Goal: Task Accomplishment & Management: Use online tool/utility

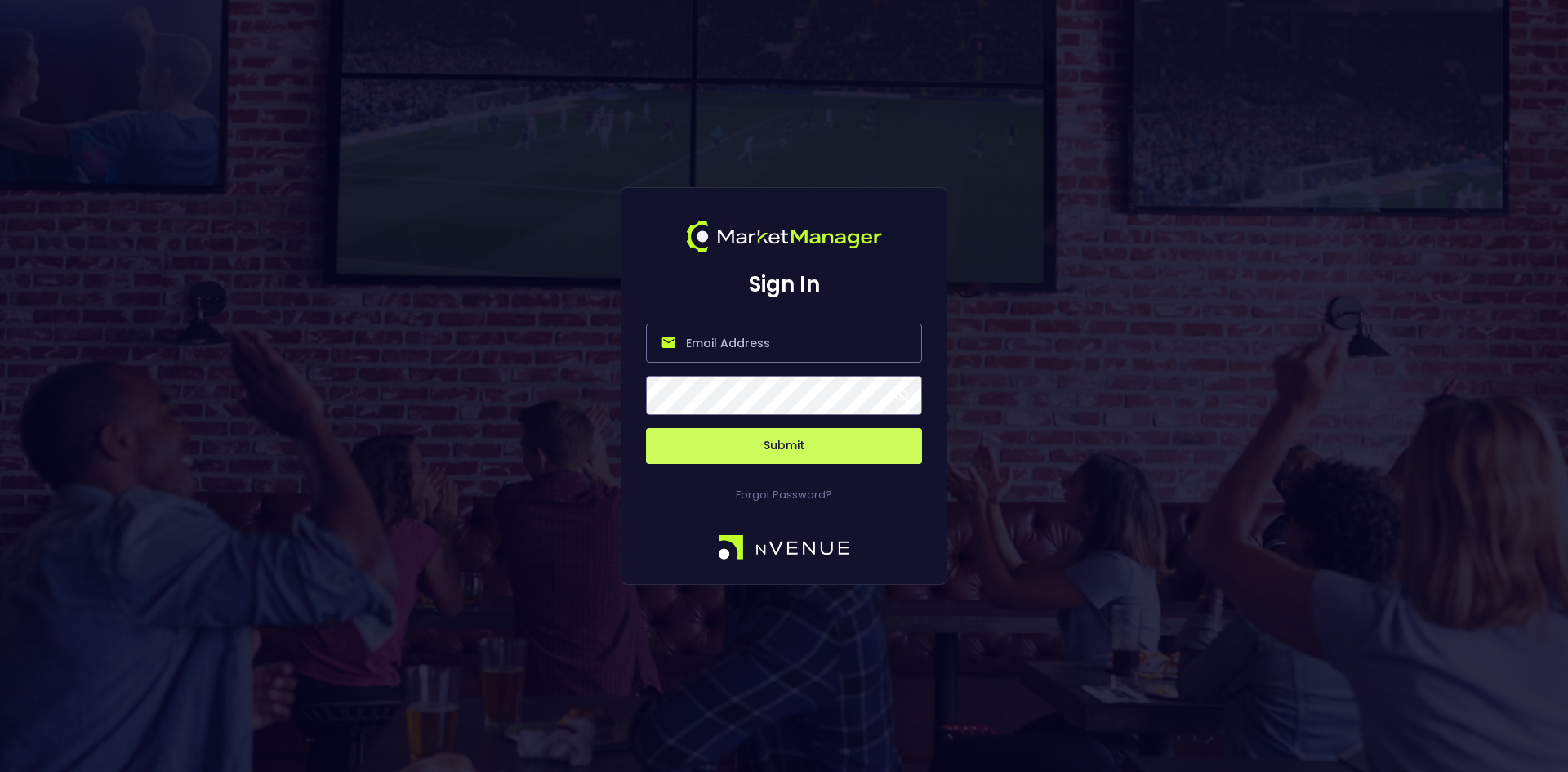
click at [727, 343] on input "email" at bounding box center [784, 343] width 276 height 39
type input "[EMAIL_ADDRESS][DOMAIN_NAME]"
click at [646, 428] on button "Submit" at bounding box center [784, 446] width 276 height 36
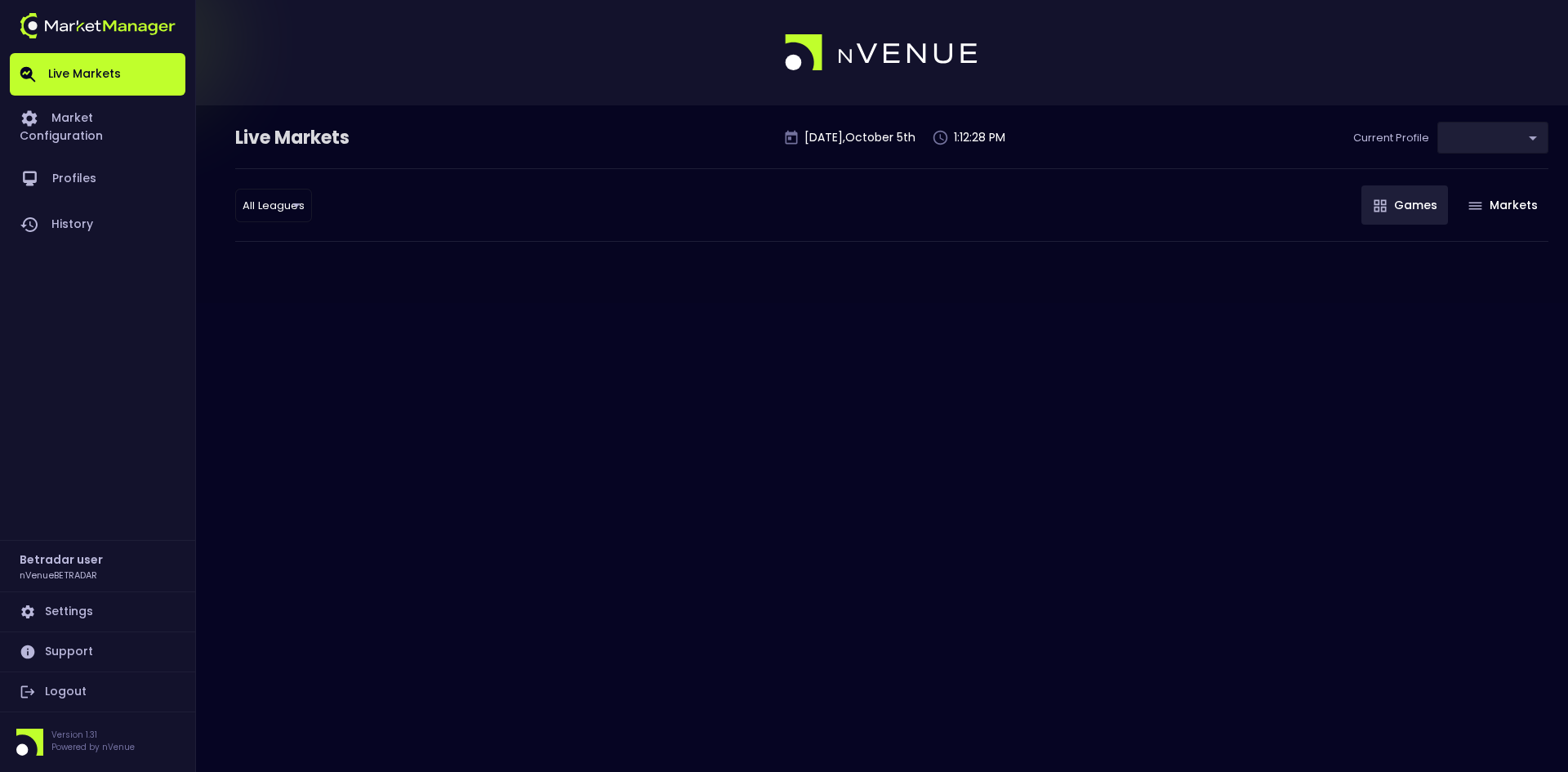
type input "2aa9daef-f03c-4b05-aaf3-b77c512ca207"
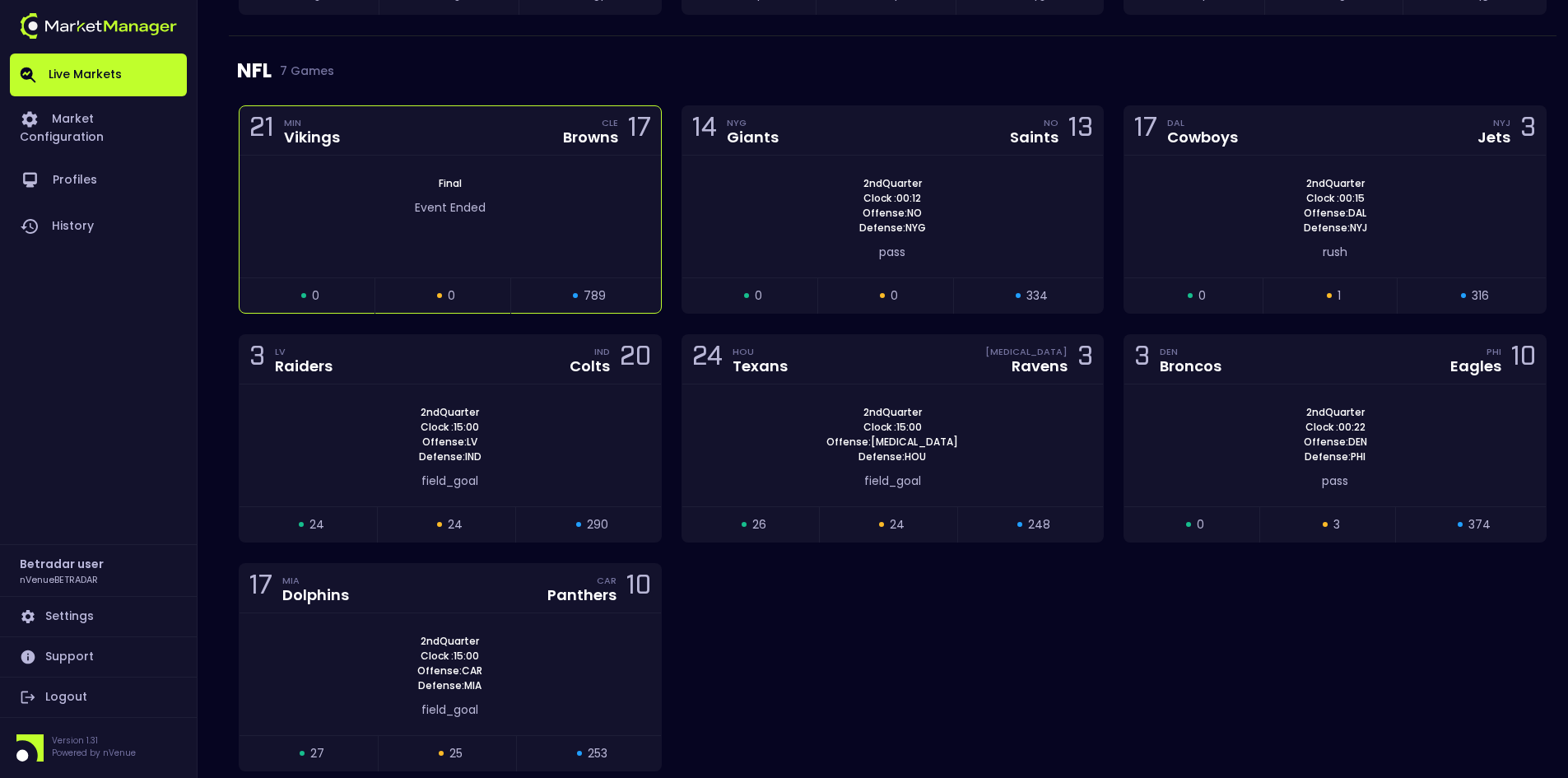
scroll to position [1071, 0]
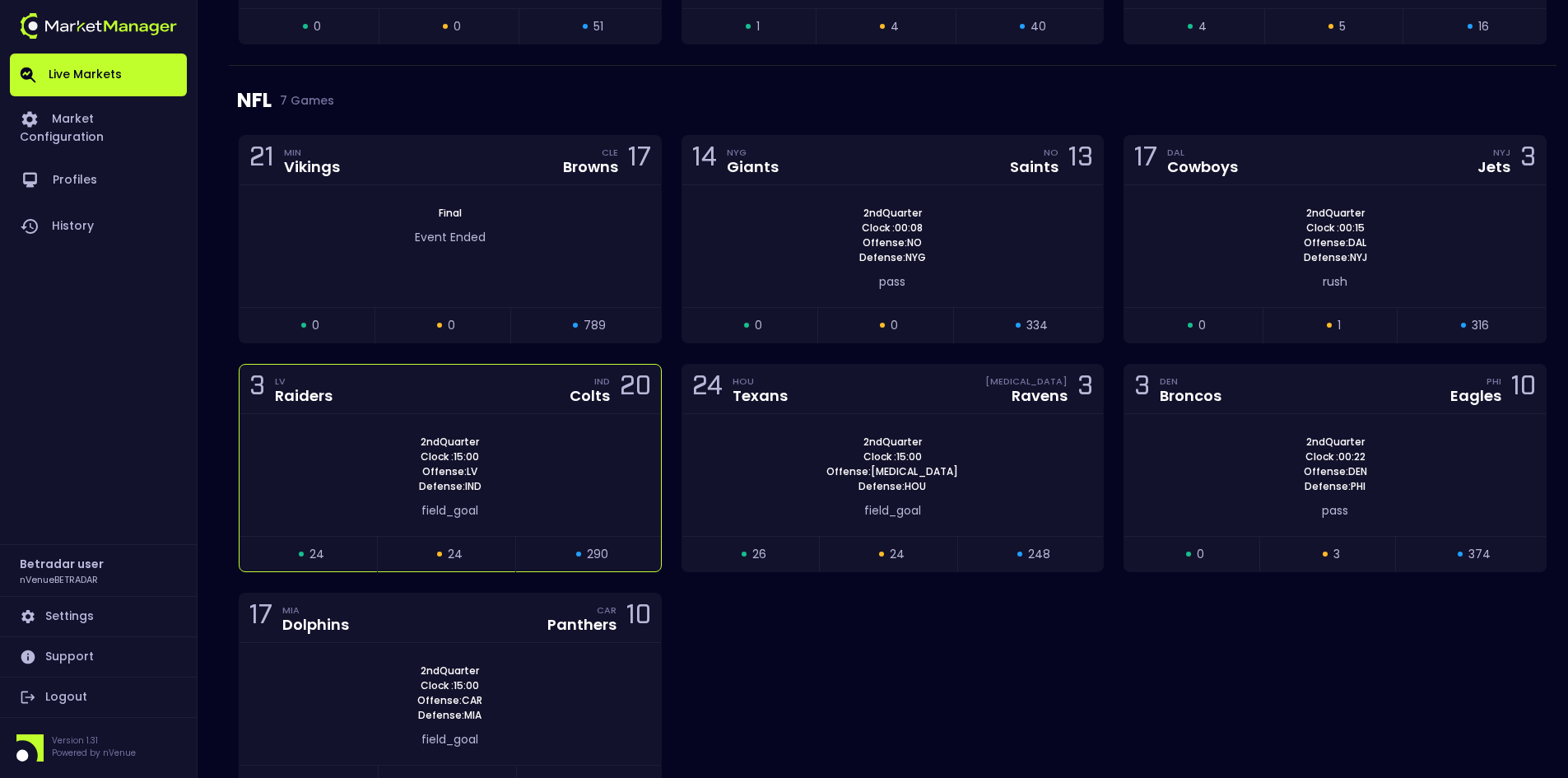
click at [525, 432] on div "2nd Quarter Clock : 15:00 Offense: LV Defense: IND field_goal" at bounding box center [450, 475] width 422 height 122
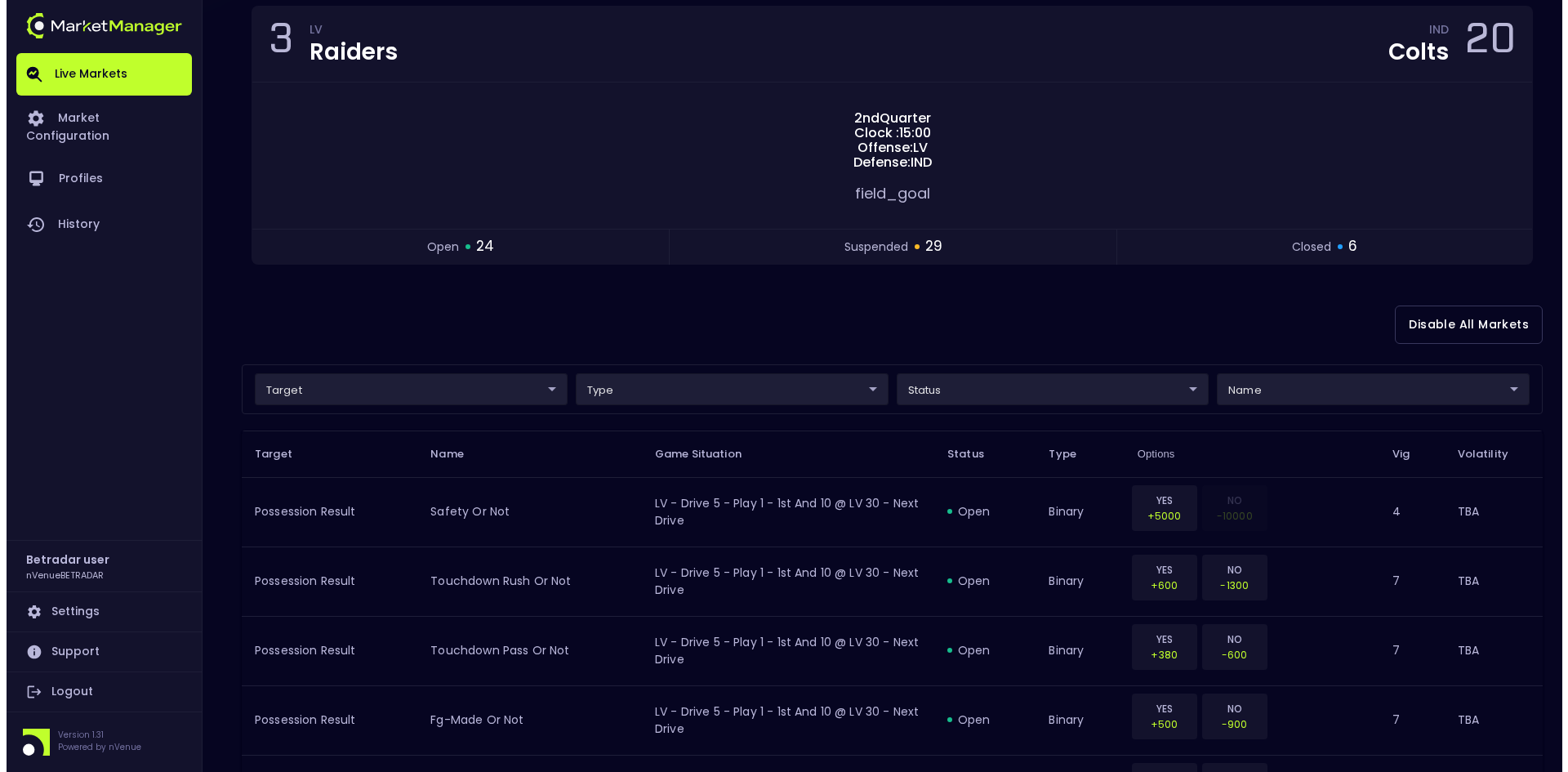
scroll to position [163, 0]
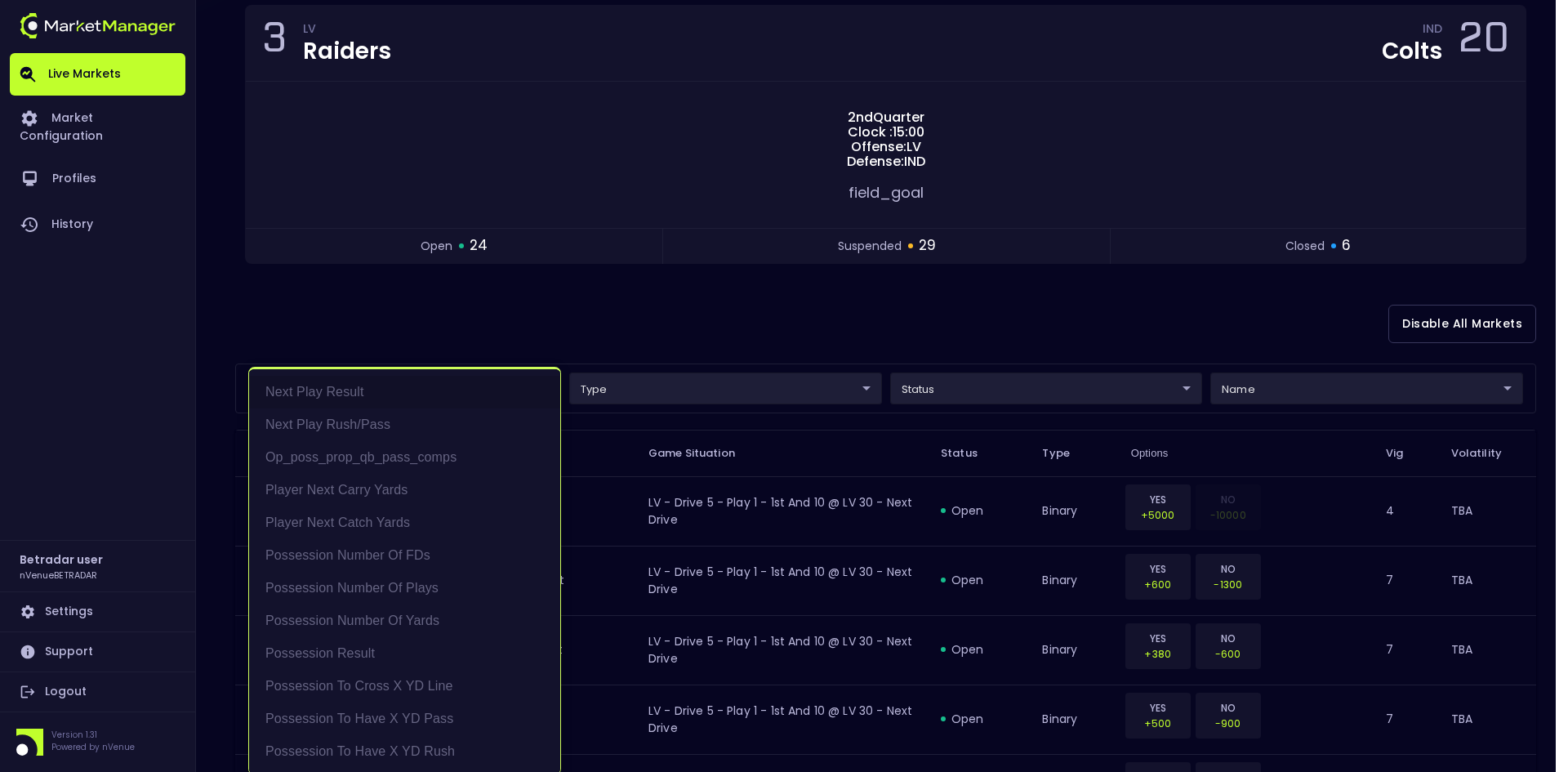
click at [358, 480] on li "Player Next Carry Yards" at bounding box center [404, 491] width 311 height 33
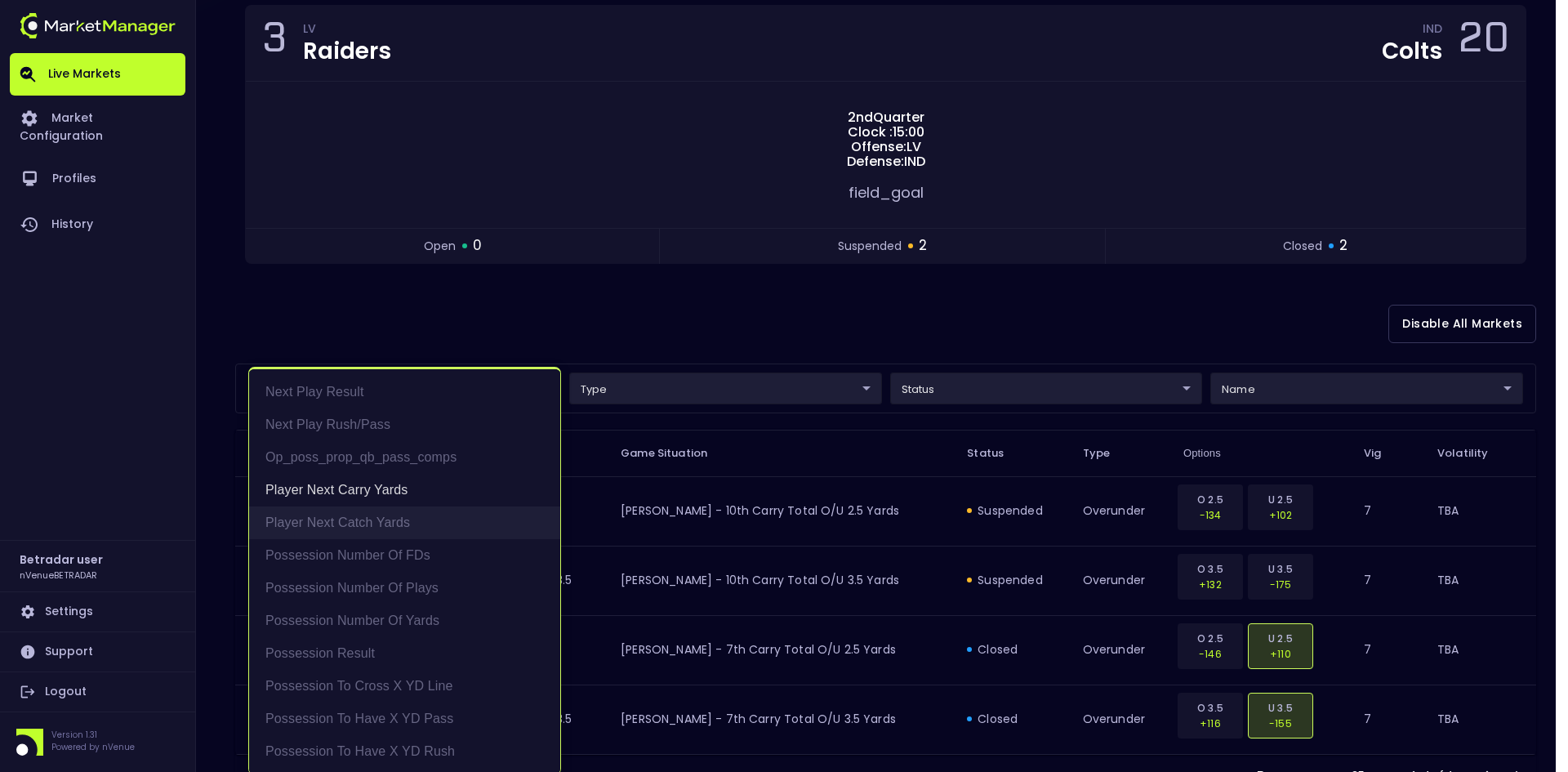
click at [357, 508] on li "Player Next Catch Yards" at bounding box center [404, 523] width 311 height 33
type input "Player Next Carry Yards,Player Next Catch Yards"
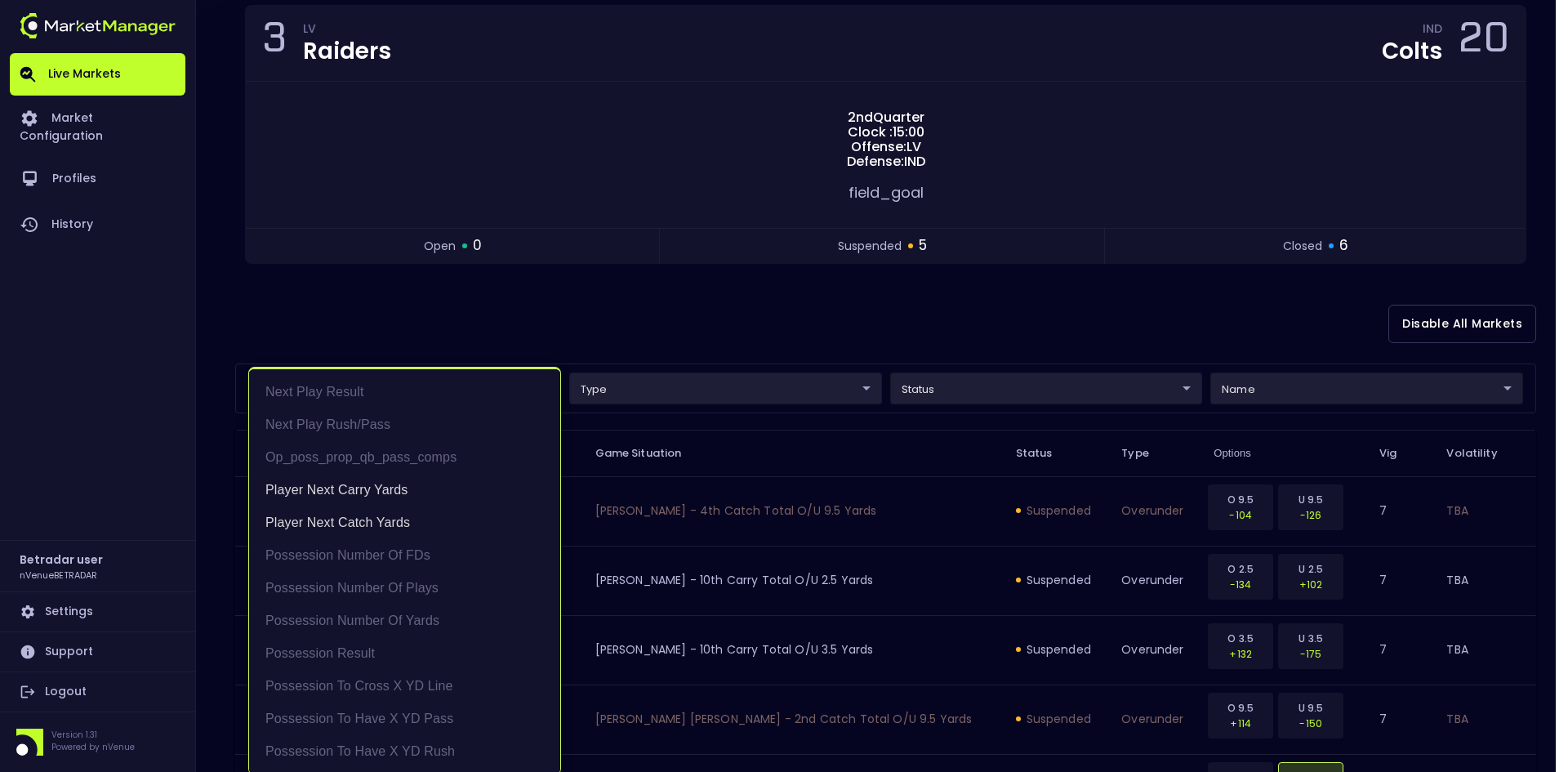
click at [823, 336] on div at bounding box center [784, 386] width 1568 height 772
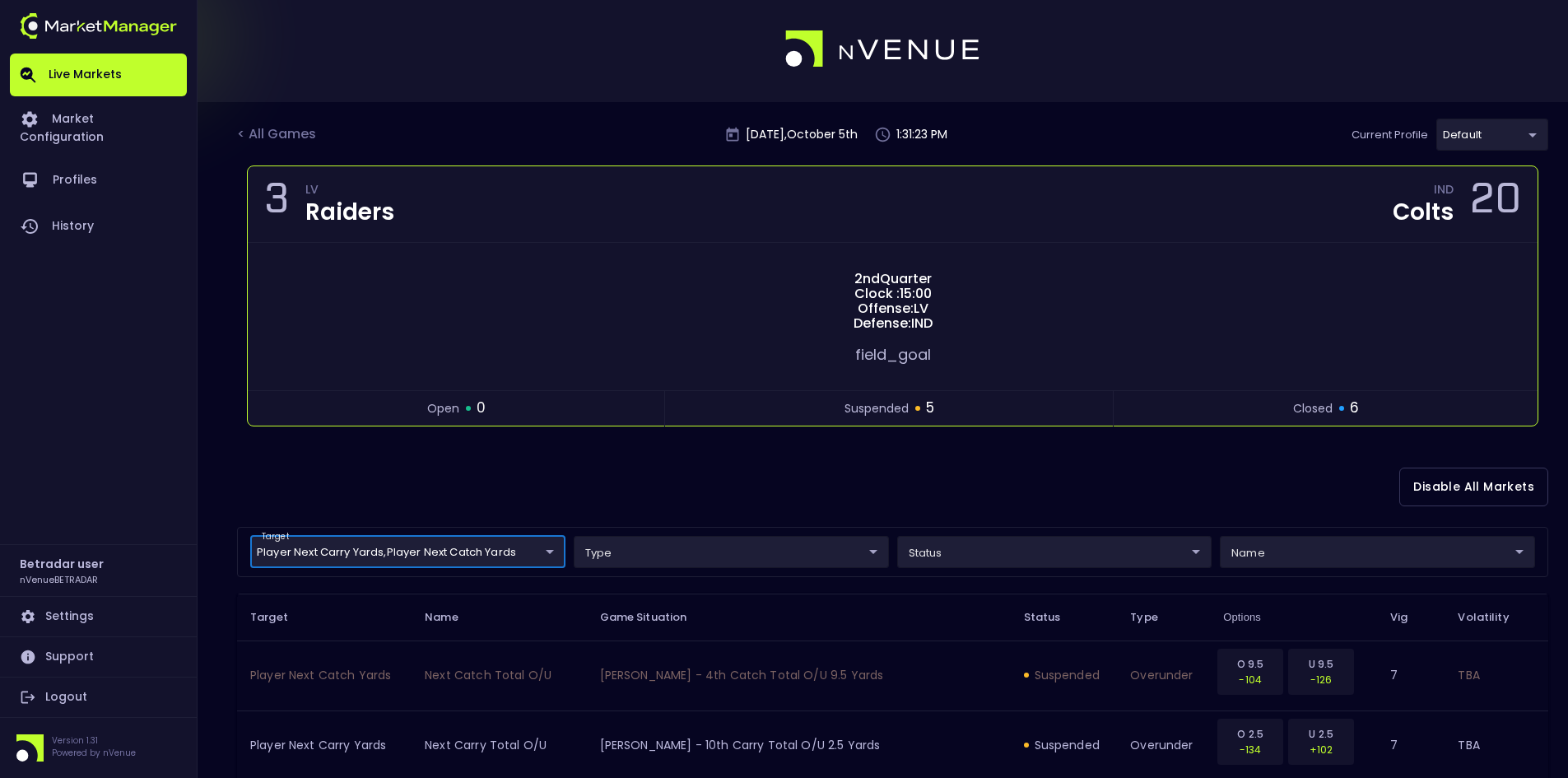
scroll to position [0, 0]
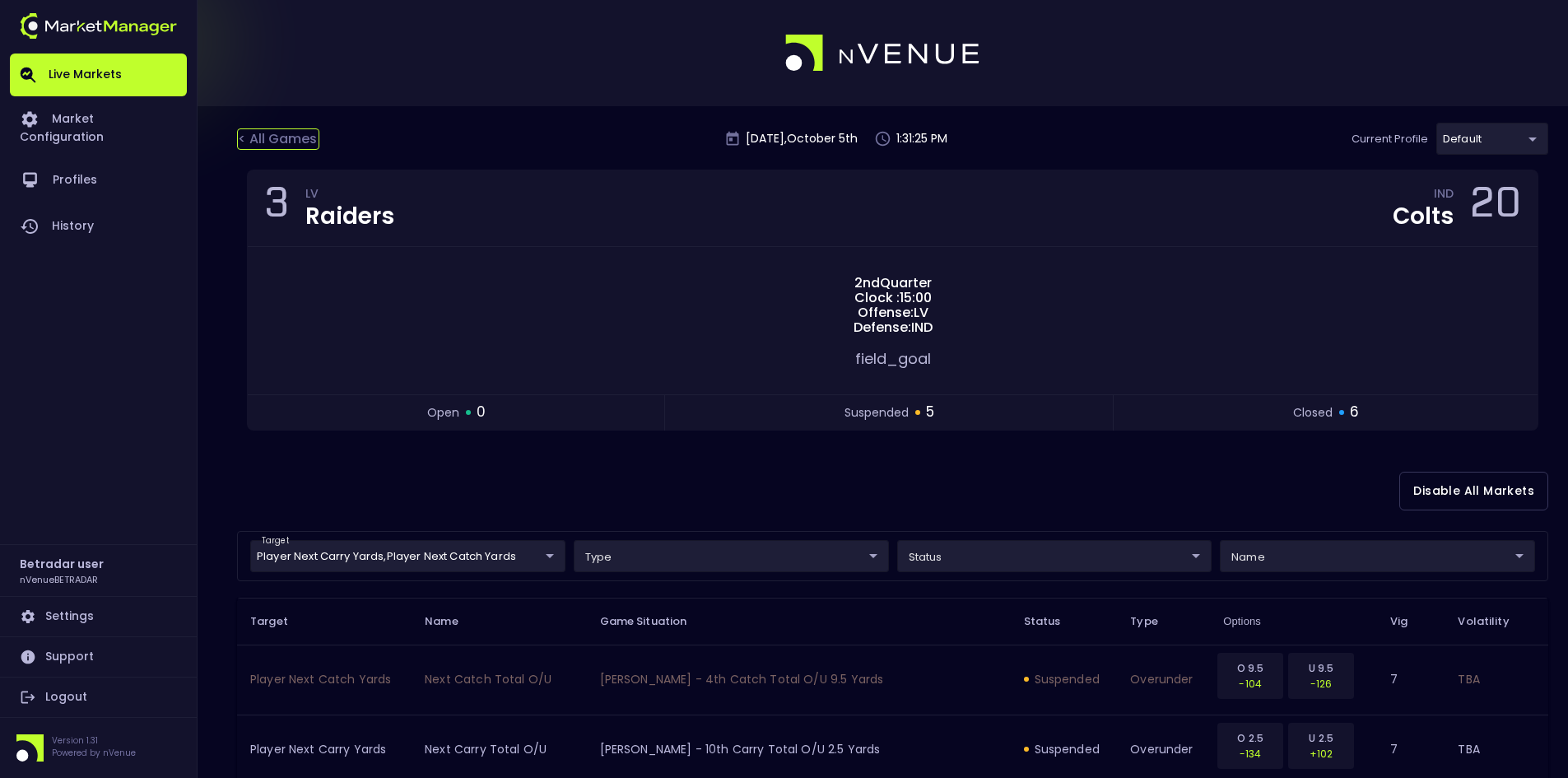
click at [284, 137] on div "< All Games" at bounding box center [279, 139] width 83 height 21
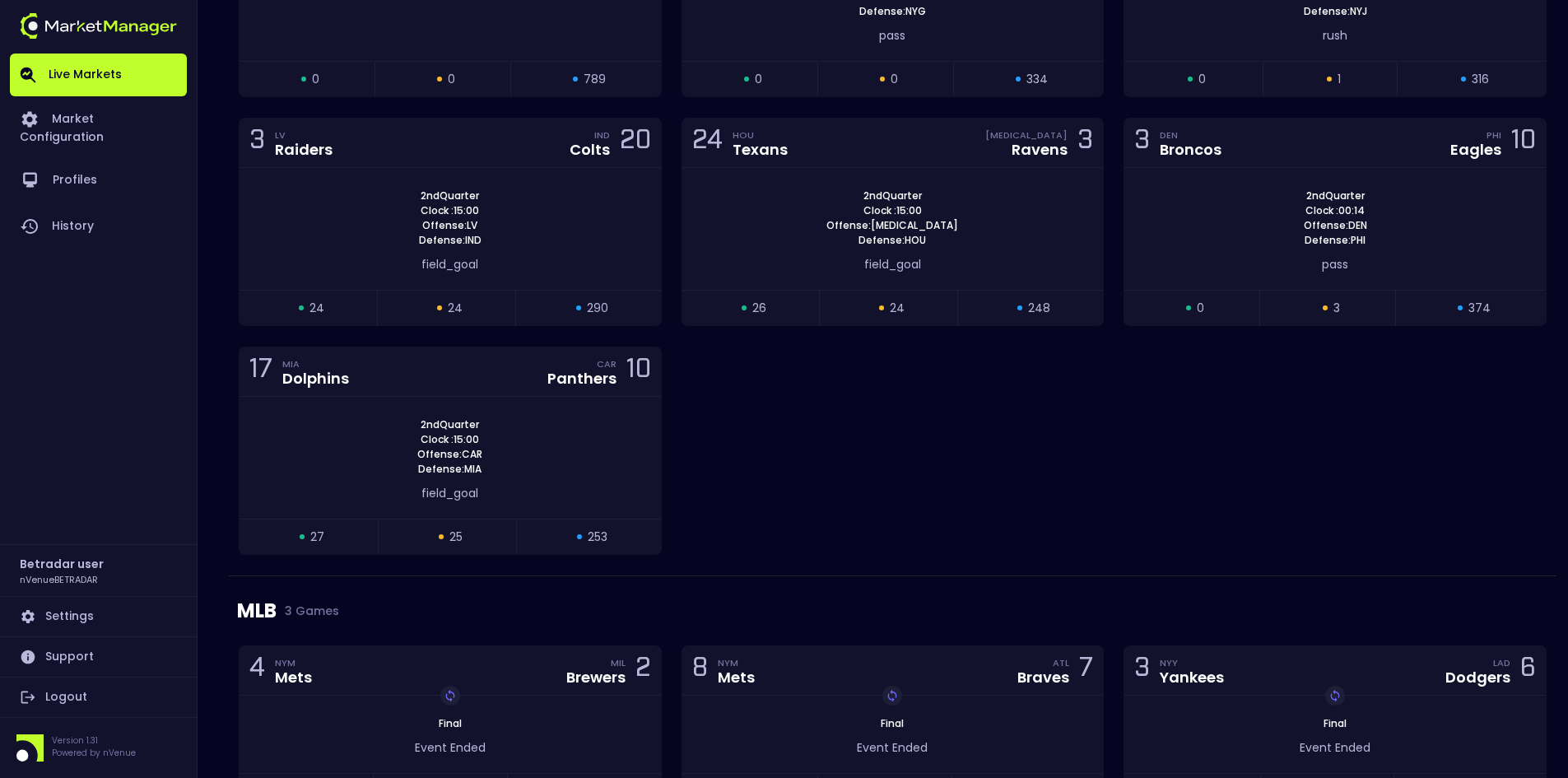
scroll to position [1317, 0]
click at [569, 461] on div "2nd Quarter Clock : 15:00 Offense: CAR Defense: MIA" at bounding box center [450, 446] width 422 height 60
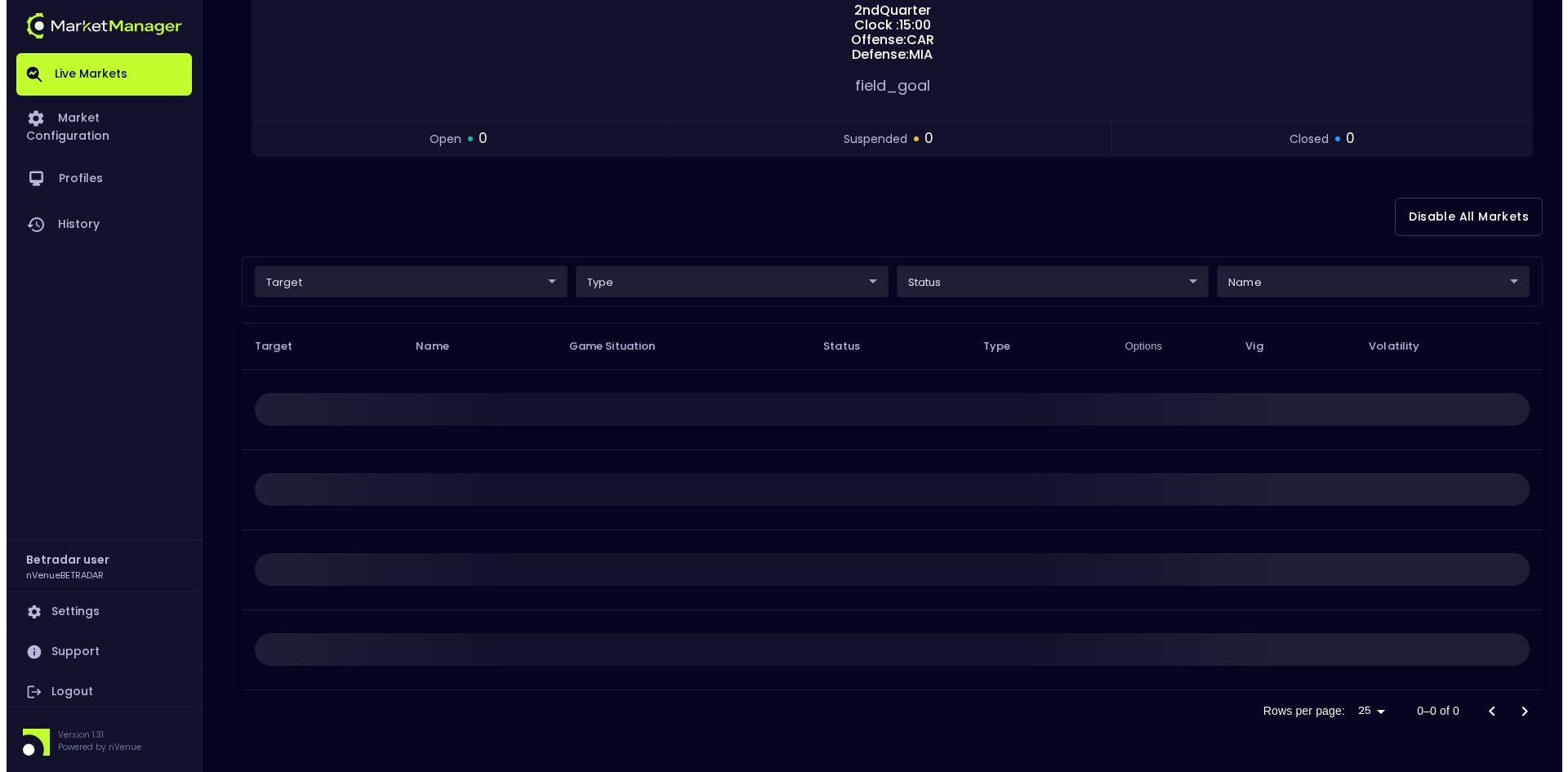
scroll to position [0, 0]
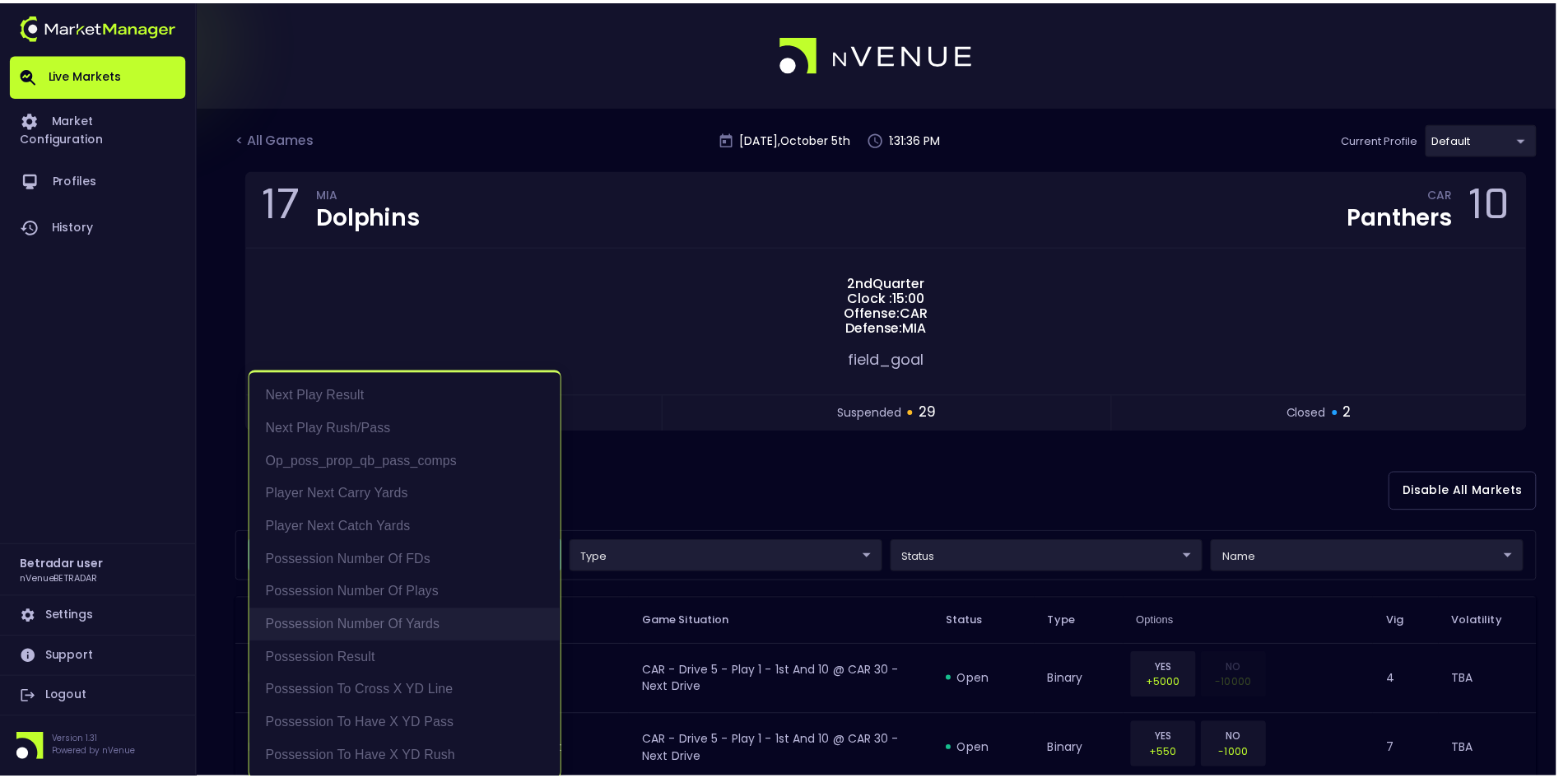
scroll to position [3, 0]
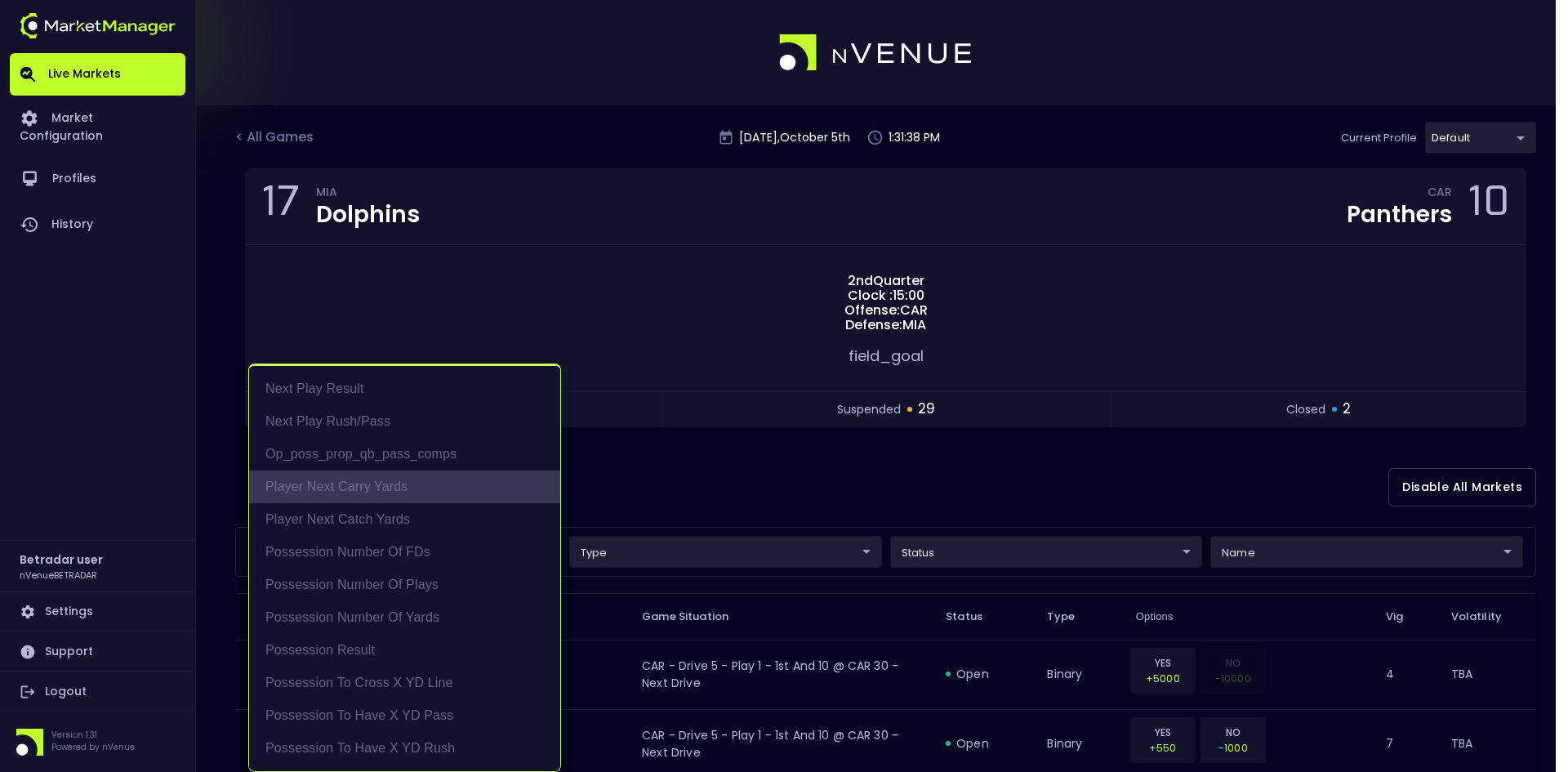
click at [356, 494] on li "Player Next Carry Yards" at bounding box center [404, 487] width 311 height 33
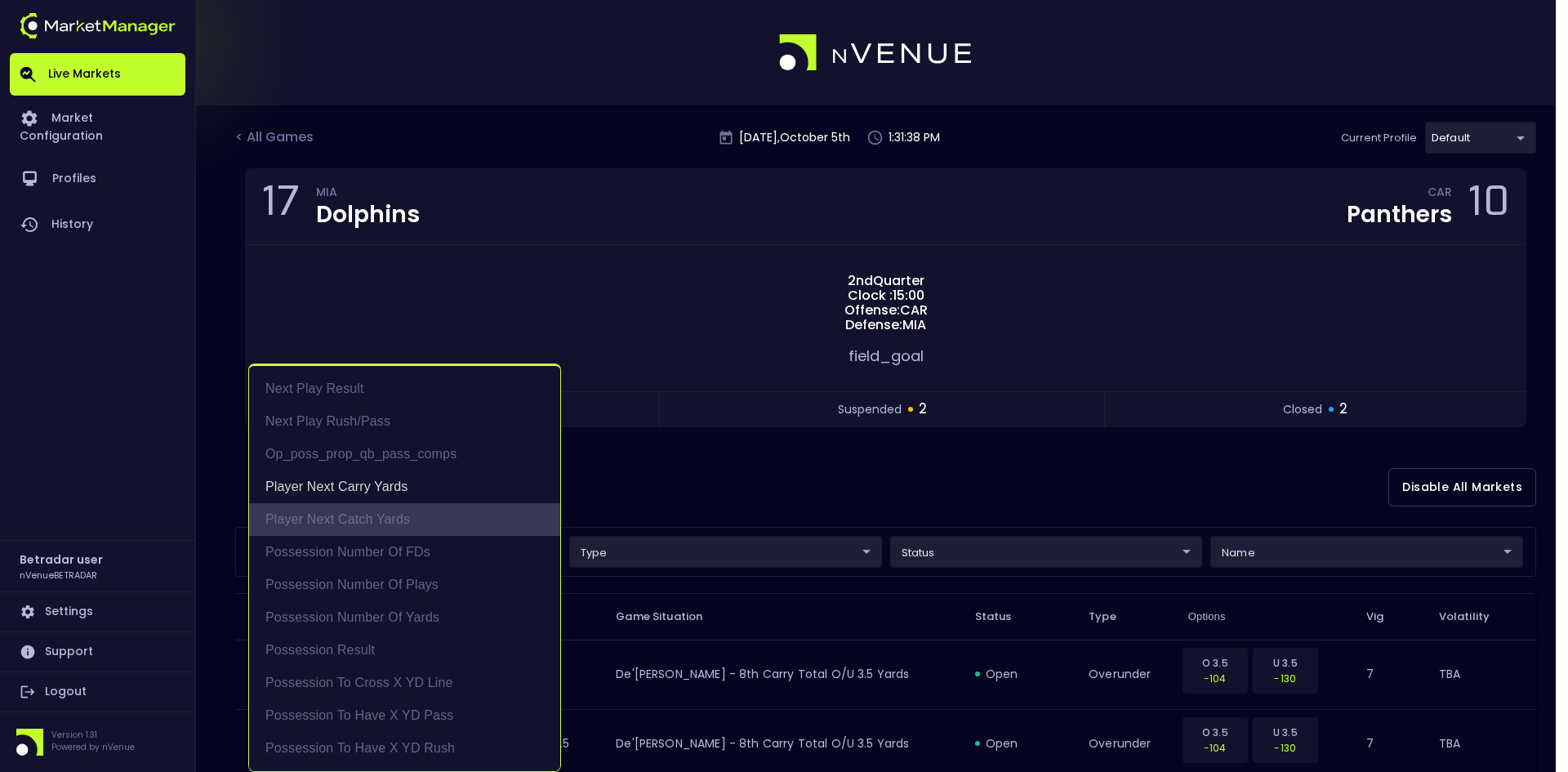
click at [356, 514] on li "Player Next Catch Yards" at bounding box center [404, 519] width 311 height 33
type input "Player Next Carry Yards,Player Next Catch Yards"
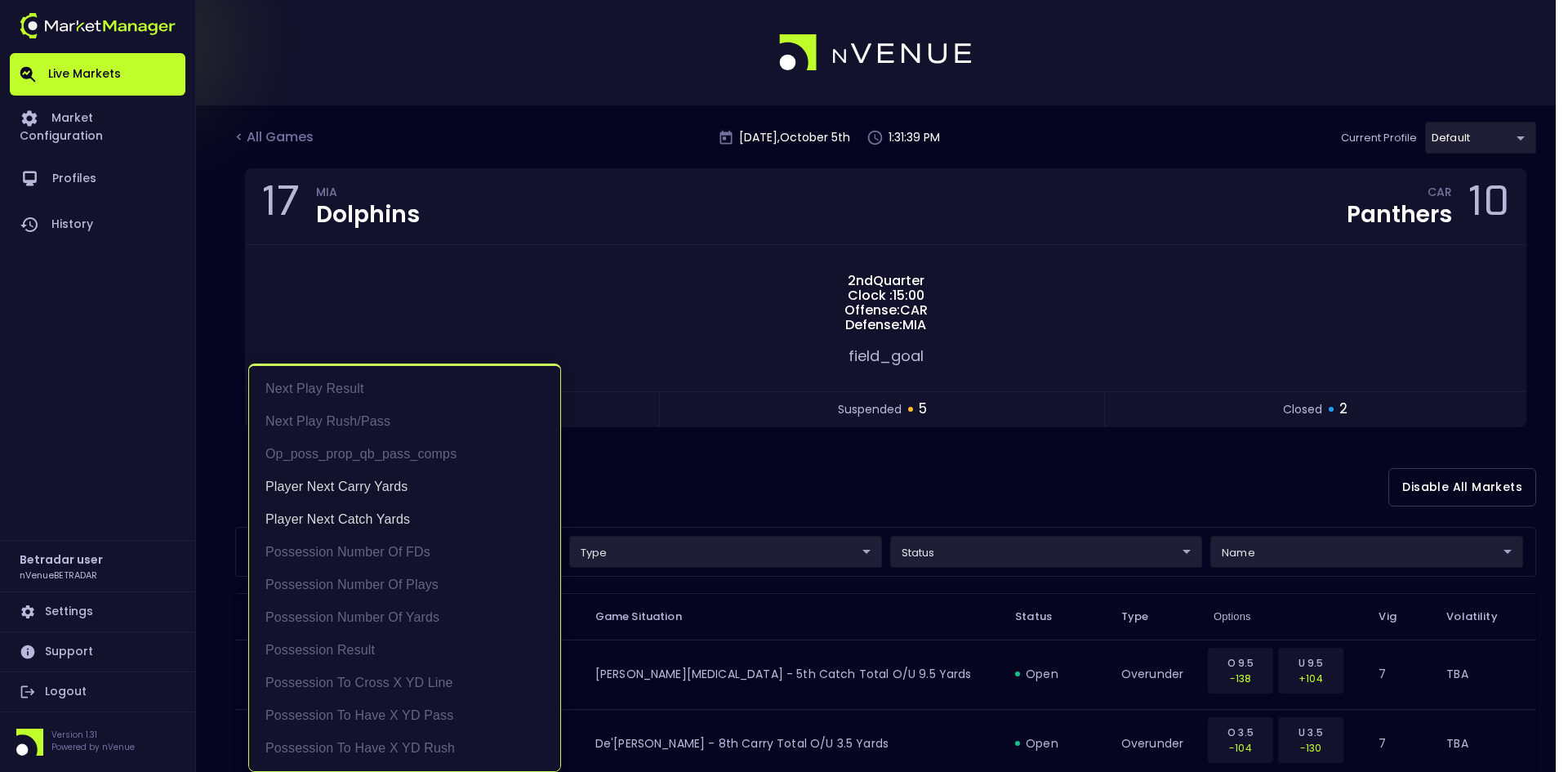
click at [728, 490] on div at bounding box center [784, 386] width 1568 height 772
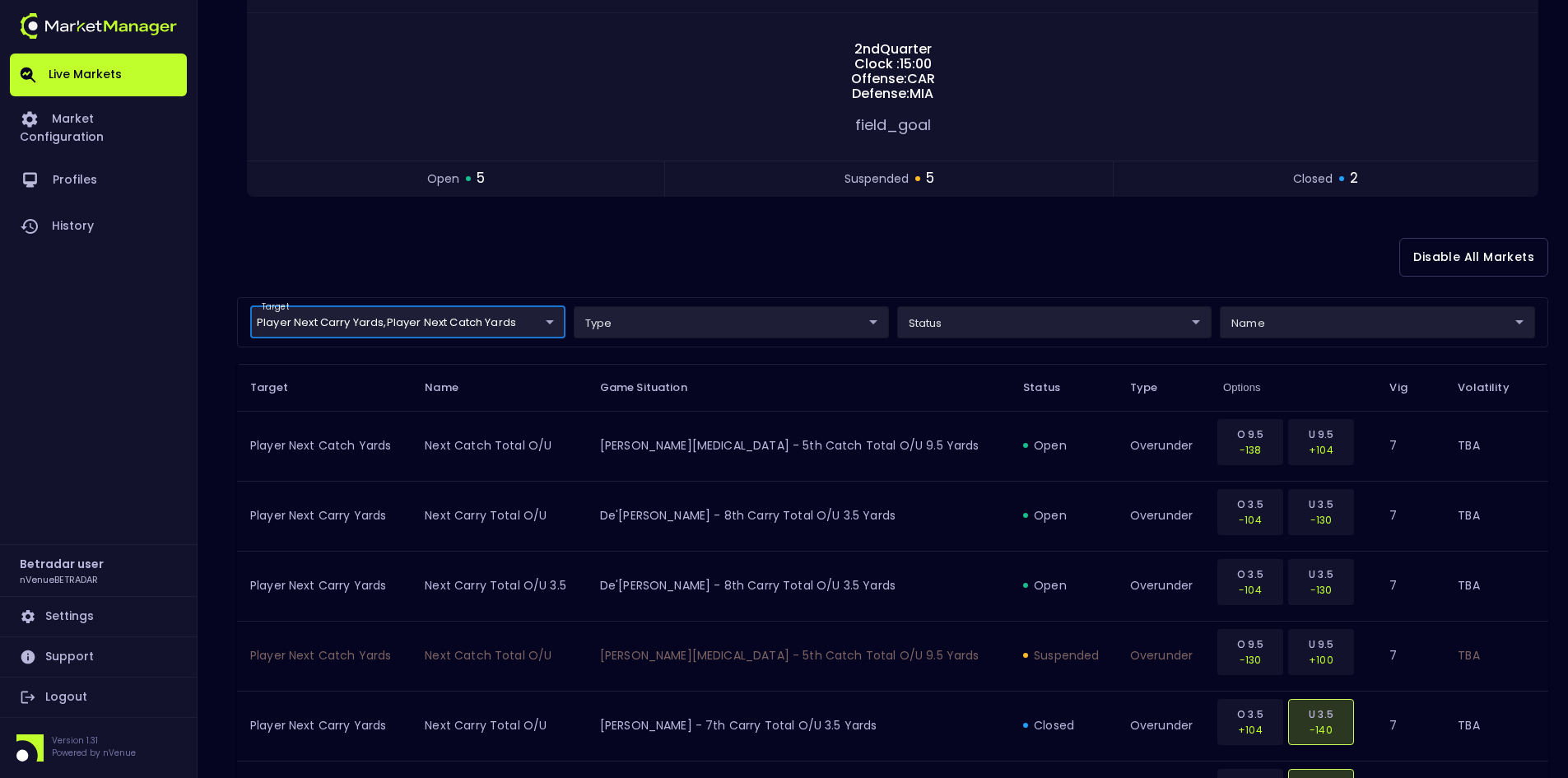
scroll to position [0, 0]
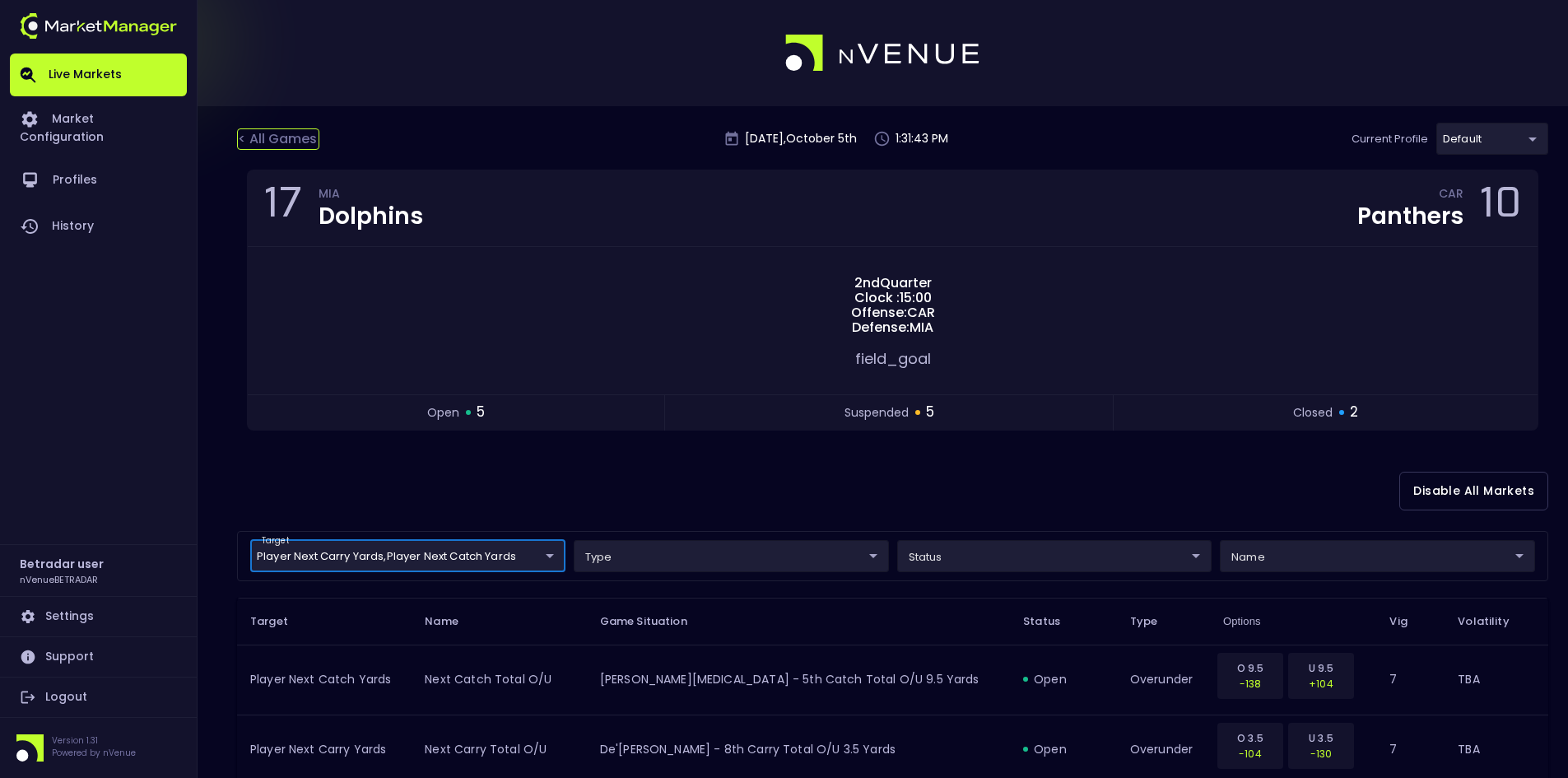
click at [277, 138] on div "< All Games" at bounding box center [279, 139] width 83 height 21
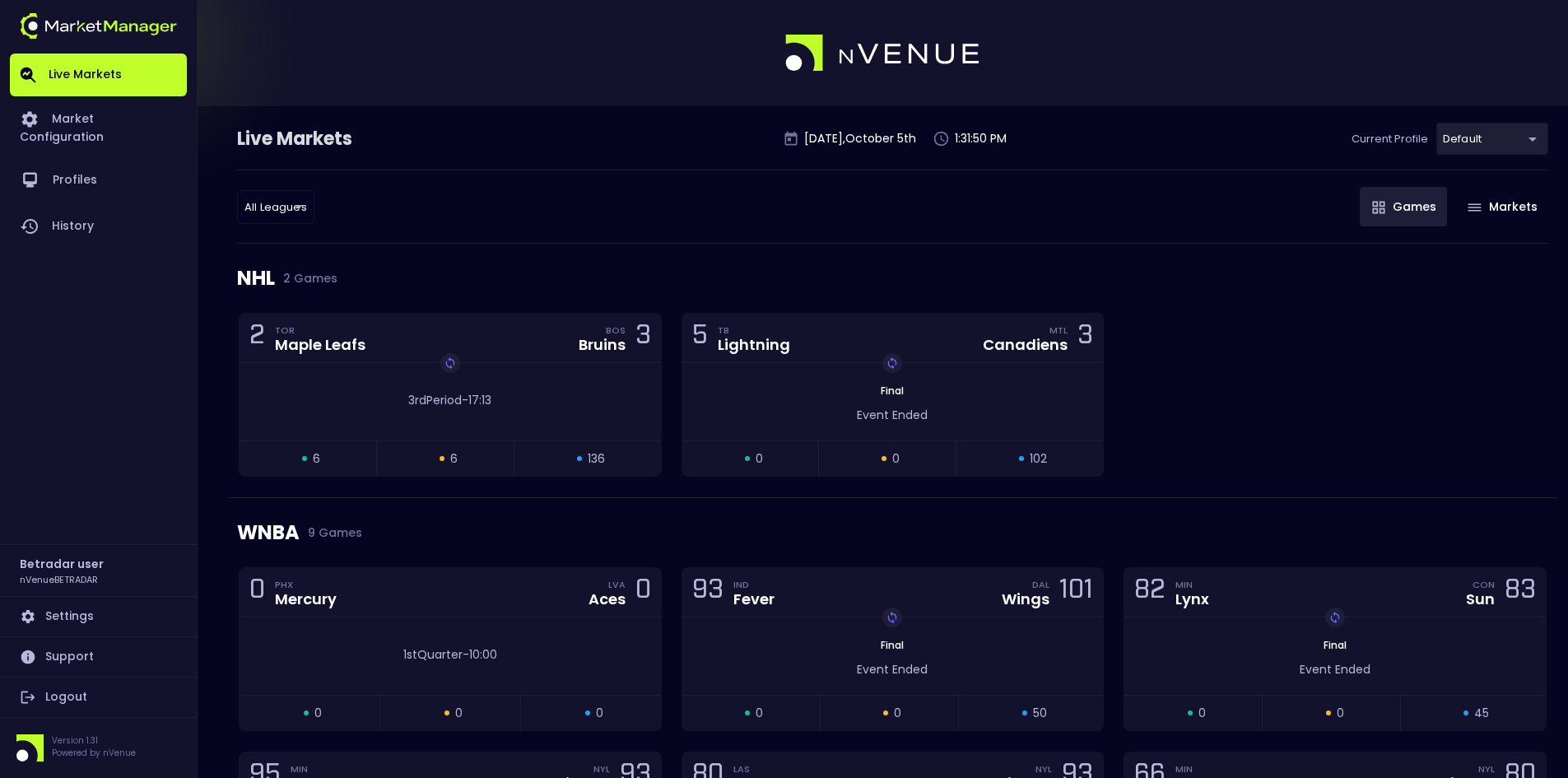
click at [1286, 363] on div "2 TOR Maple Leafs BOS Bruins 3 Replay Game 3rd Period - 17:13 open 6 suspended …" at bounding box center [893, 404] width 1327 height 184
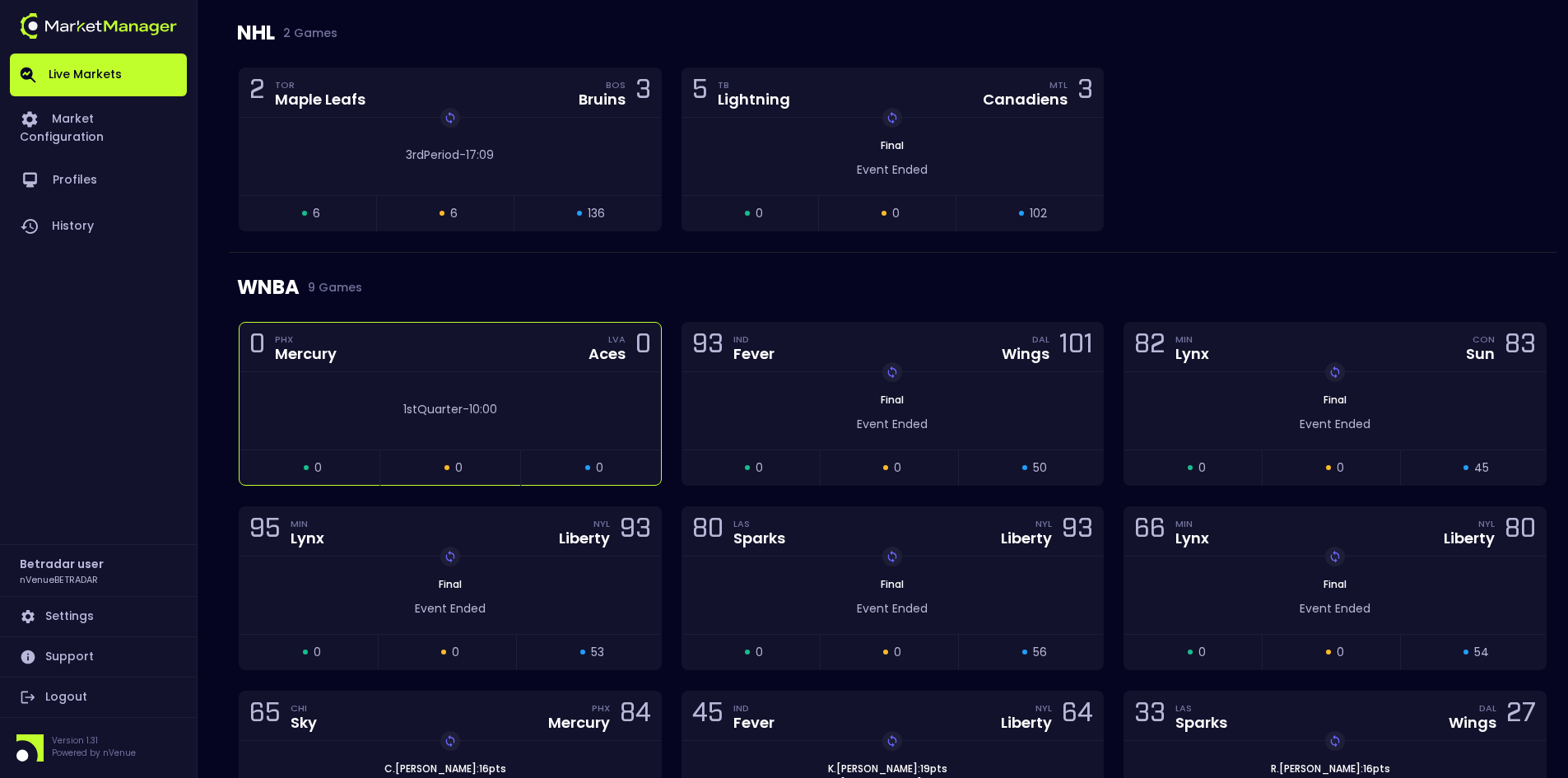
scroll to position [247, 0]
click at [538, 389] on div "1st Quarter - 10:00" at bounding box center [450, 409] width 422 height 78
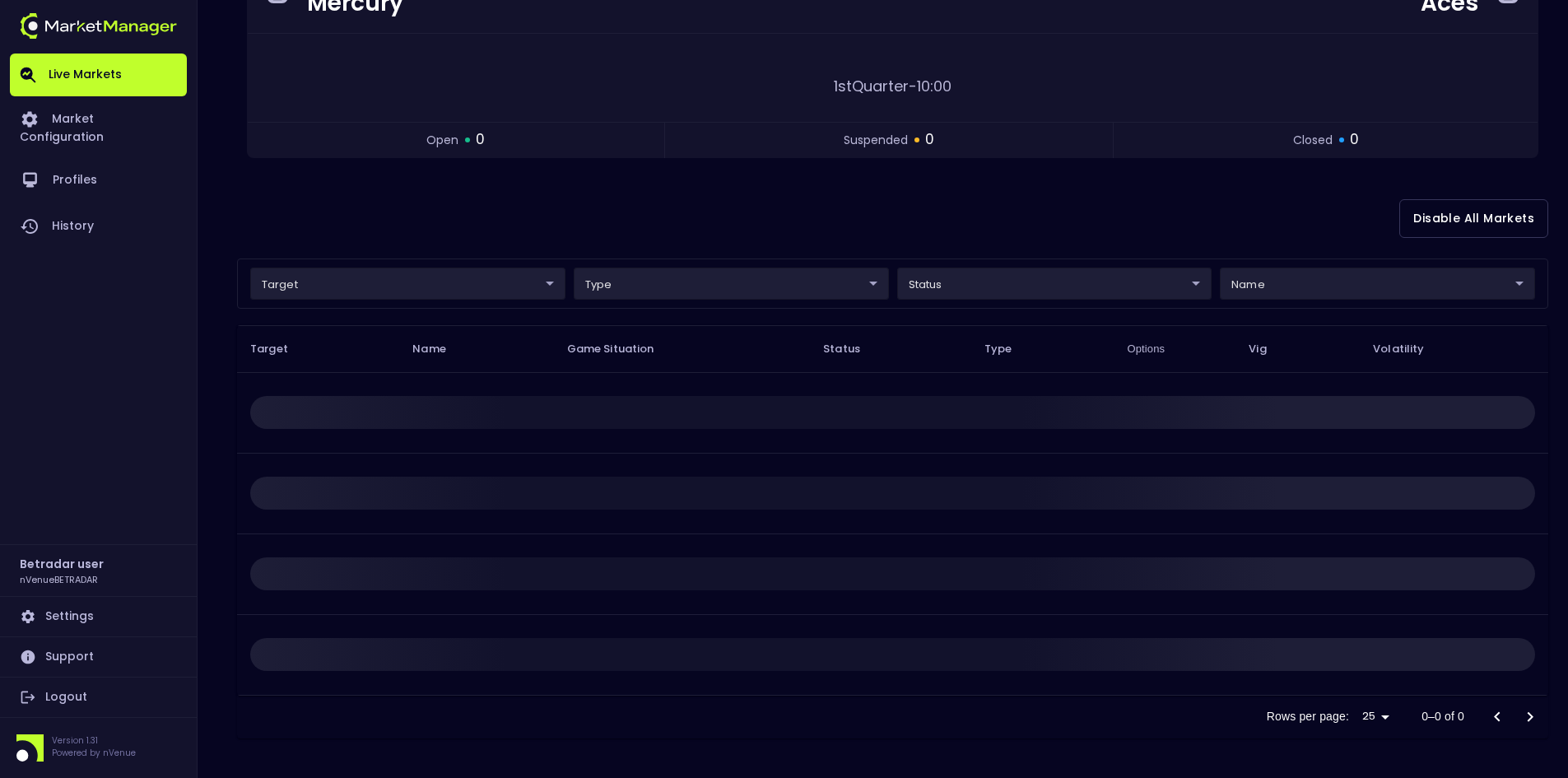
scroll to position [0, 0]
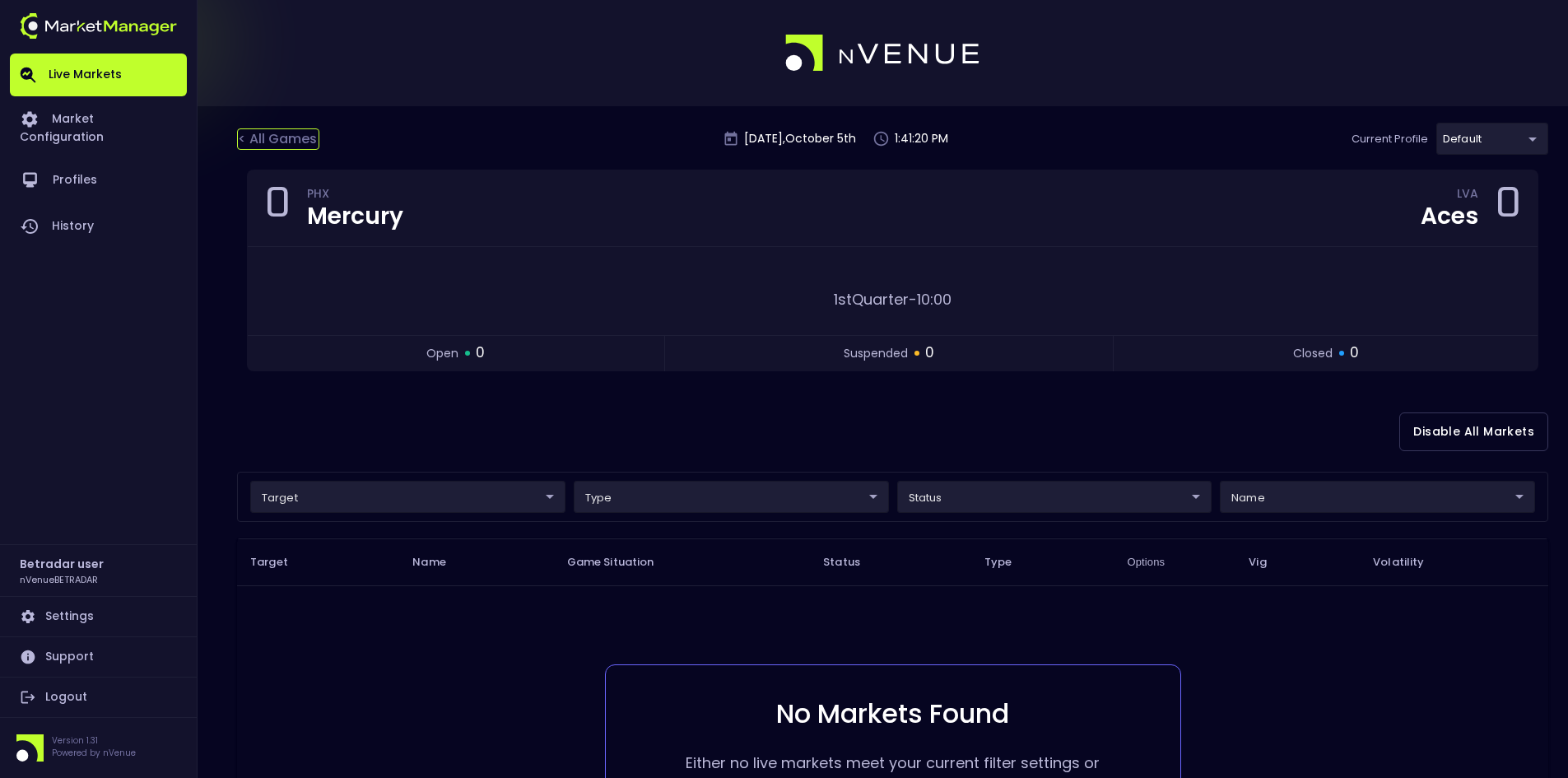
click at [293, 146] on div "< All Games" at bounding box center [279, 139] width 83 height 21
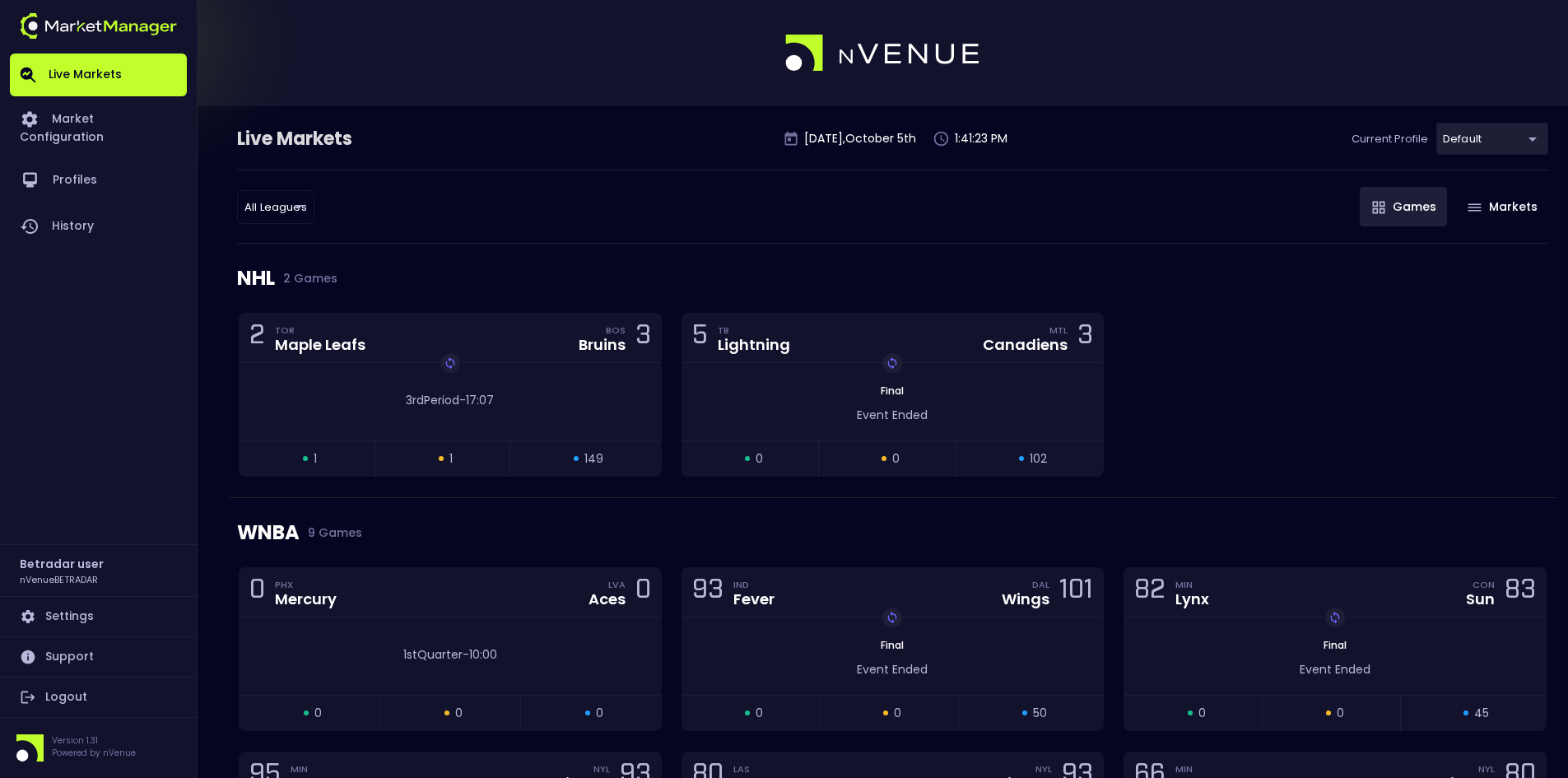
click at [1219, 432] on div "2 TOR Maple Leafs BOS Bruins 3 Replay Game 3rd Period - 17:07 open 1 suspended …" at bounding box center [893, 404] width 1327 height 184
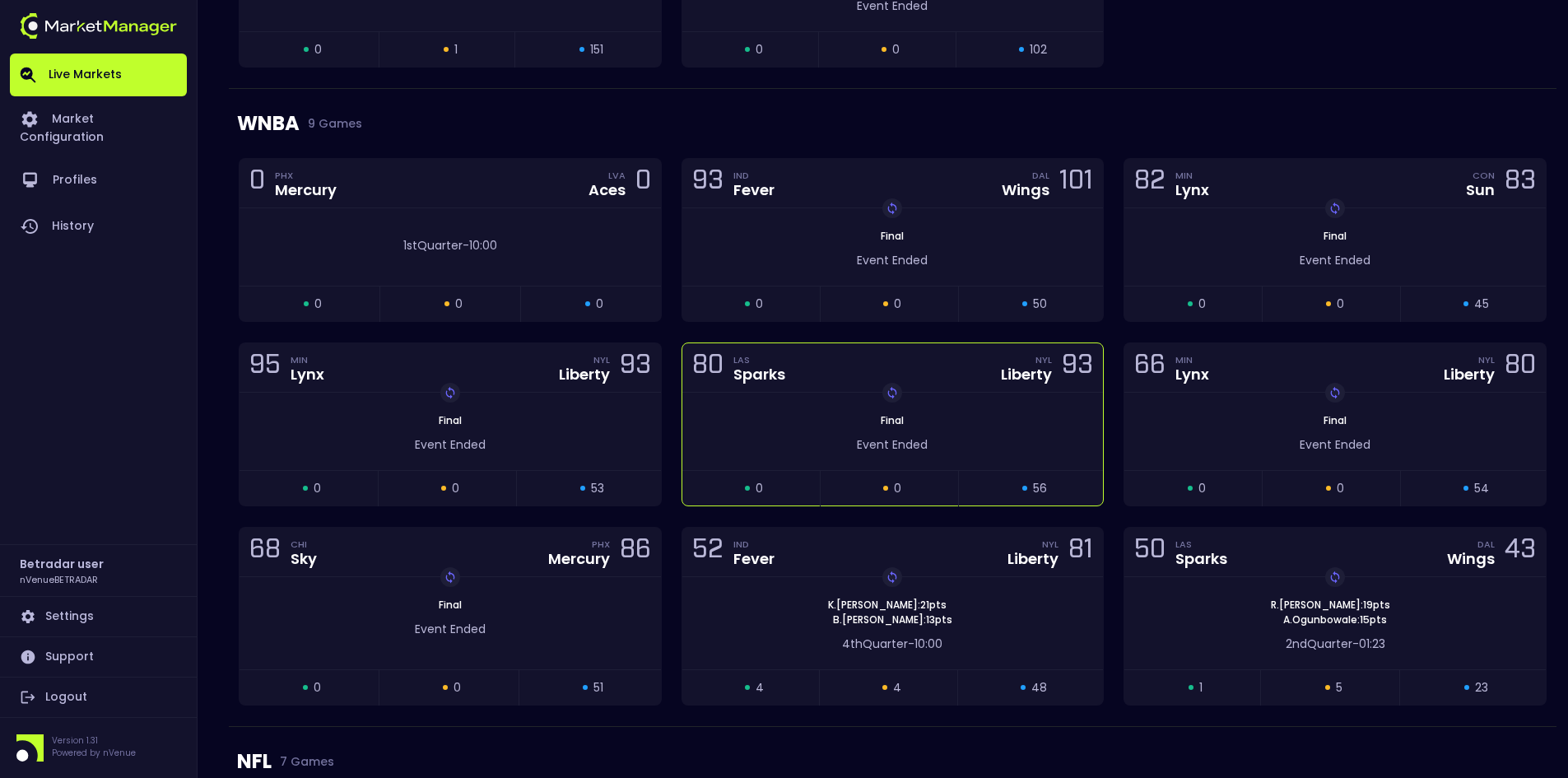
scroll to position [412, 0]
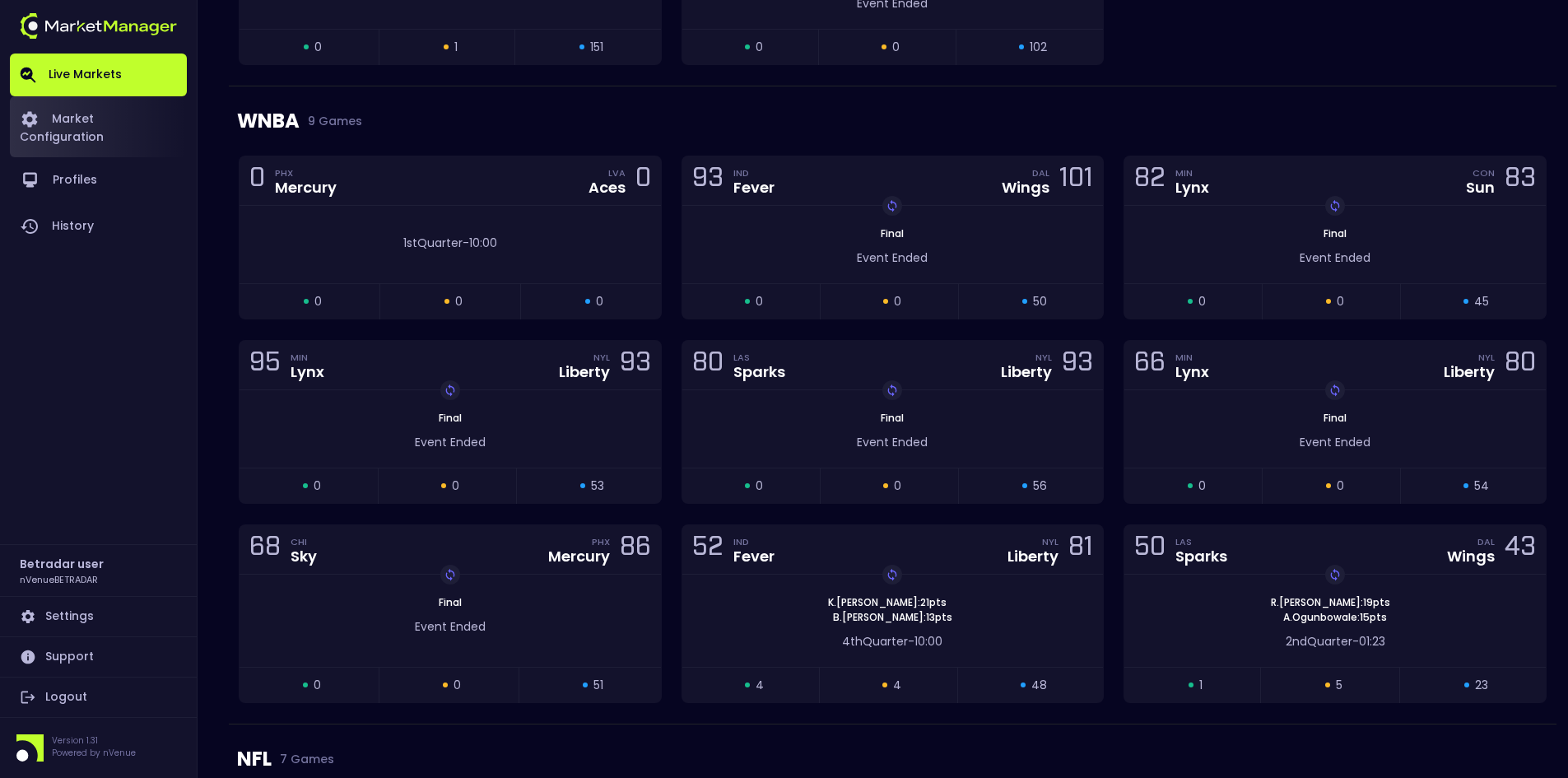
click at [93, 109] on link "Market Configuration" at bounding box center [98, 127] width 177 height 61
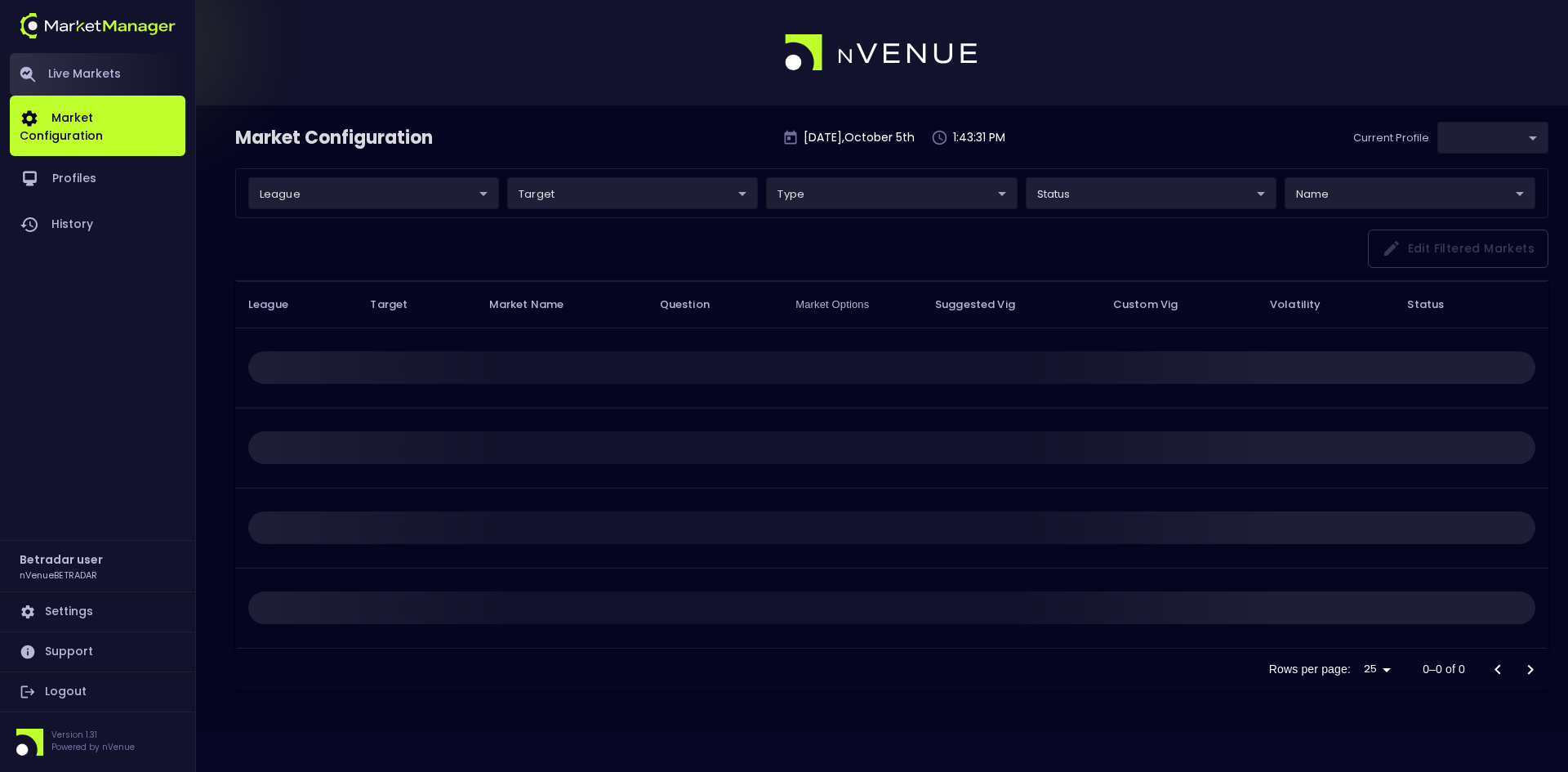
type input "2aa9daef-f03c-4b05-aaf3-b77c512ca207"
click at [89, 75] on link "Live Markets" at bounding box center [98, 75] width 175 height 43
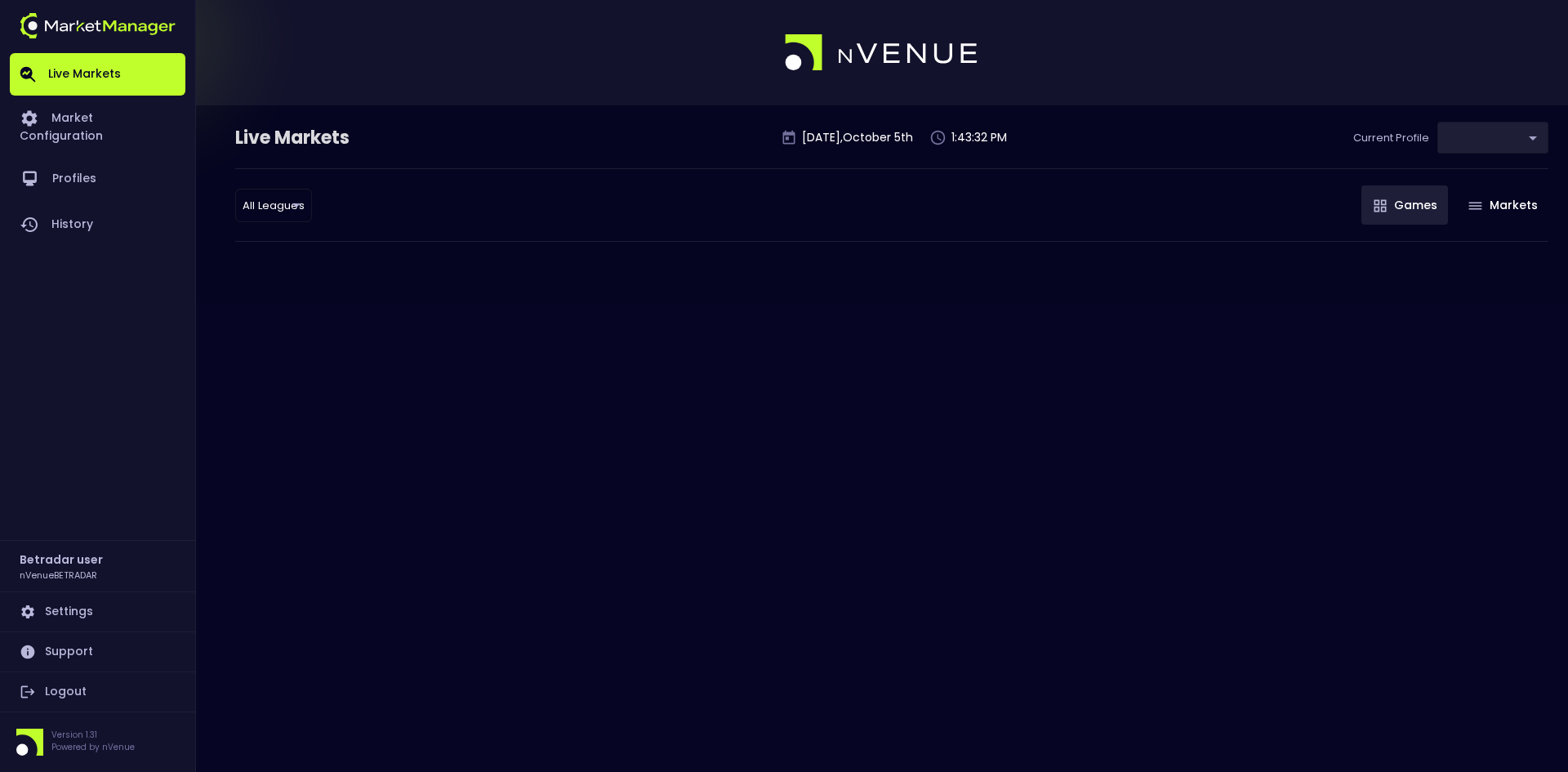
type input "2aa9daef-f03c-4b05-aaf3-b77c512ca207"
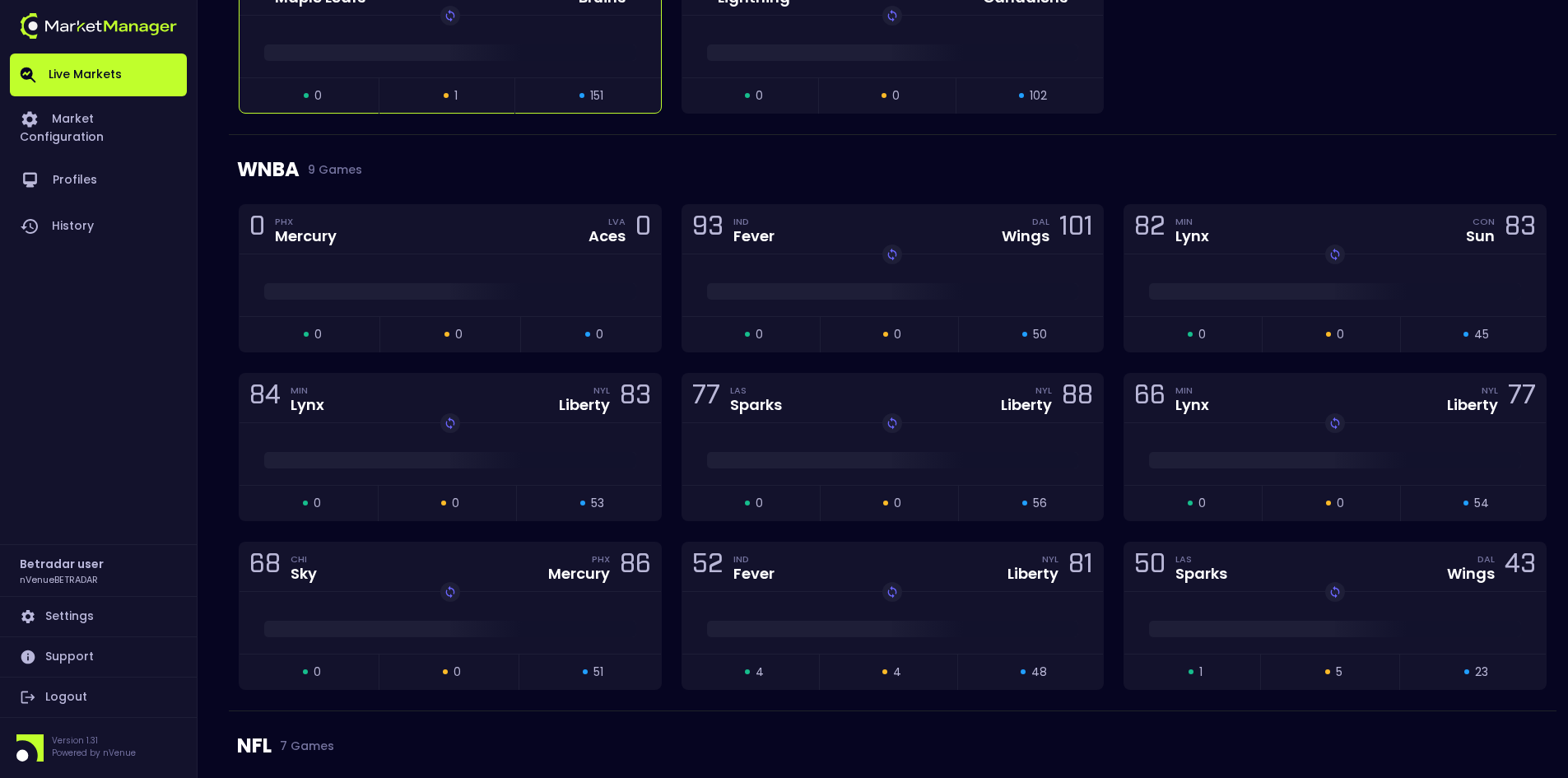
scroll to position [412, 0]
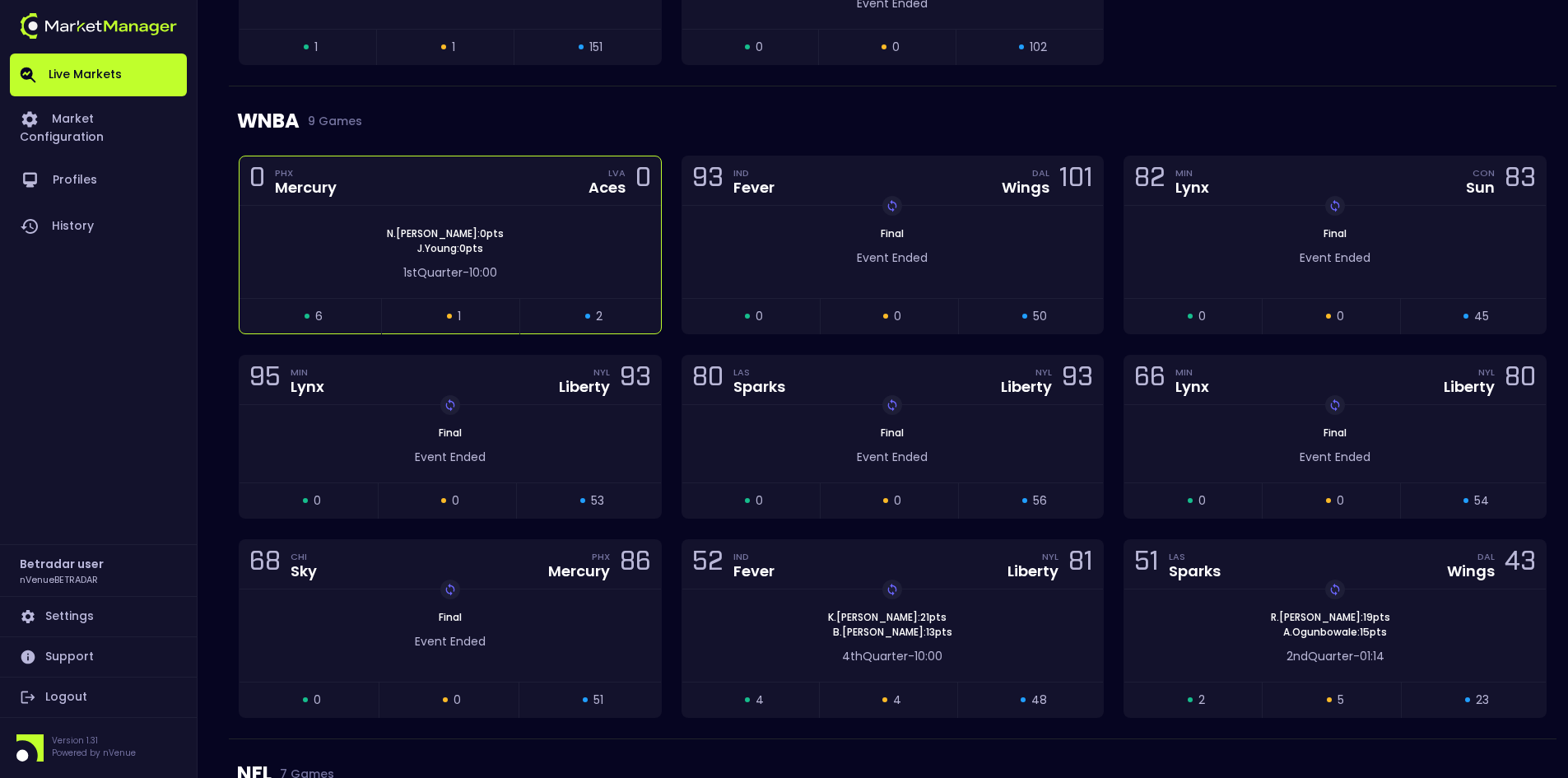
click at [561, 258] on div "1st Quarter - 10:00" at bounding box center [450, 269] width 422 height 26
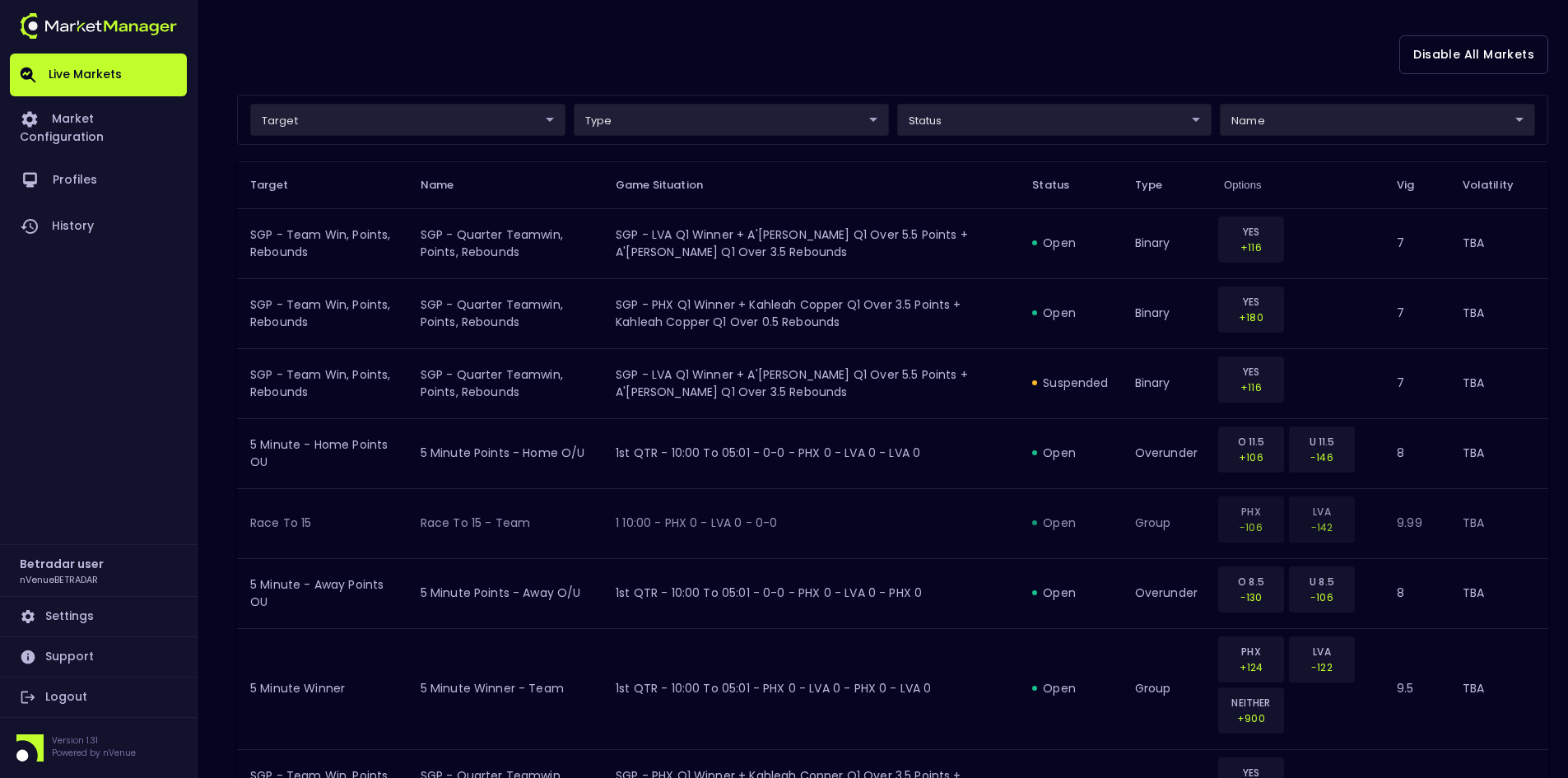
scroll to position [165, 0]
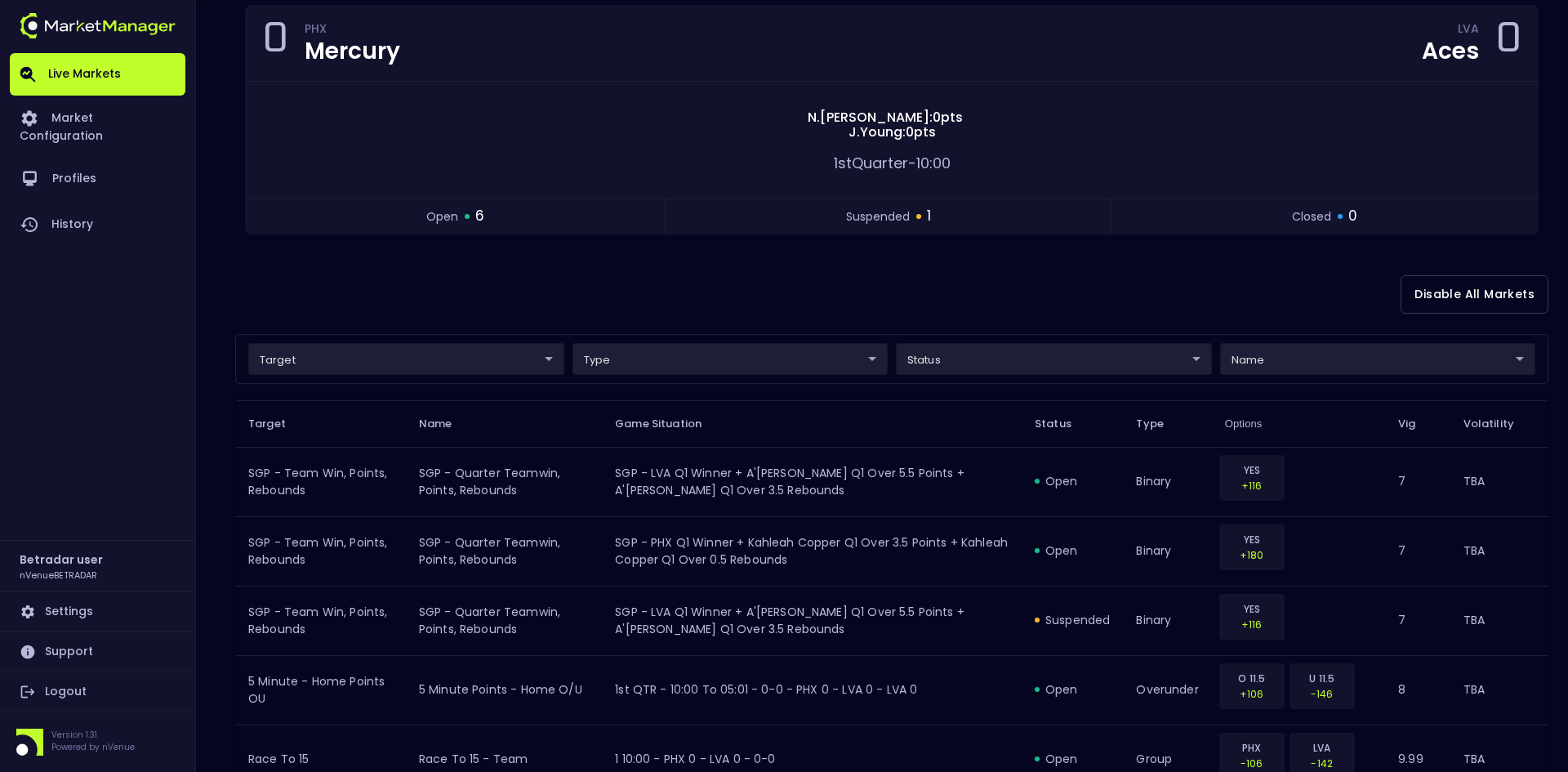
click at [376, 361] on body "Live Markets Market Configuration Profiles History Betradar user nVenueBETRADAR…" at bounding box center [784, 486] width 1568 height 1300
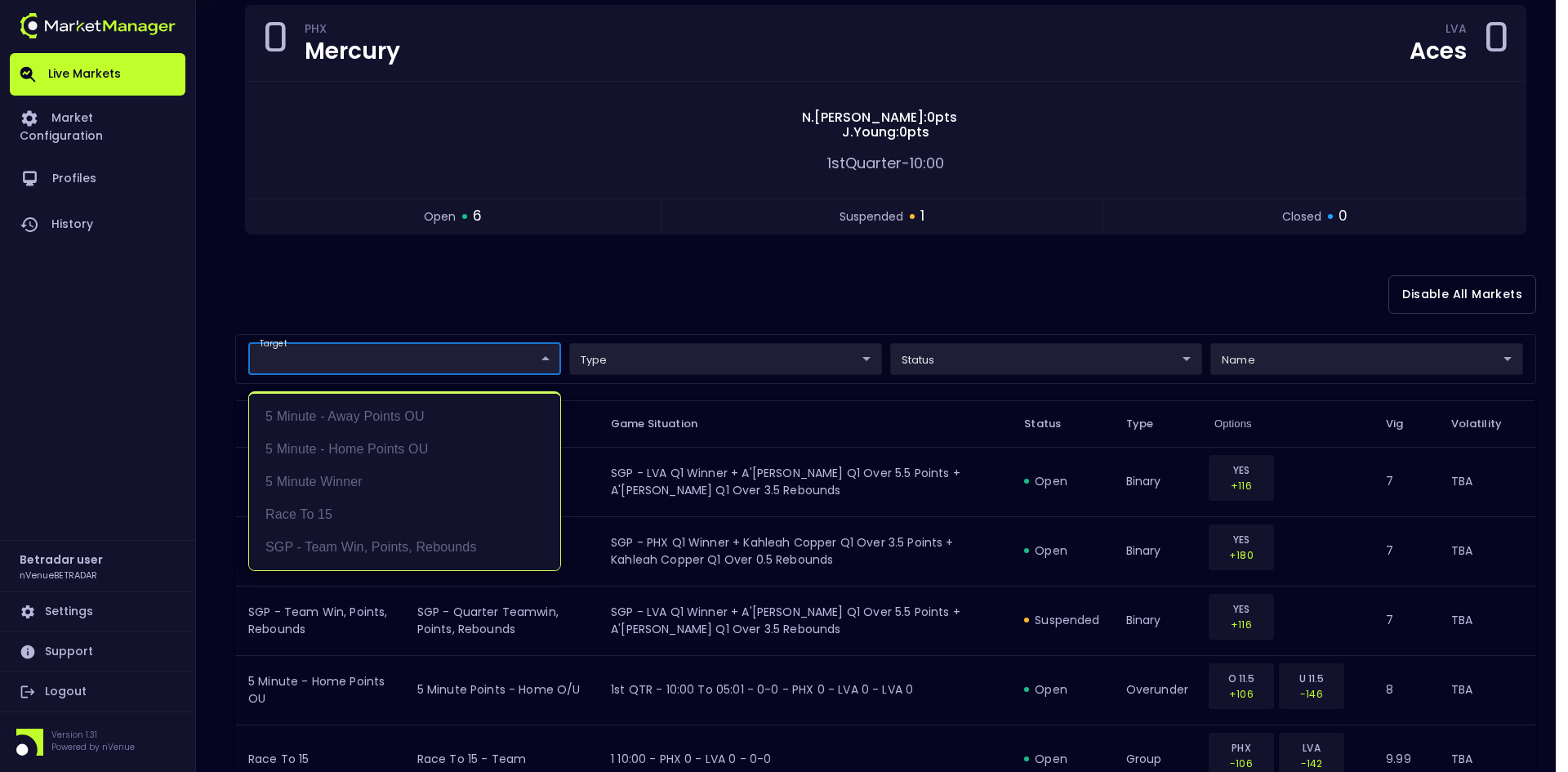
click at [579, 310] on div at bounding box center [784, 386] width 1568 height 772
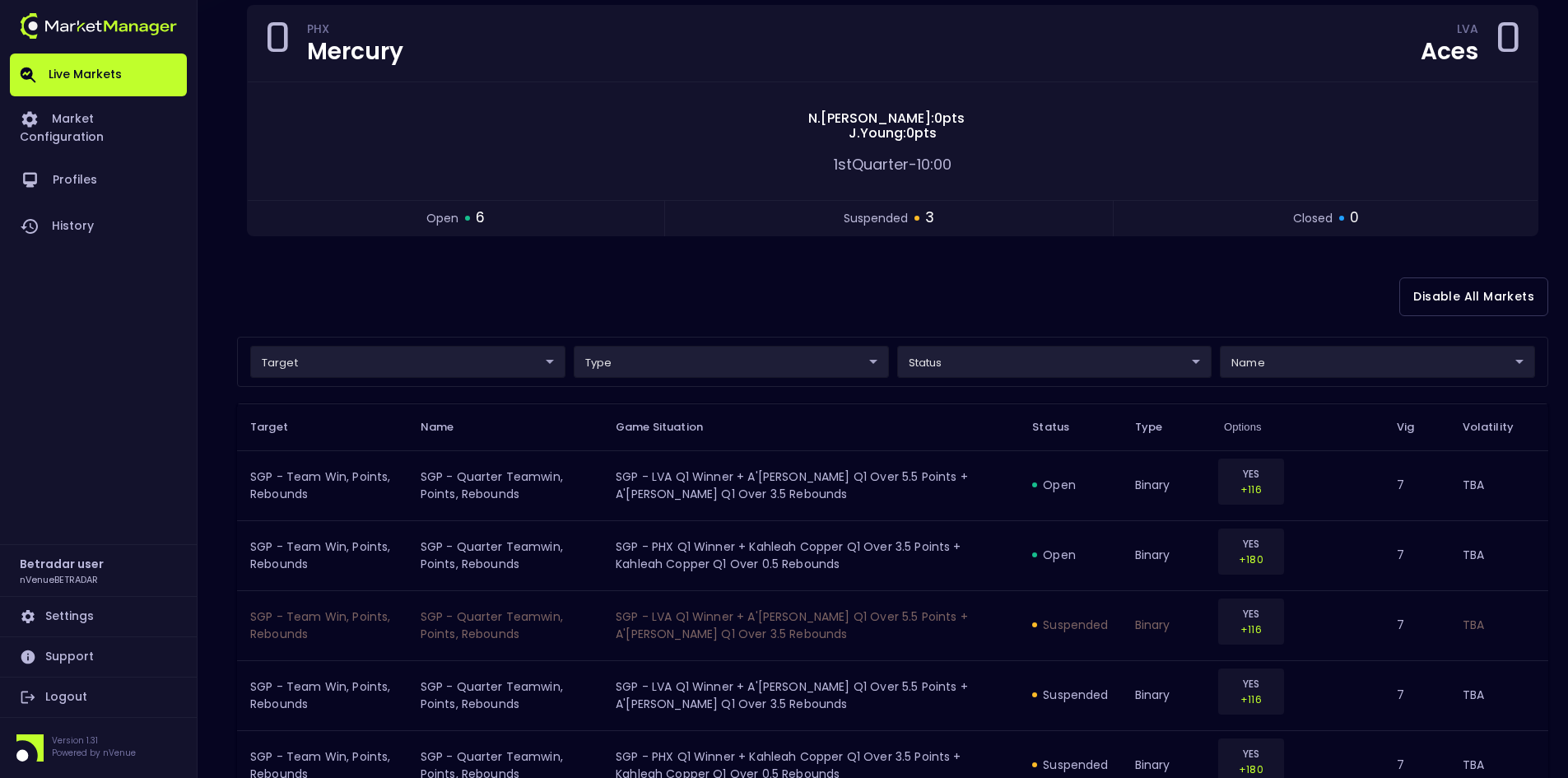
click at [832, 274] on div "Disable All Markets" at bounding box center [893, 297] width 1312 height 80
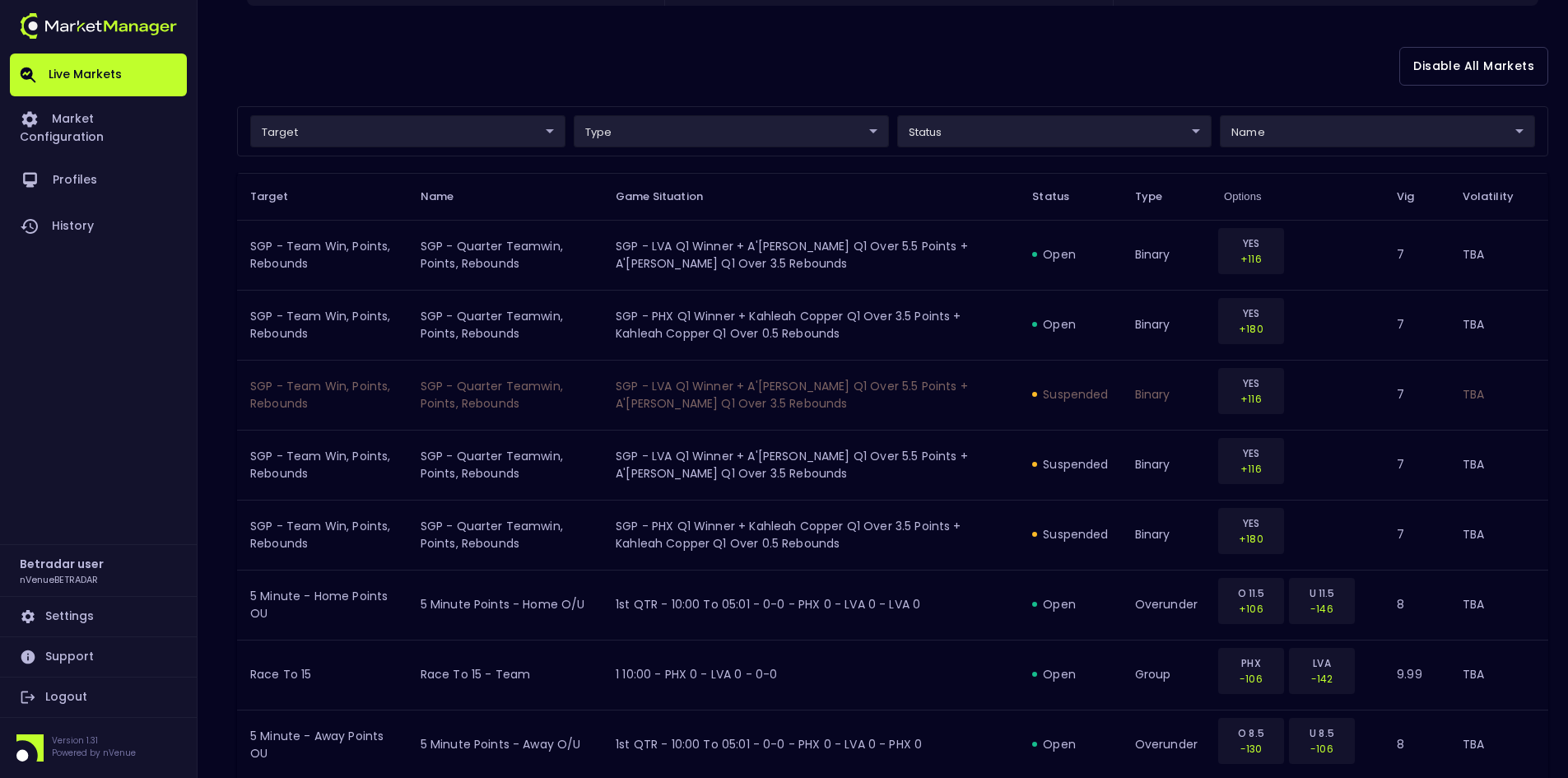
scroll to position [177, 0]
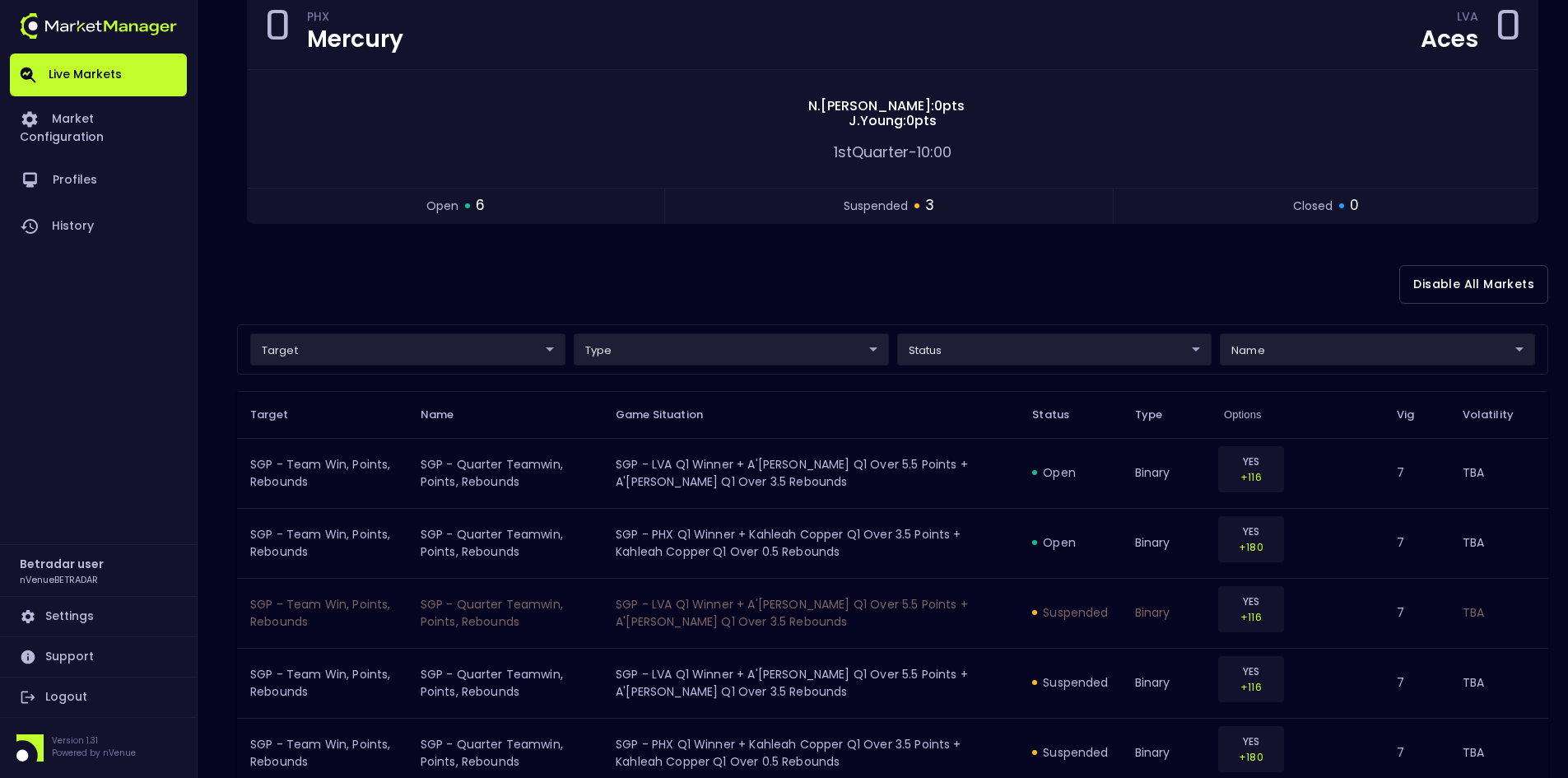
click at [422, 344] on body "Live Markets Market Configuration Profiles History Betradar user nVenueBETRADAR…" at bounding box center [784, 547] width 1568 height 1449
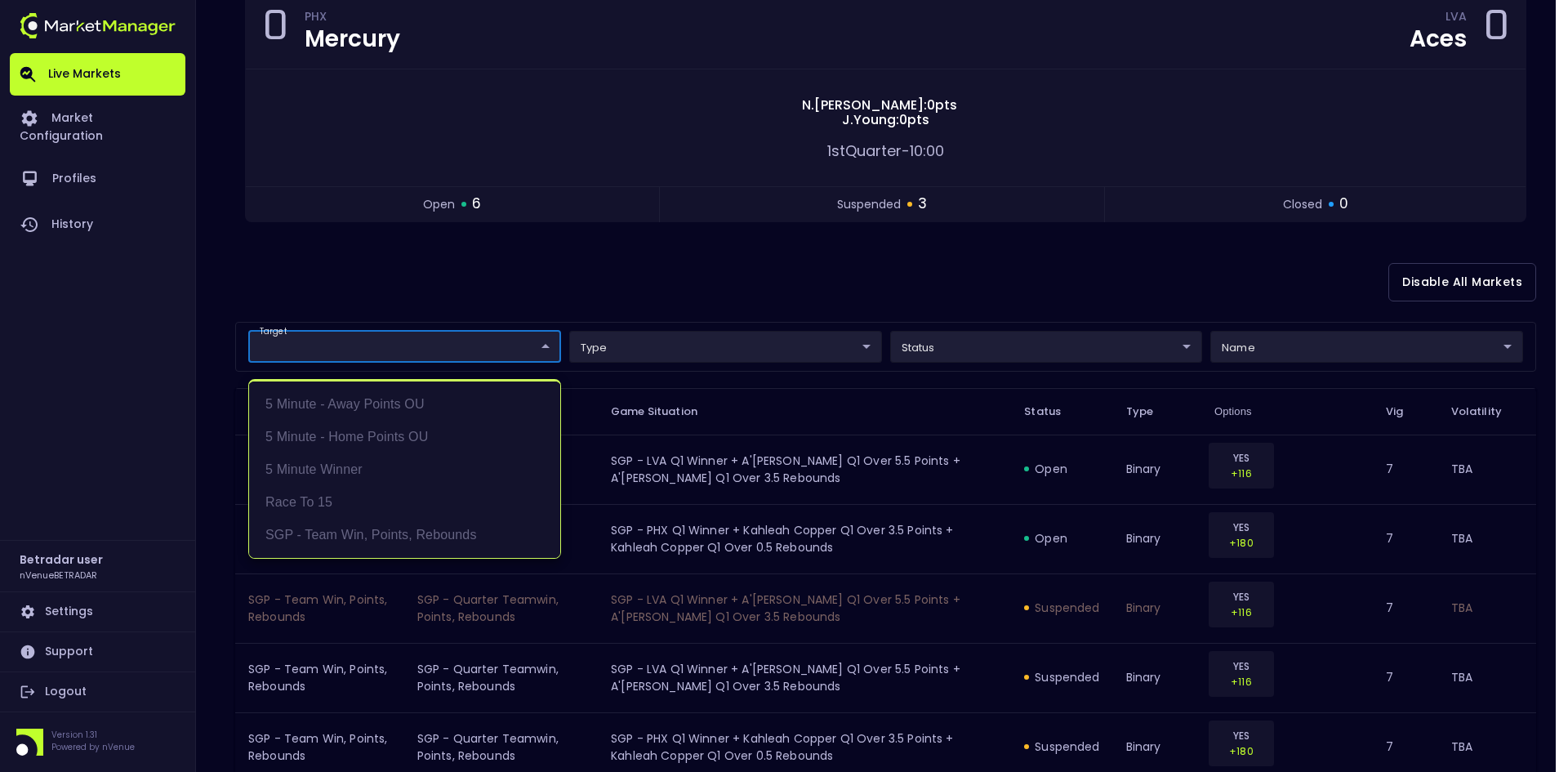
click at [573, 284] on div at bounding box center [784, 386] width 1568 height 772
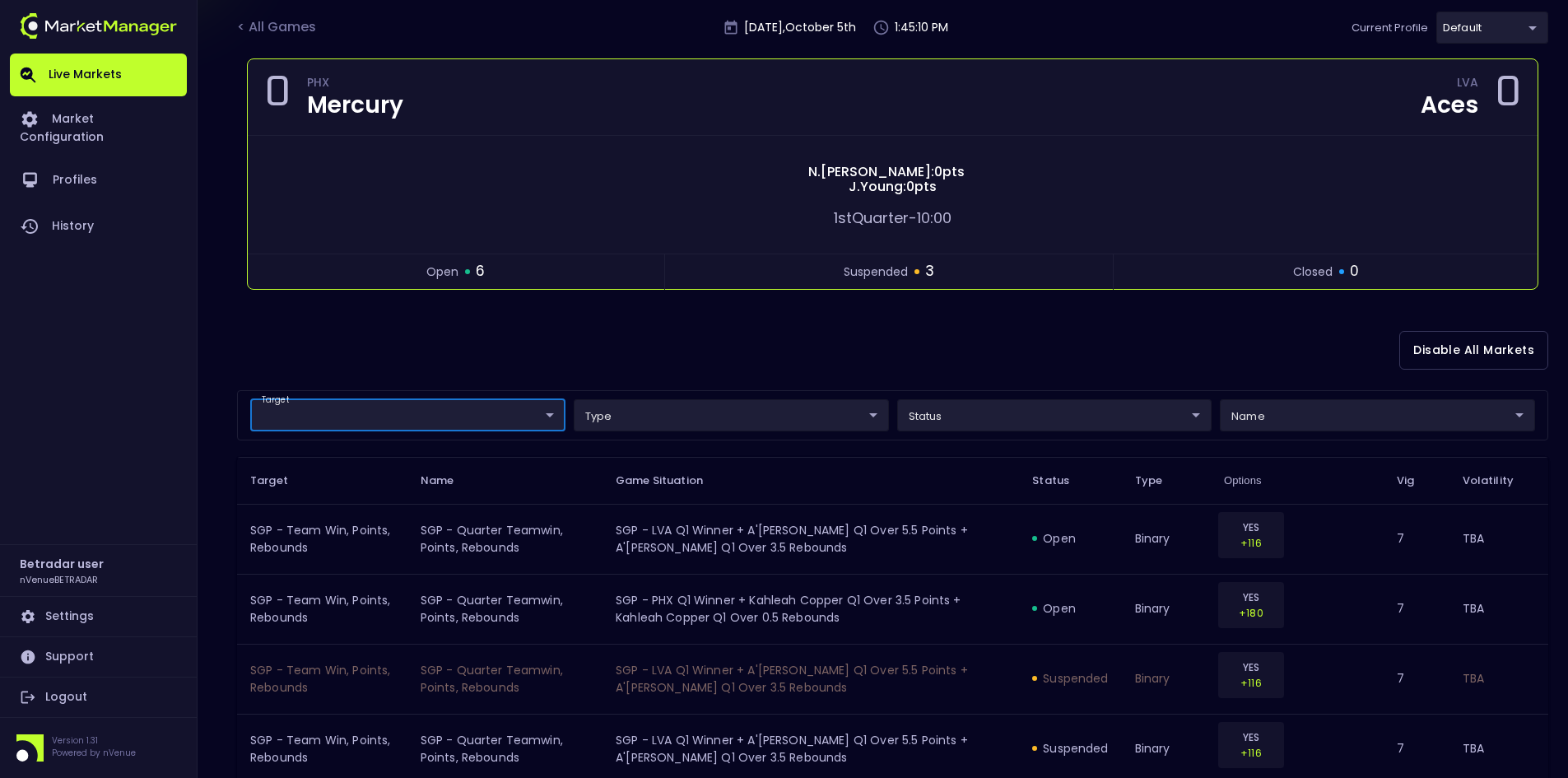
scroll to position [0, 0]
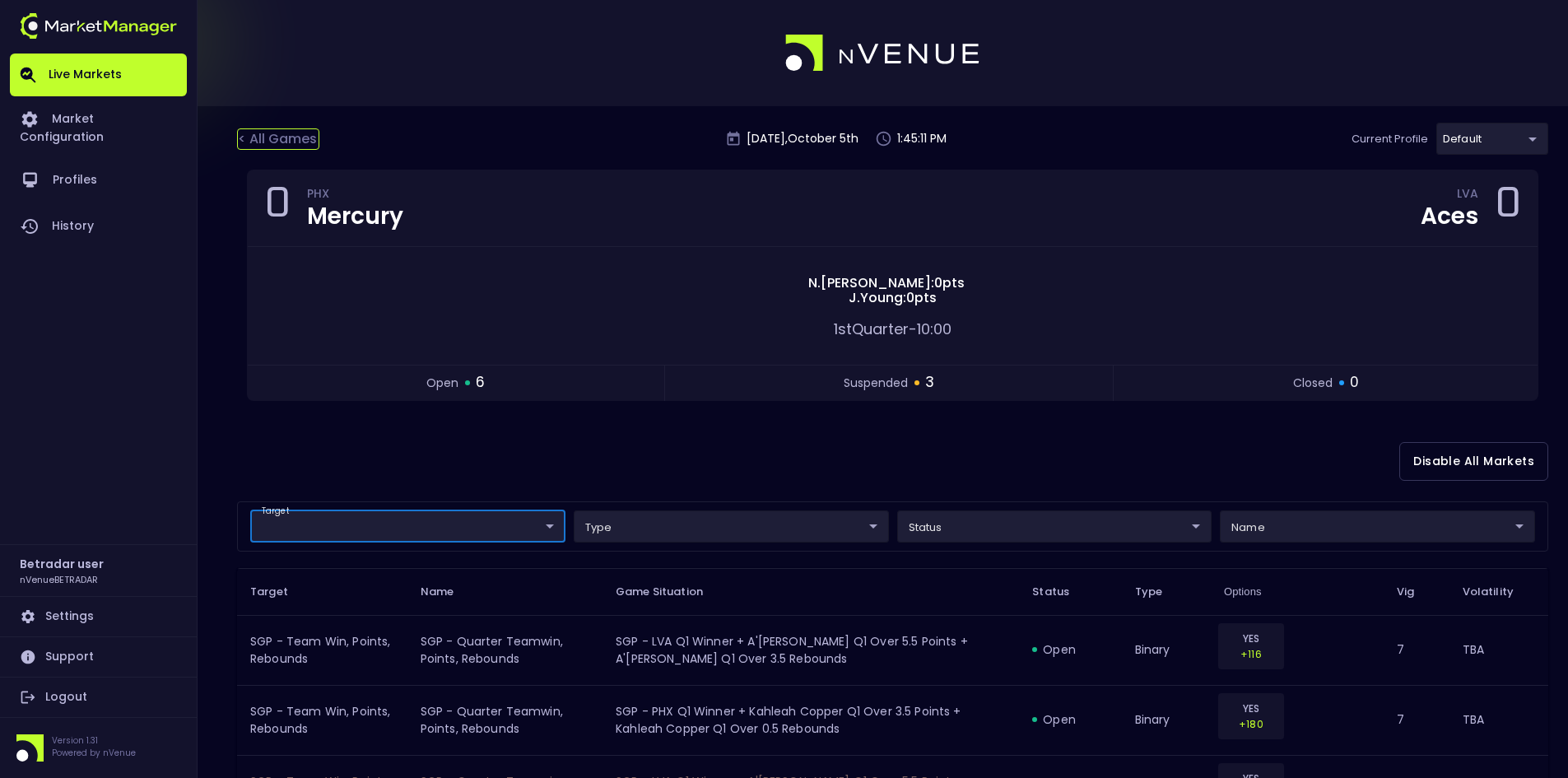
click at [296, 134] on div "< All Games" at bounding box center [279, 139] width 83 height 21
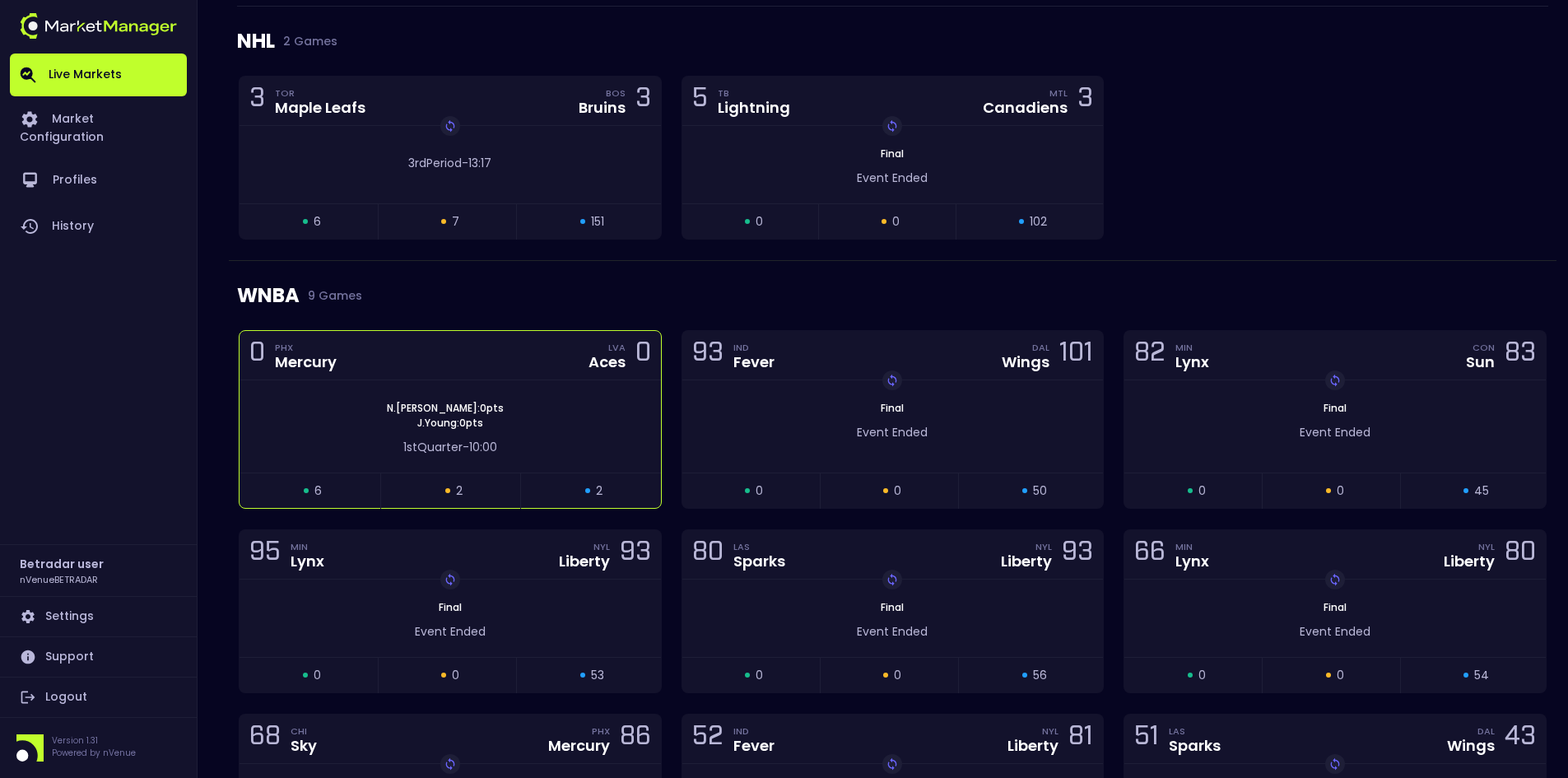
scroll to position [247, 0]
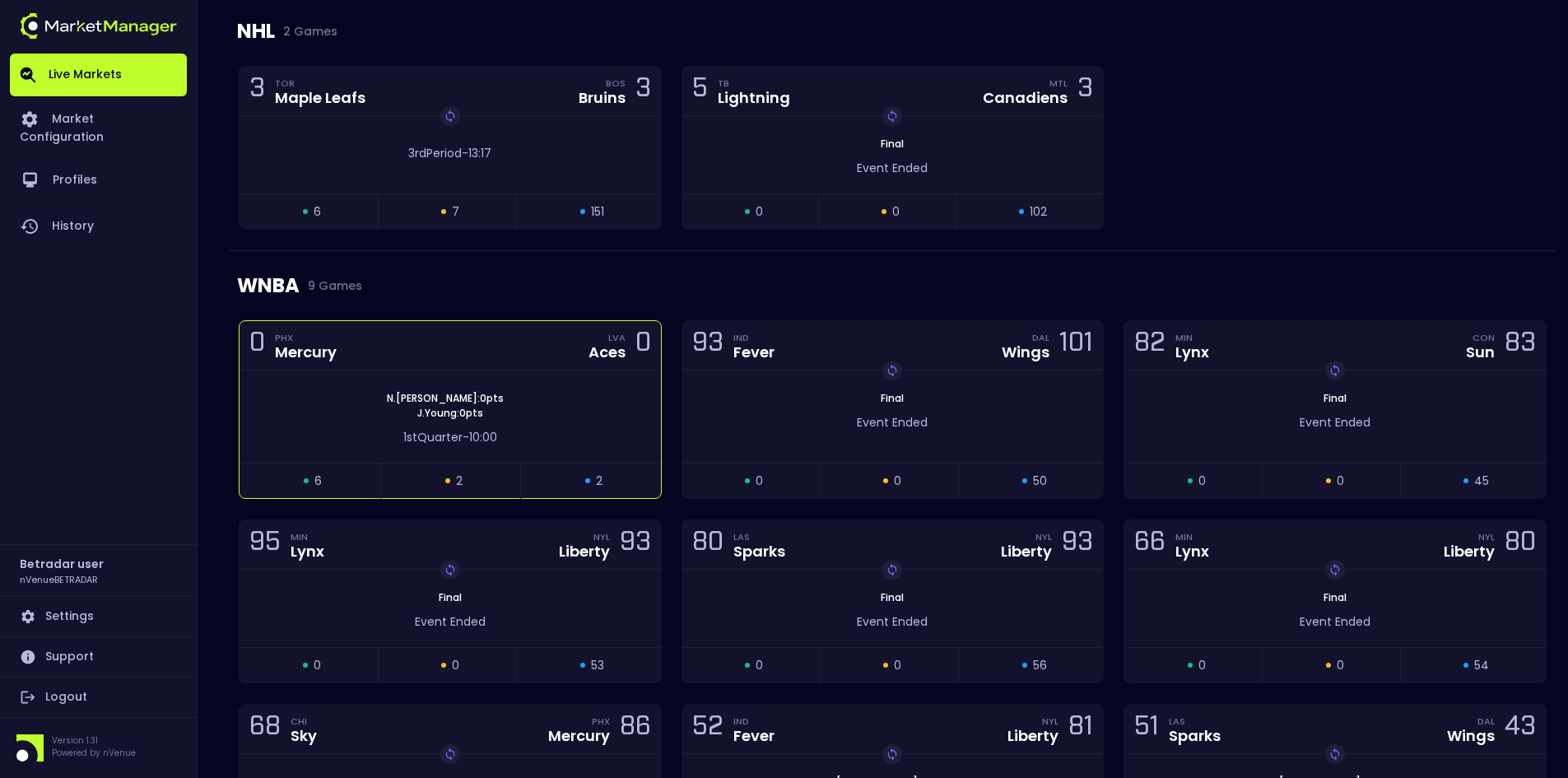
click at [466, 408] on span "[PERSON_NAME] : 0 pts" at bounding box center [450, 413] width 76 height 15
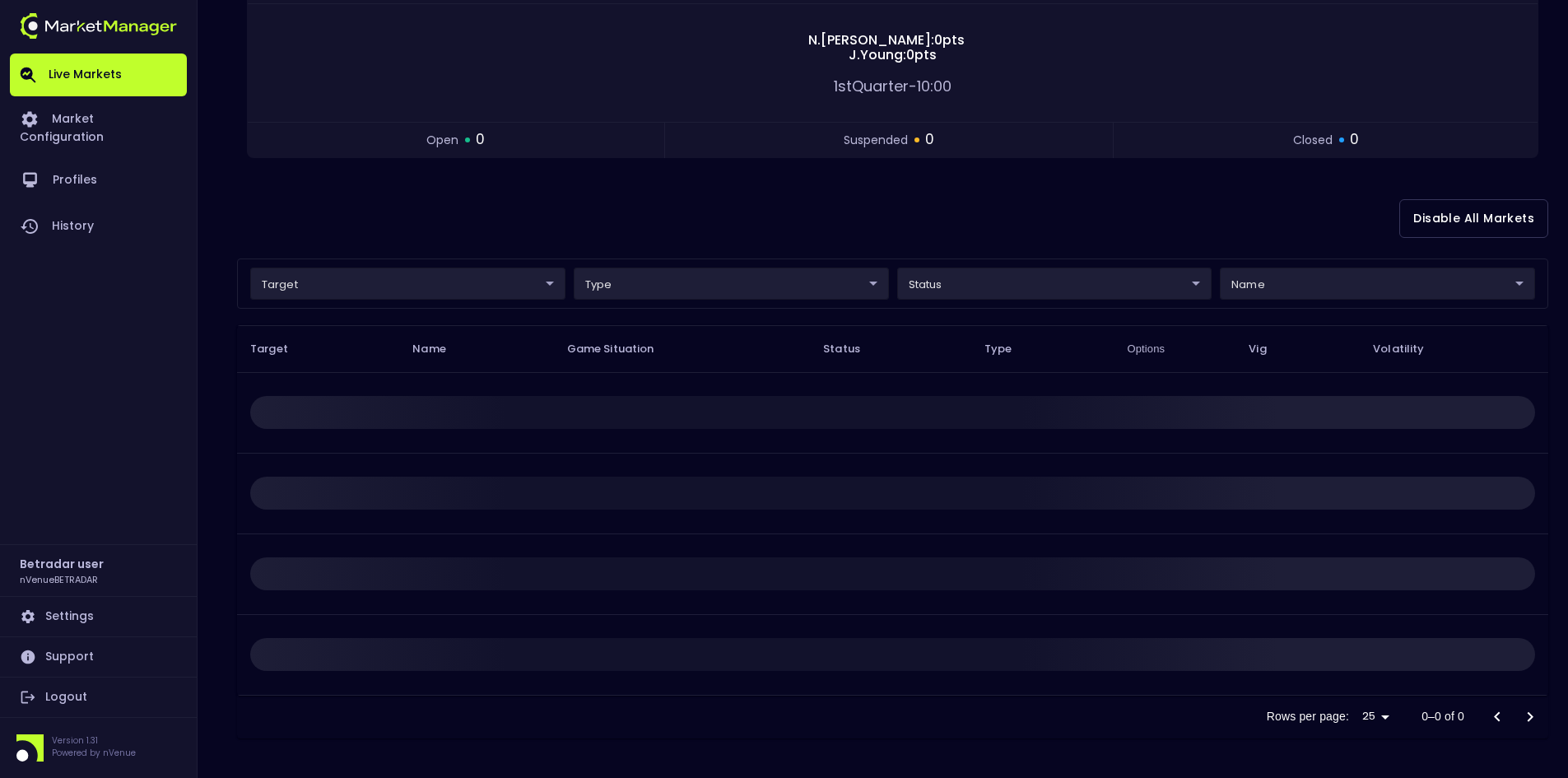
scroll to position [0, 0]
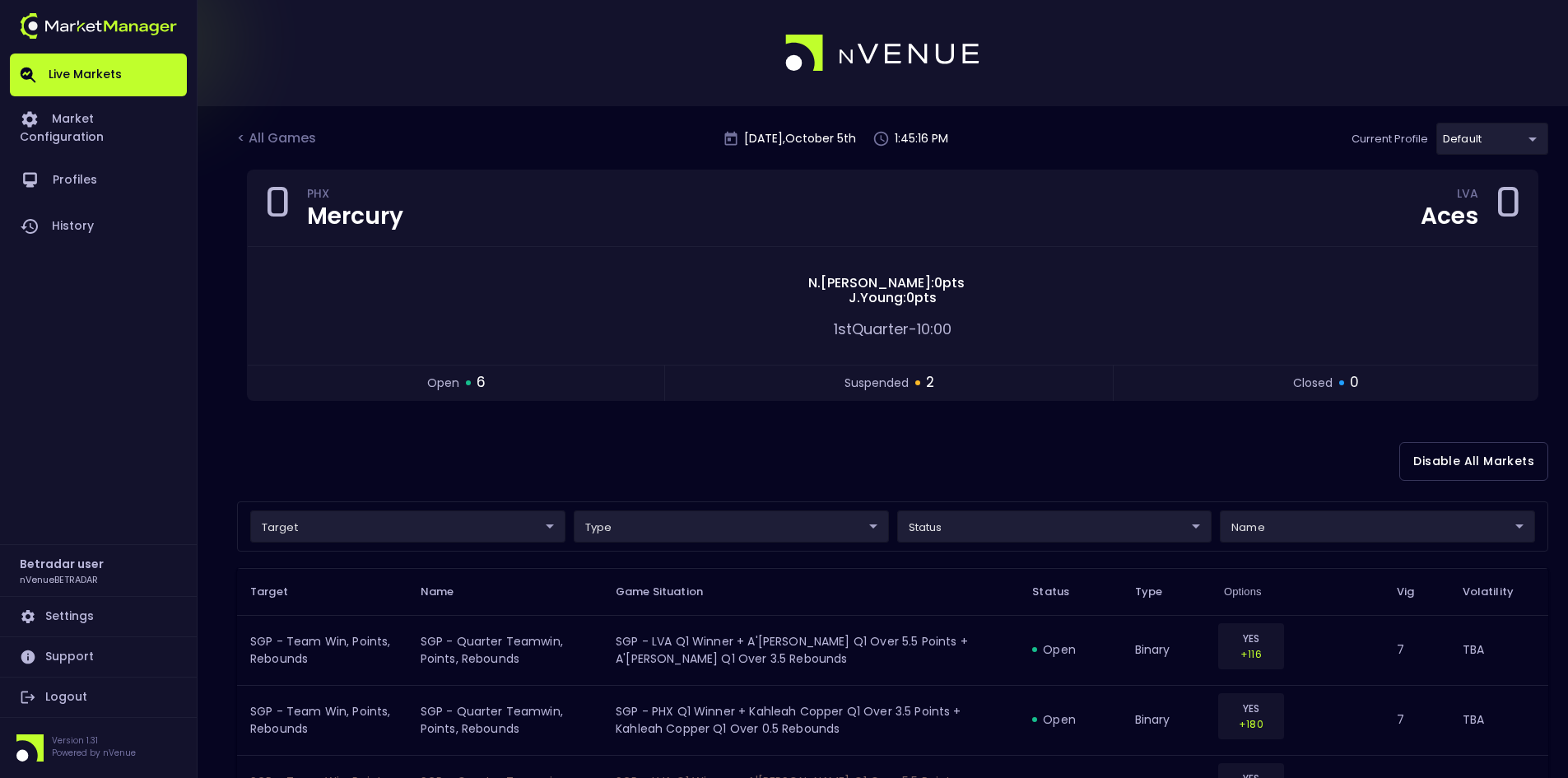
click at [380, 524] on body "Live Markets Market Configuration Profiles History Betradar user nVenueBETRADAR…" at bounding box center [784, 655] width 1568 height 1310
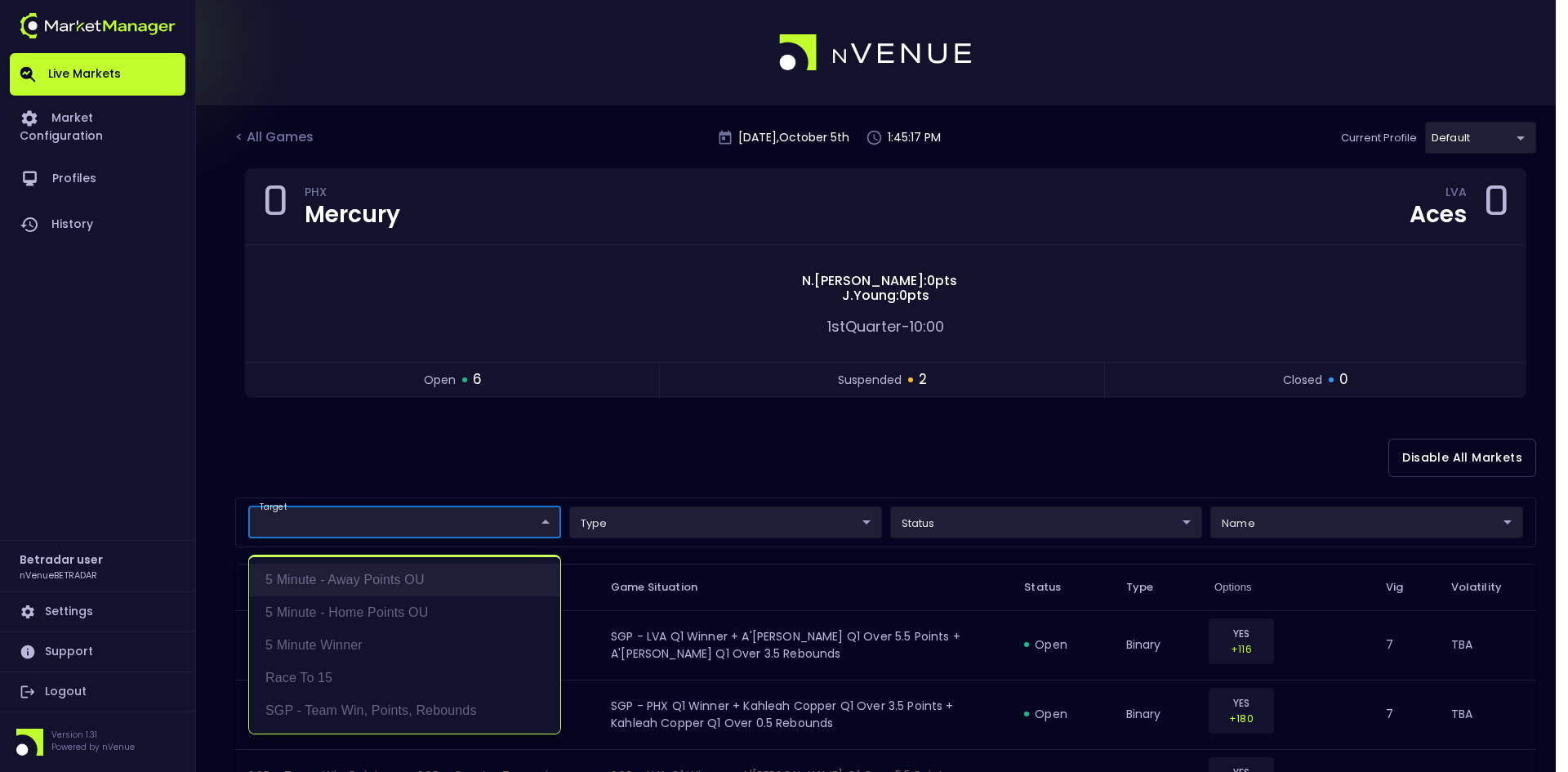
click at [416, 573] on li "5 Minute - Away Points OU" at bounding box center [404, 580] width 311 height 33
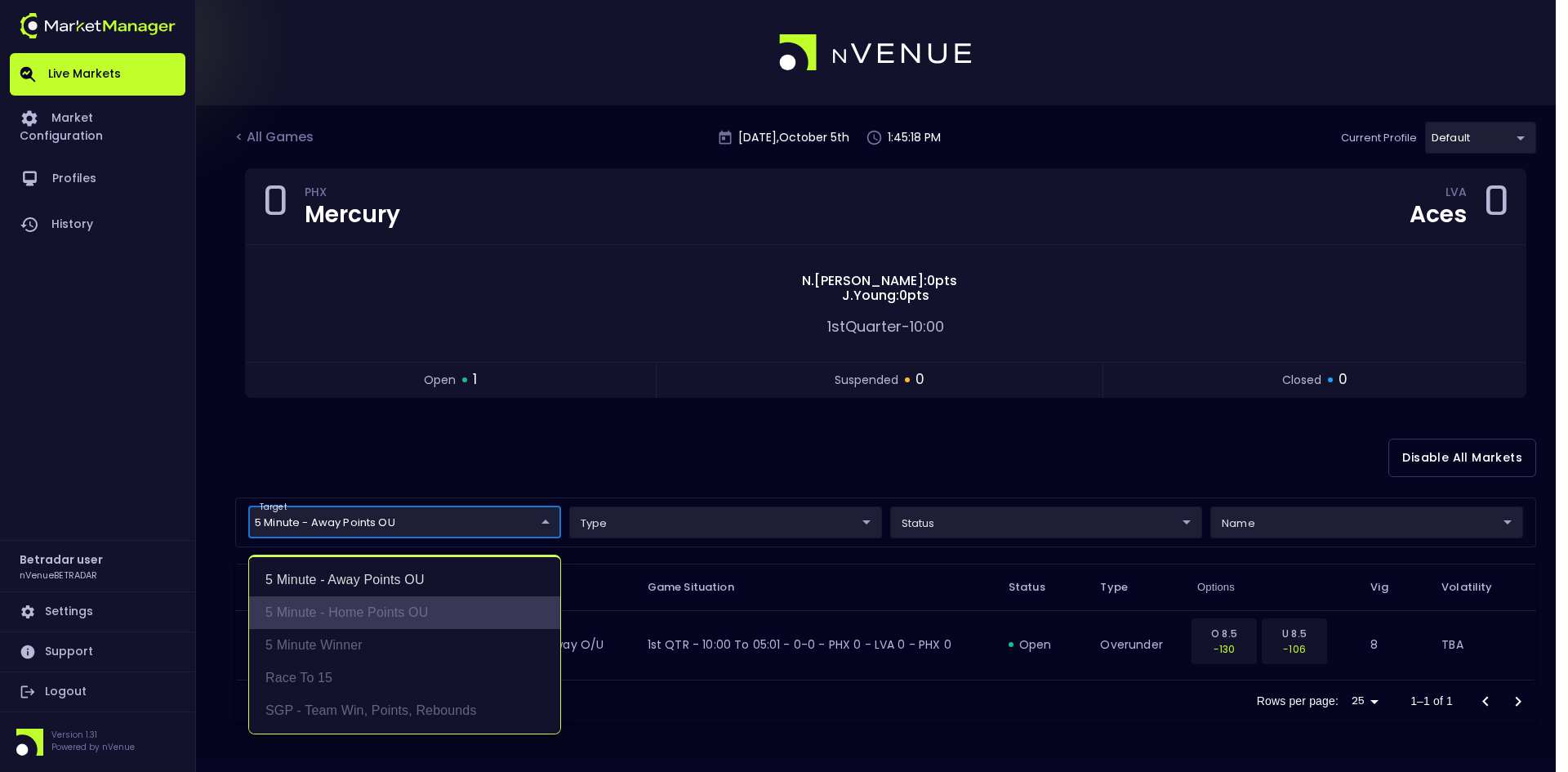
click at [392, 597] on li "5 Minute - Home Points OU" at bounding box center [404, 613] width 311 height 33
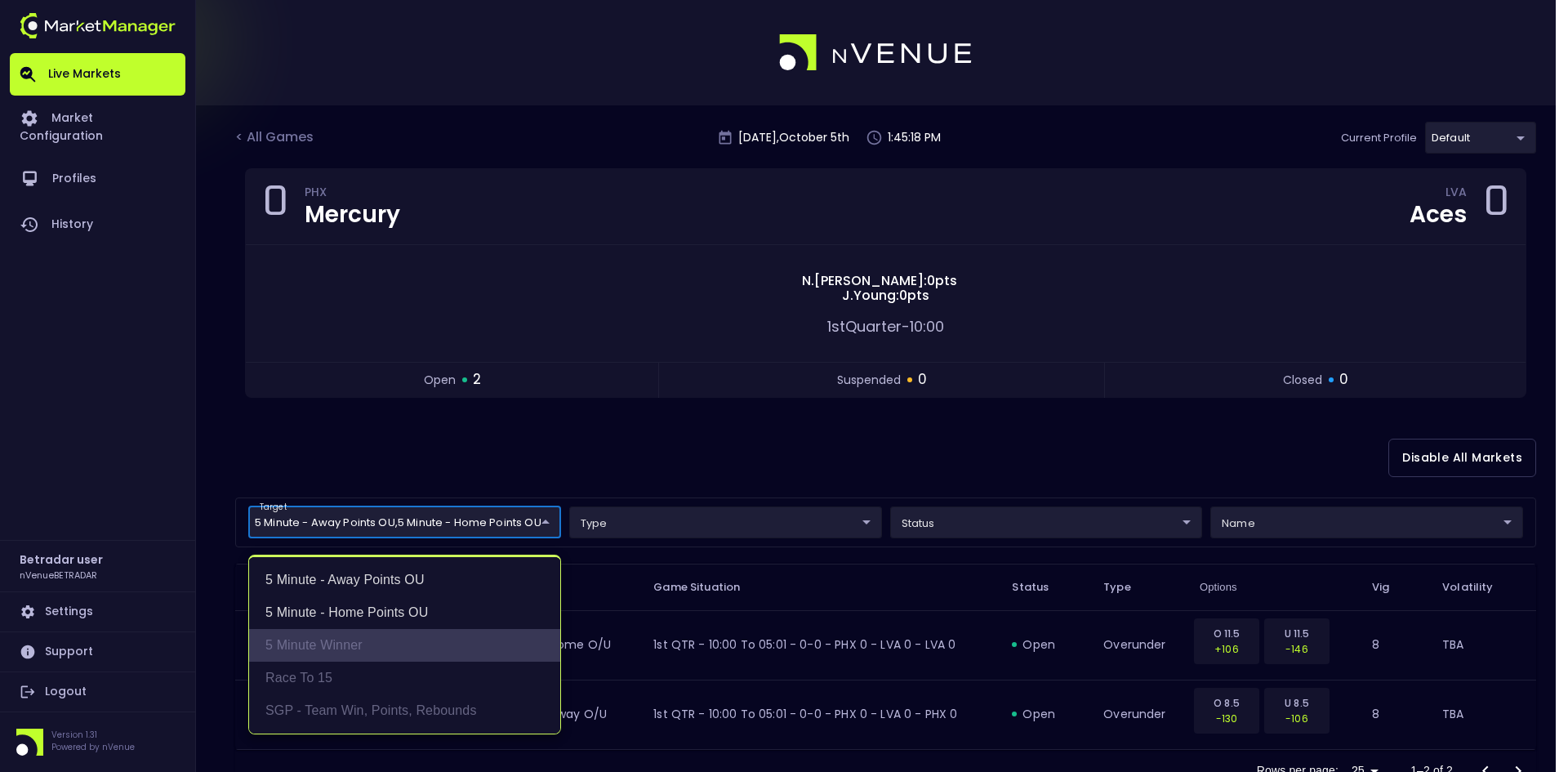
click at [364, 633] on li "5 Minute Winner" at bounding box center [404, 646] width 311 height 33
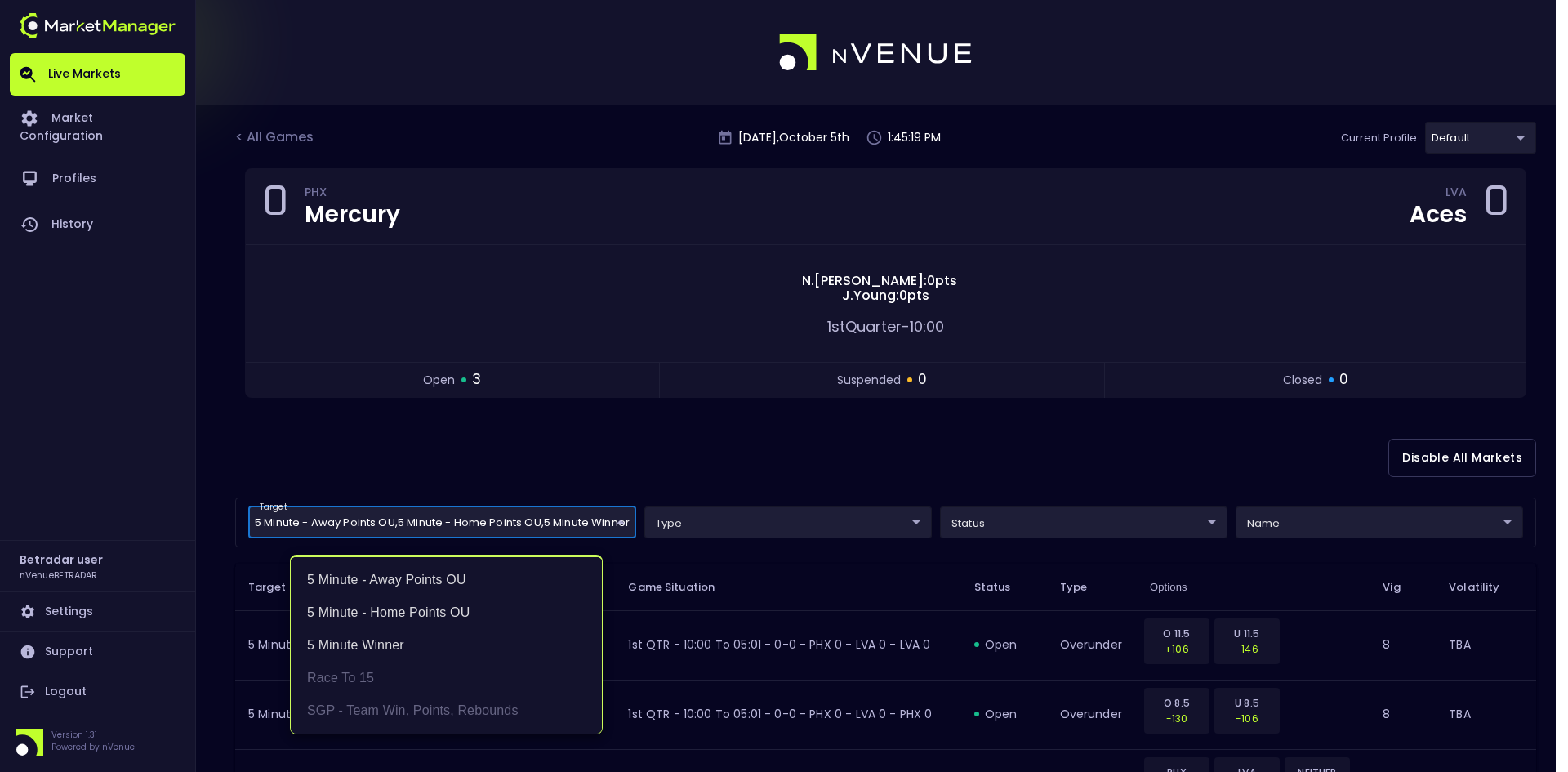
click at [798, 464] on div at bounding box center [784, 386] width 1568 height 772
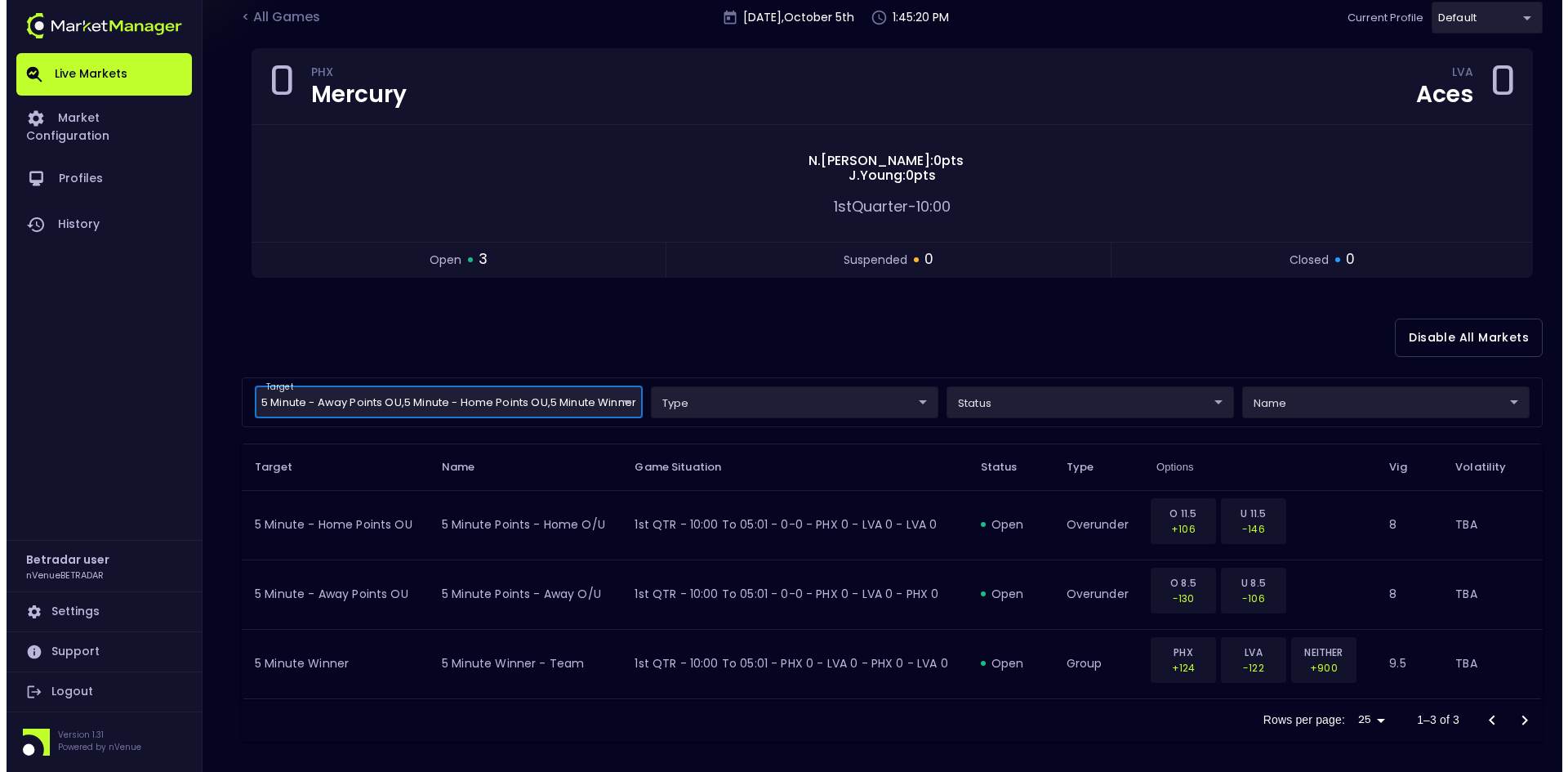
scroll to position [129, 0]
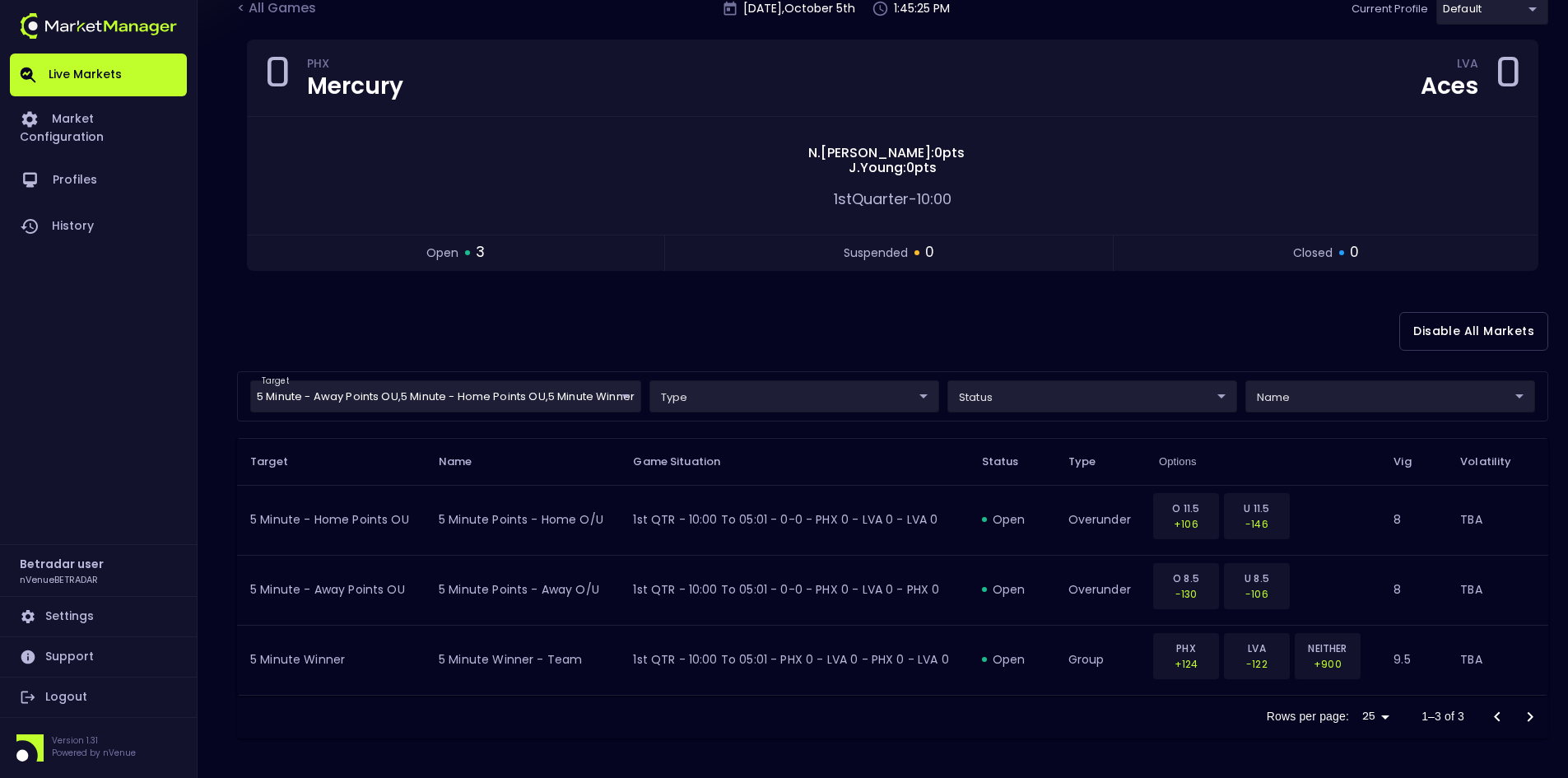
click at [384, 394] on body "Live Markets Market Configuration Profiles History Betradar user nVenueBETRADAR…" at bounding box center [784, 324] width 1568 height 909
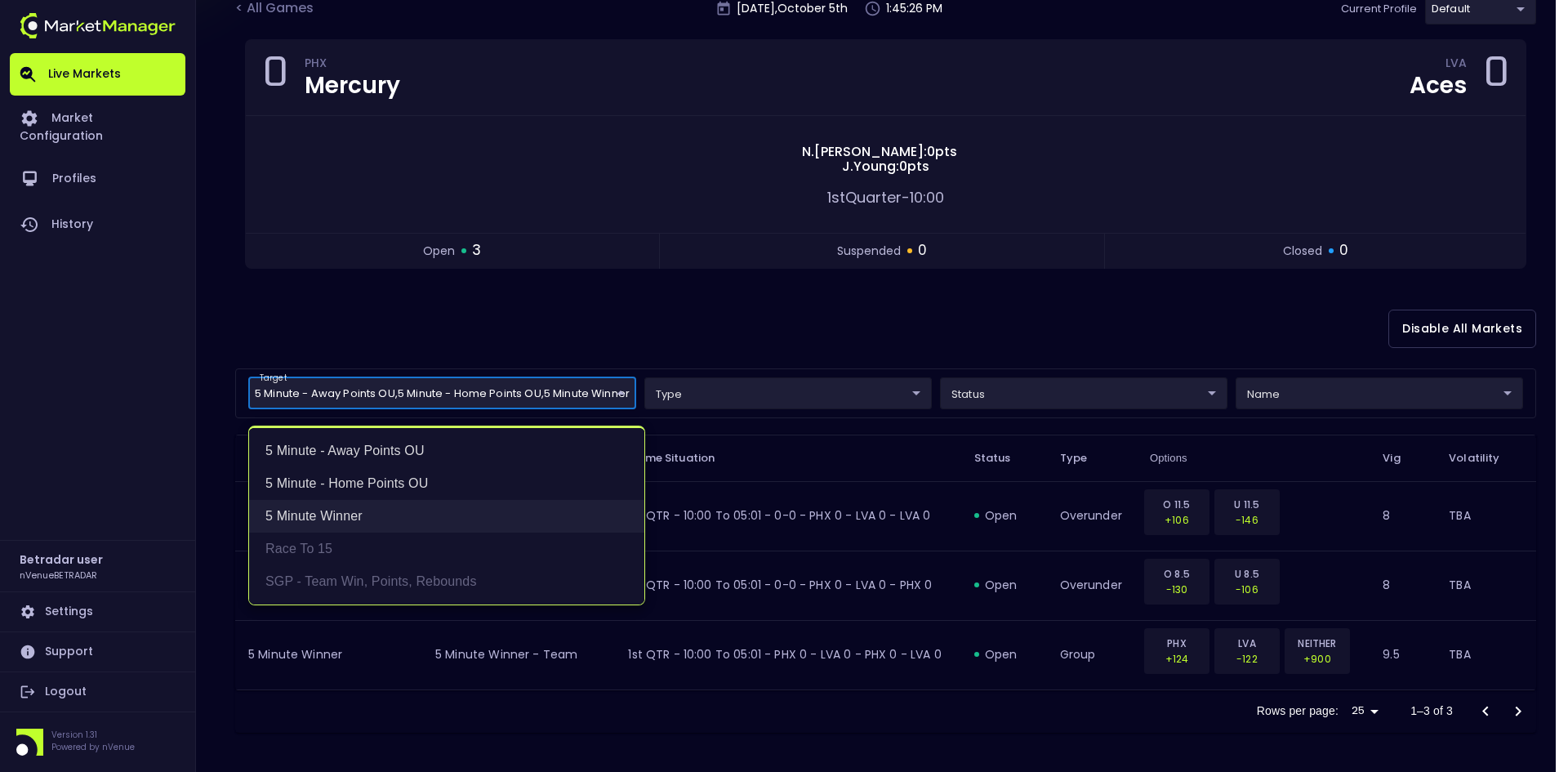
click at [326, 514] on li "5 Minute Winner" at bounding box center [447, 517] width 395 height 33
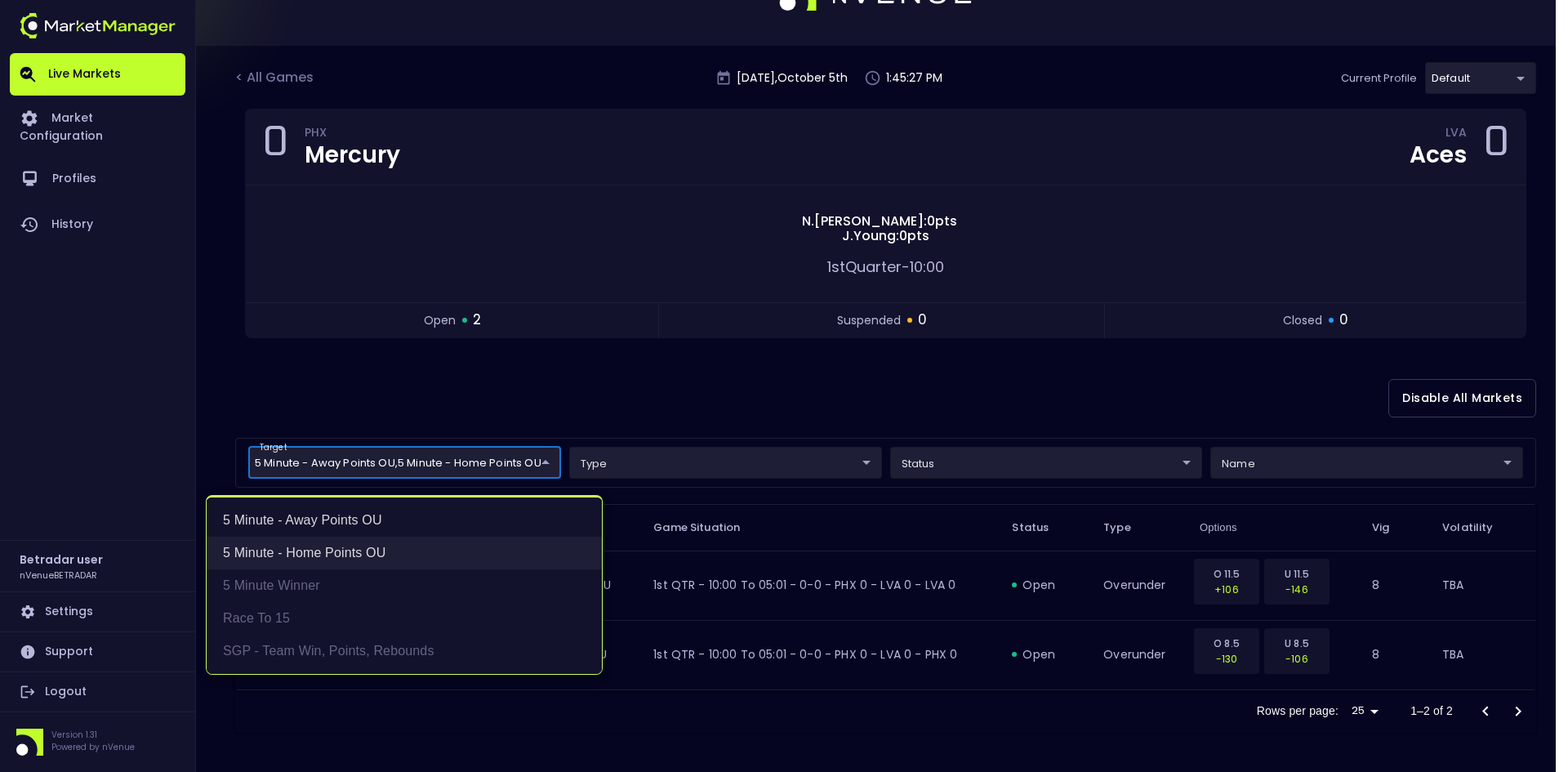
click at [316, 546] on li "5 Minute - Home Points OU" at bounding box center [404, 553] width 395 height 33
type input "5 Minute - Away Points OU"
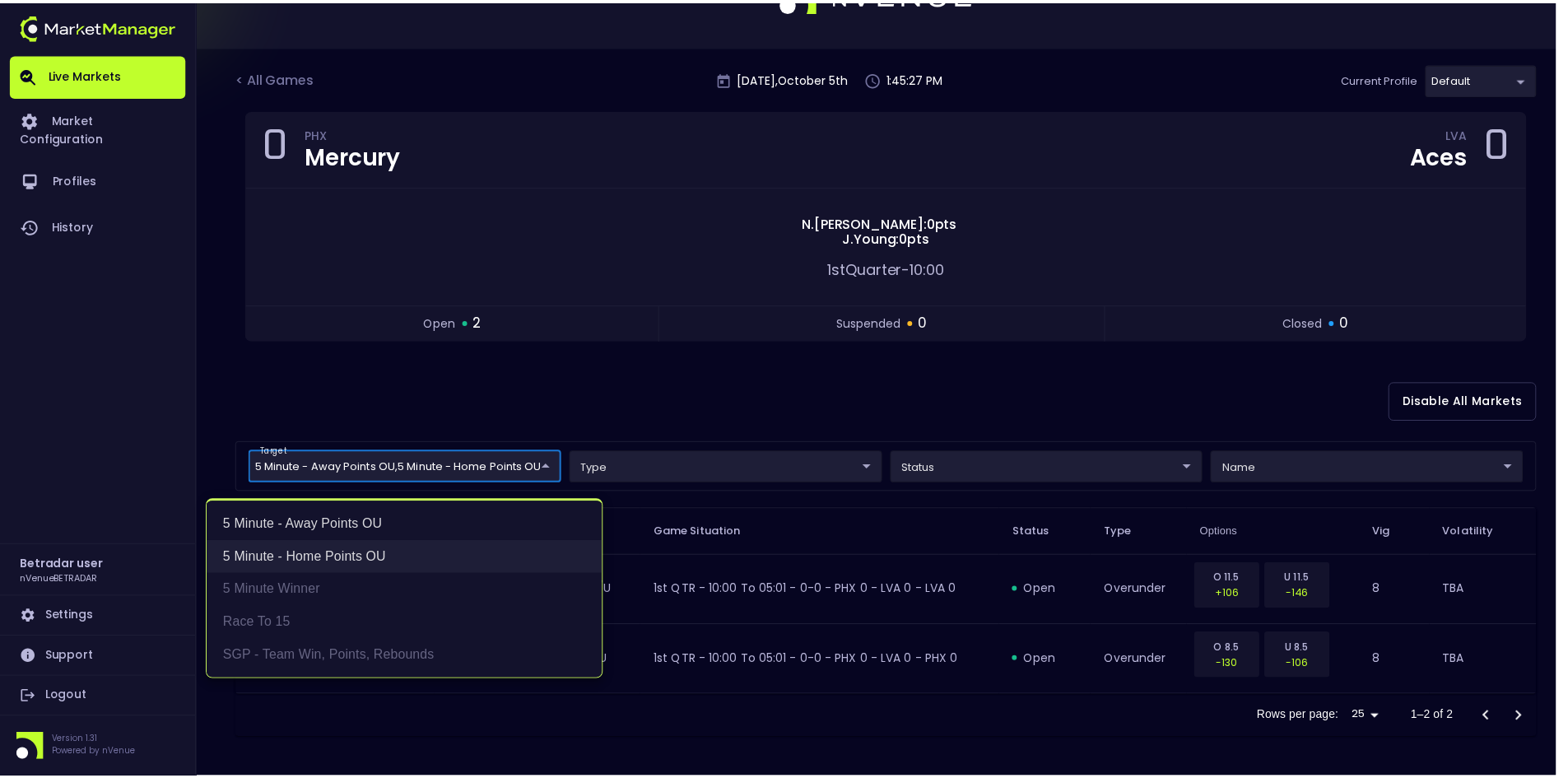
scroll to position [0, 0]
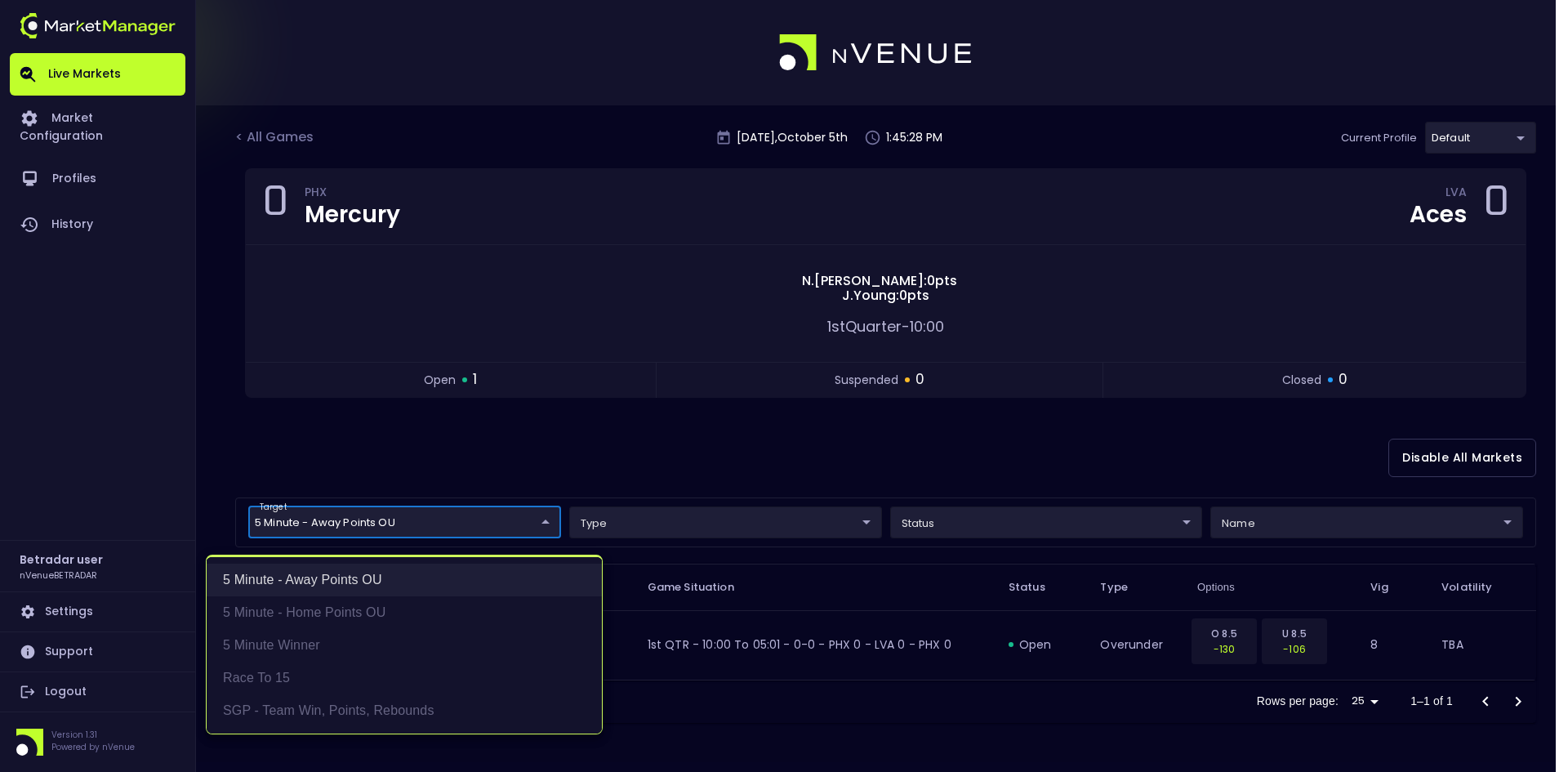
click at [314, 572] on li "5 Minute - Away Points OU" at bounding box center [404, 580] width 395 height 33
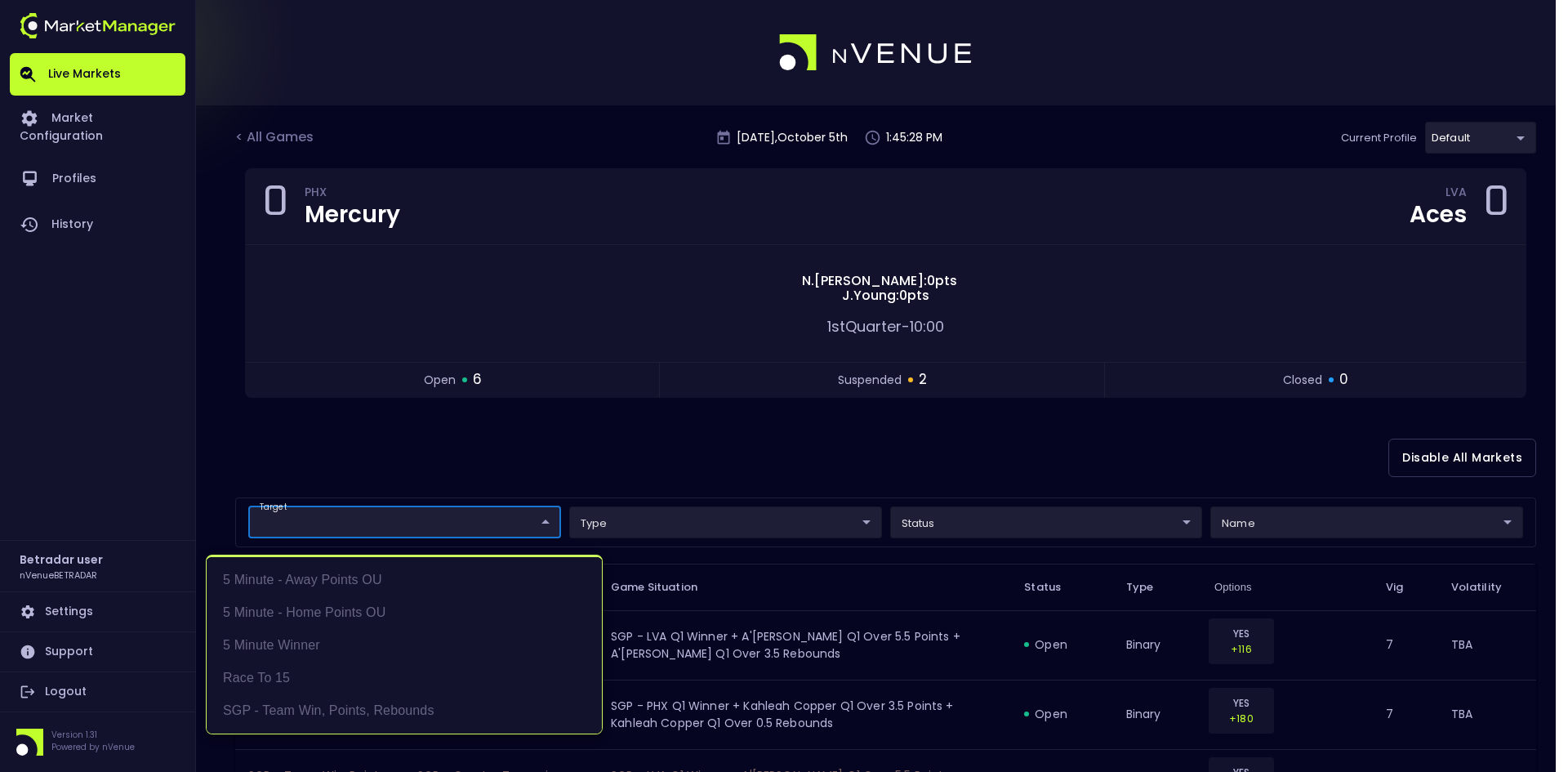
click at [403, 449] on div at bounding box center [784, 386] width 1568 height 772
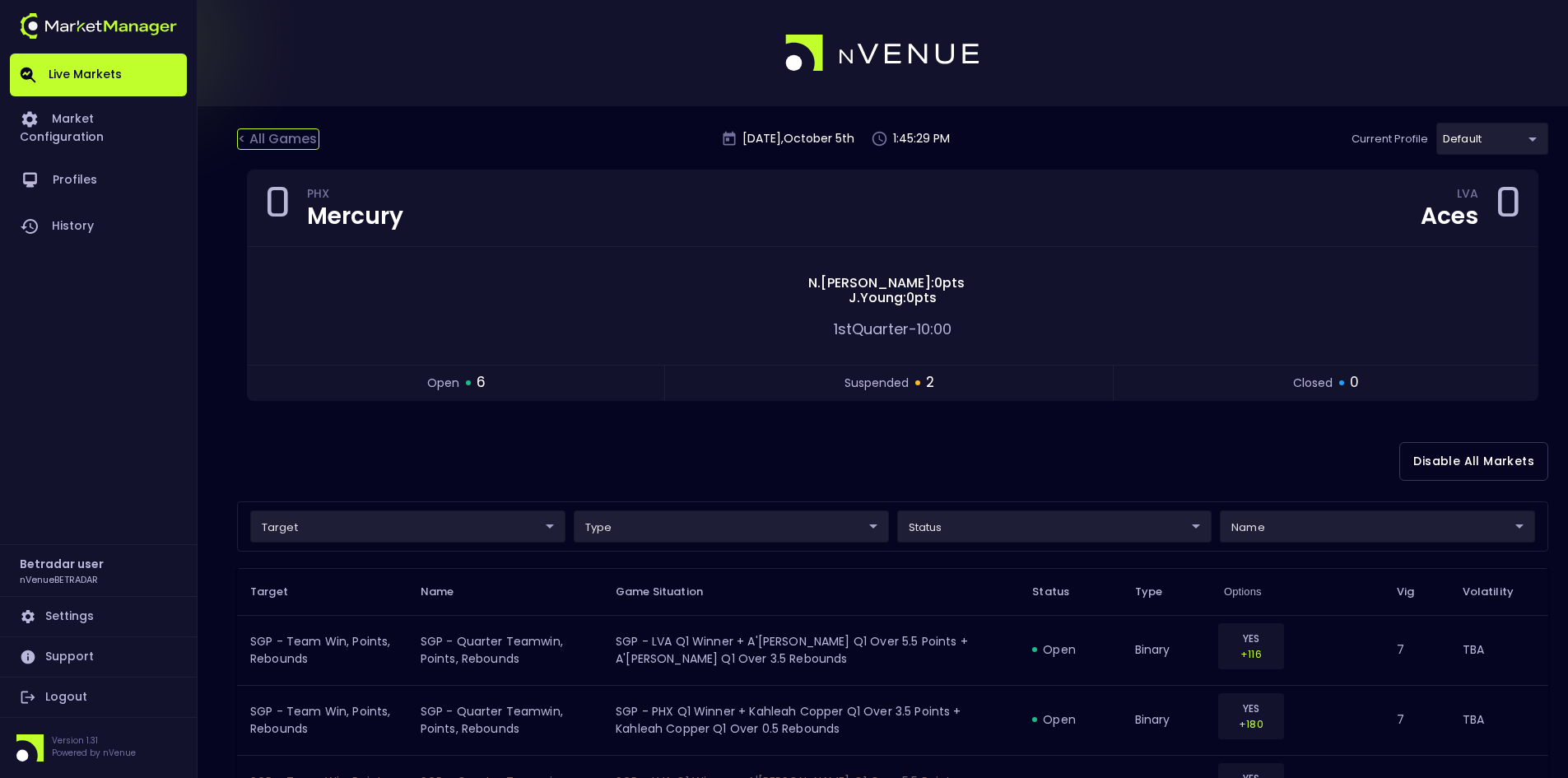
click at [284, 133] on div "< All Games" at bounding box center [279, 139] width 83 height 21
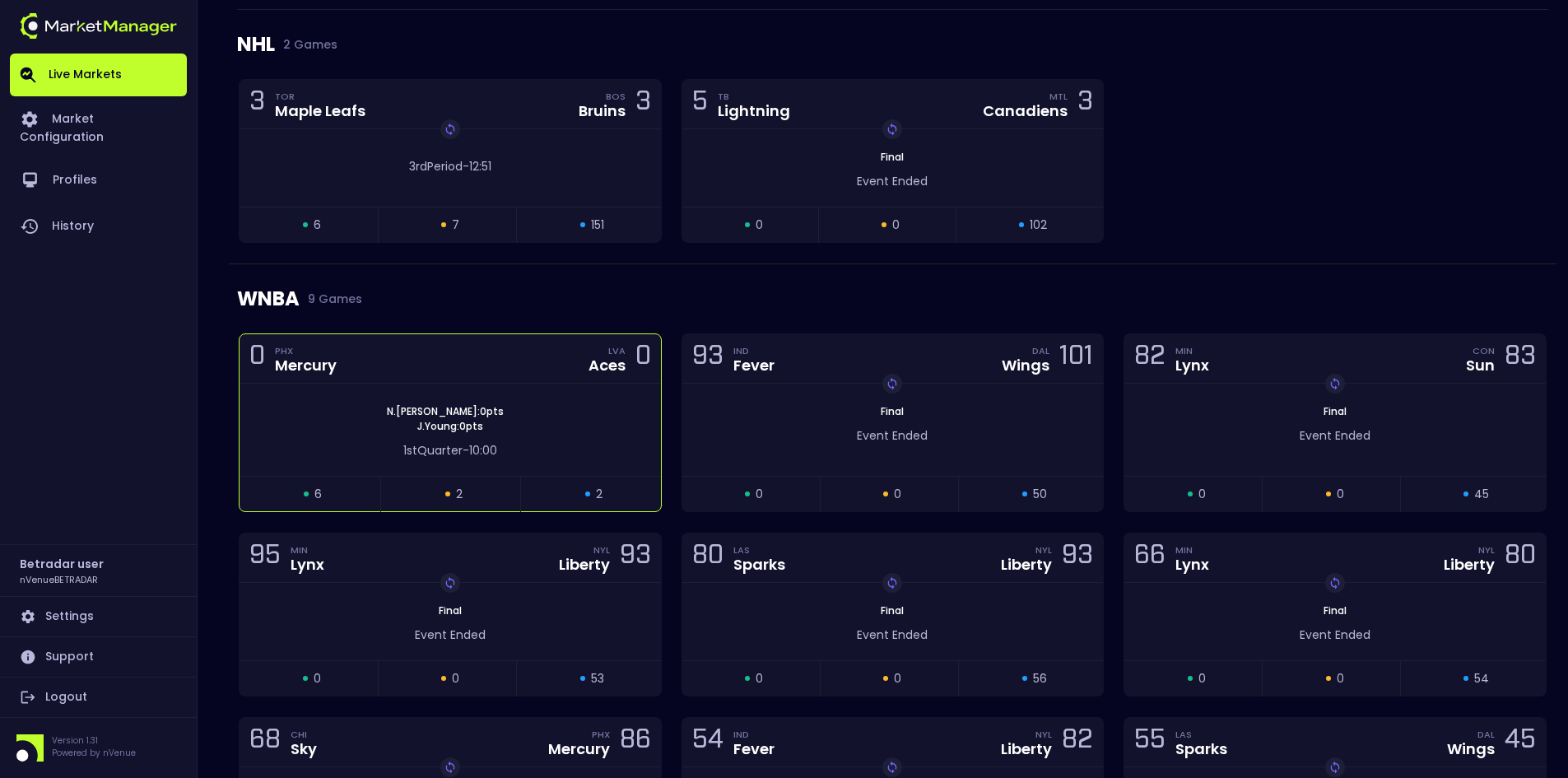
scroll to position [329, 0]
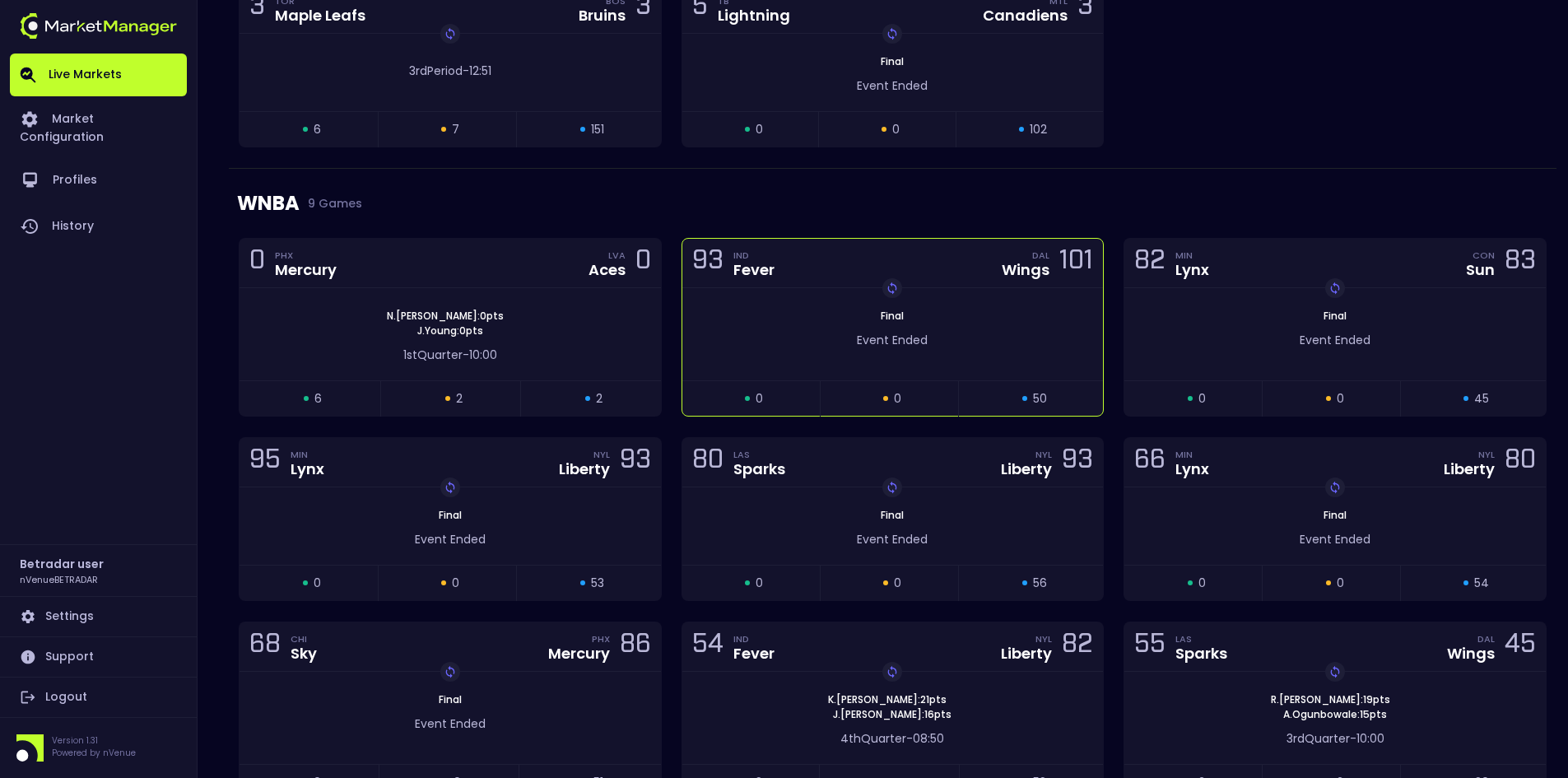
click at [869, 324] on div "Event Ended" at bounding box center [894, 336] width 422 height 26
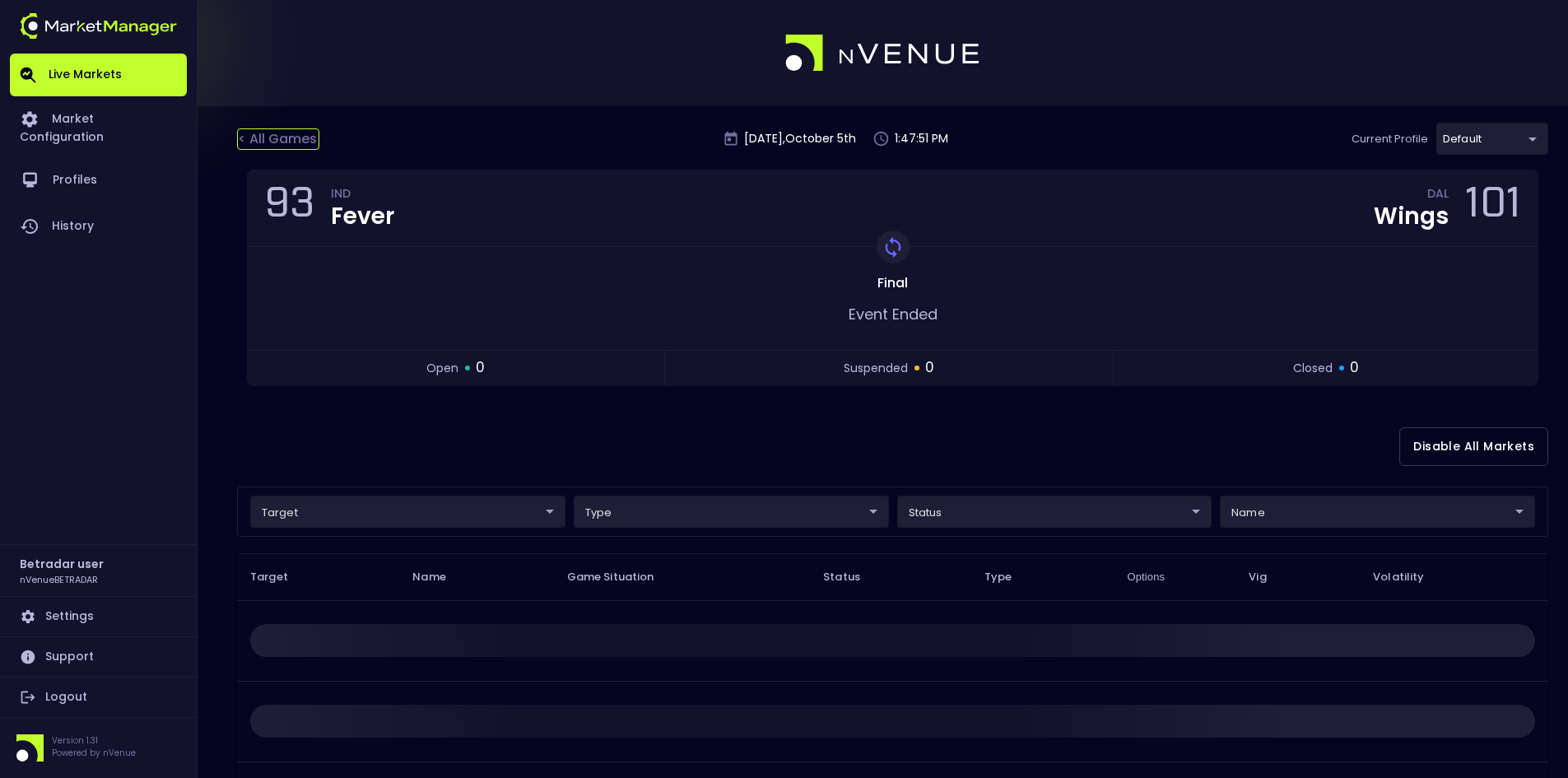
click at [288, 136] on div "< All Games" at bounding box center [279, 139] width 83 height 21
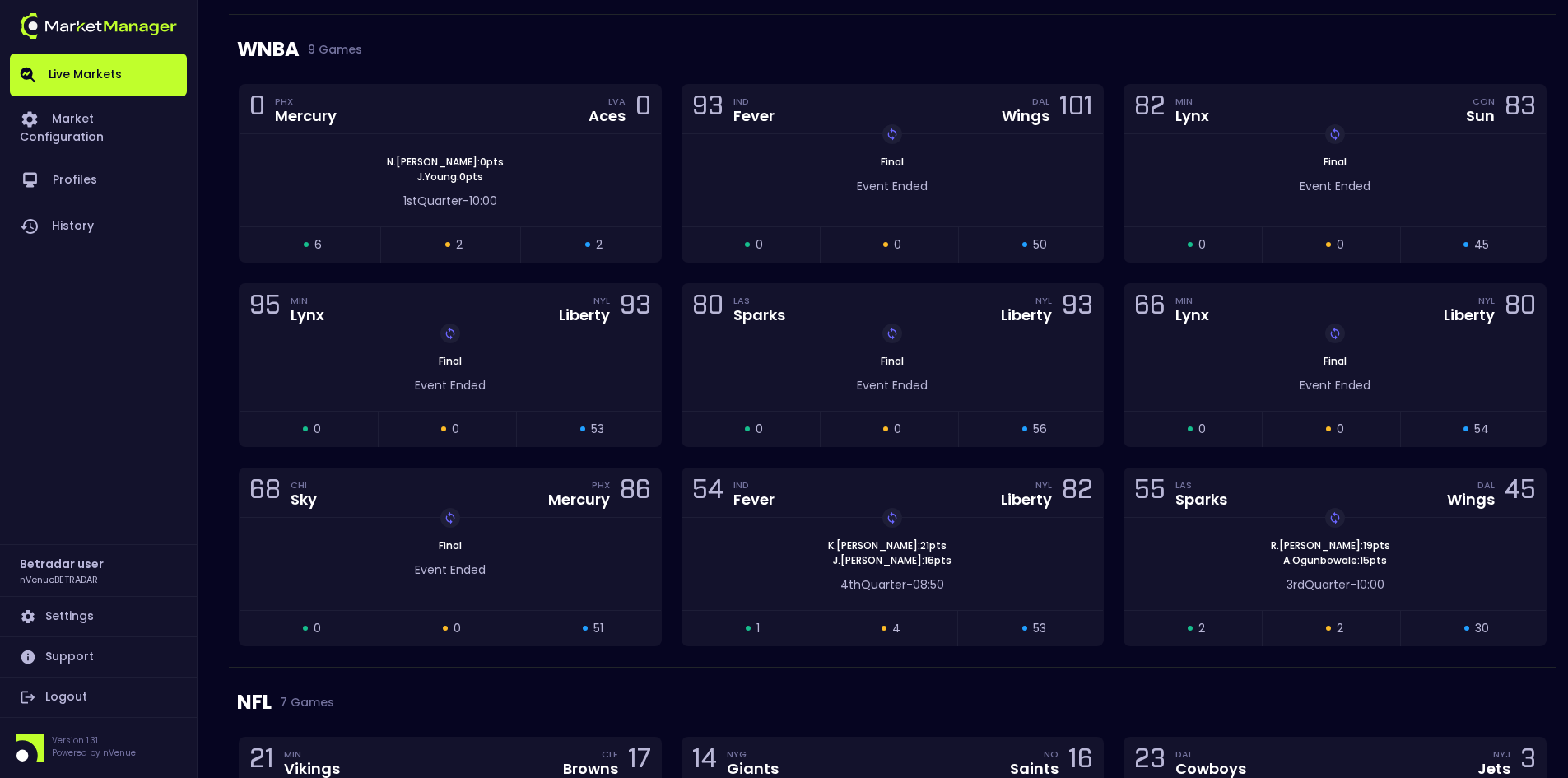
scroll to position [494, 0]
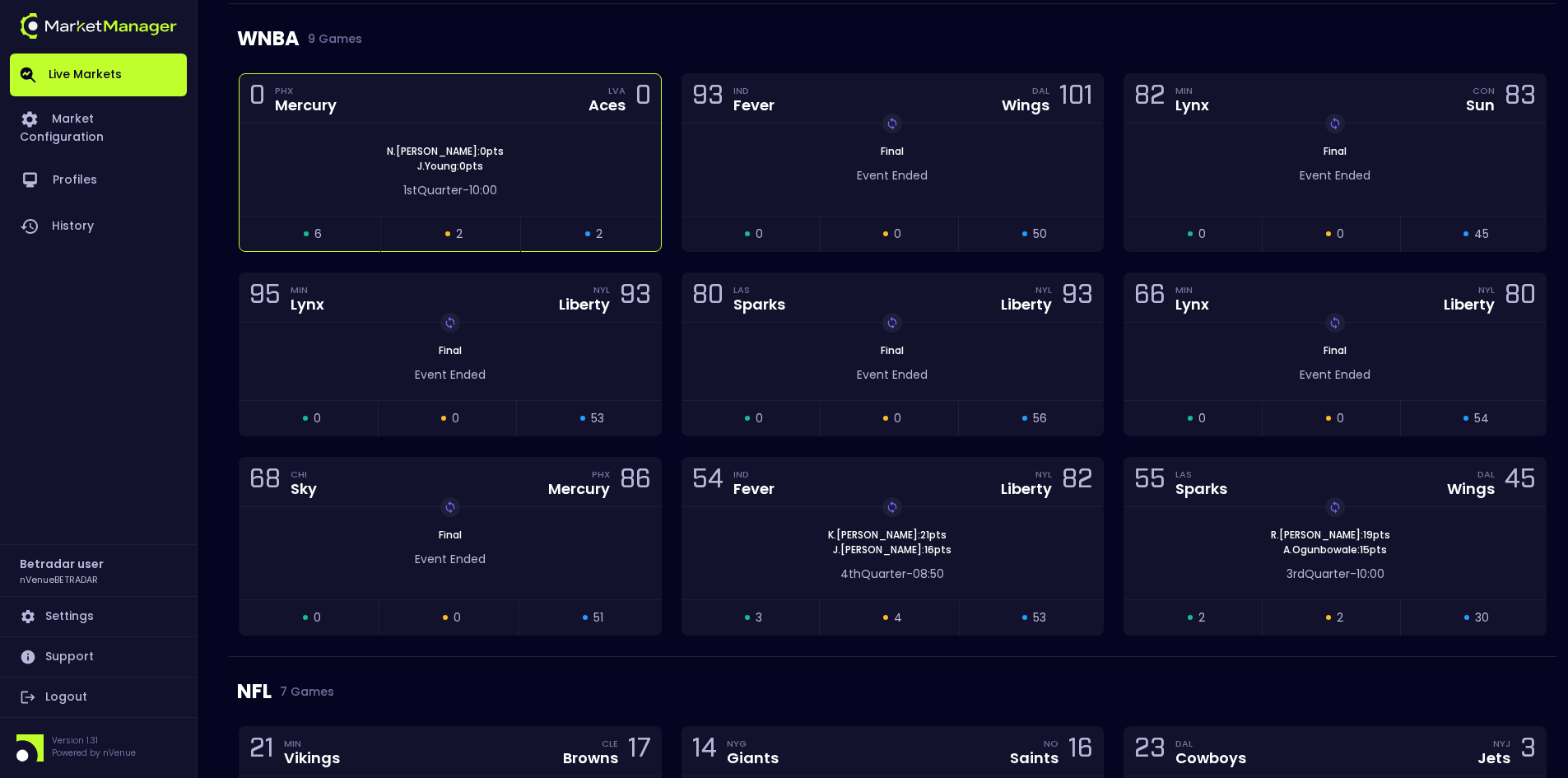
click at [586, 155] on div "[PERSON_NAME] : 0 pts [PERSON_NAME] : 0 pts" at bounding box center [450, 159] width 422 height 30
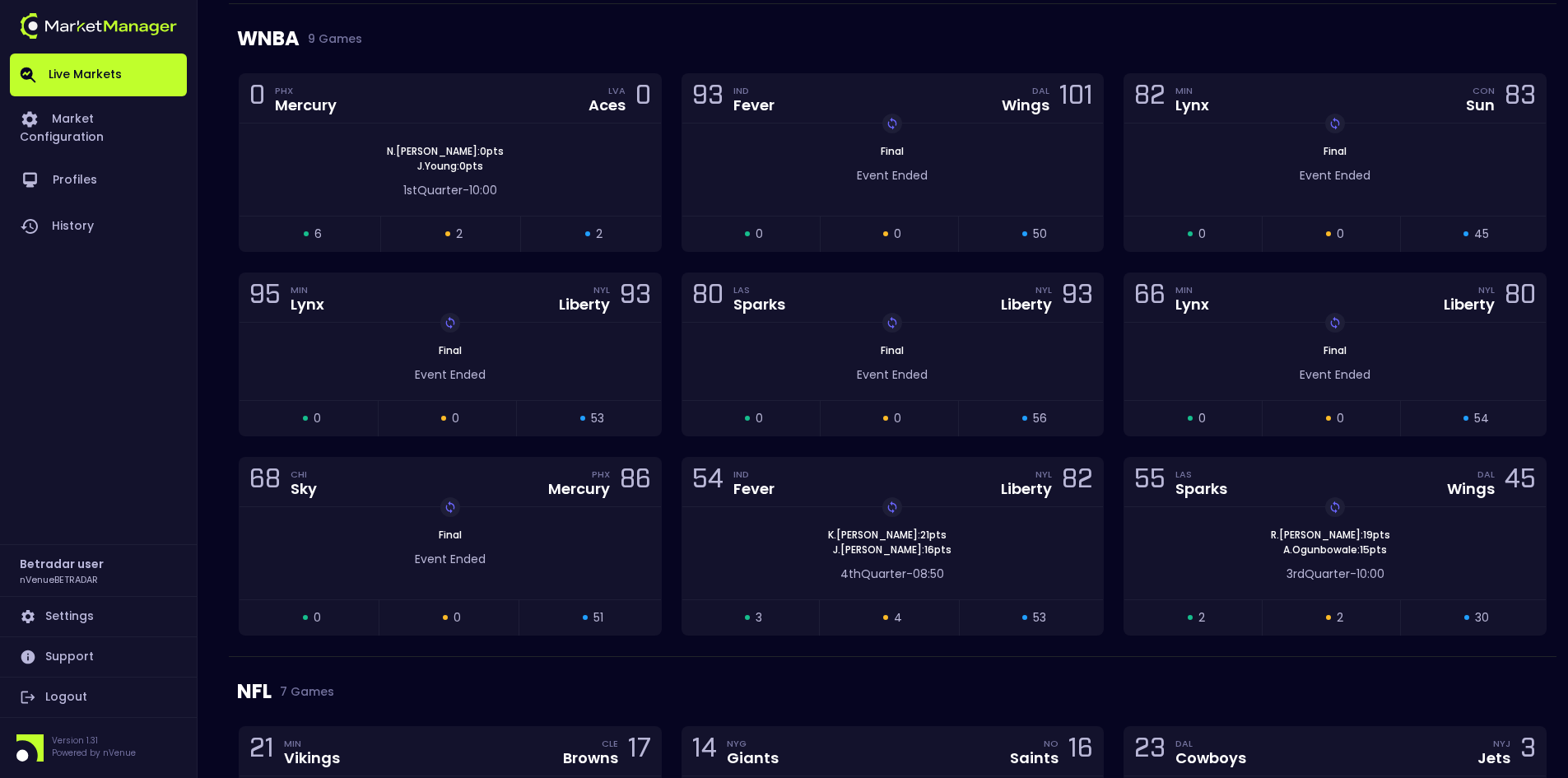
scroll to position [0, 0]
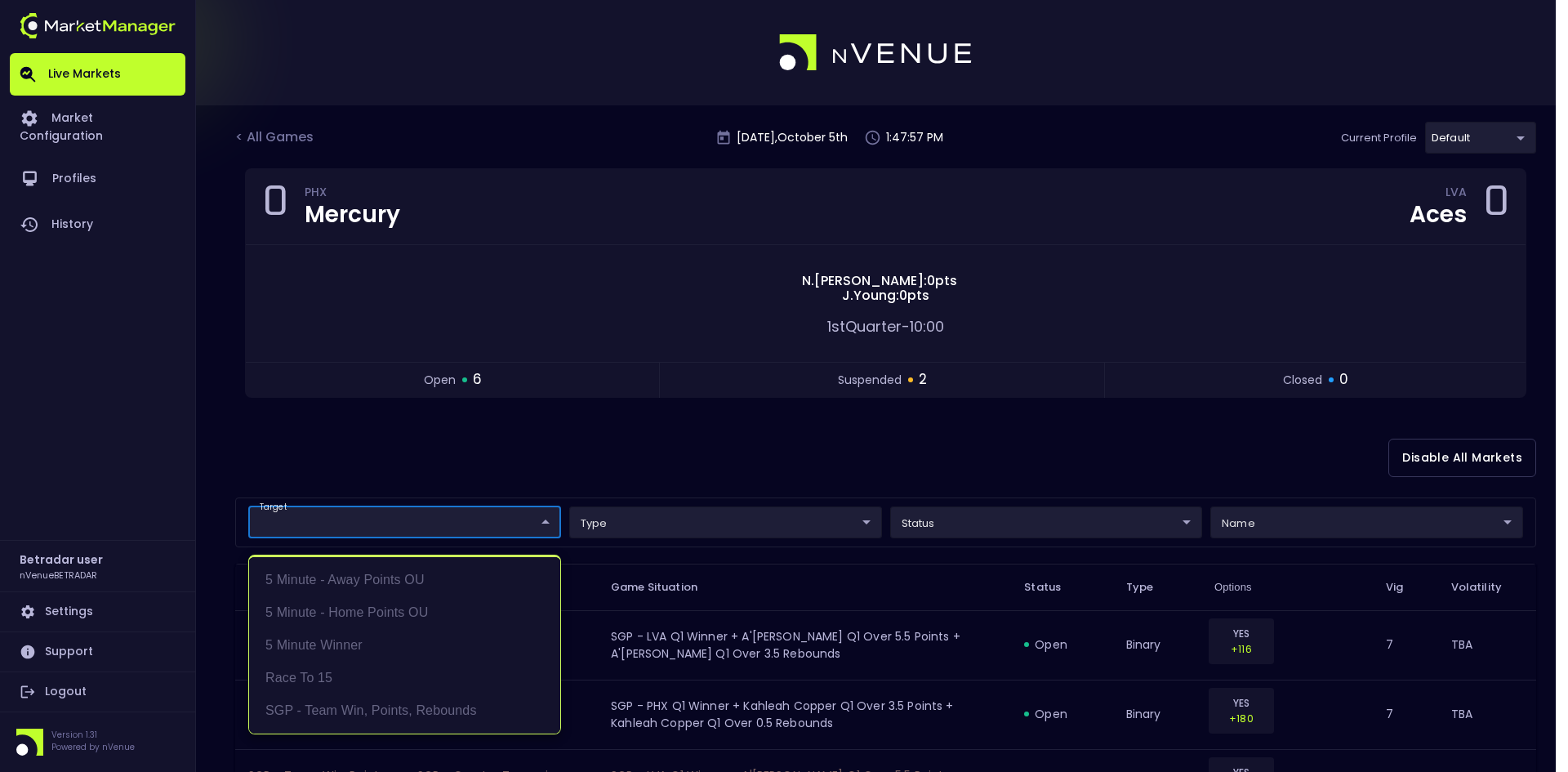
click at [413, 525] on body "Live Markets Market Configuration Profiles History Betradar user nVenueBETRADAR…" at bounding box center [784, 650] width 1568 height 1300
click at [588, 476] on div at bounding box center [784, 386] width 1568 height 772
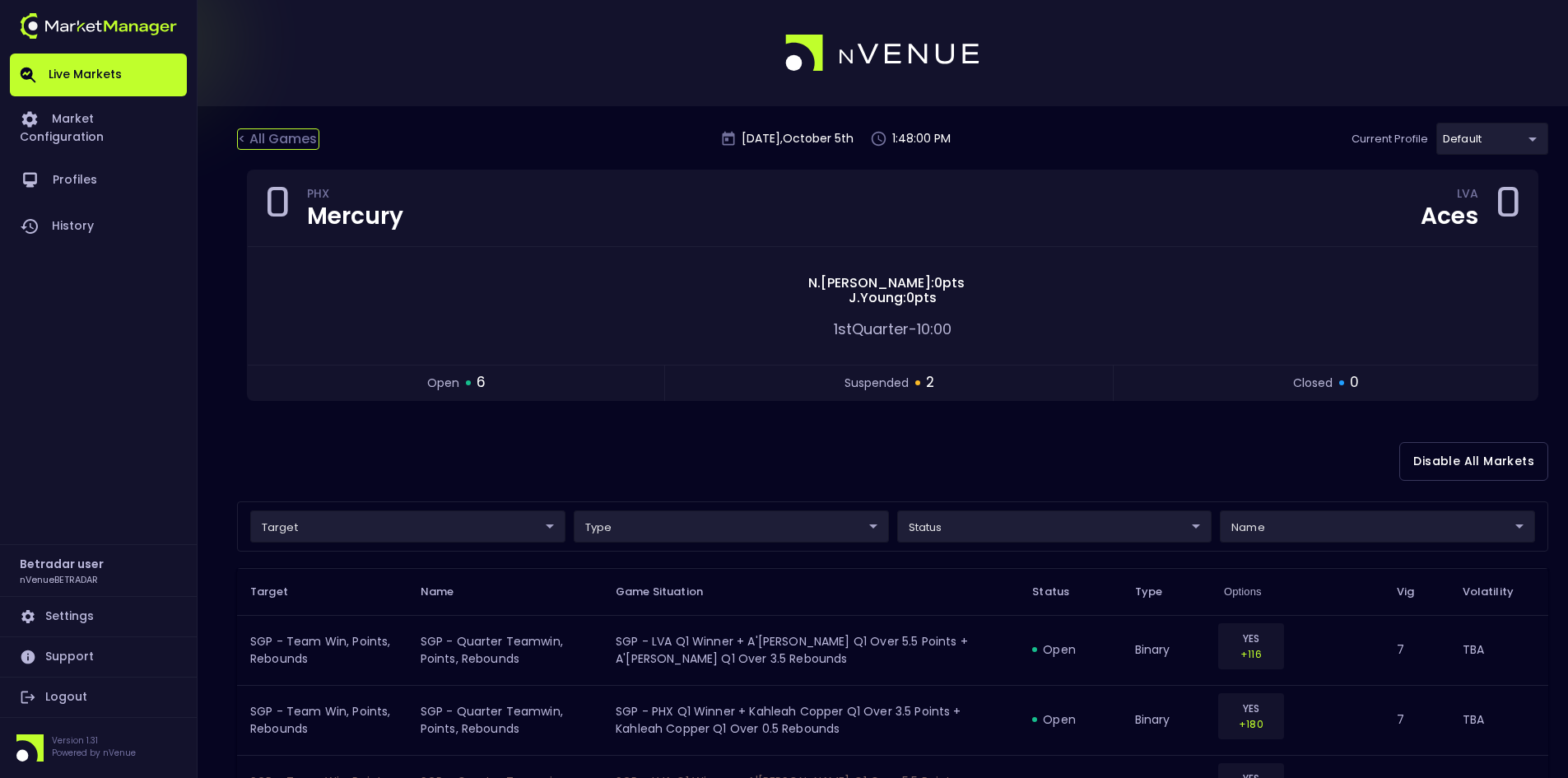
click at [265, 133] on div "< All Games" at bounding box center [279, 139] width 83 height 21
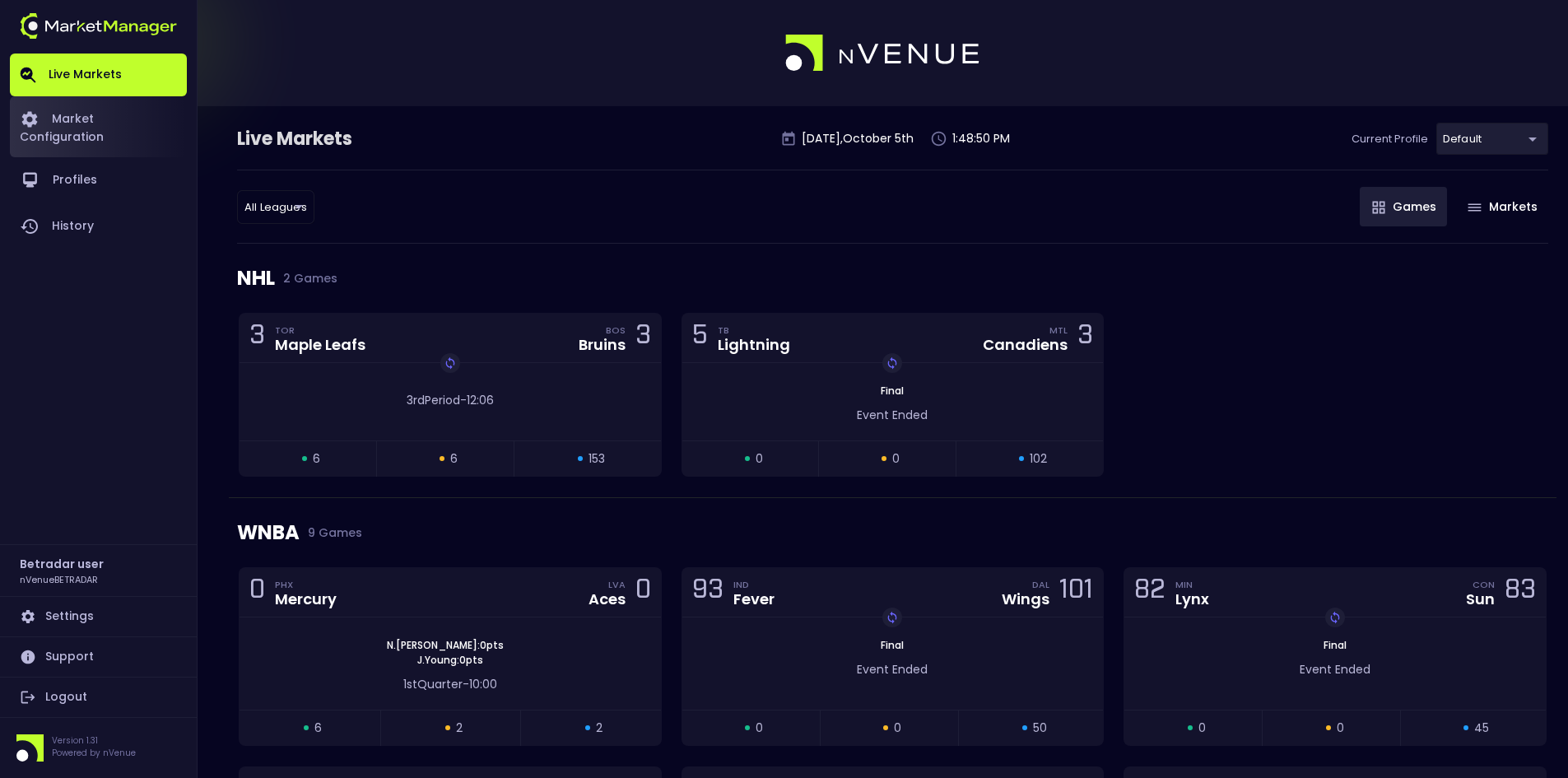
click at [70, 98] on link "Market Configuration" at bounding box center [98, 127] width 177 height 61
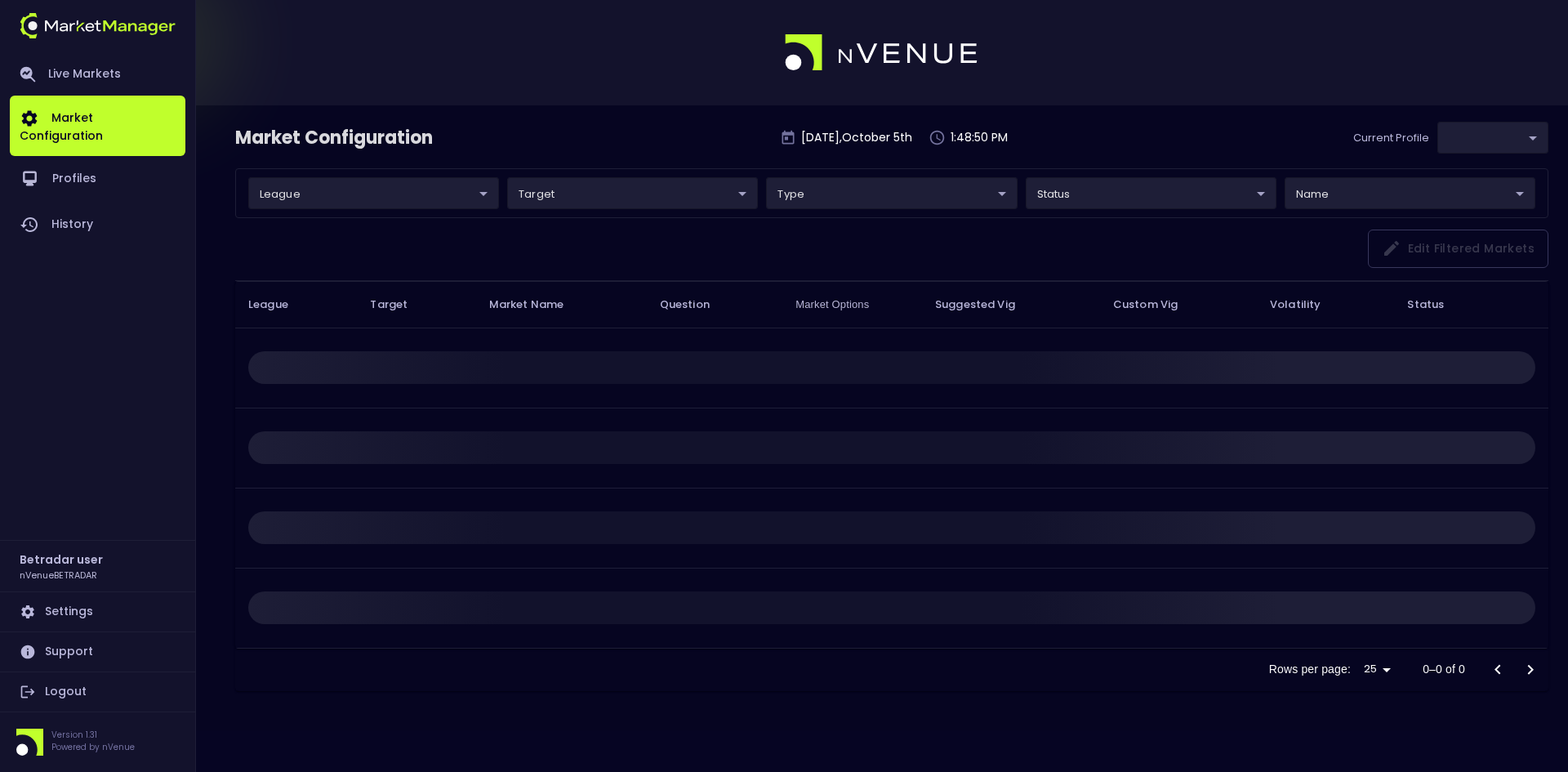
type input "2aa9daef-f03c-4b05-aaf3-b77c512ca207"
click at [93, 68] on link "Live Markets" at bounding box center [98, 75] width 175 height 43
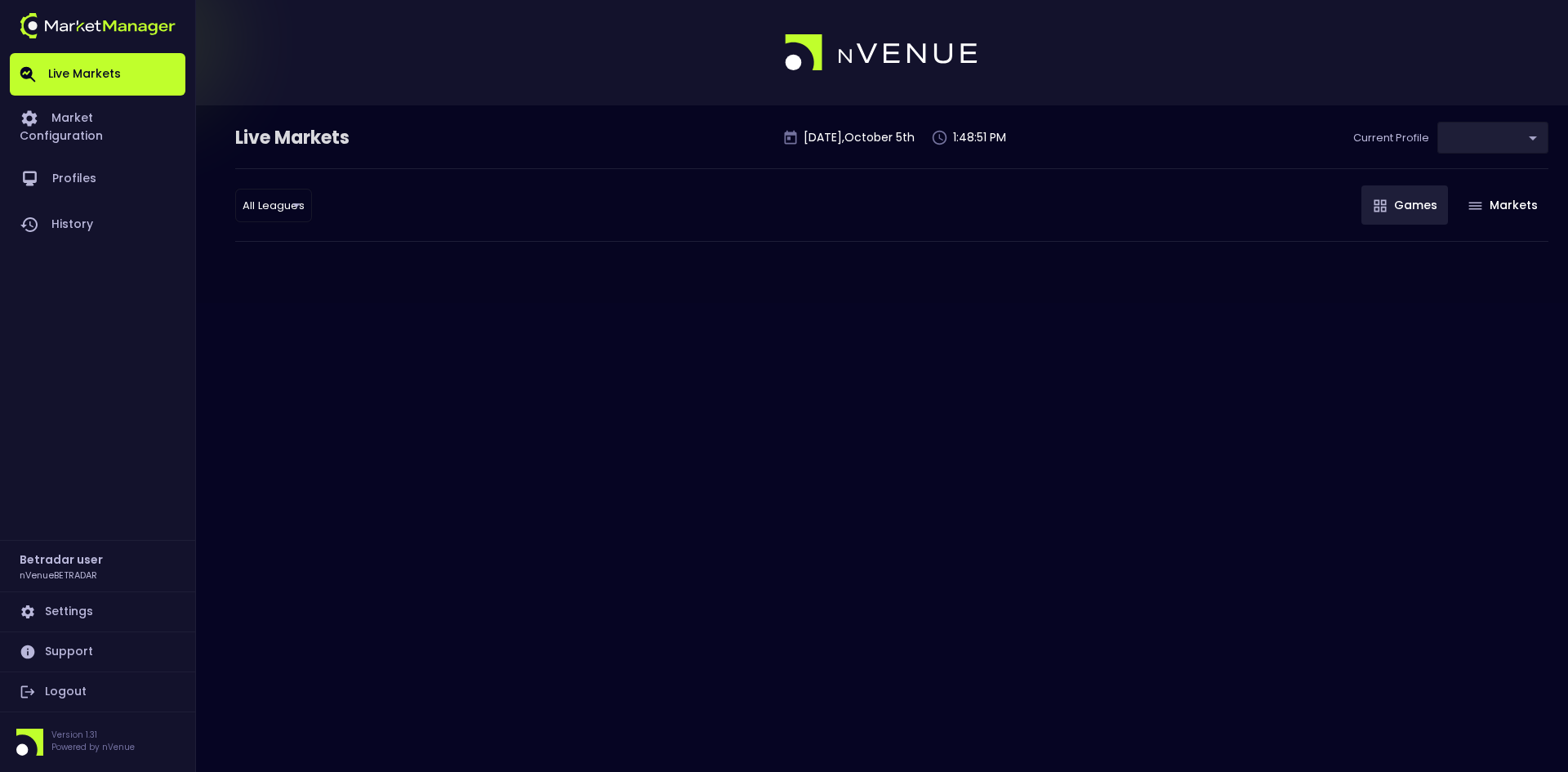
type input "2aa9daef-f03c-4b05-aaf3-b77c512ca207"
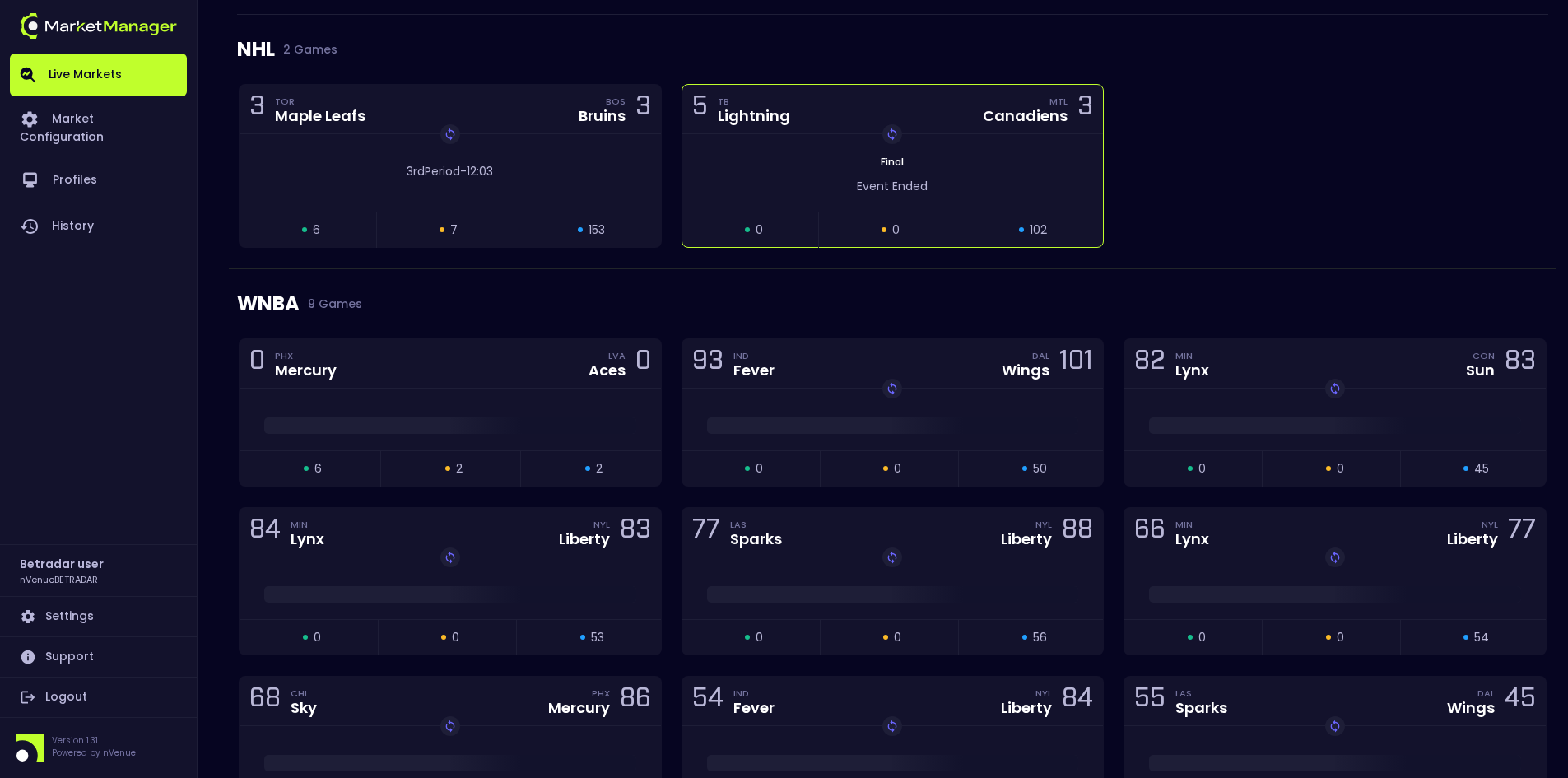
scroll to position [247, 0]
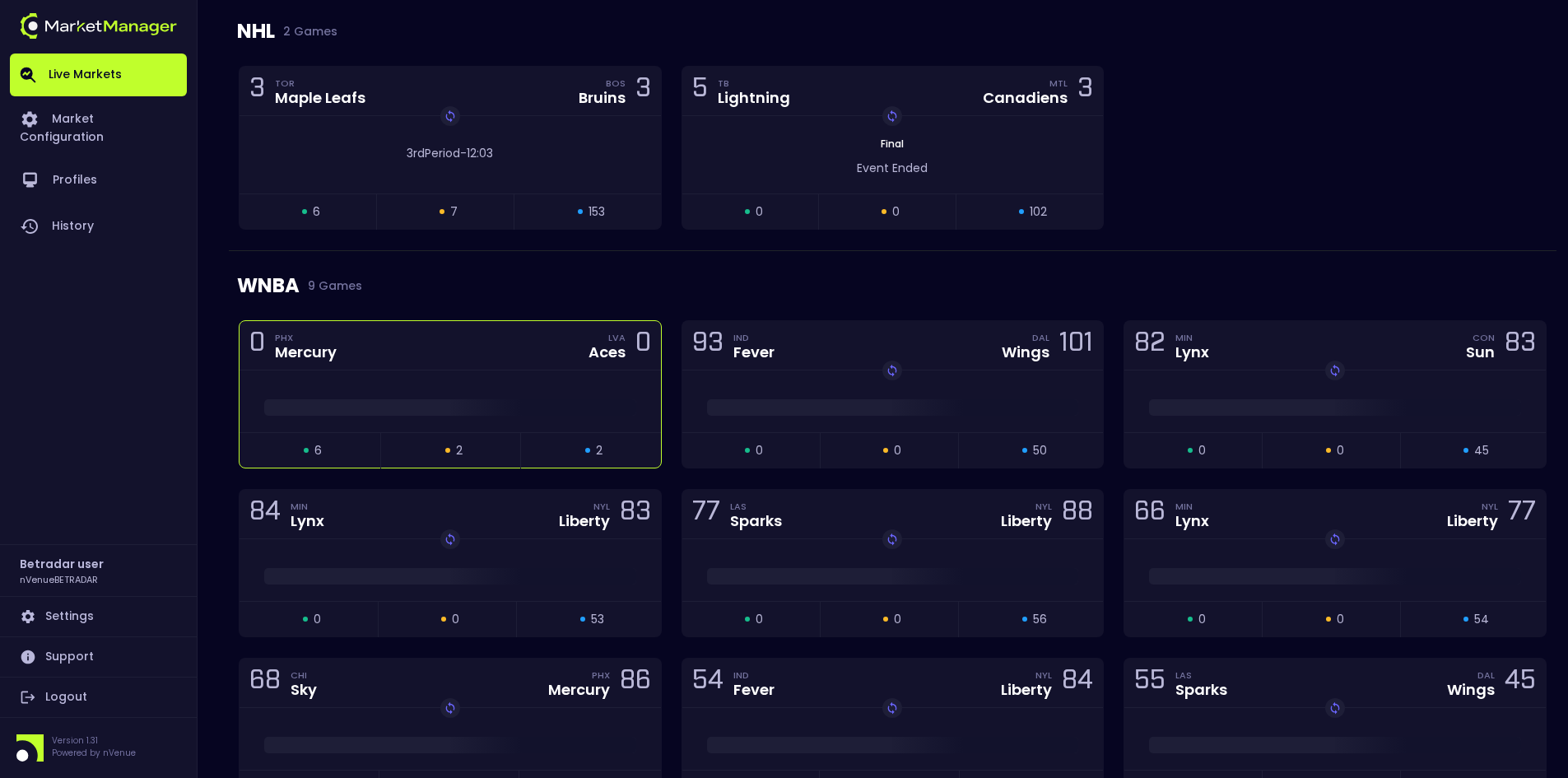
click at [487, 356] on div "0 PHX Mercury LVA Aces 0" at bounding box center [450, 346] width 422 height 50
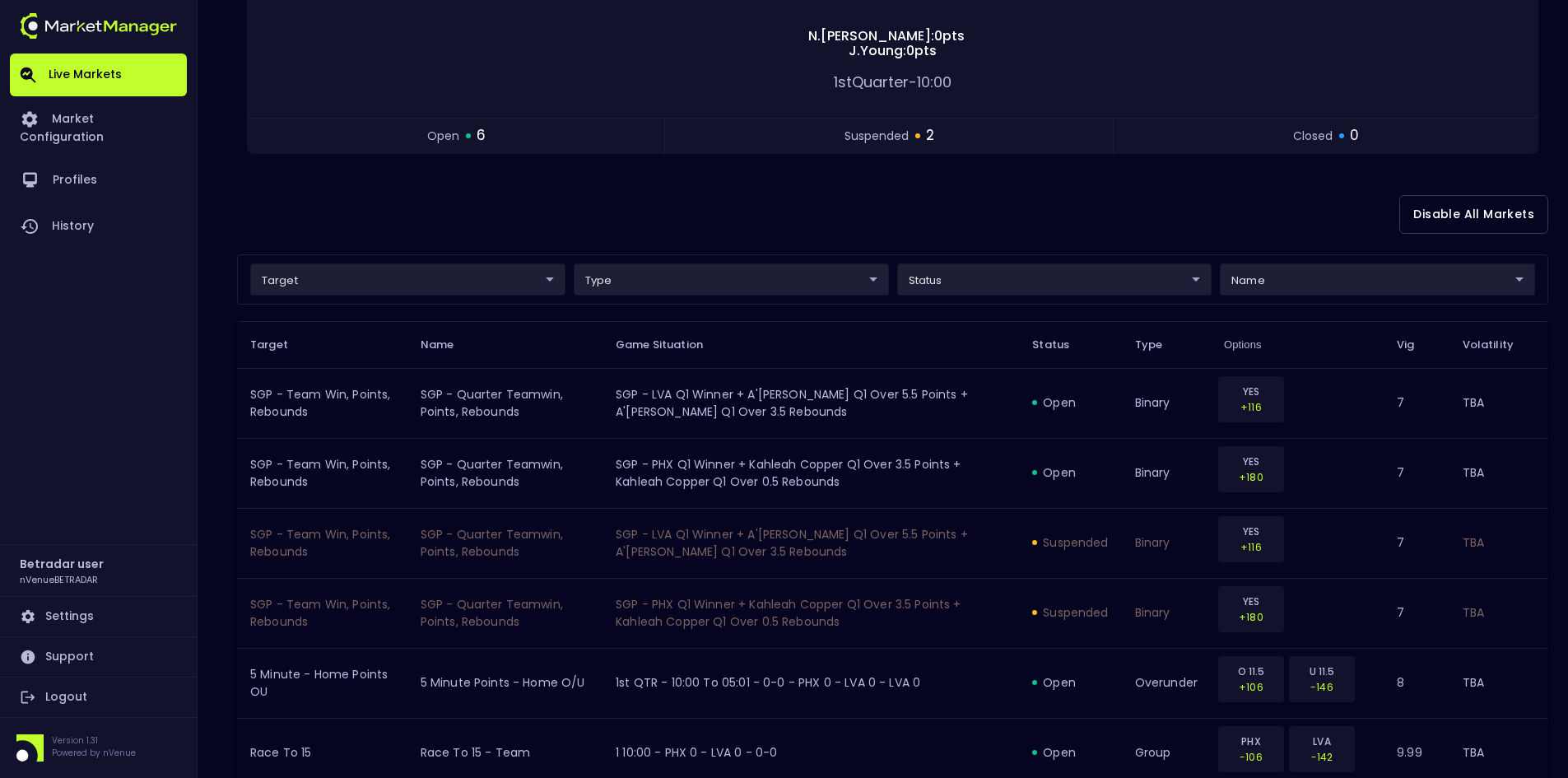
click at [987, 280] on body "Live Markets Market Configuration Profiles History Betradar user nVenueBETRADAR…" at bounding box center [784, 408] width 1568 height 1310
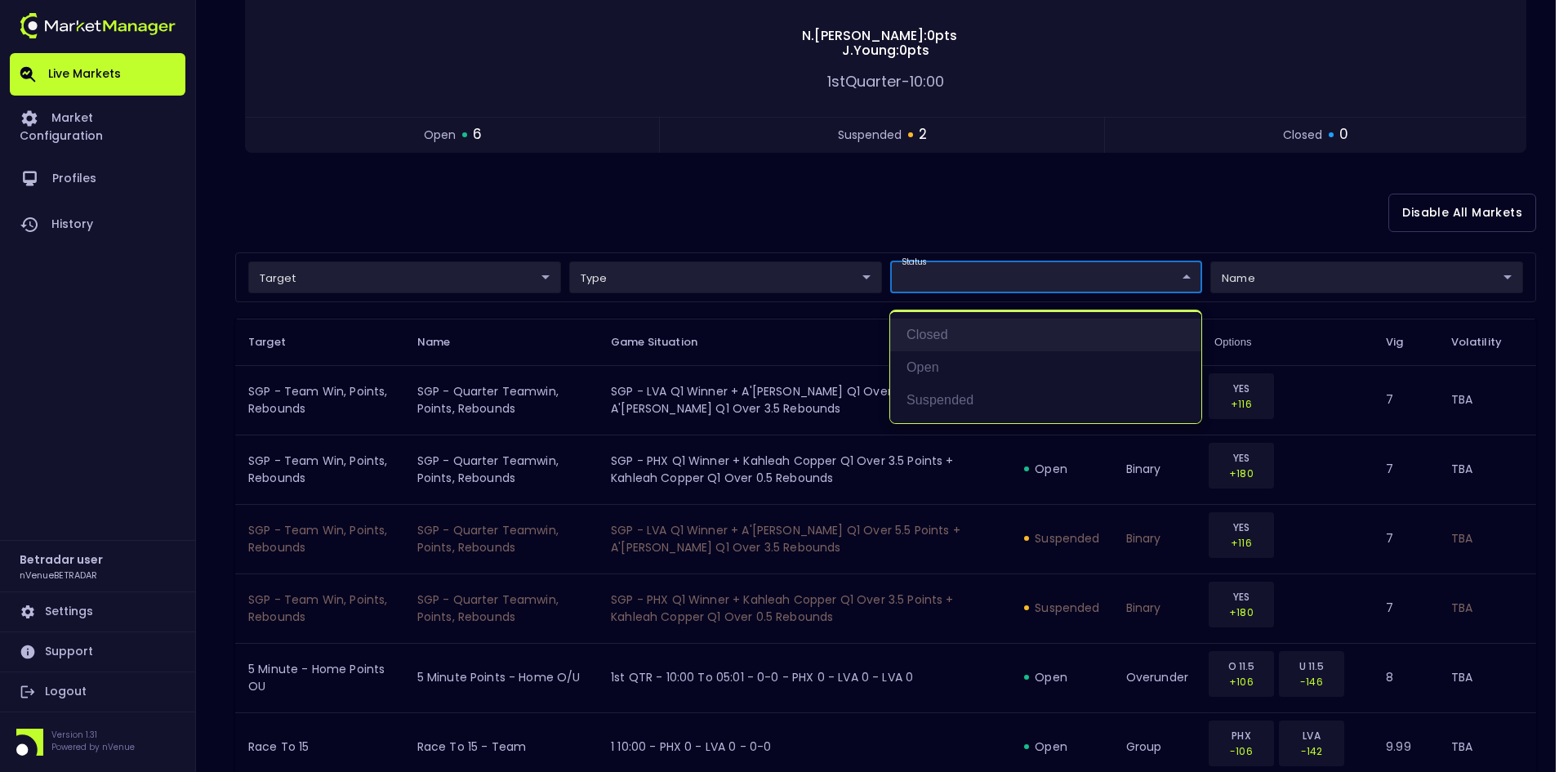
click at [943, 336] on li "closed" at bounding box center [1046, 335] width 311 height 33
type input "closed"
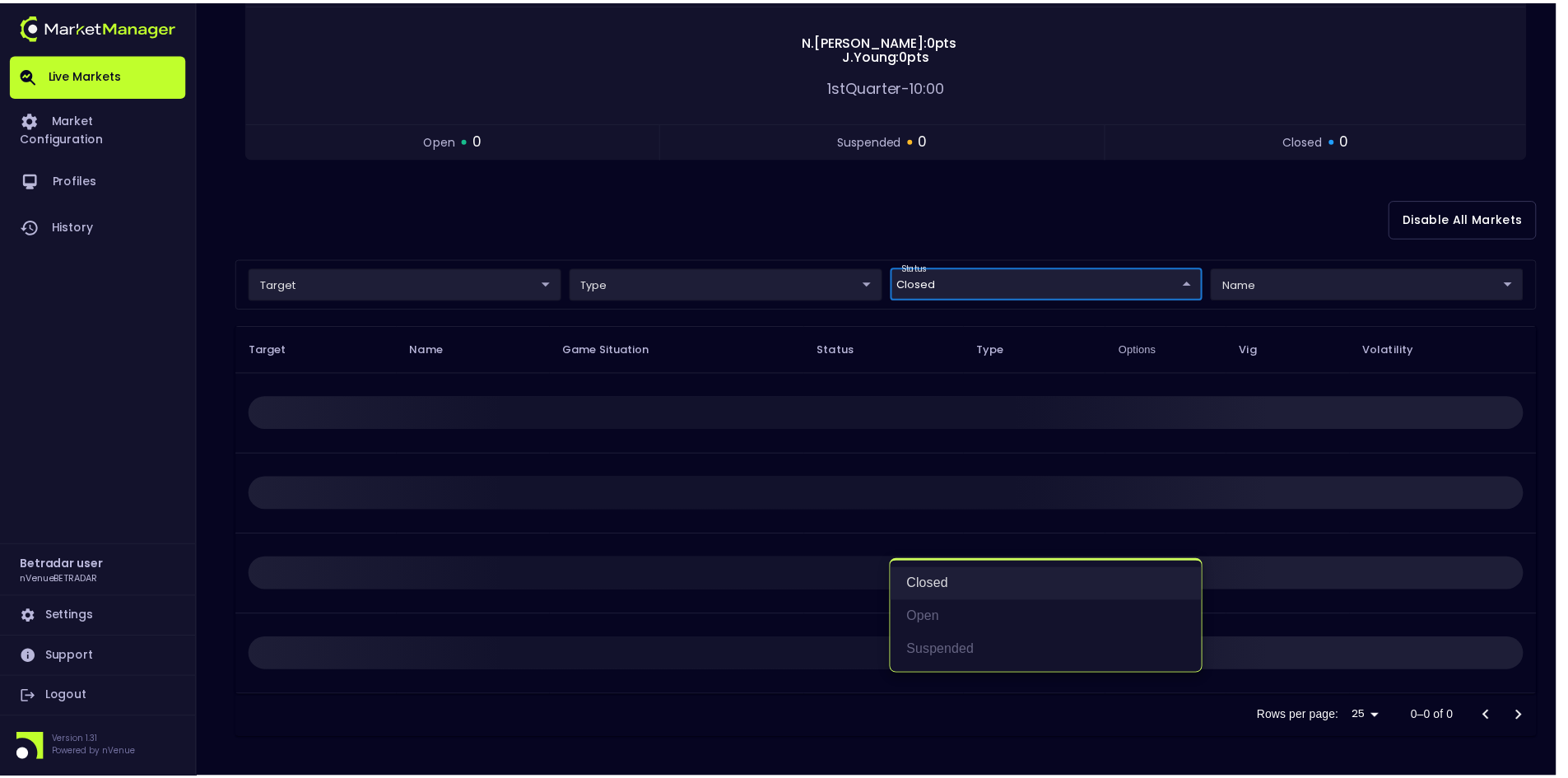
scroll to position [0, 0]
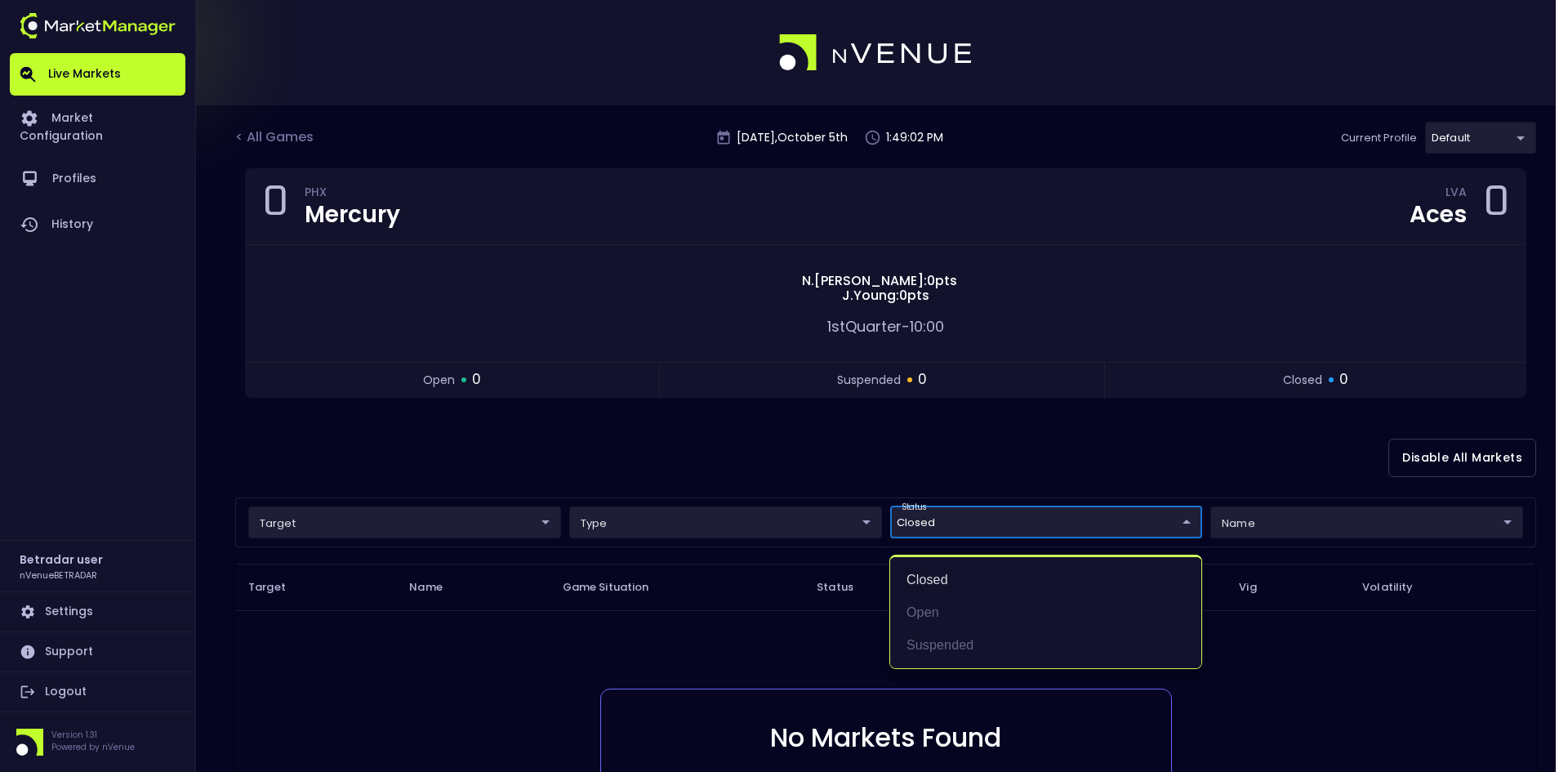
click at [730, 451] on div at bounding box center [784, 386] width 1568 height 772
click at [973, 515] on body "Live Markets Market Configuration Profiles History Betradar user nVenueBETRADAR…" at bounding box center [784, 506] width 1568 height 1013
click at [944, 582] on li "closed" at bounding box center [1046, 580] width 311 height 33
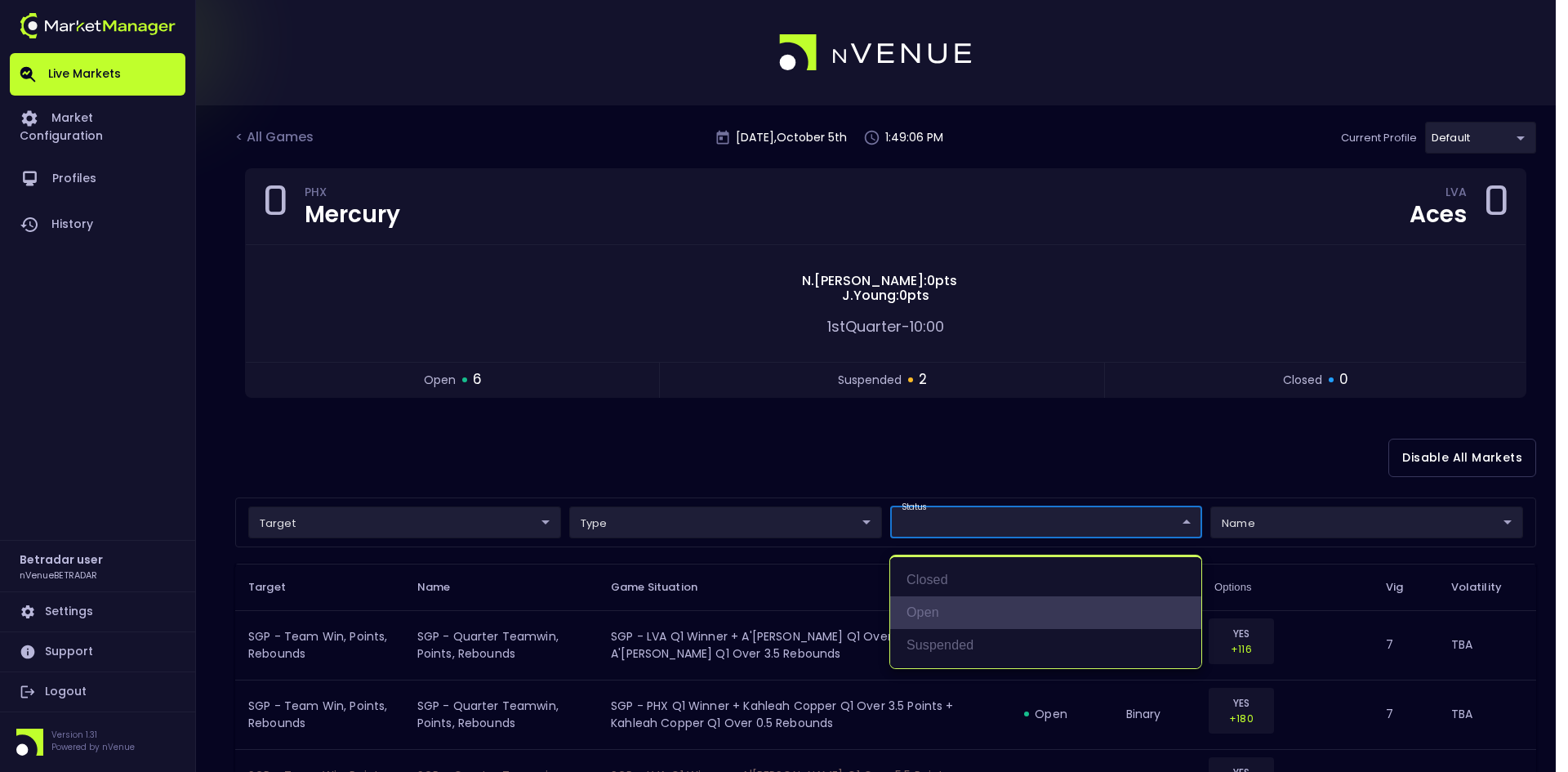
click at [938, 610] on li "open" at bounding box center [1046, 613] width 311 height 33
type input "open"
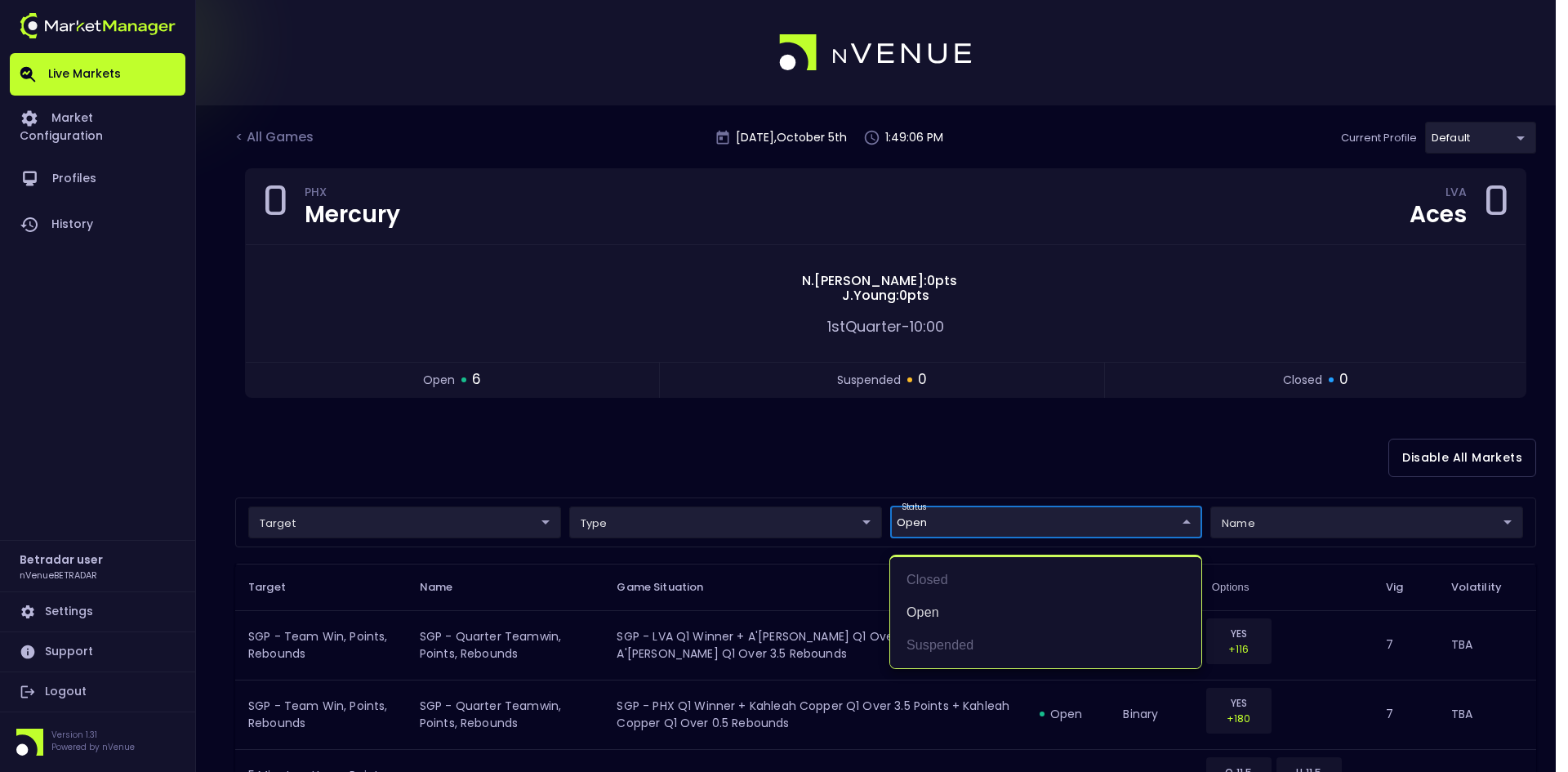
click at [718, 486] on div at bounding box center [784, 386] width 1568 height 772
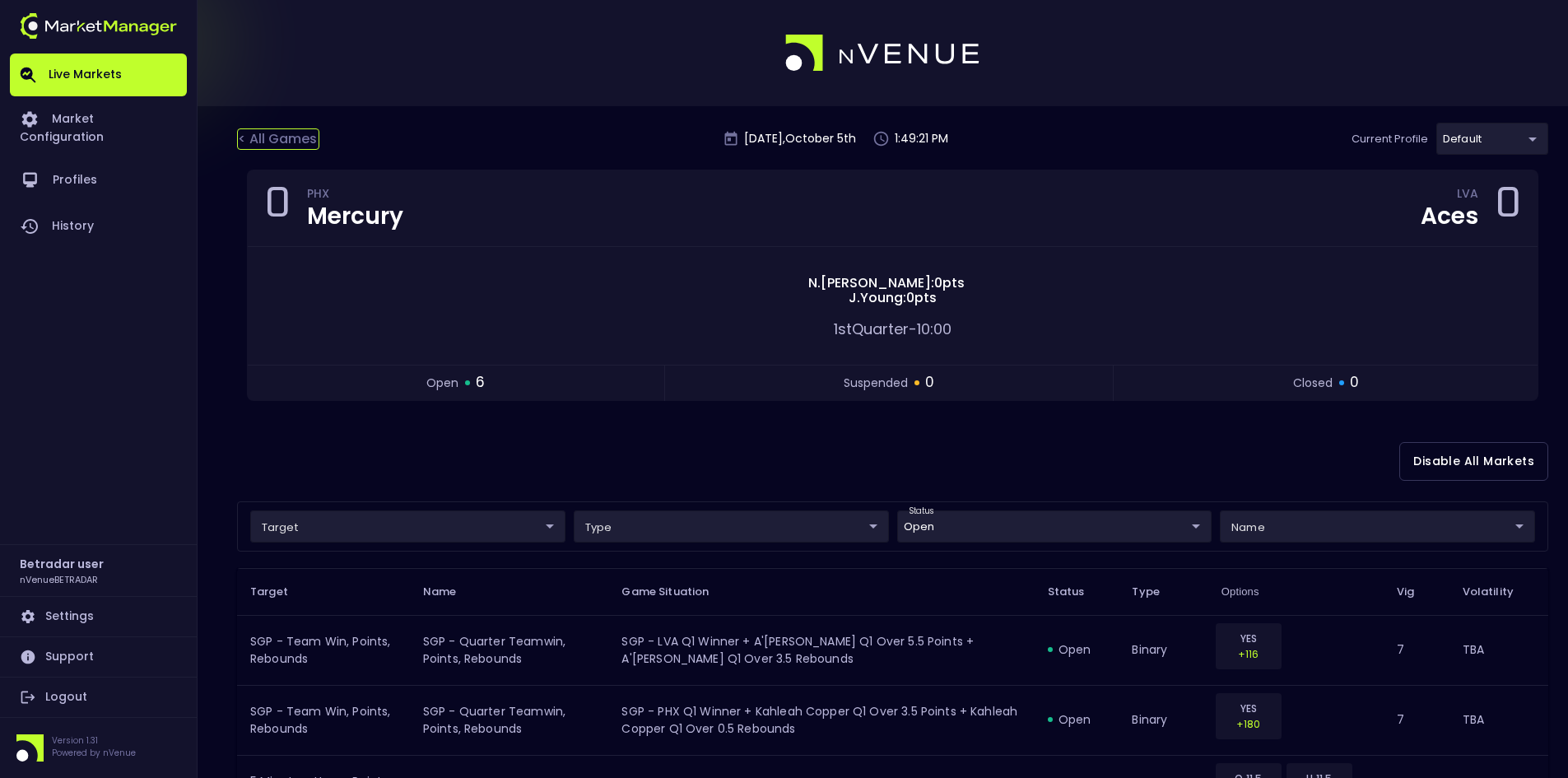
click at [300, 138] on div "< All Games" at bounding box center [279, 139] width 83 height 21
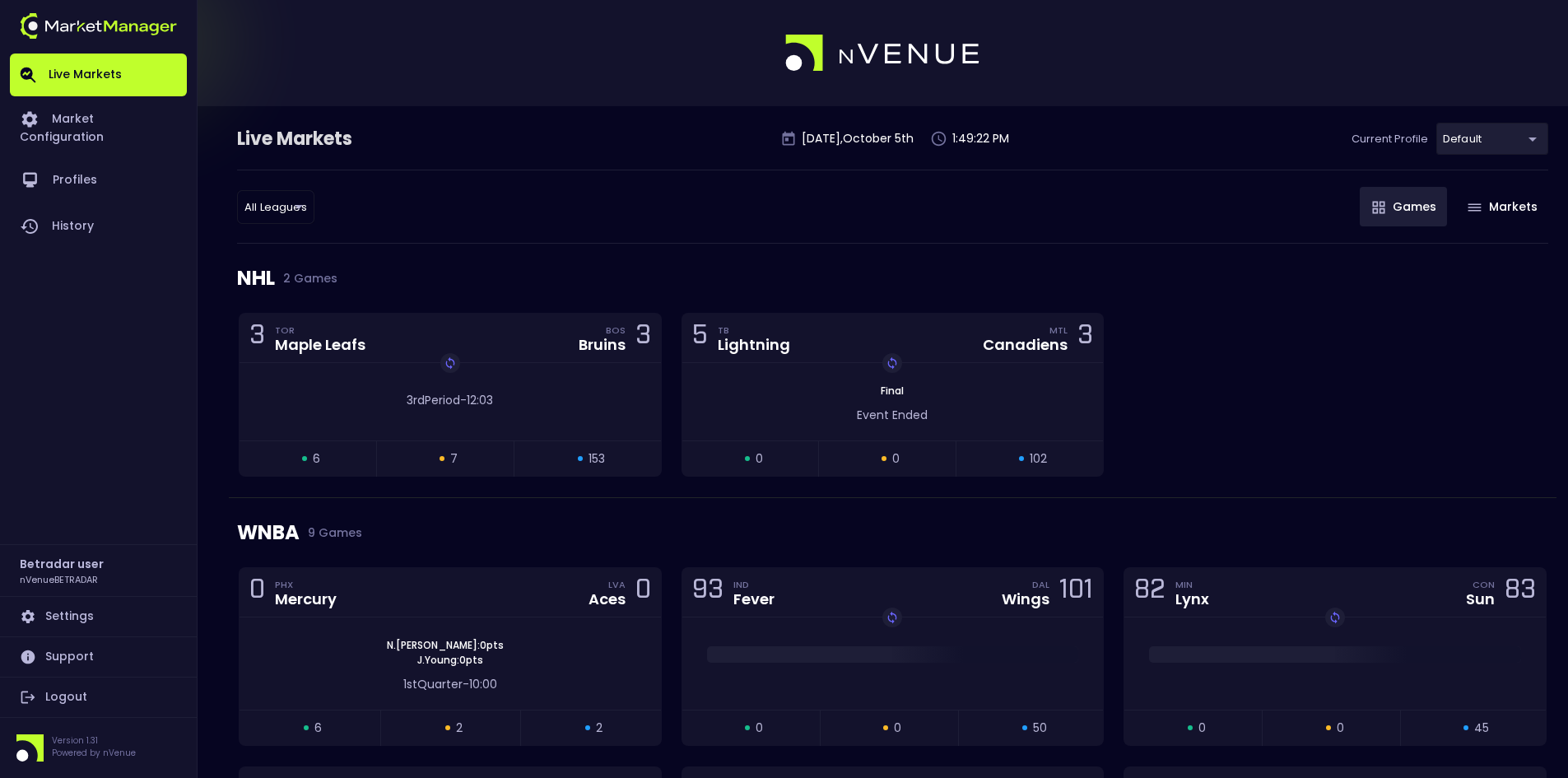
click at [1216, 309] on div "NHL 2 Games" at bounding box center [893, 279] width 1312 height 69
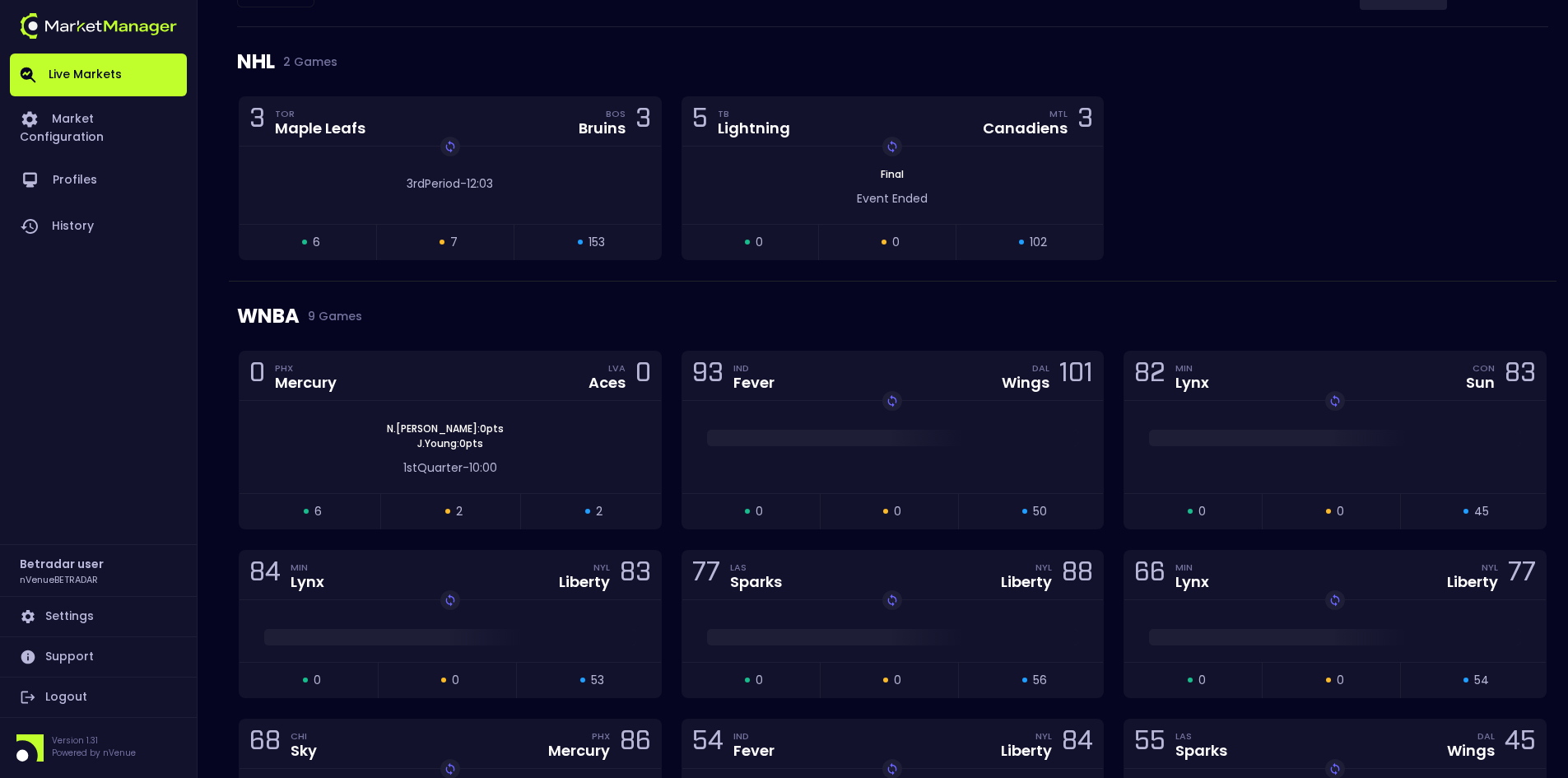
scroll to position [247, 0]
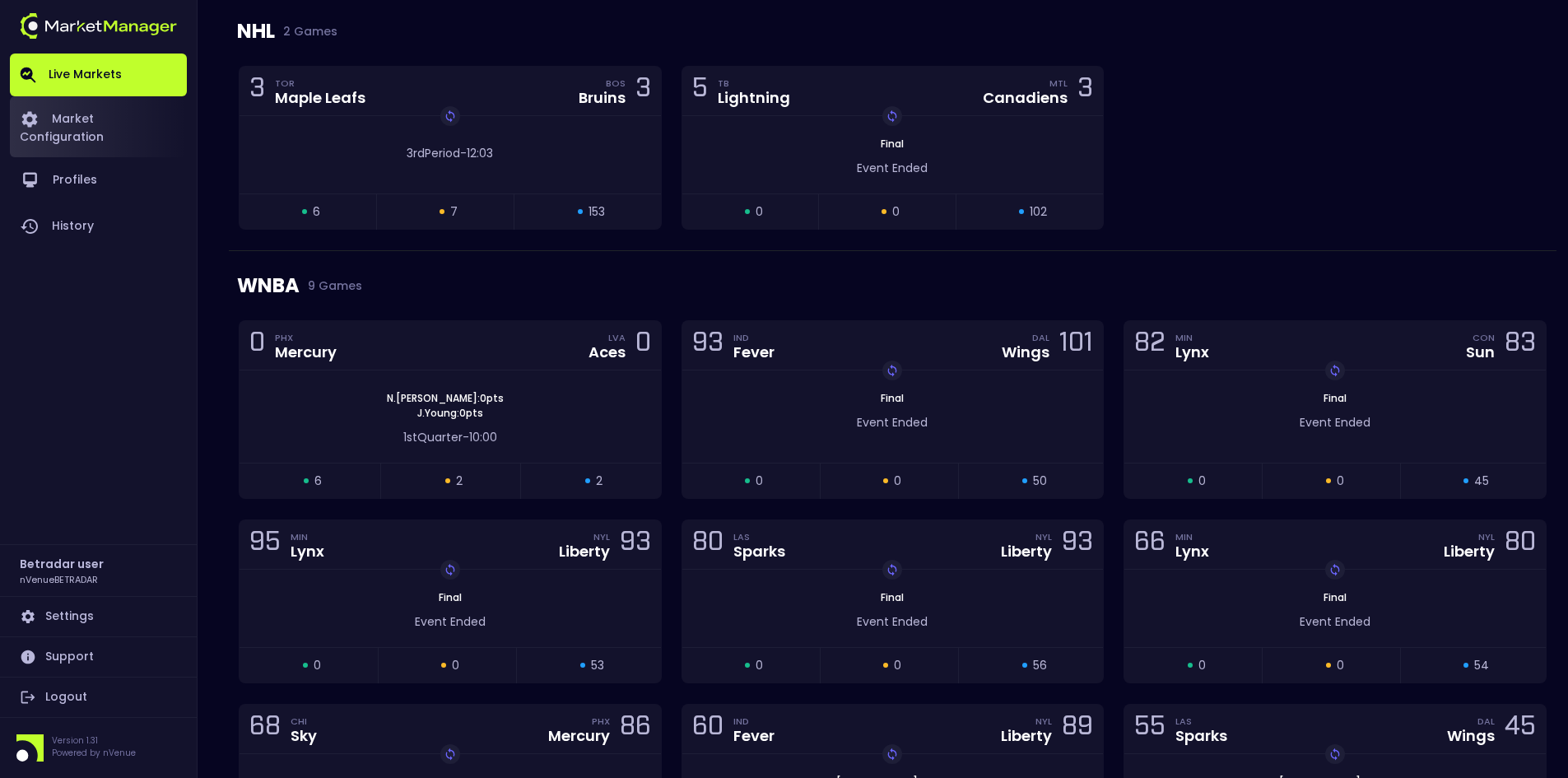
click at [112, 115] on link "Market Configuration" at bounding box center [98, 127] width 177 height 61
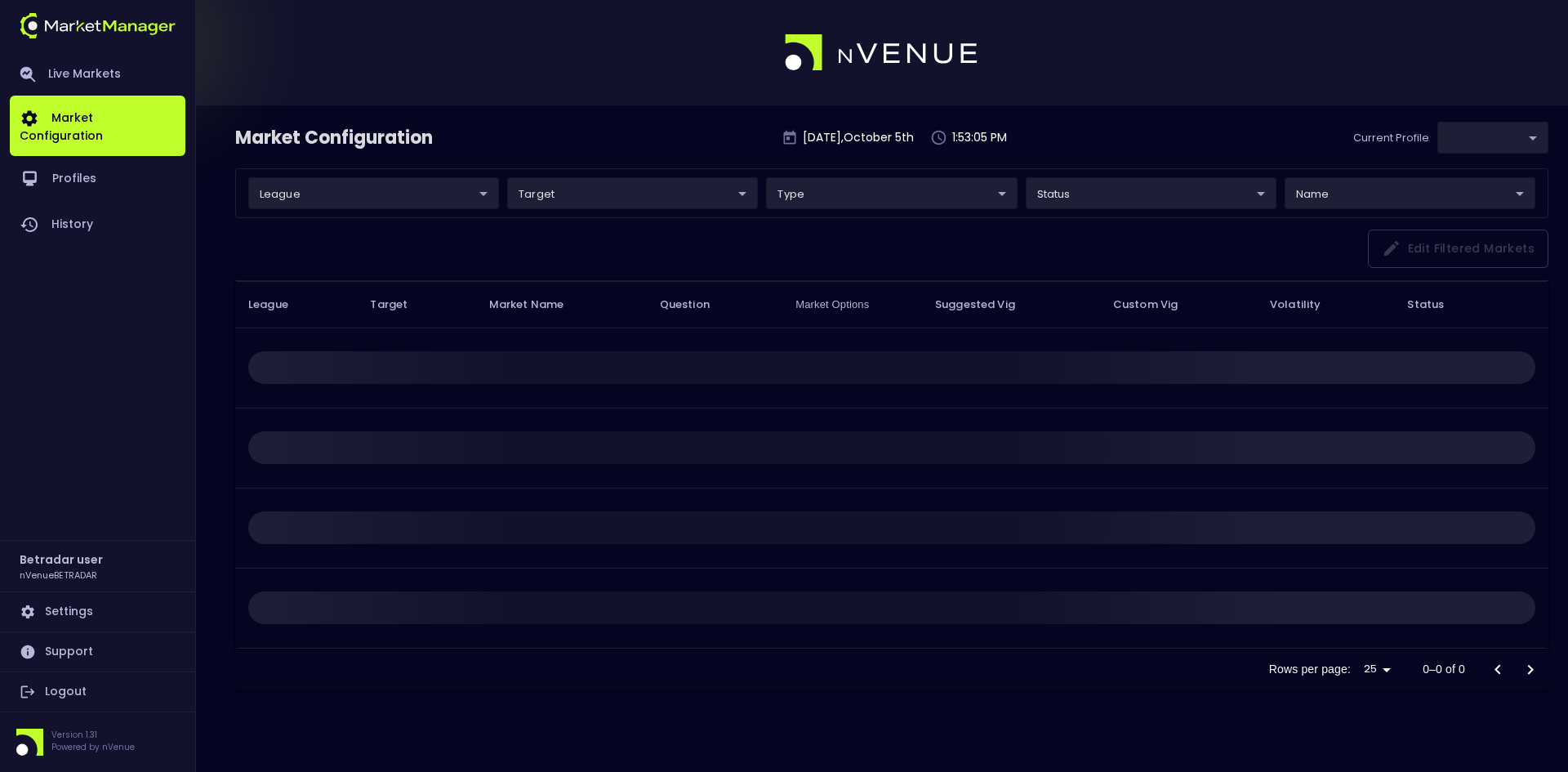
type input "2aa9daef-f03c-4b05-aaf3-b77c512ca207"
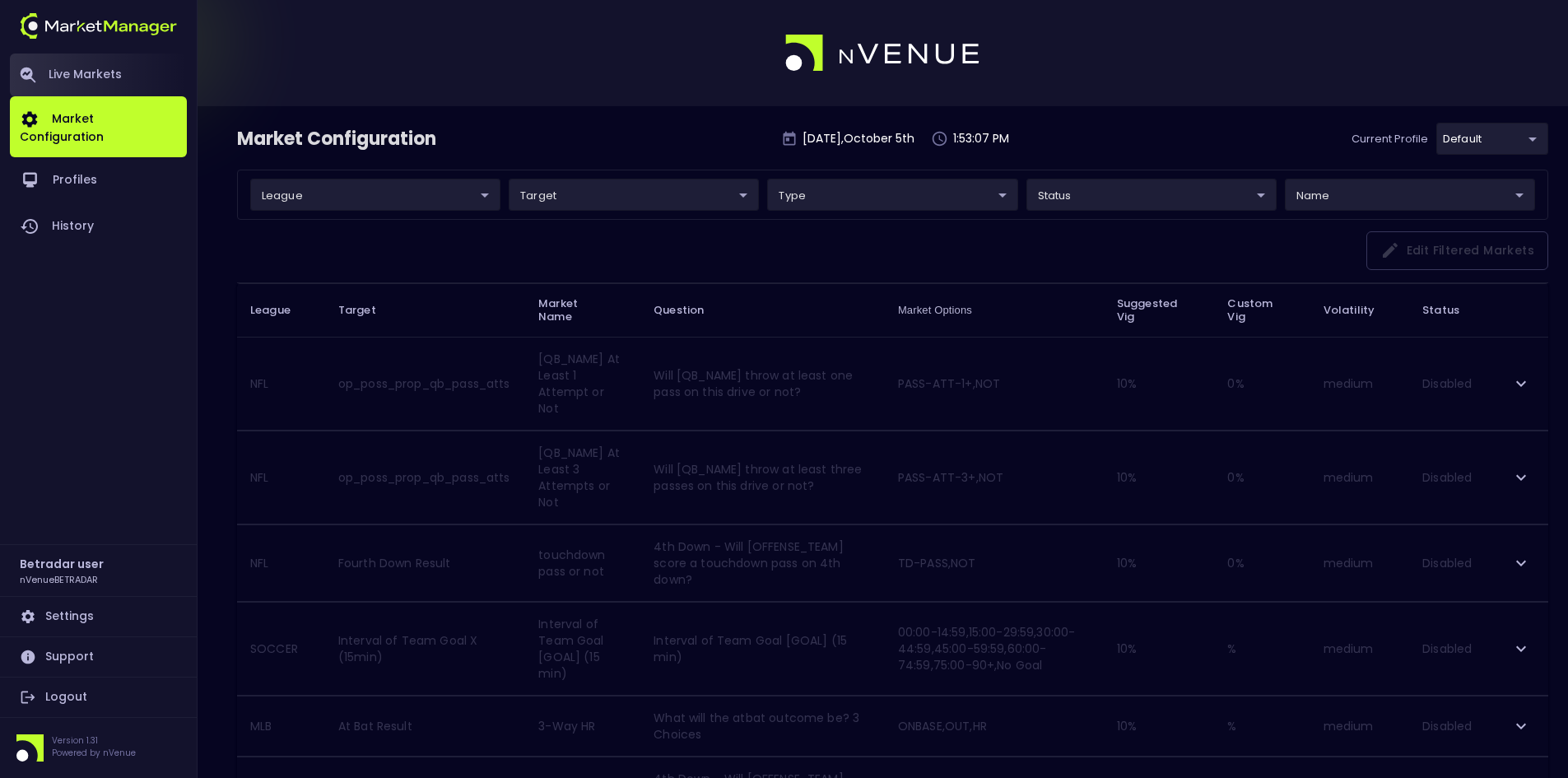
click at [77, 72] on link "Live Markets" at bounding box center [98, 75] width 177 height 43
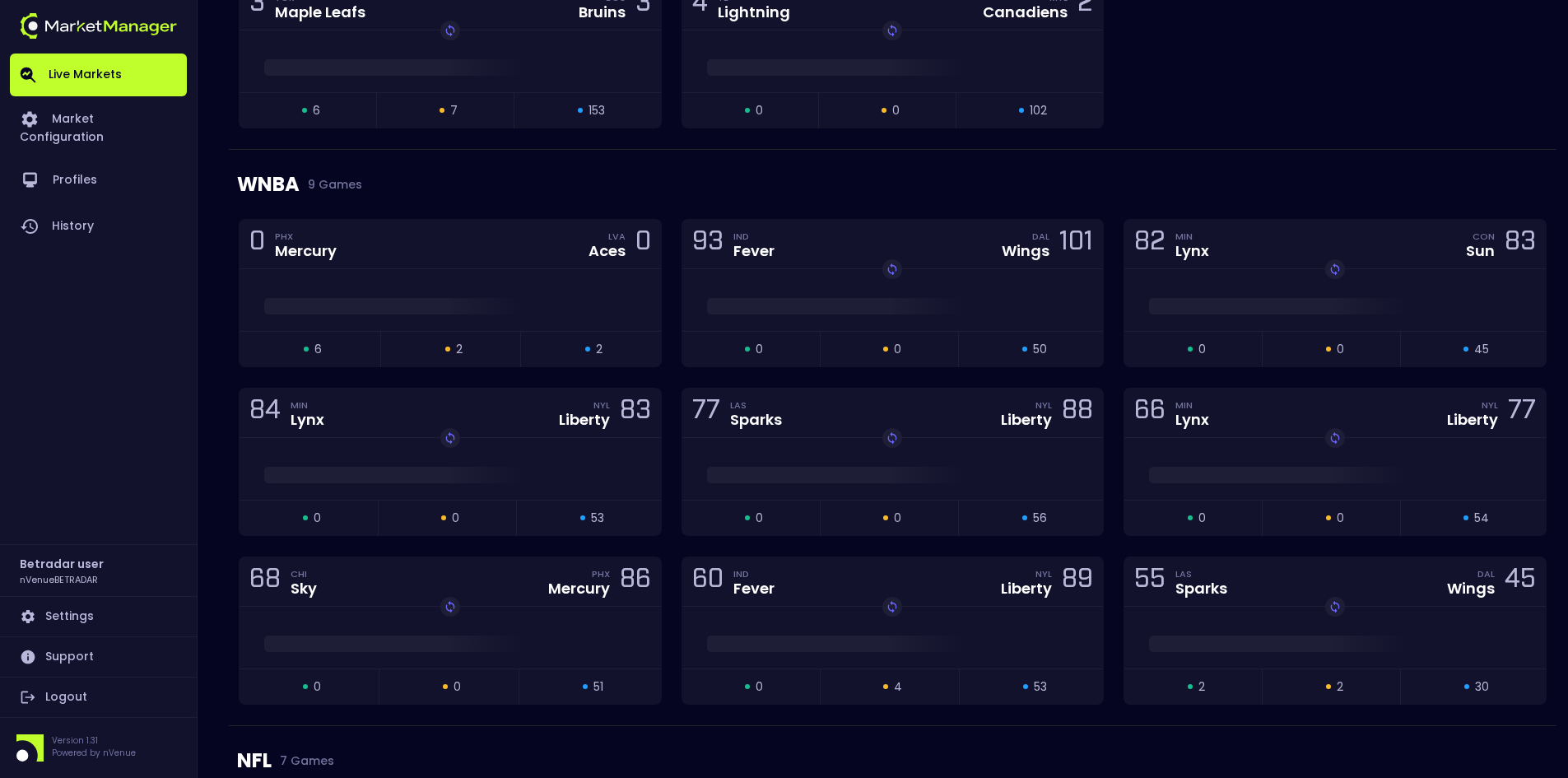
scroll to position [329, 0]
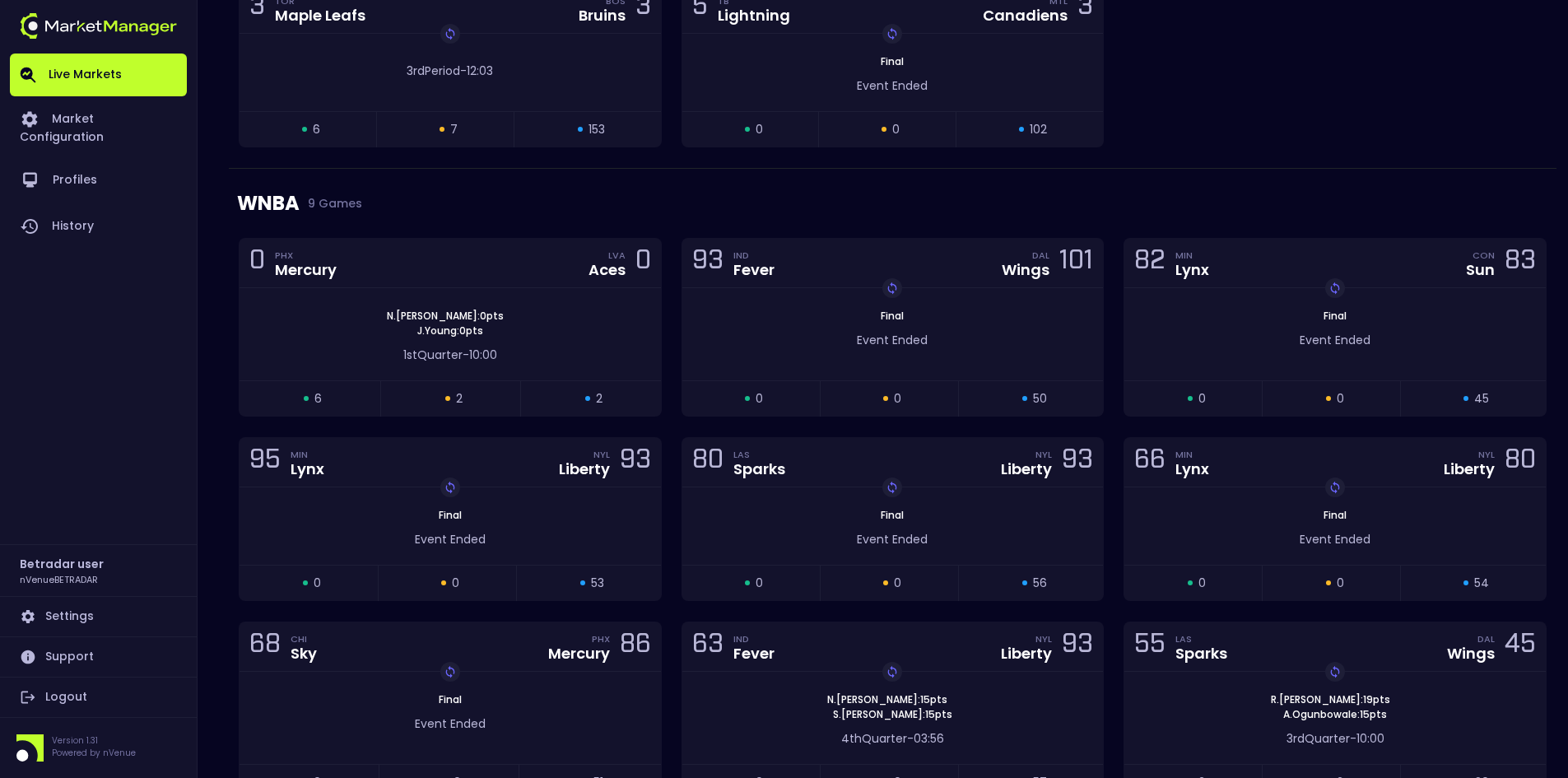
click at [600, 196] on div "WNBA 9 Games" at bounding box center [893, 203] width 1312 height 69
click at [495, 322] on div "[PERSON_NAME] : 0 pts [PERSON_NAME] : 0 pts" at bounding box center [450, 323] width 422 height 30
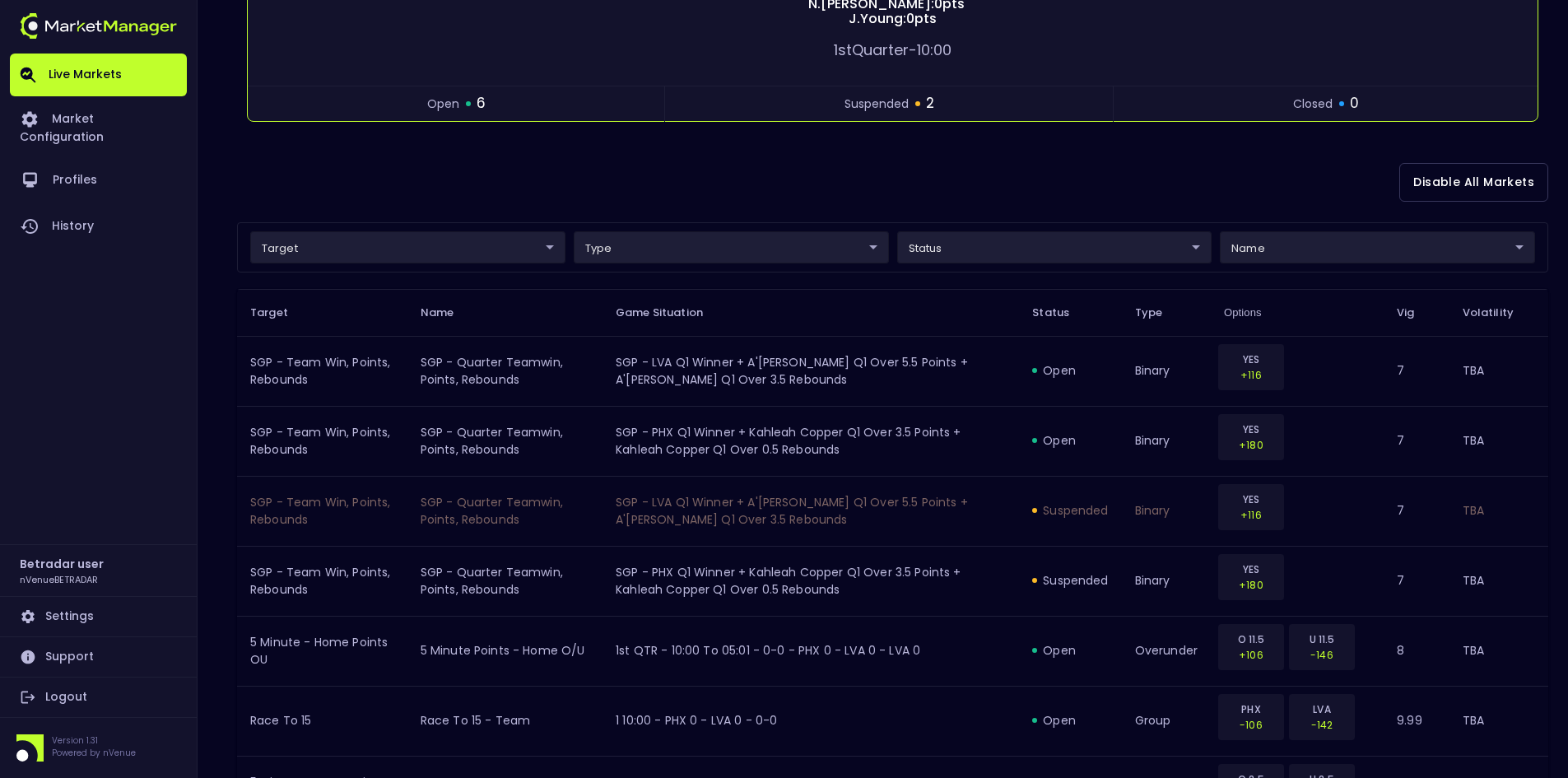
scroll to position [0, 0]
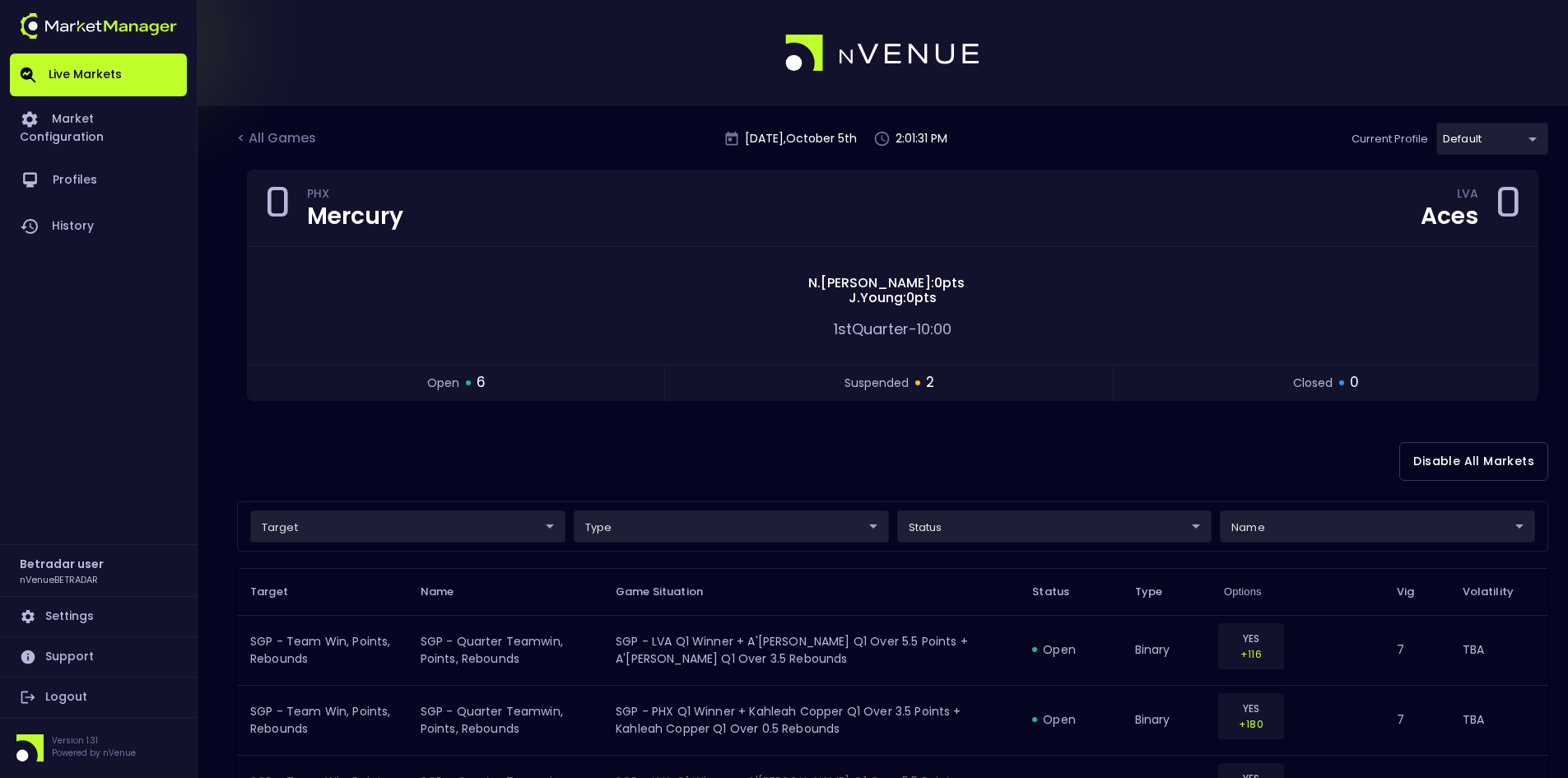
drag, startPoint x: 279, startPoint y: 132, endPoint x: 281, endPoint y: 141, distance: 9.2
click at [279, 134] on div "< All Games" at bounding box center [279, 139] width 83 height 21
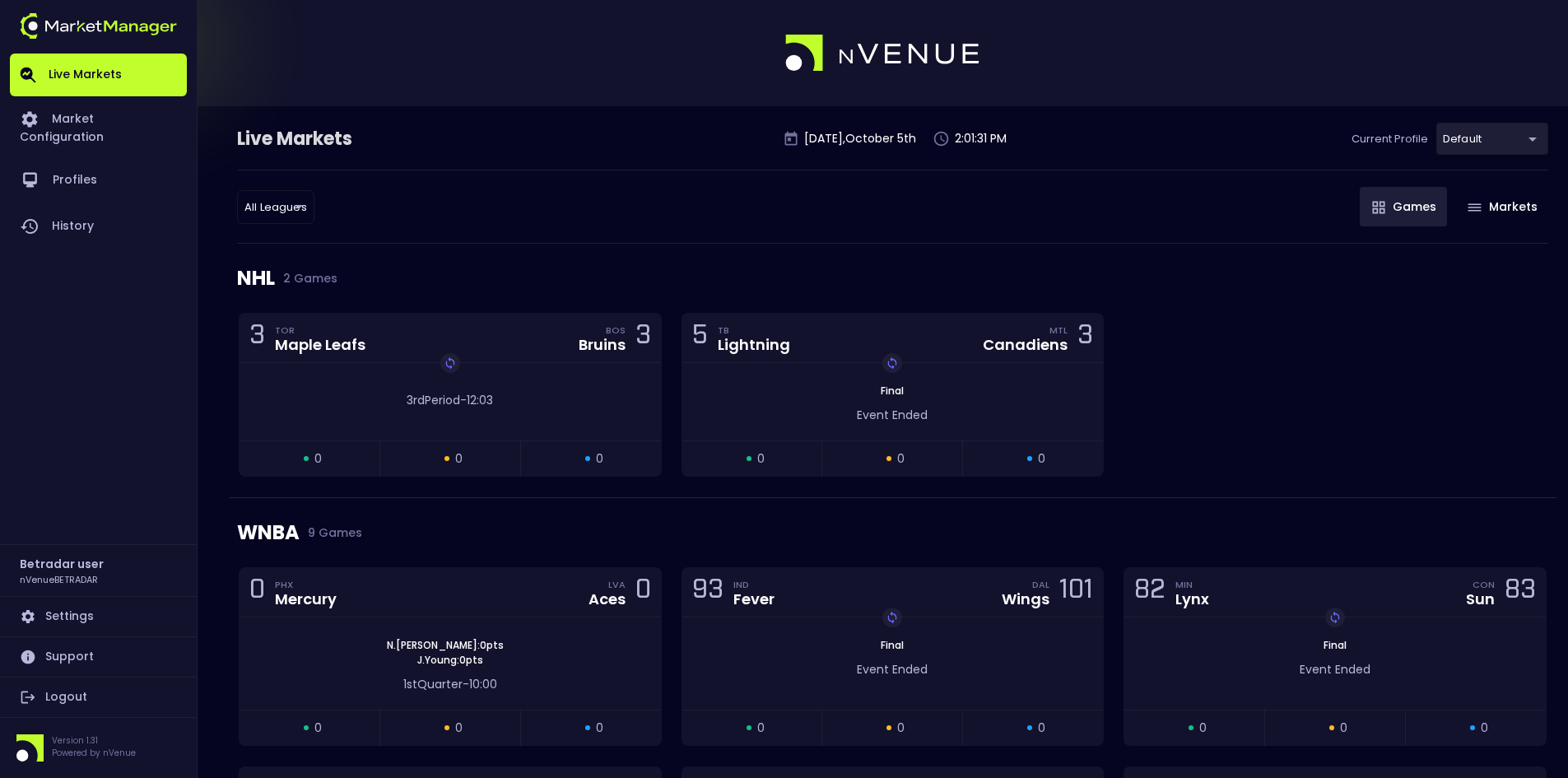
click at [284, 146] on div "Live Markets" at bounding box center [337, 139] width 201 height 26
click at [117, 123] on link "Market Configuration" at bounding box center [98, 127] width 177 height 61
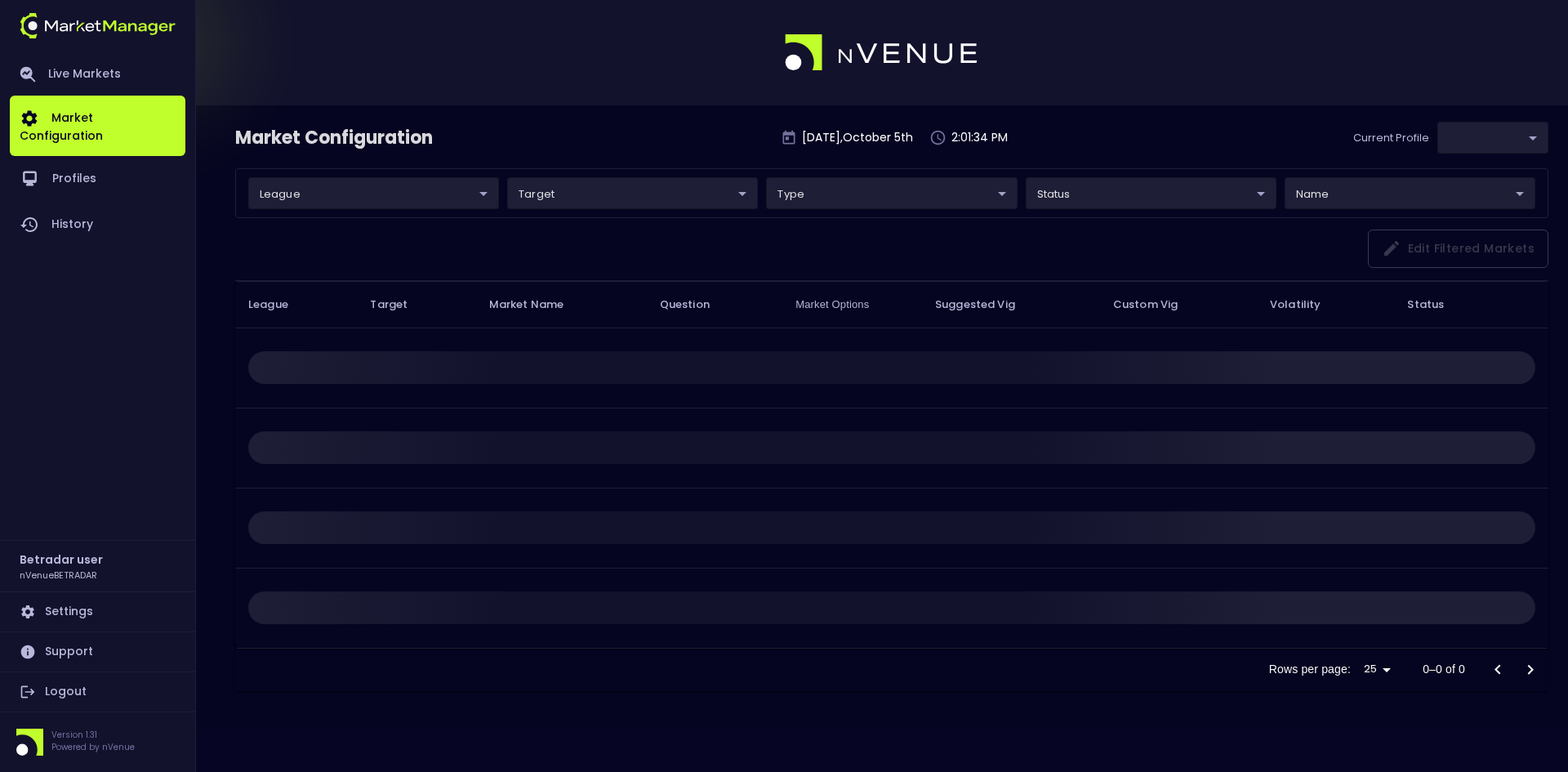
type input "2aa9daef-f03c-4b05-aaf3-b77c512ca207"
click at [99, 76] on link "Live Markets" at bounding box center [98, 75] width 175 height 43
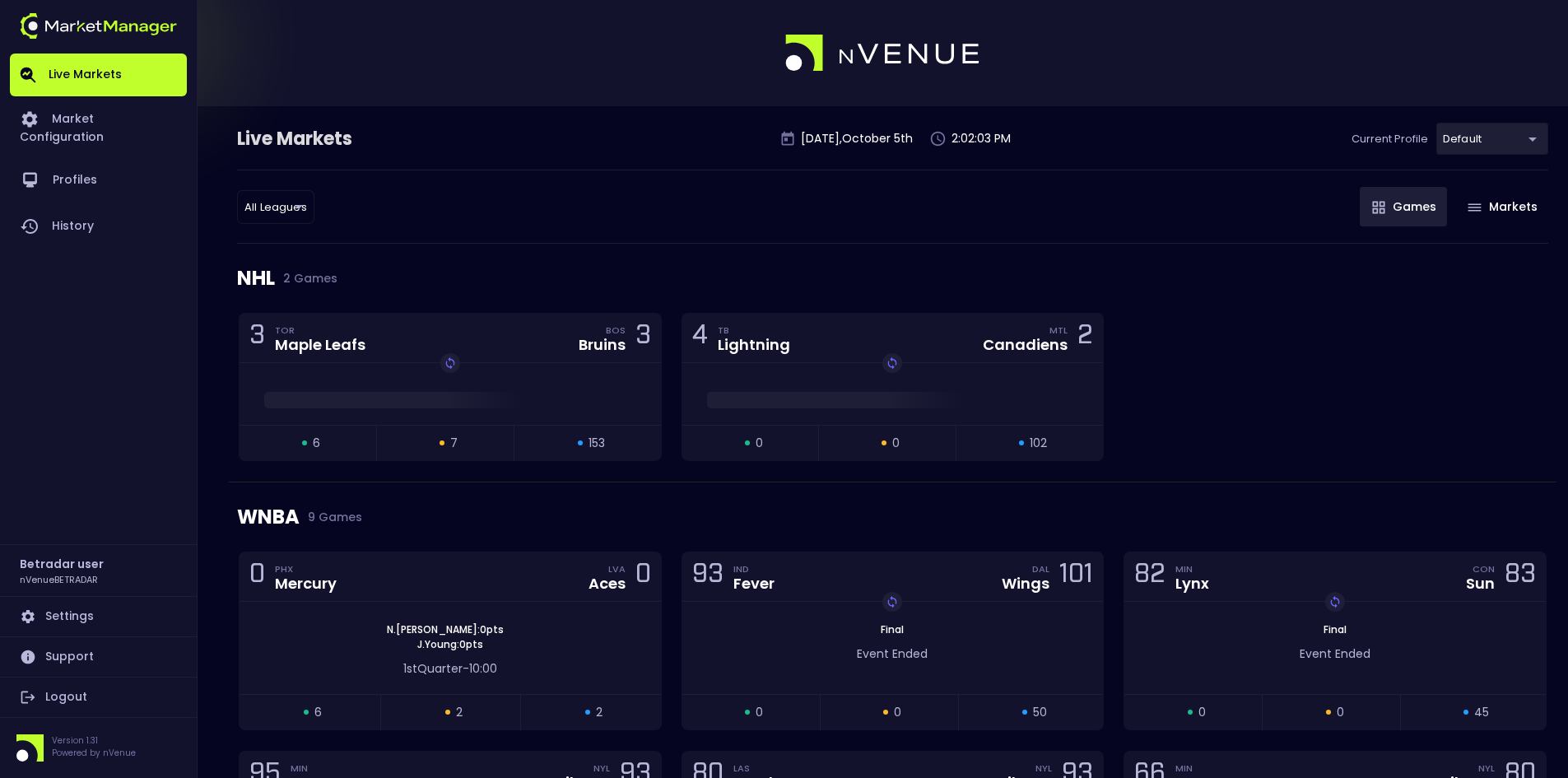
click at [1222, 363] on div "3 TOR Maple Leafs BOS Bruins 3 Replay Game open 6 suspended 7 closed 153 4 TB L…" at bounding box center [893, 397] width 1327 height 169
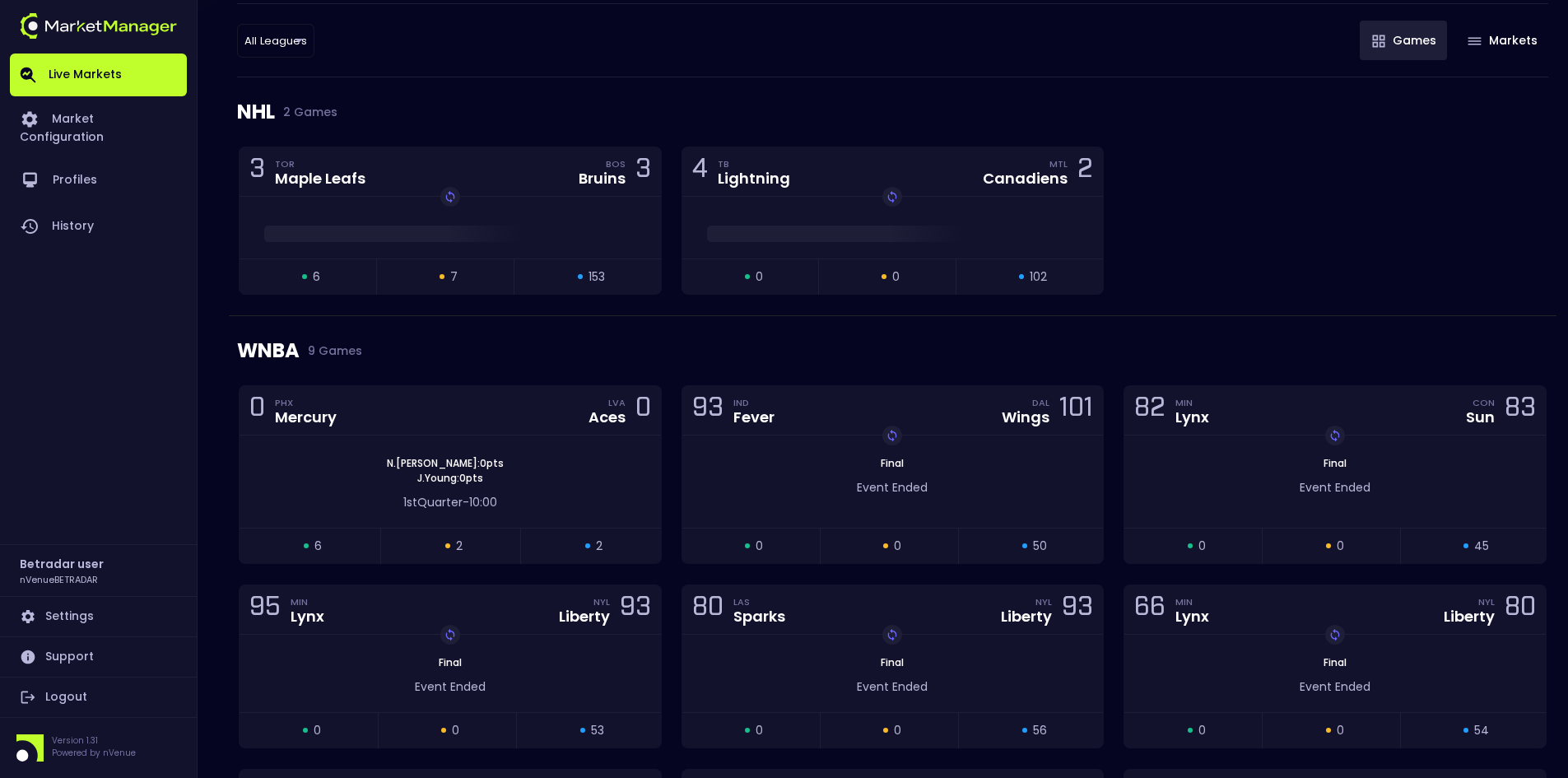
scroll to position [165, 0]
click at [1001, 347] on div "WNBA 9 Games" at bounding box center [893, 352] width 1312 height 69
click at [72, 695] on link "Logout" at bounding box center [98, 698] width 177 height 40
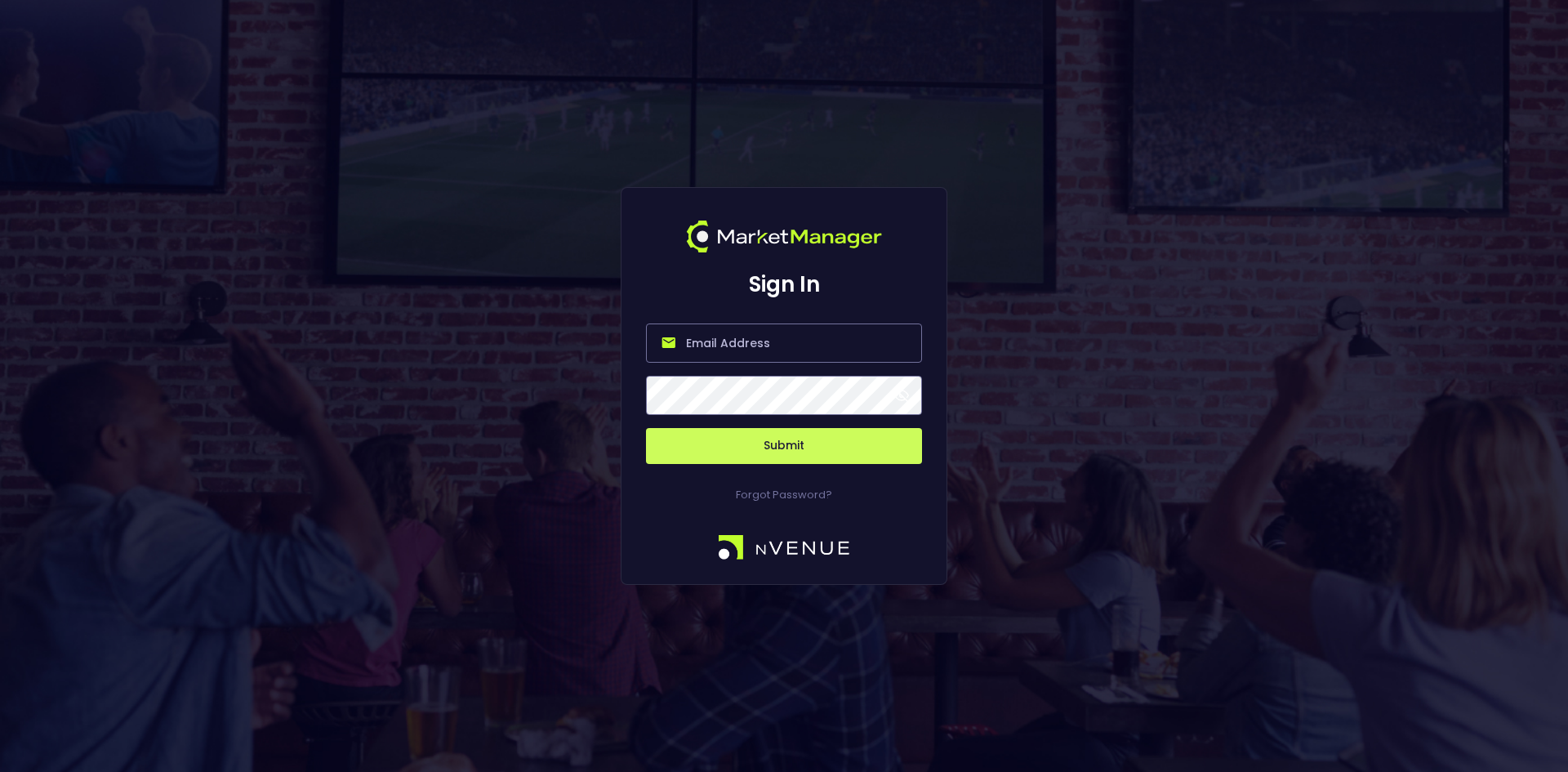
click at [704, 342] on input "email" at bounding box center [784, 343] width 276 height 39
type input "[EMAIL_ADDRESS][DOMAIN_NAME]"
click at [790, 444] on button "Submit" at bounding box center [784, 446] width 276 height 36
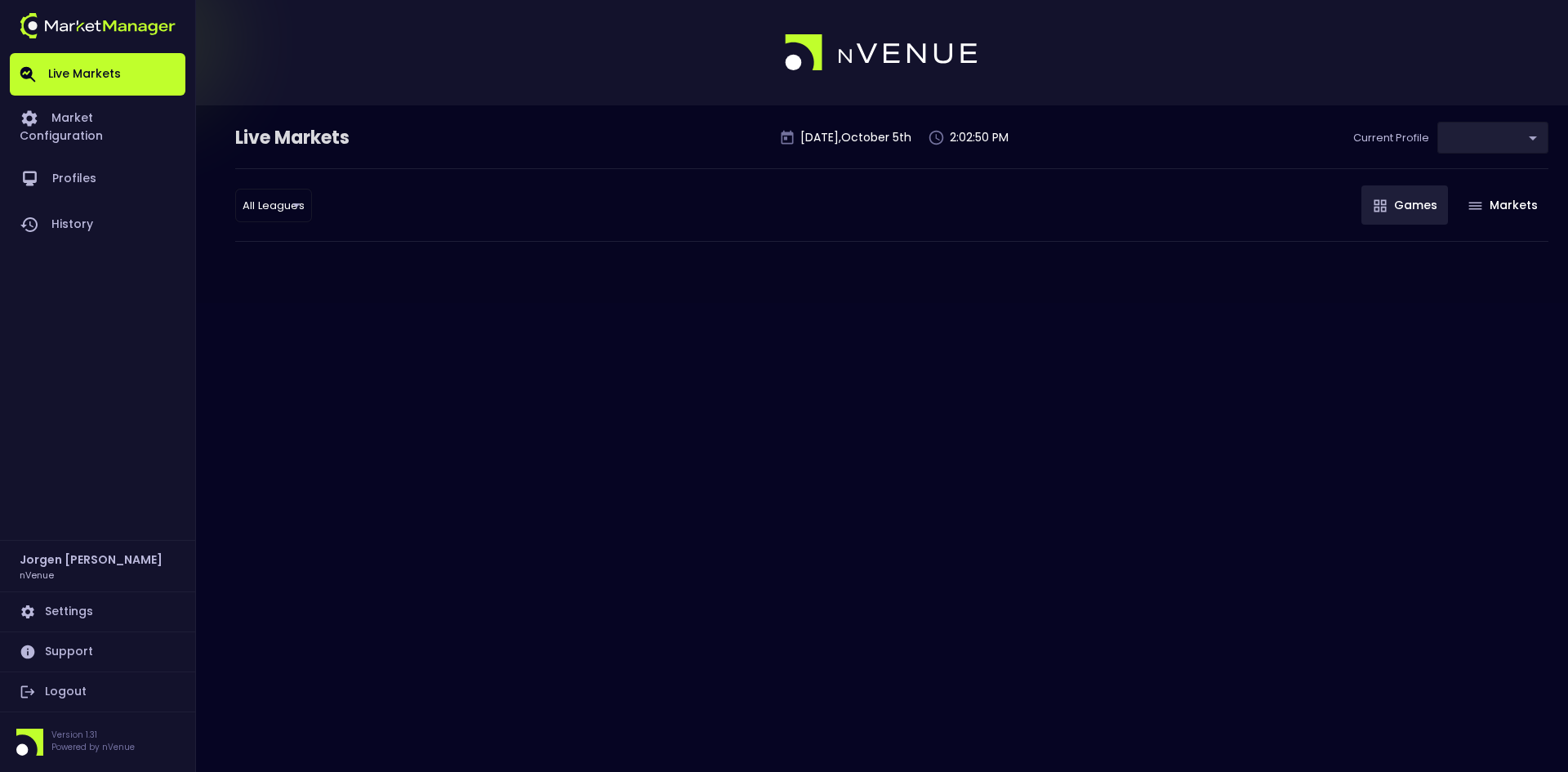
type input "d66ee90f-df8e-430e-a05c-aaf70ad95ad9"
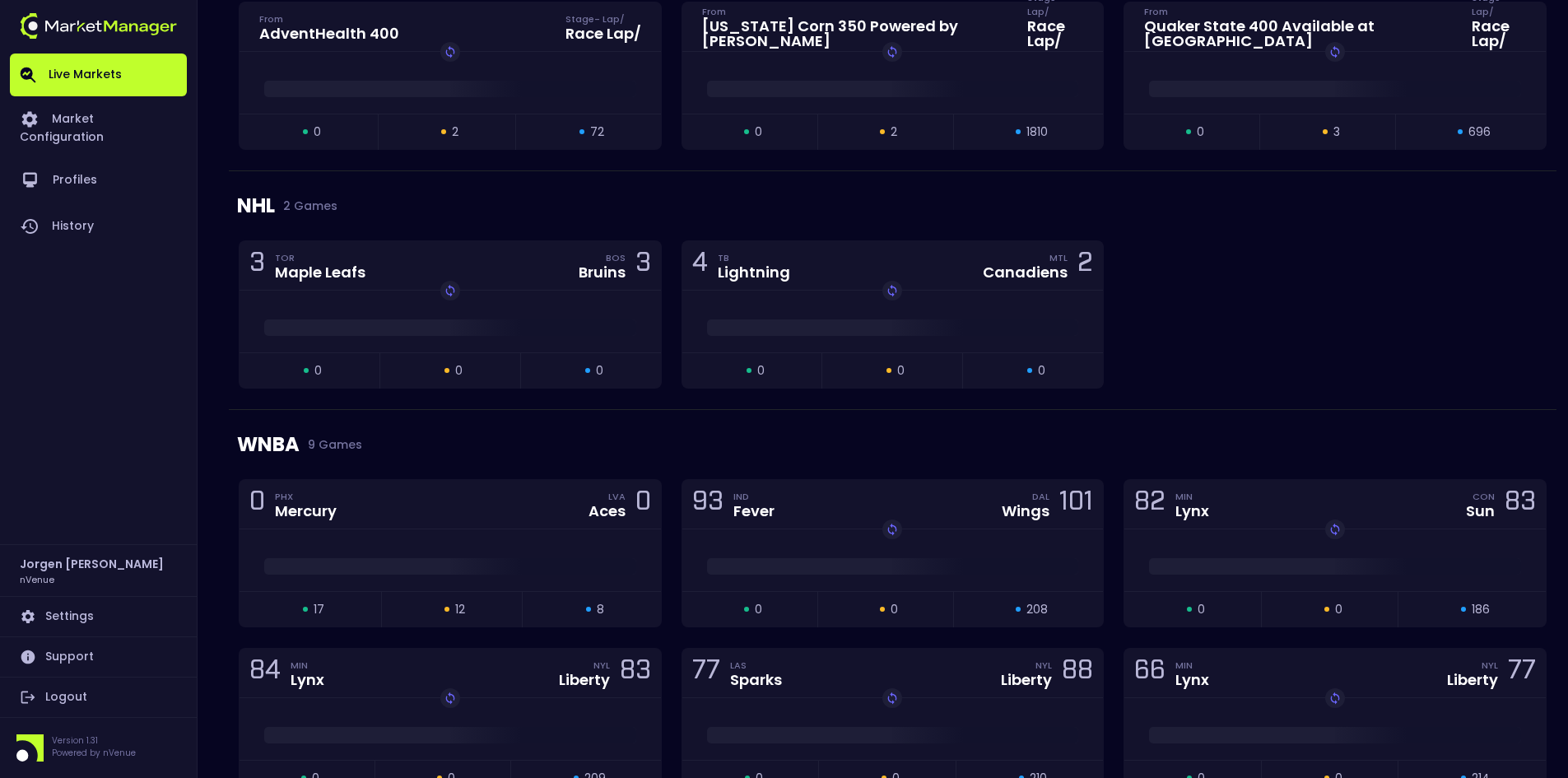
scroll to position [1071, 0]
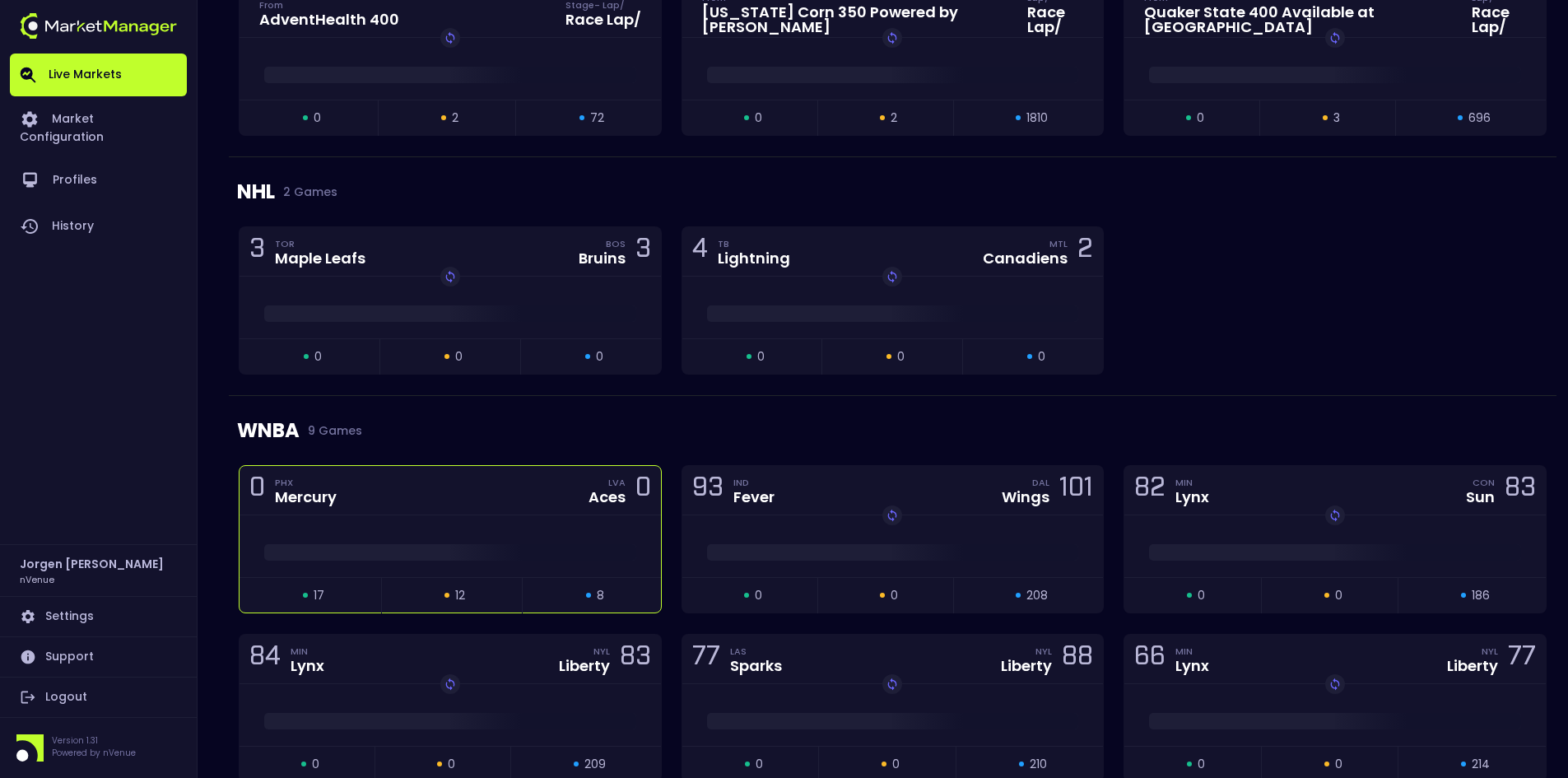
click at [463, 504] on div "0 PHX Mercury LVA Aces 0" at bounding box center [450, 491] width 422 height 50
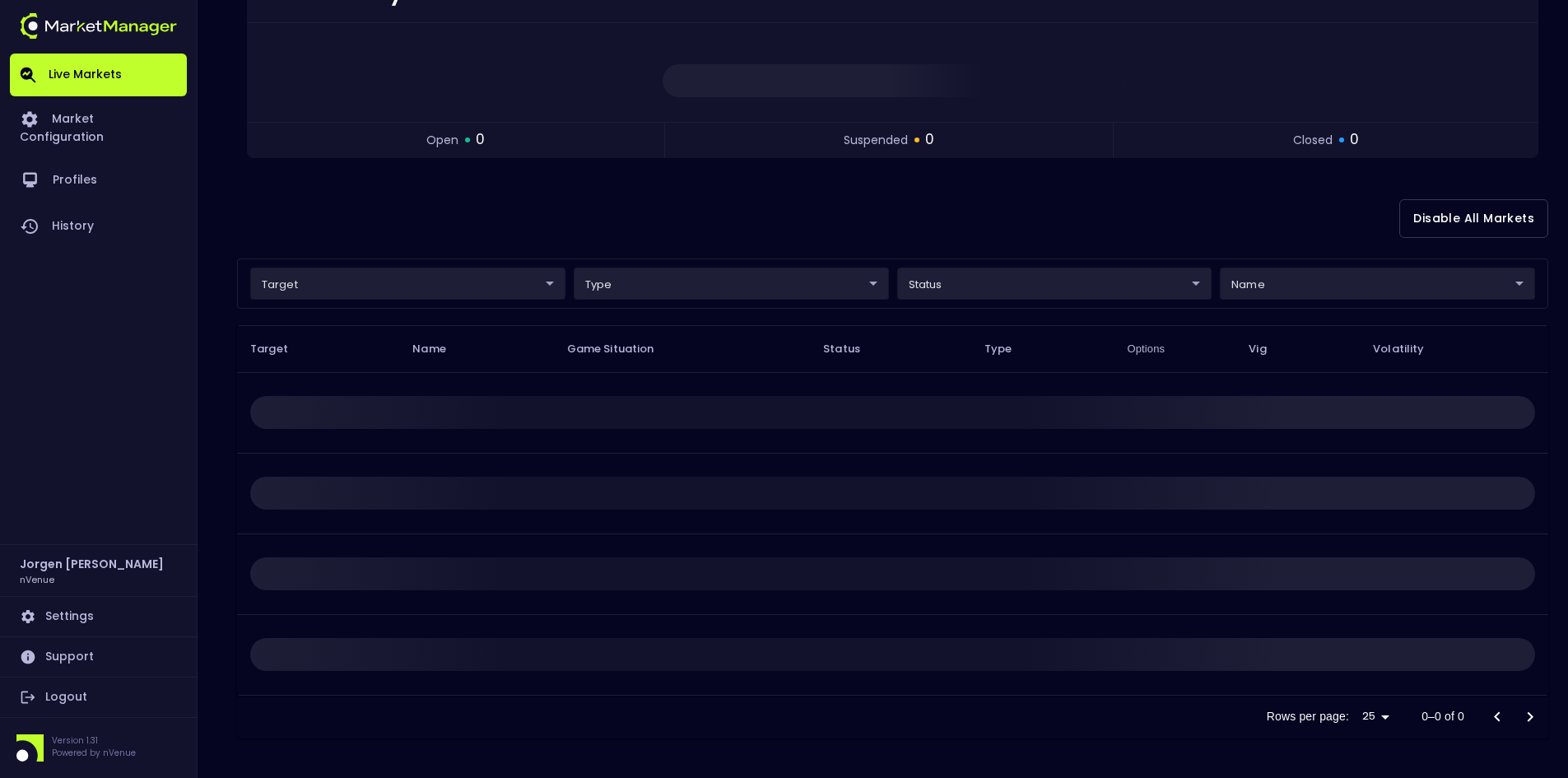
scroll to position [0, 0]
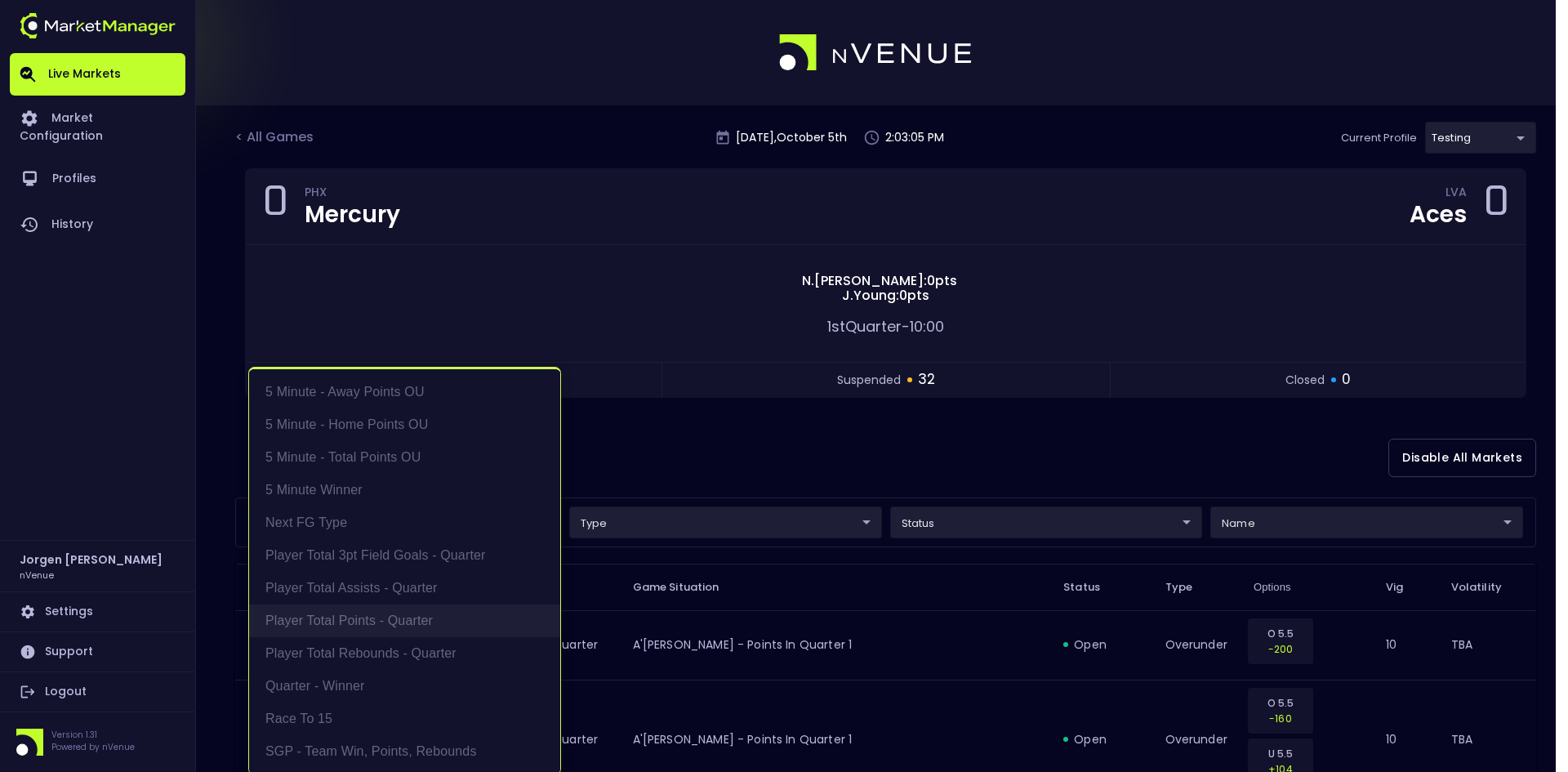
click at [358, 619] on li "Player Total Points - Quarter" at bounding box center [404, 621] width 311 height 33
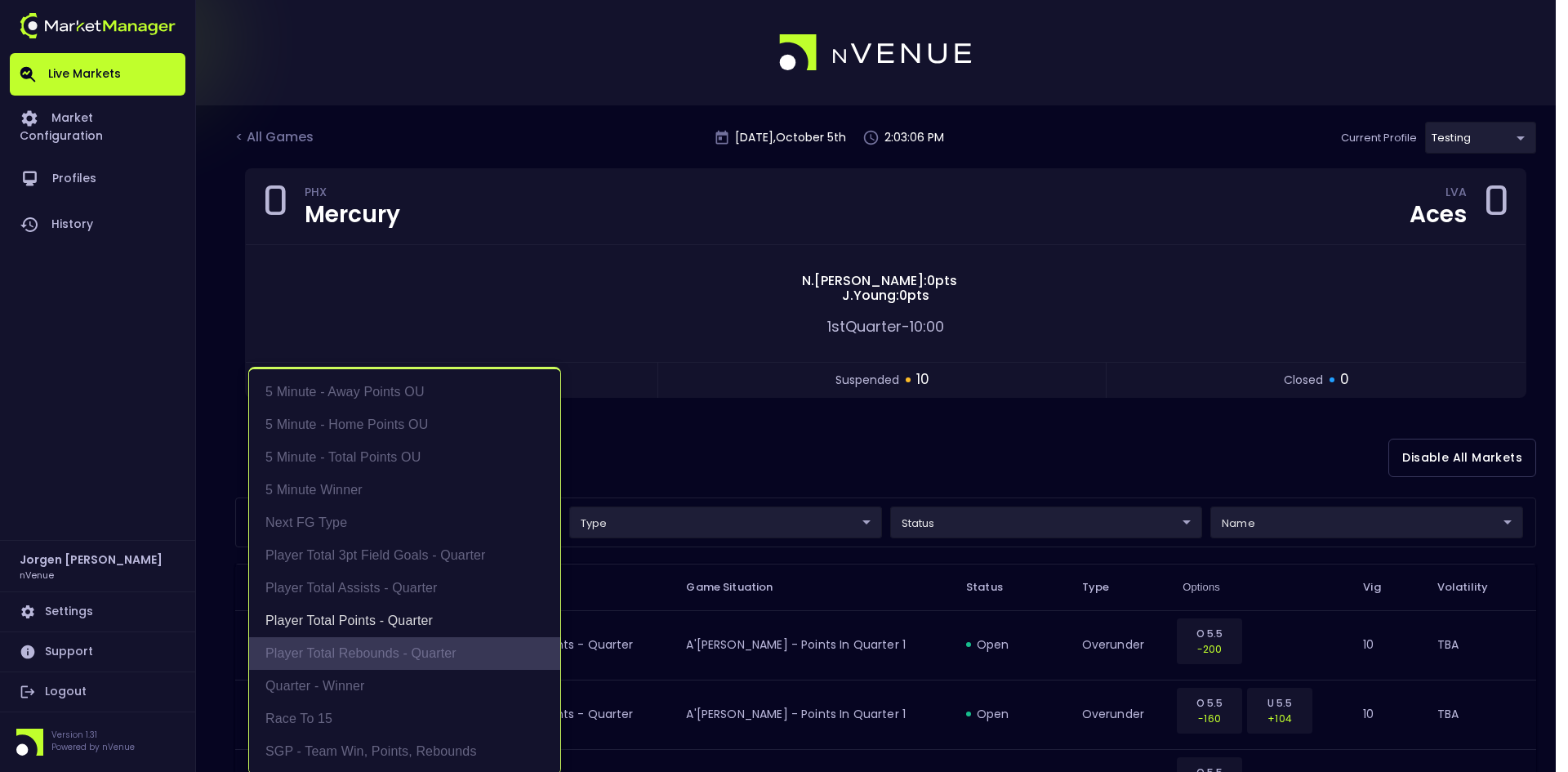
click at [358, 653] on li "Player Total Rebounds - Quarter" at bounding box center [404, 654] width 311 height 33
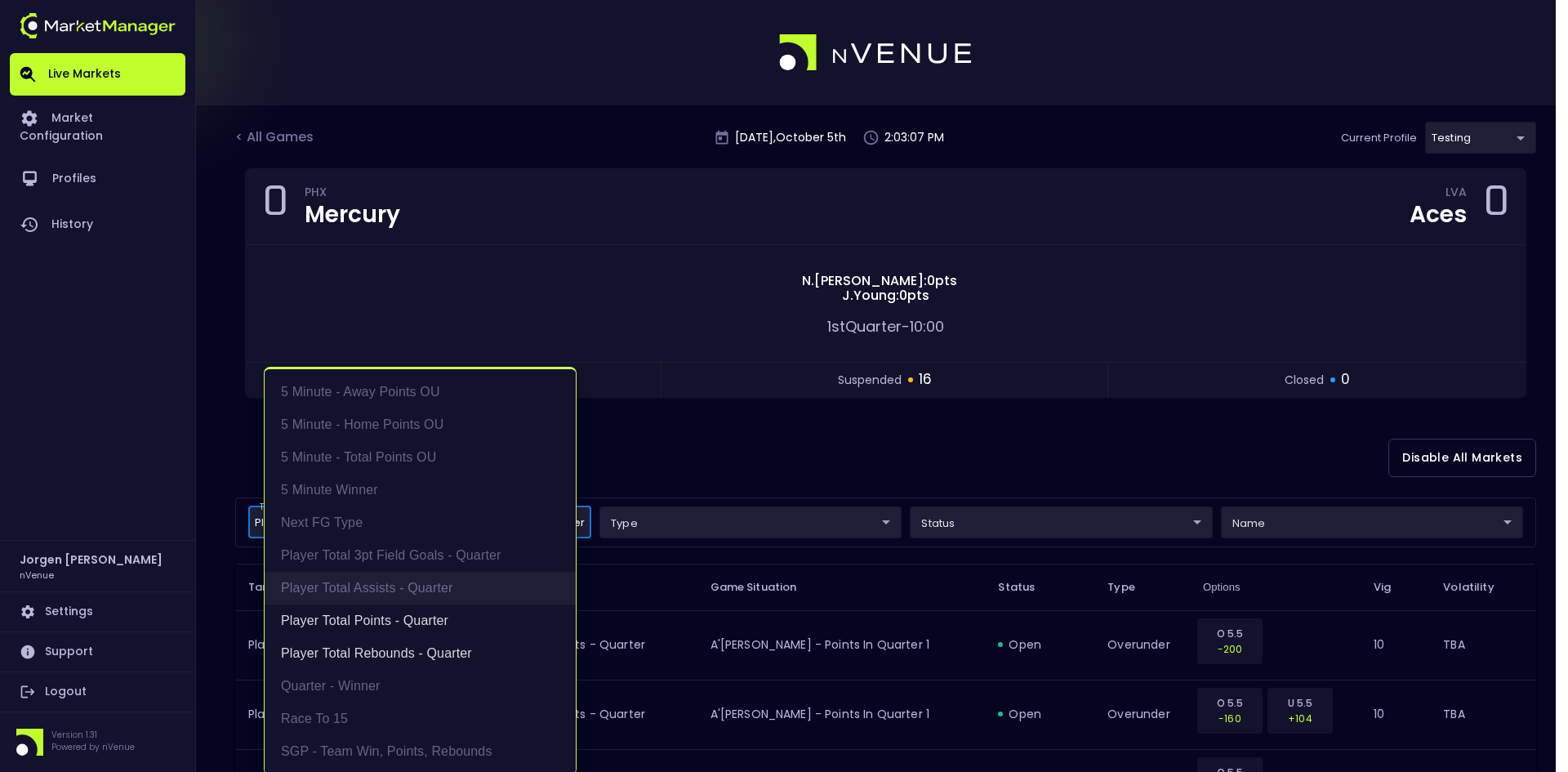
click at [369, 591] on li "Player Total Assists - Quarter" at bounding box center [420, 588] width 311 height 33
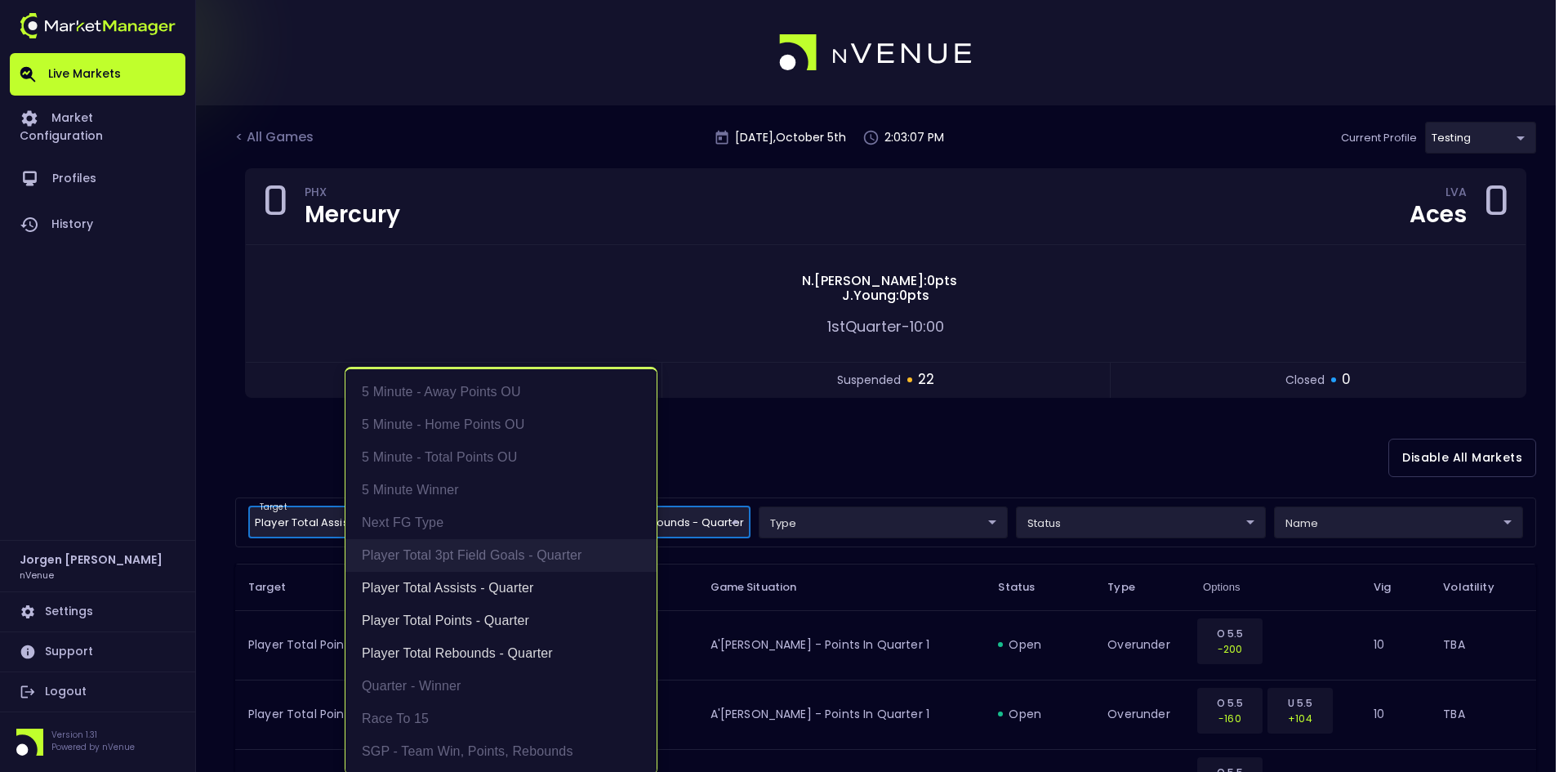
click at [410, 548] on li "Player Total 3pt Field Goals - Quarter" at bounding box center [500, 555] width 311 height 33
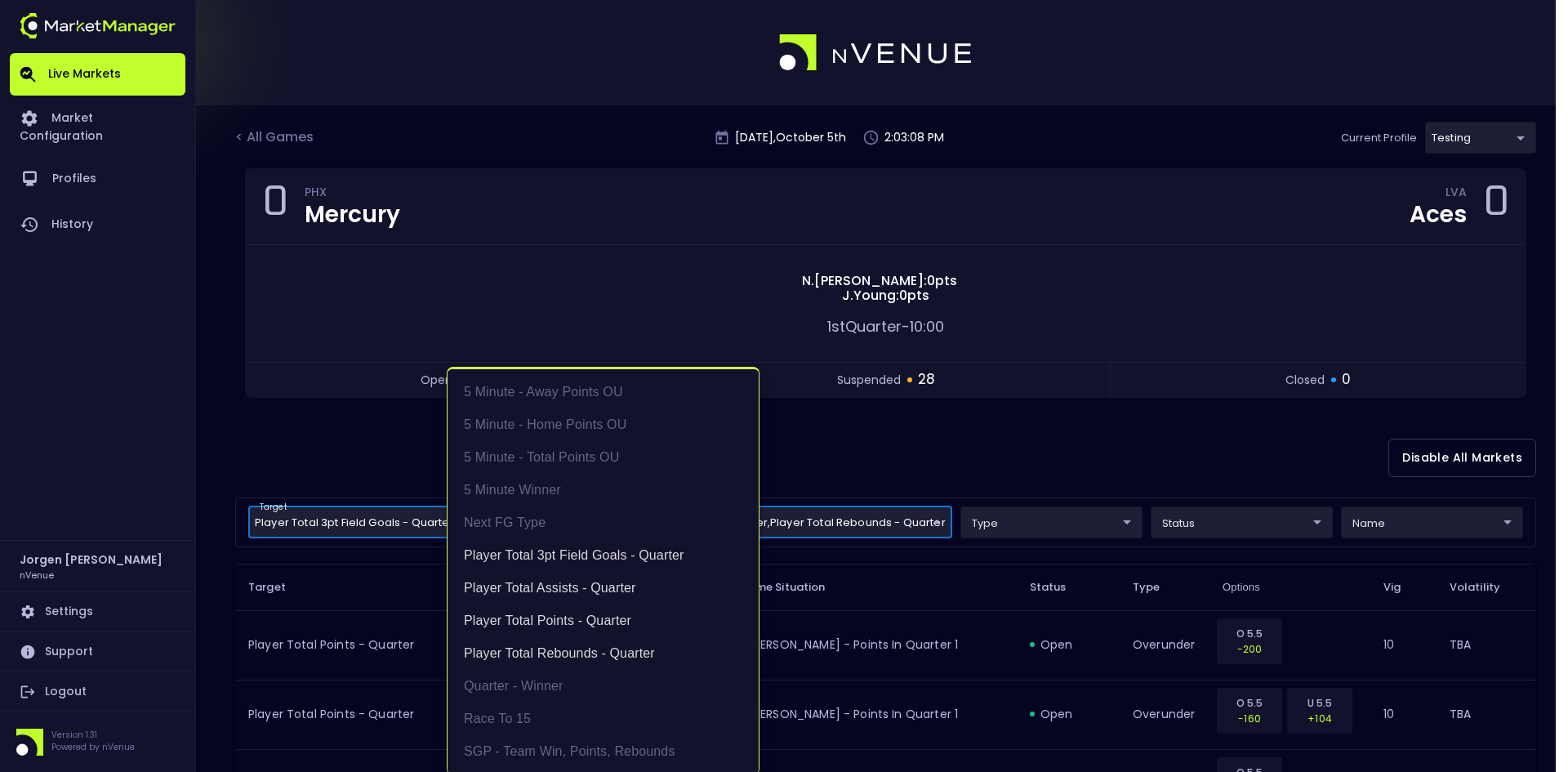
click at [943, 466] on div at bounding box center [784, 386] width 1568 height 772
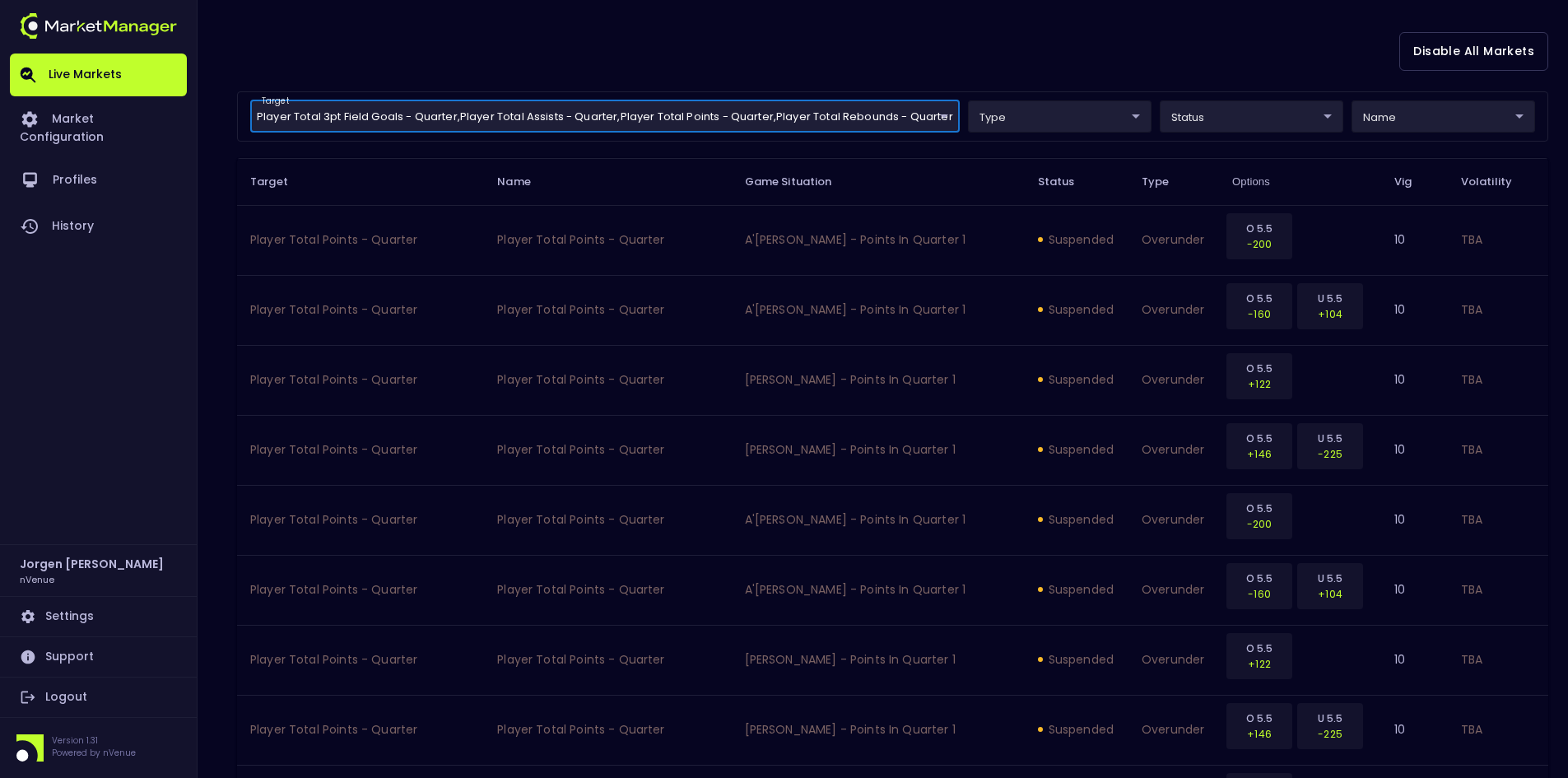
scroll to position [329, 0]
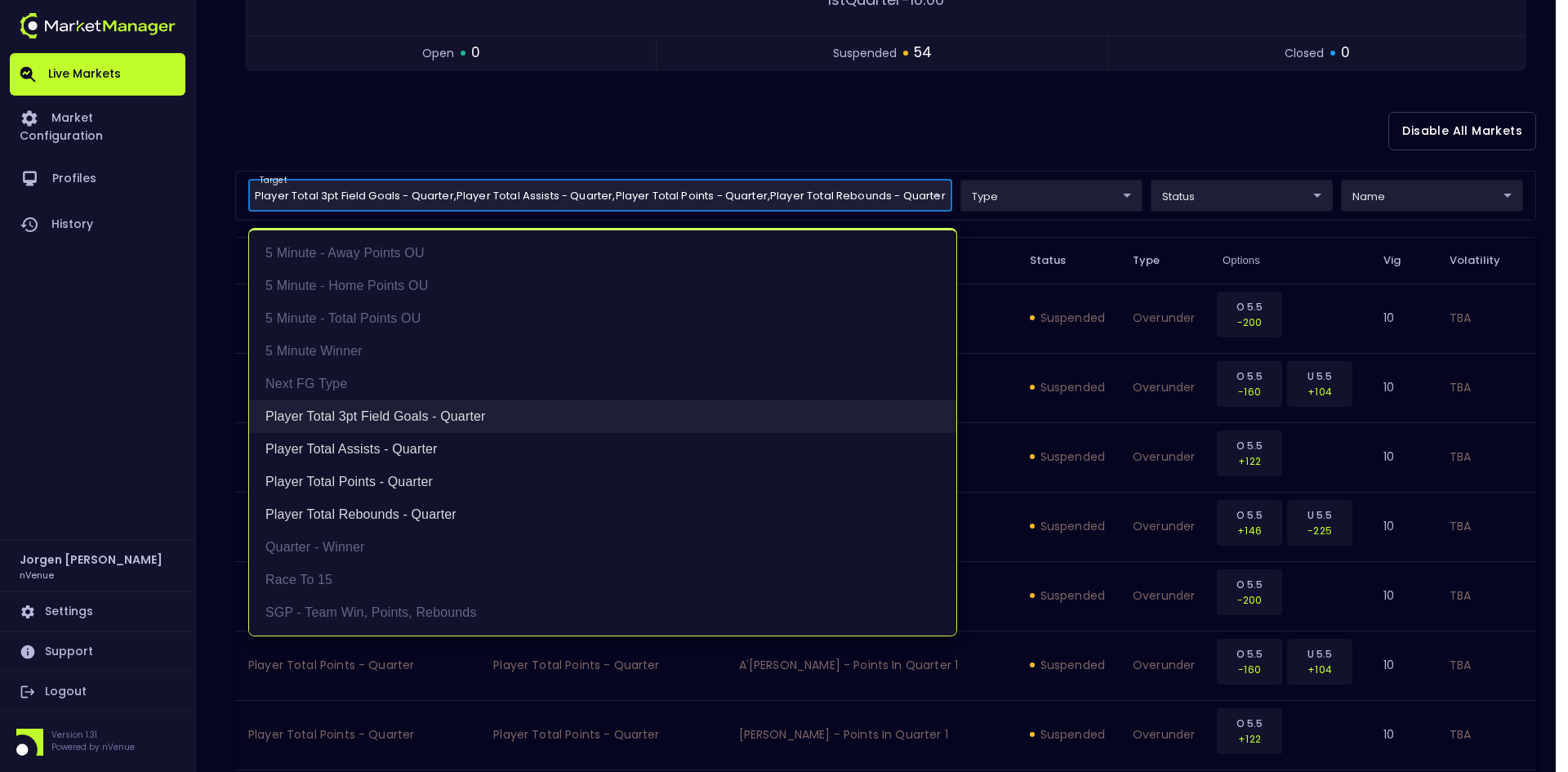
click at [380, 418] on li "Player Total 3pt Field Goals - Quarter" at bounding box center [603, 417] width 707 height 33
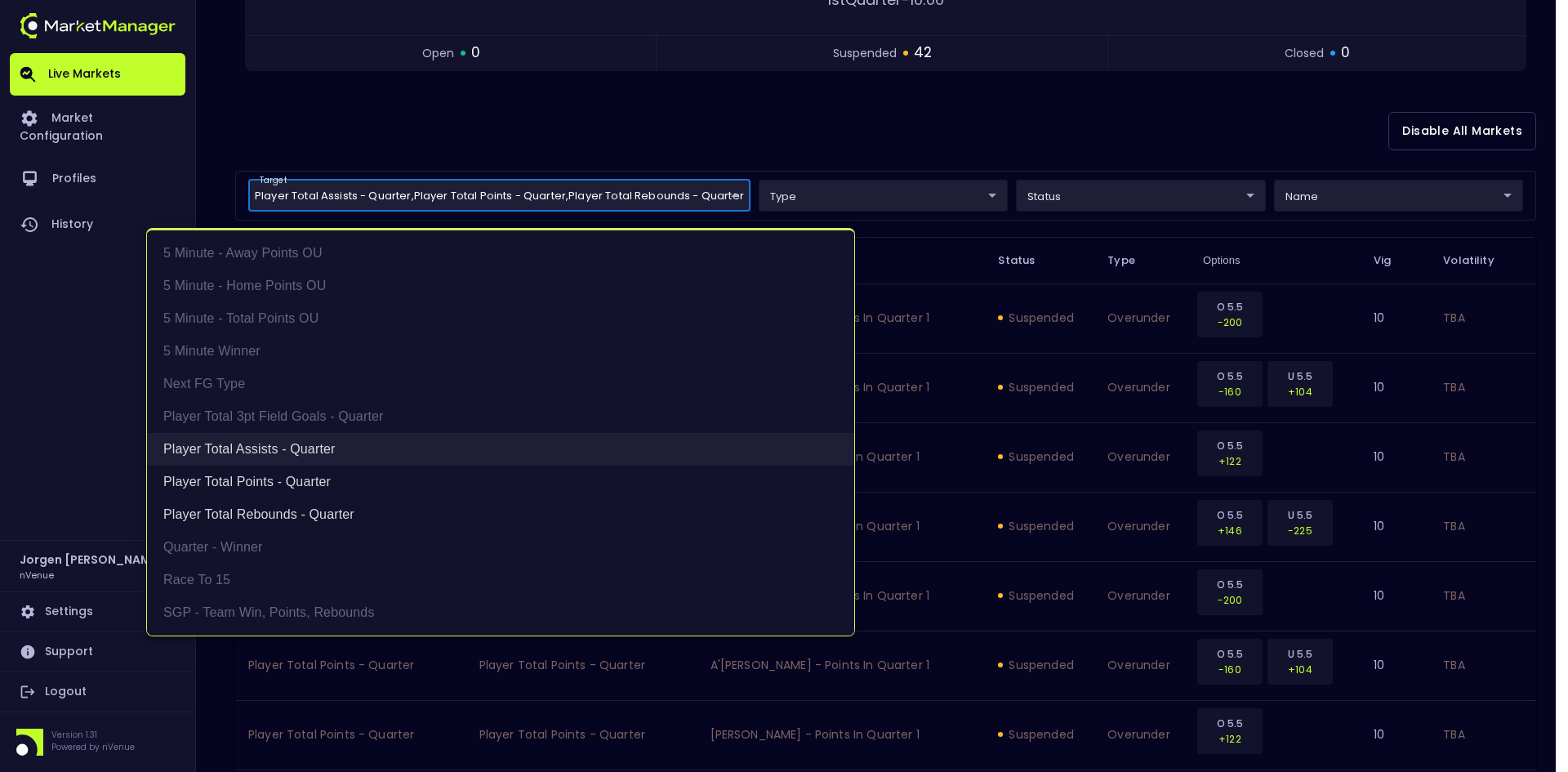
click at [305, 445] on li "Player Total Assists - Quarter" at bounding box center [500, 450] width 707 height 33
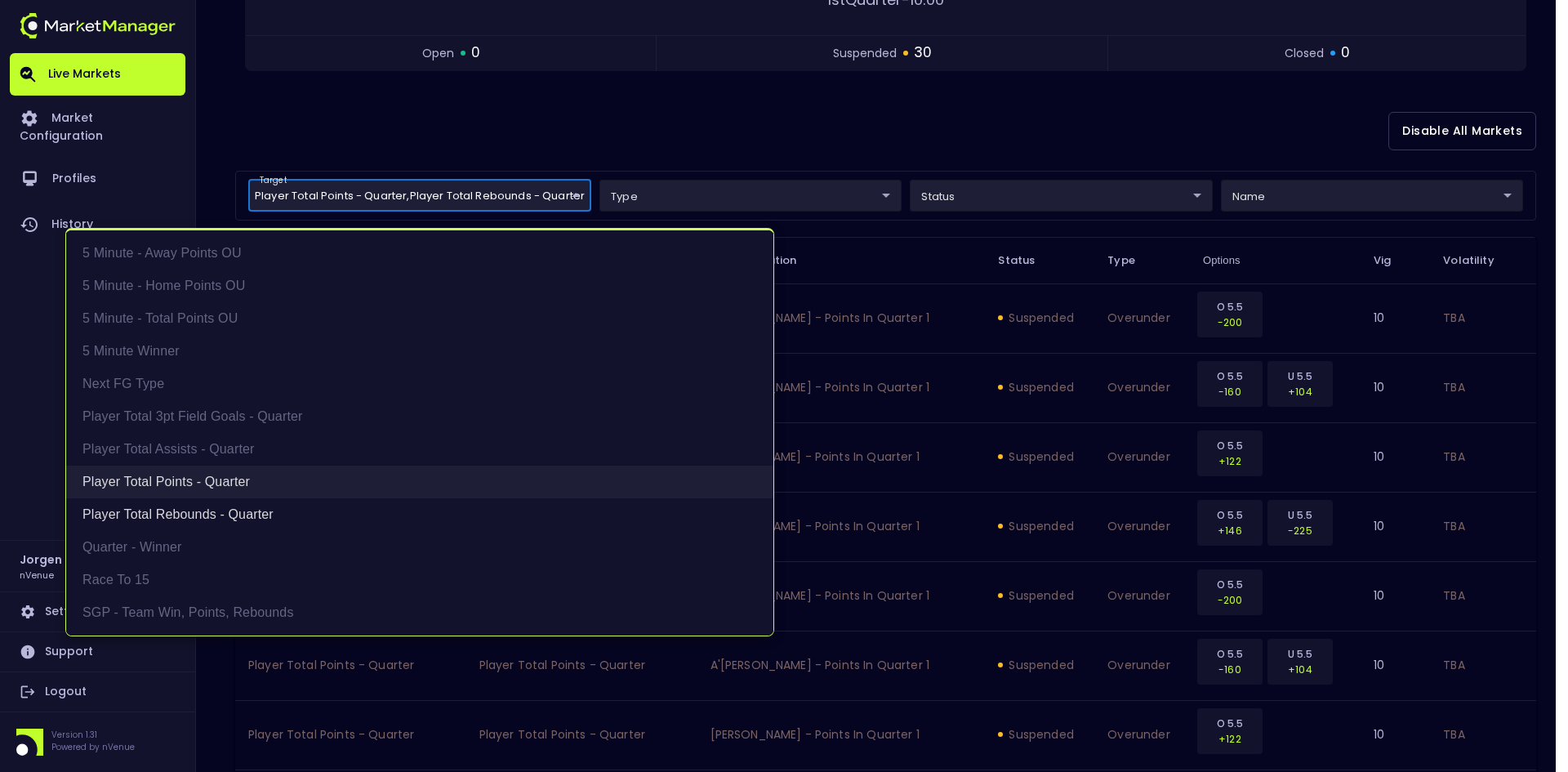
click at [216, 473] on li "Player Total Points - Quarter" at bounding box center [420, 482] width 707 height 33
type input "Player Total Rebounds - Quarter"
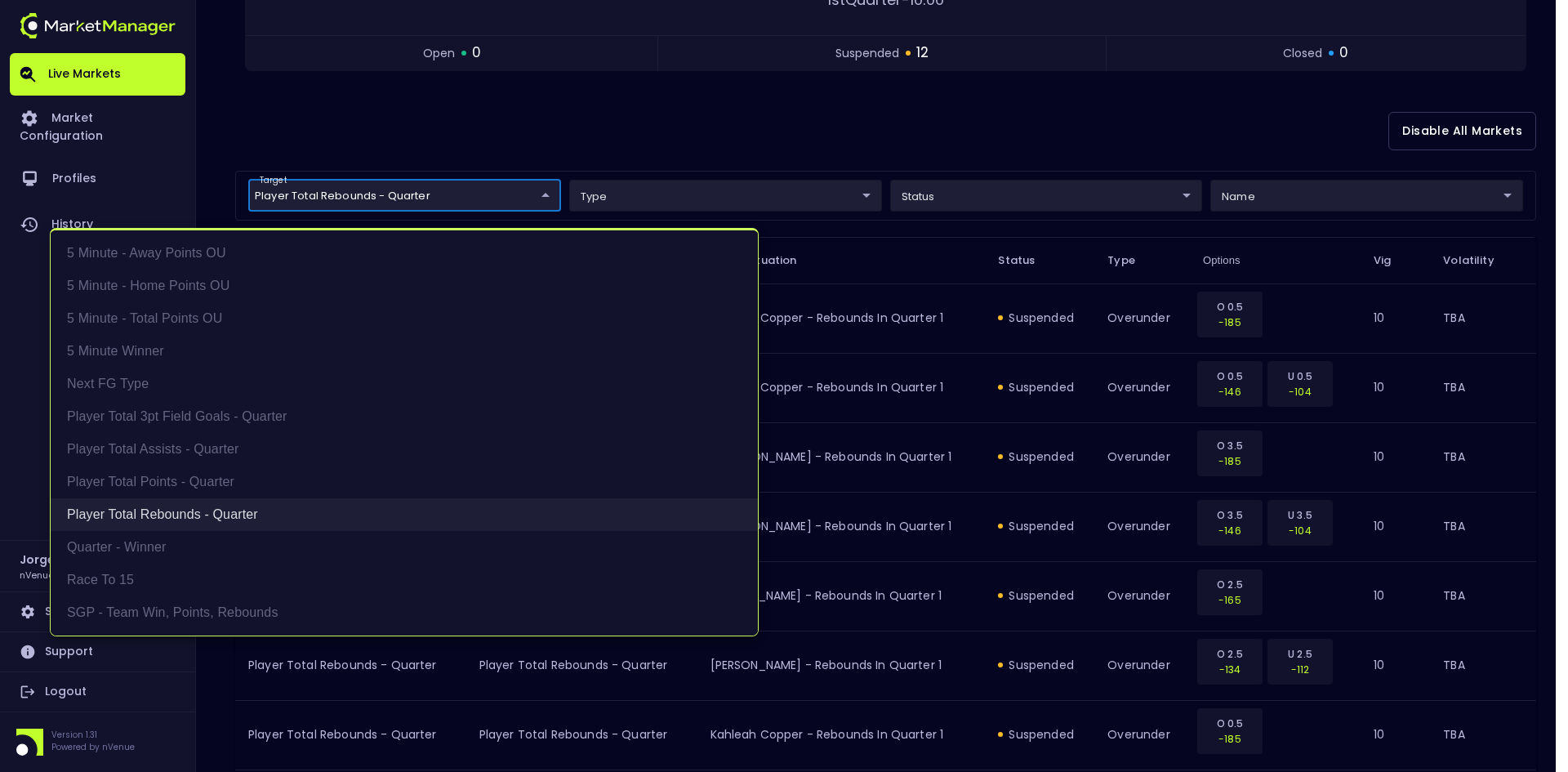
click at [205, 507] on li "Player Total Rebounds - Quarter" at bounding box center [404, 515] width 707 height 33
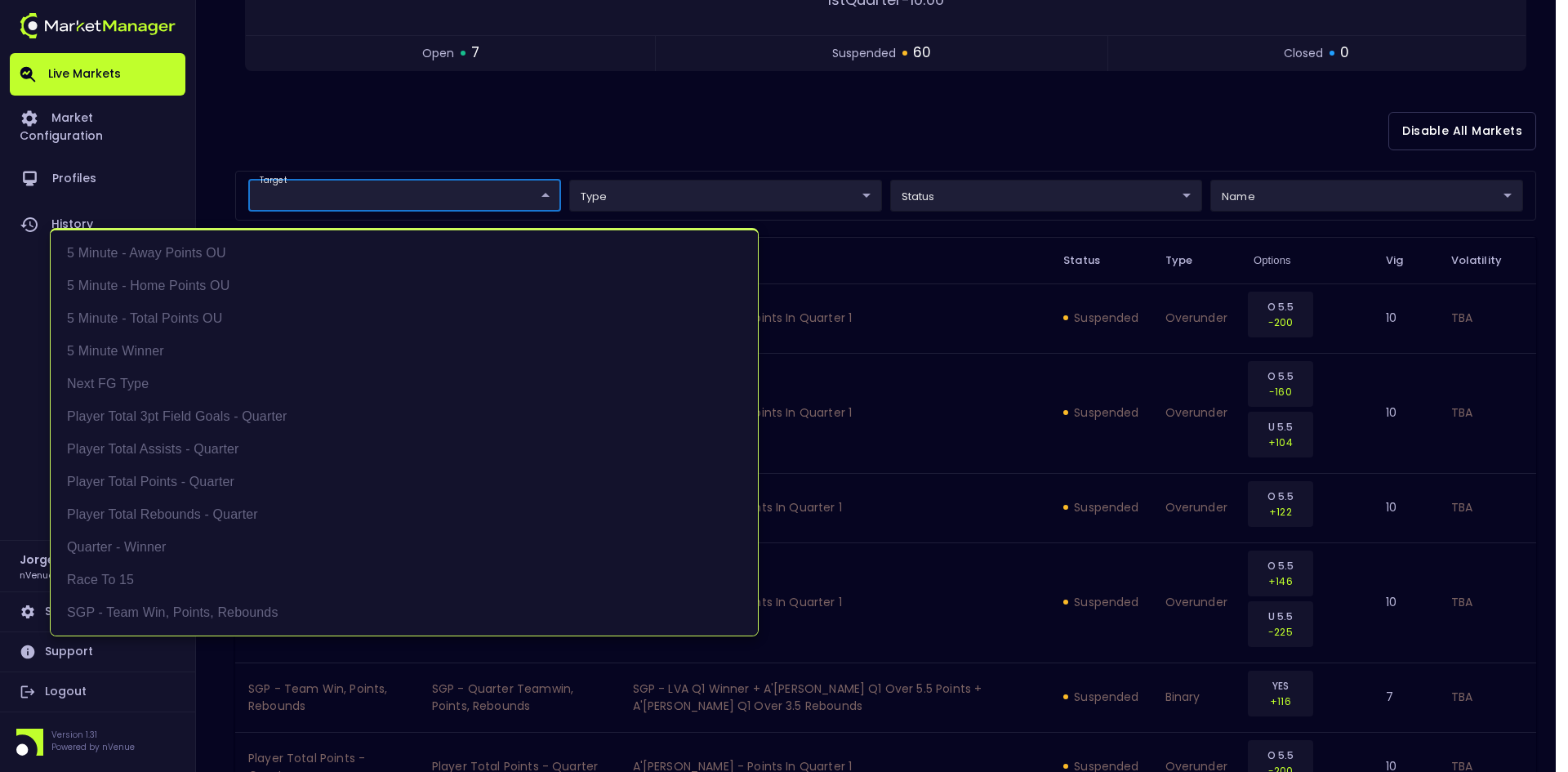
click at [578, 117] on div at bounding box center [784, 386] width 1568 height 772
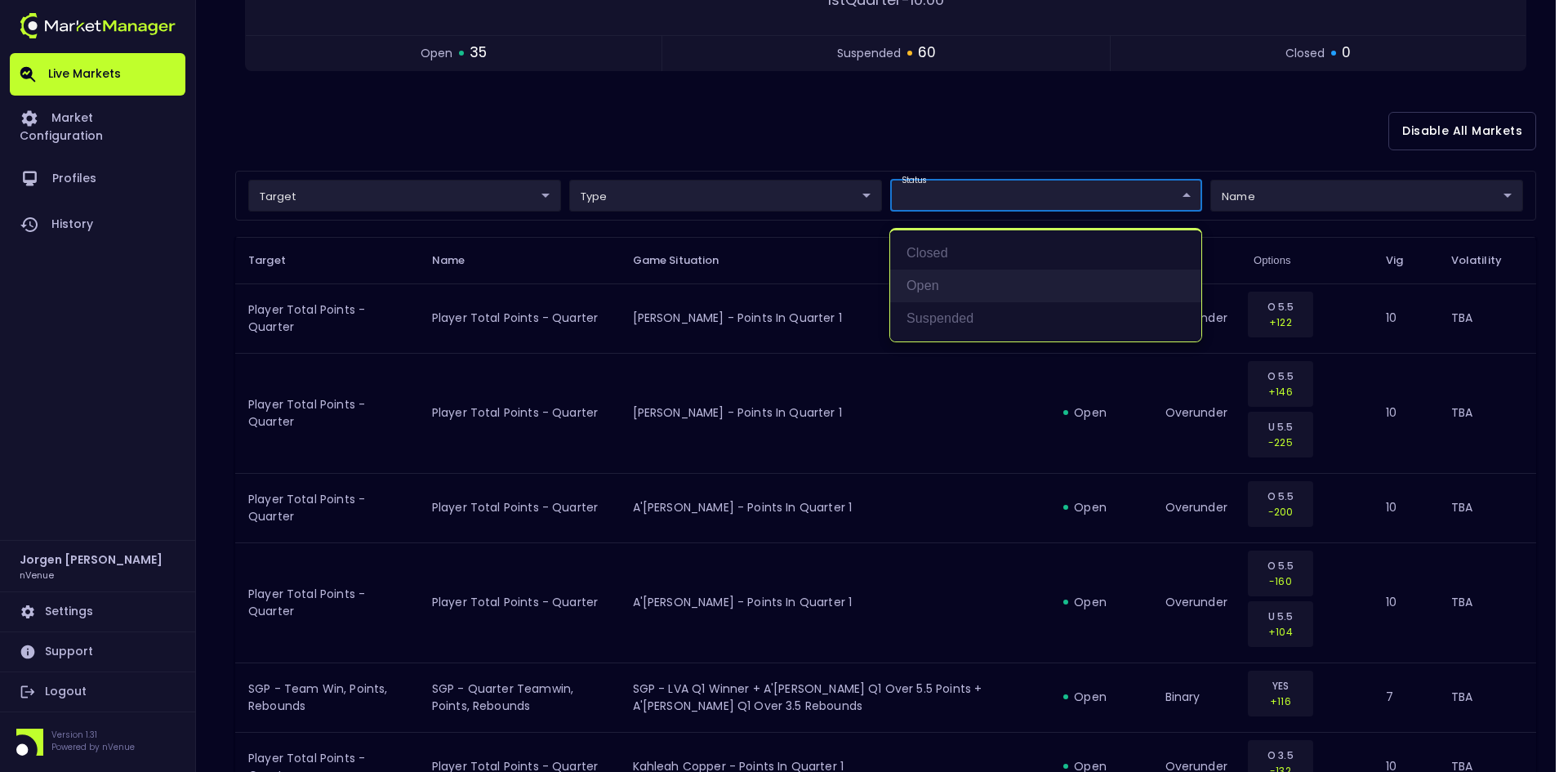
click at [928, 289] on li "open" at bounding box center [1046, 286] width 311 height 33
type input "open"
click at [860, 135] on div at bounding box center [784, 386] width 1568 height 772
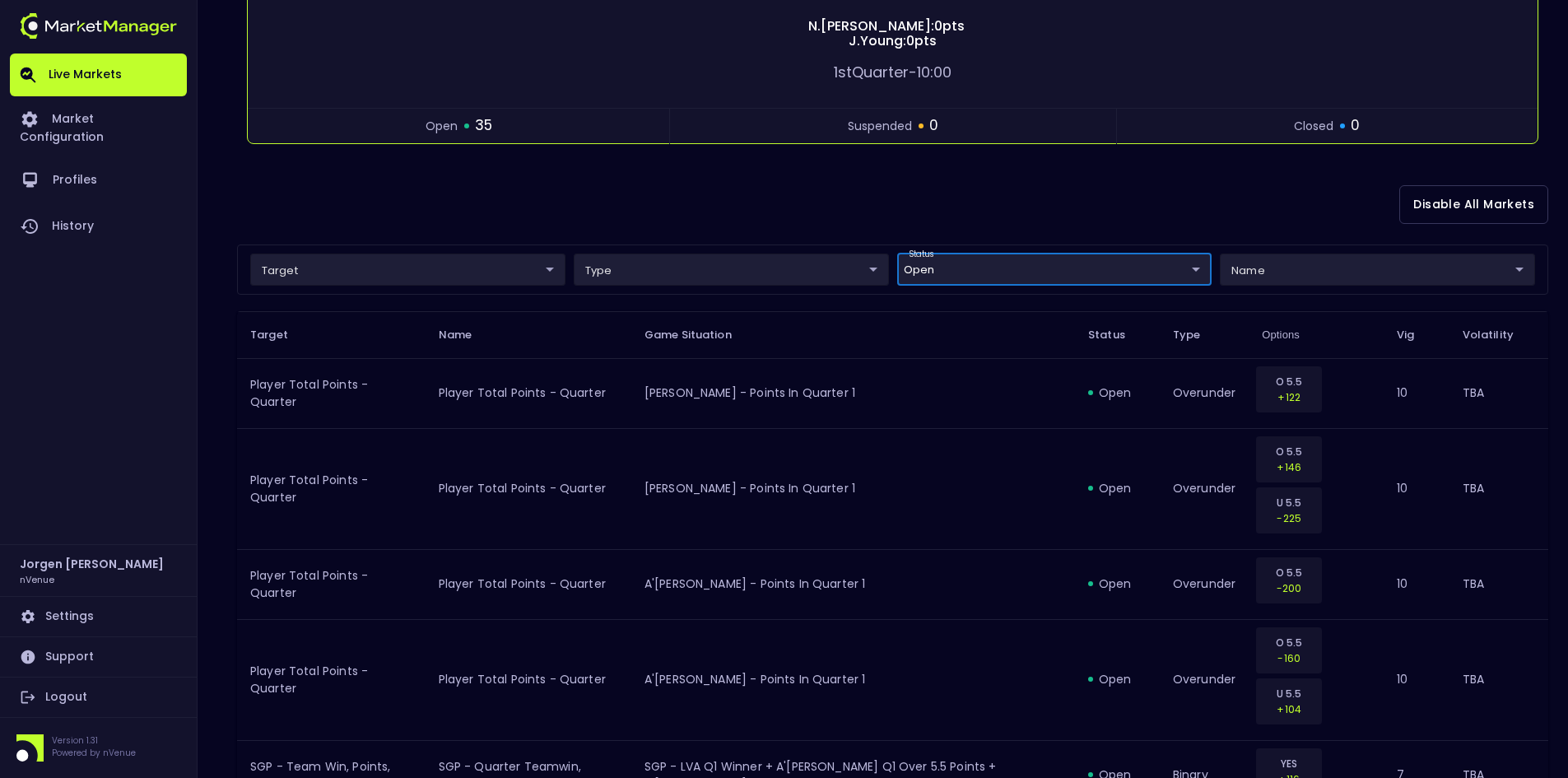
scroll to position [0, 0]
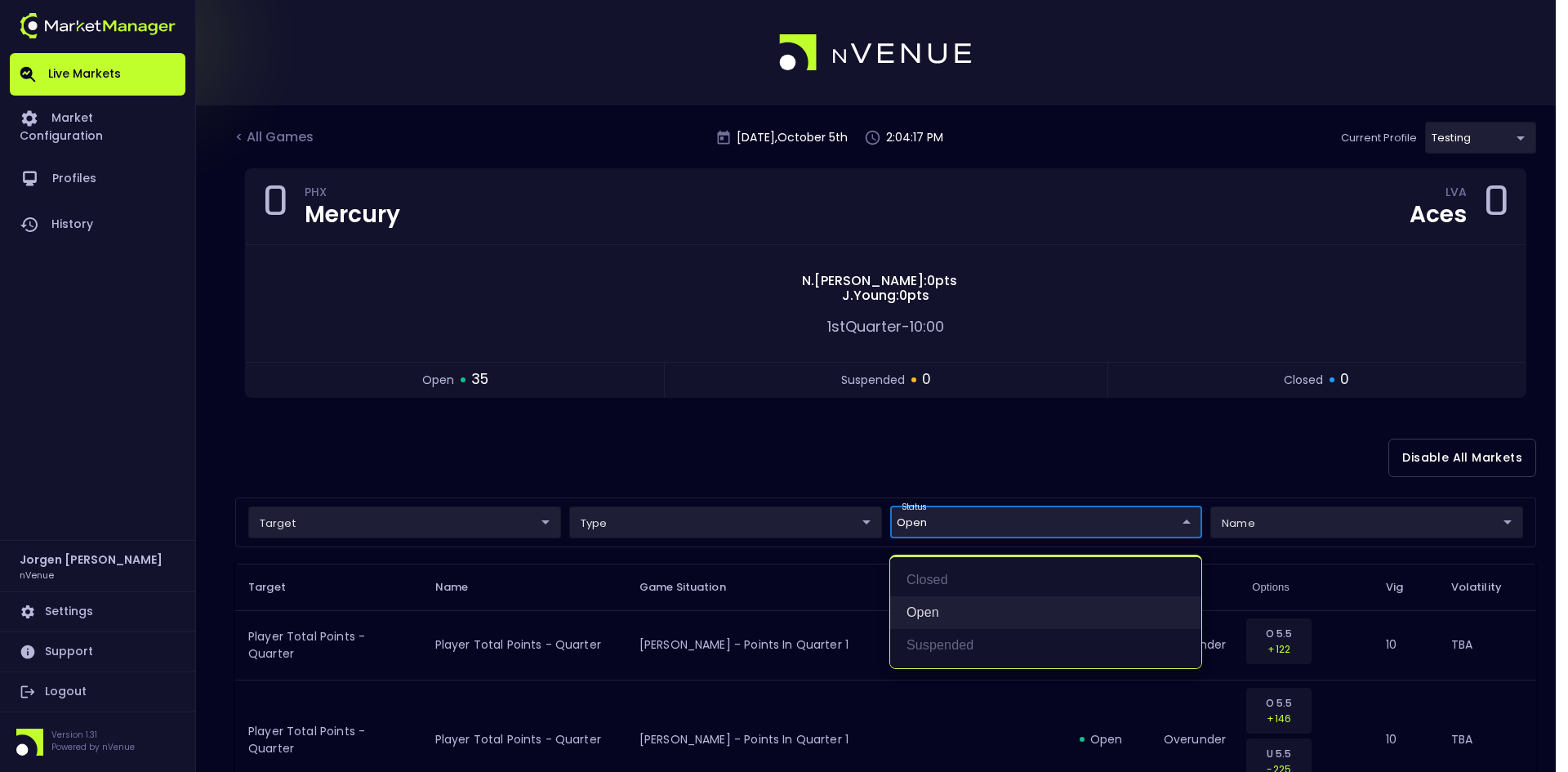
click at [936, 610] on li "open" at bounding box center [1046, 613] width 311 height 33
click at [860, 432] on div at bounding box center [784, 386] width 1568 height 772
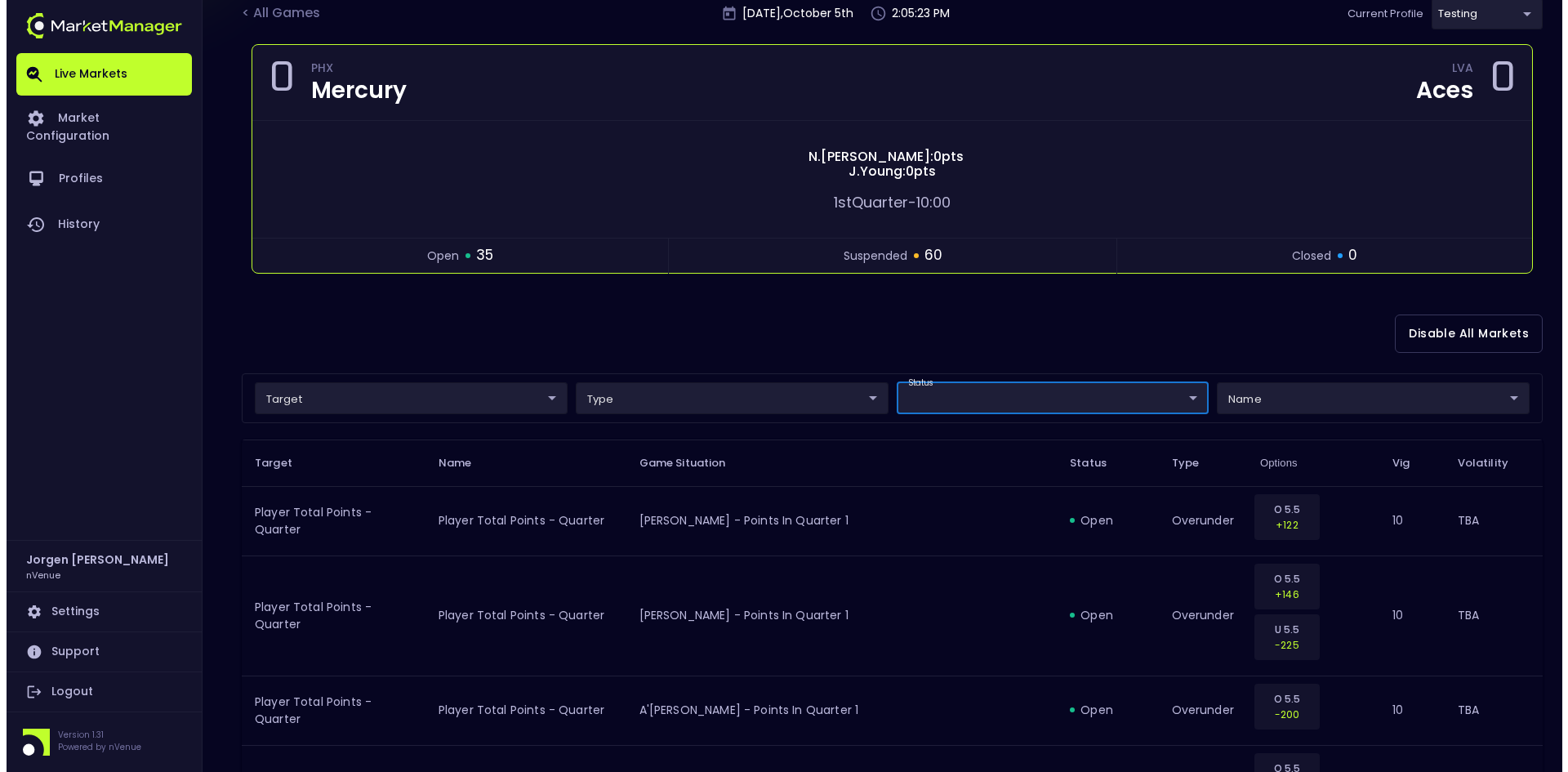
scroll to position [163, 0]
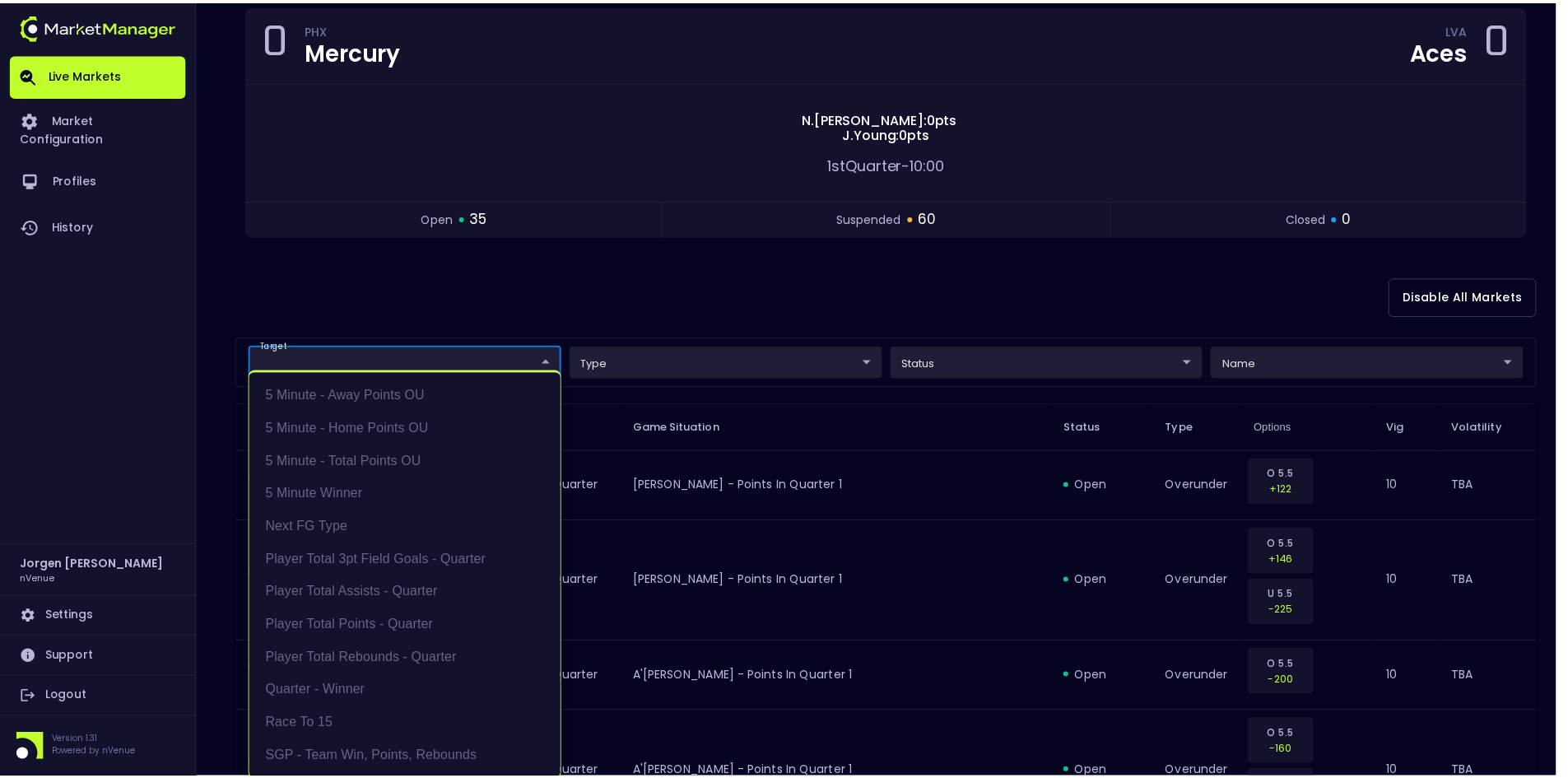
scroll to position [2, 0]
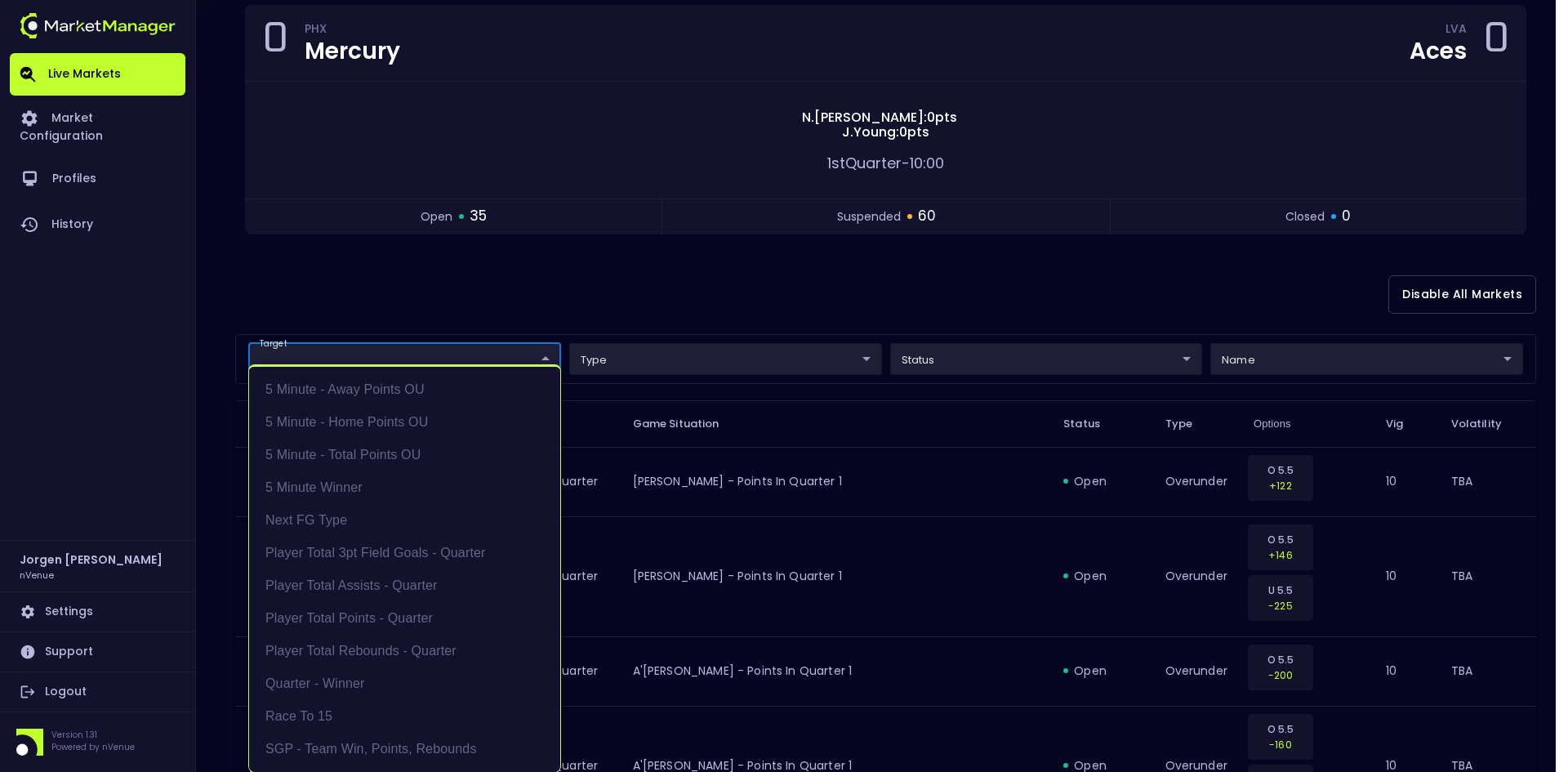
click at [572, 301] on div at bounding box center [784, 386] width 1568 height 772
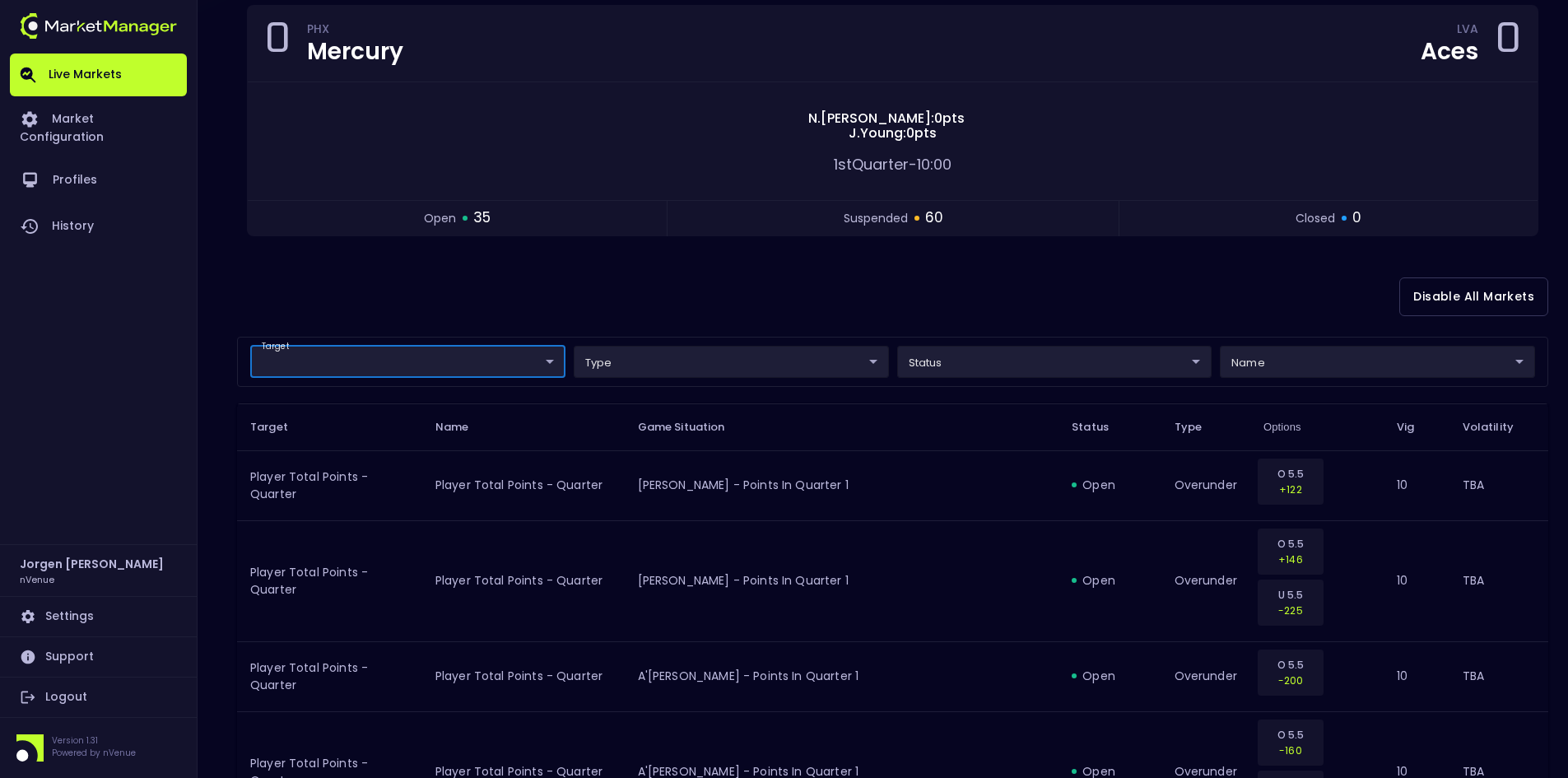
scroll to position [0, 0]
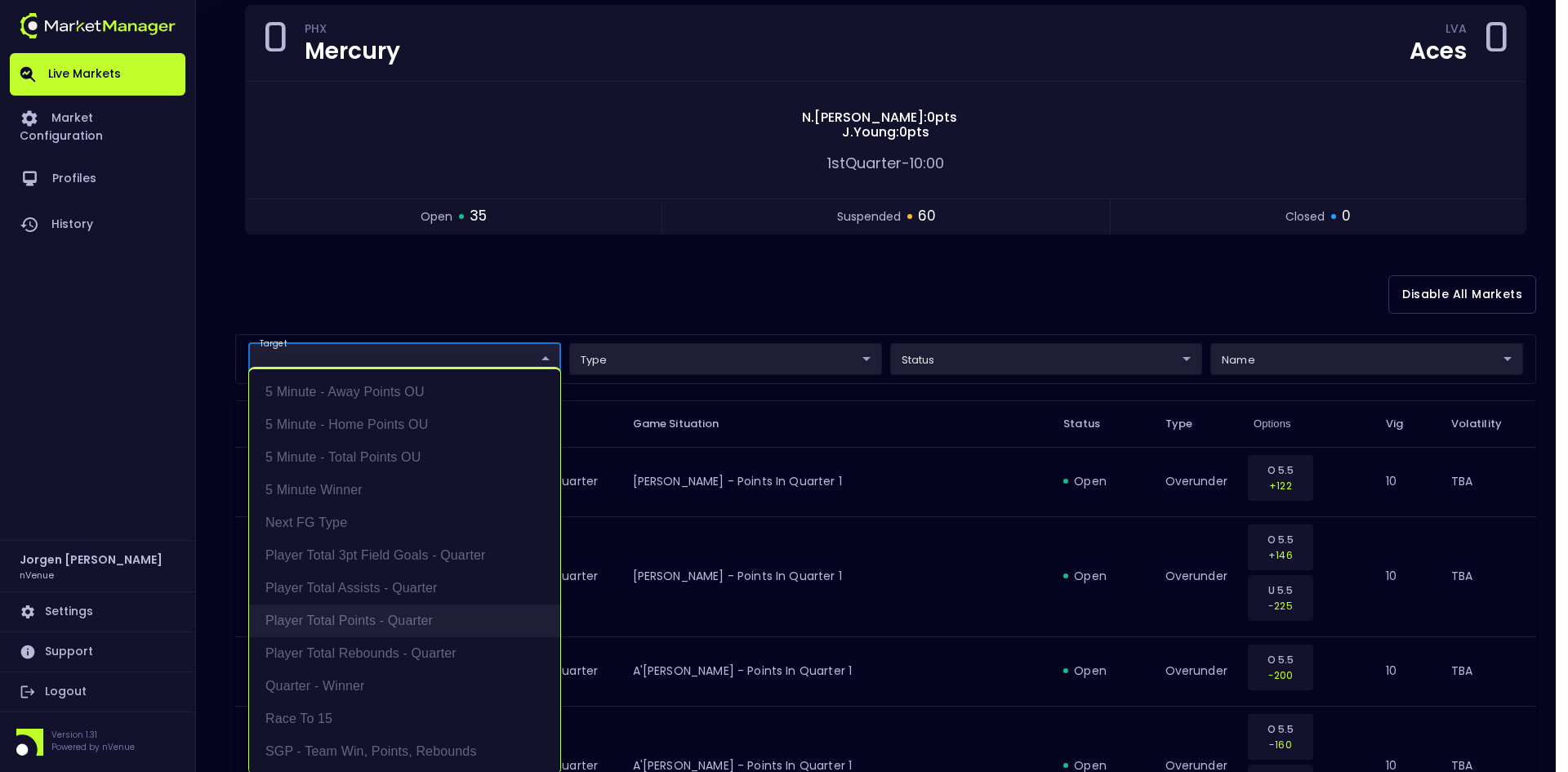
click at [371, 615] on li "Player Total Points - Quarter" at bounding box center [404, 621] width 311 height 33
type input "Player Total Points - Quarter"
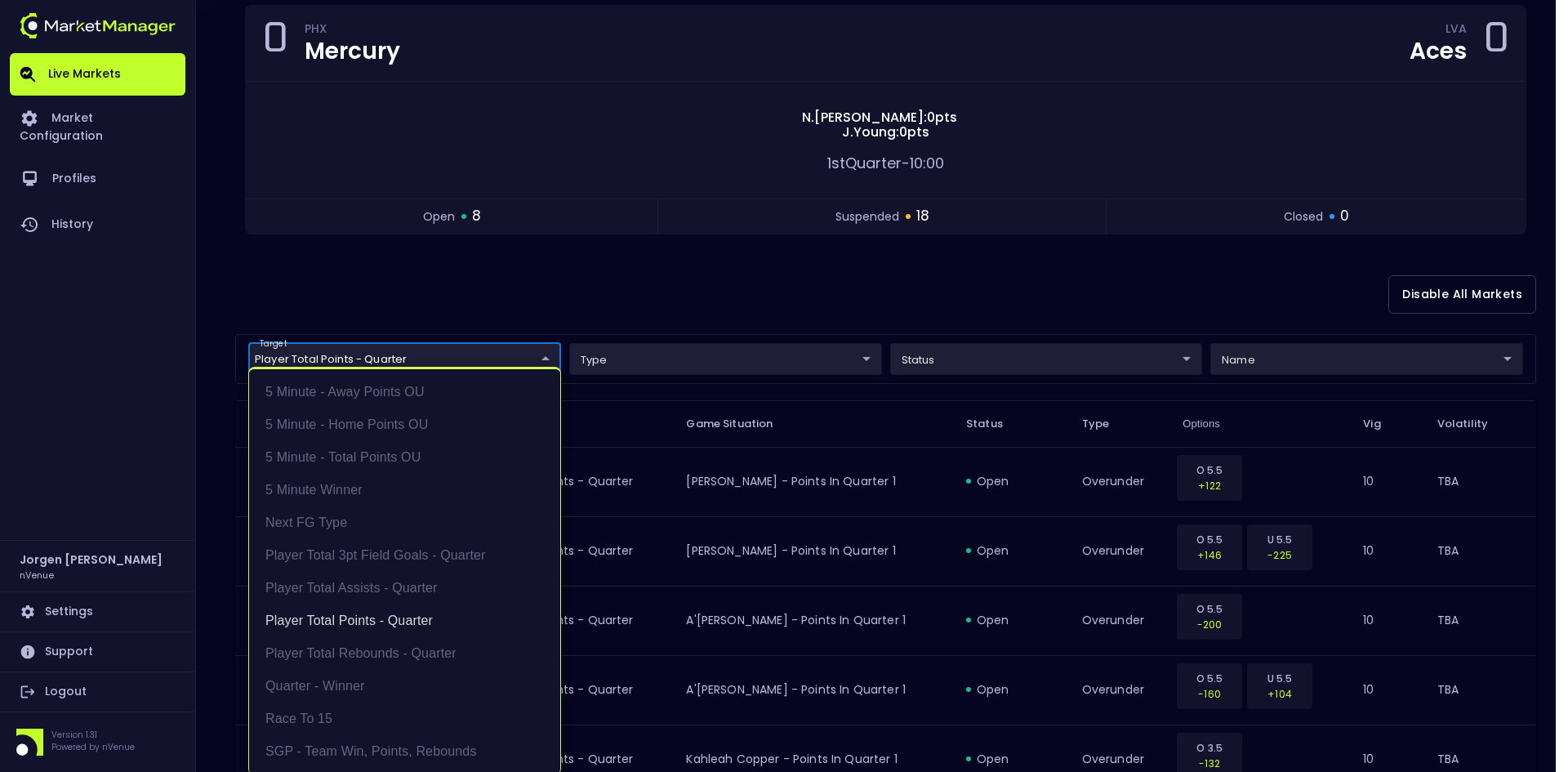
click at [704, 365] on div at bounding box center [784, 386] width 1568 height 772
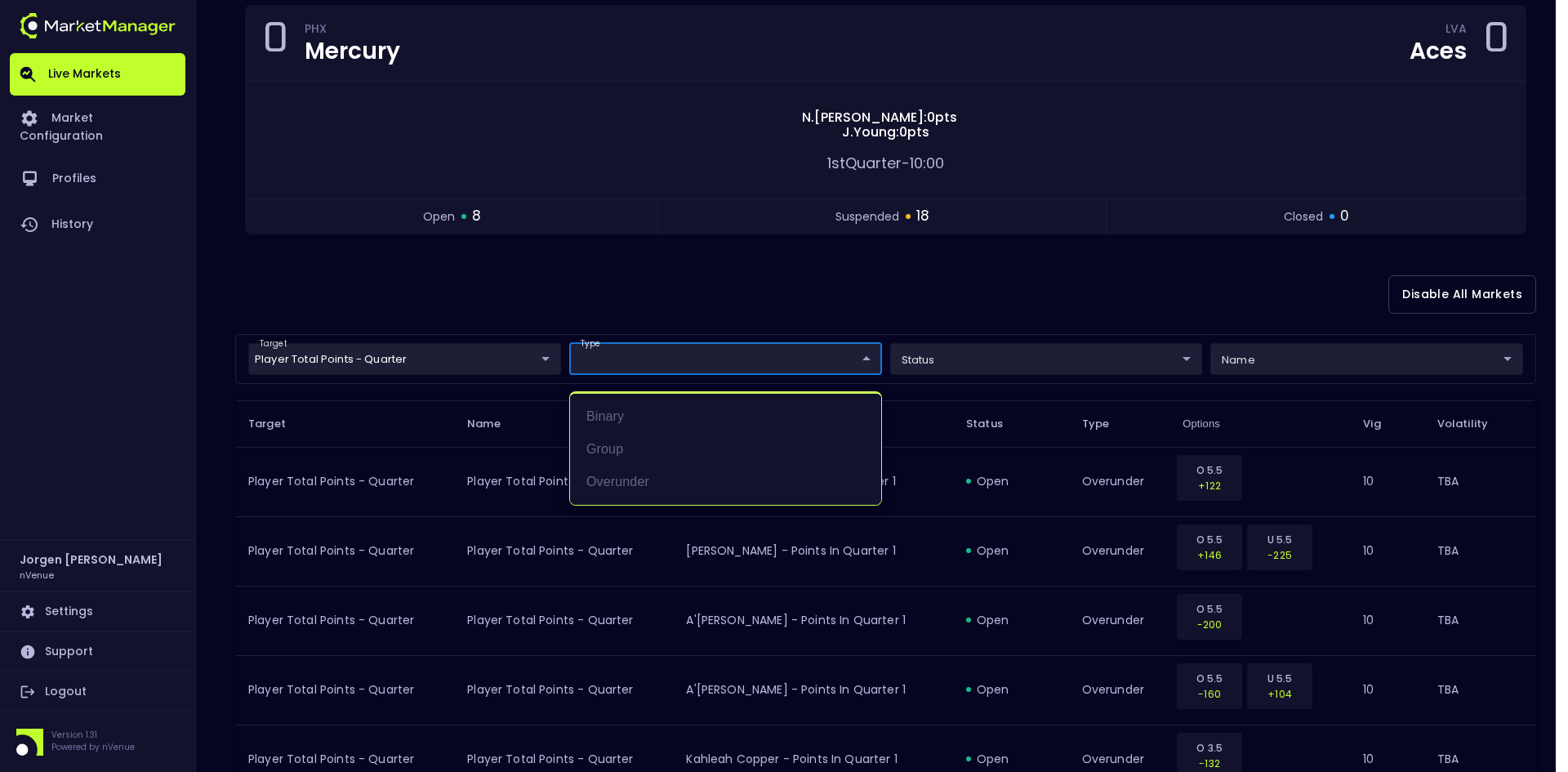
click at [734, 298] on div at bounding box center [784, 386] width 1568 height 772
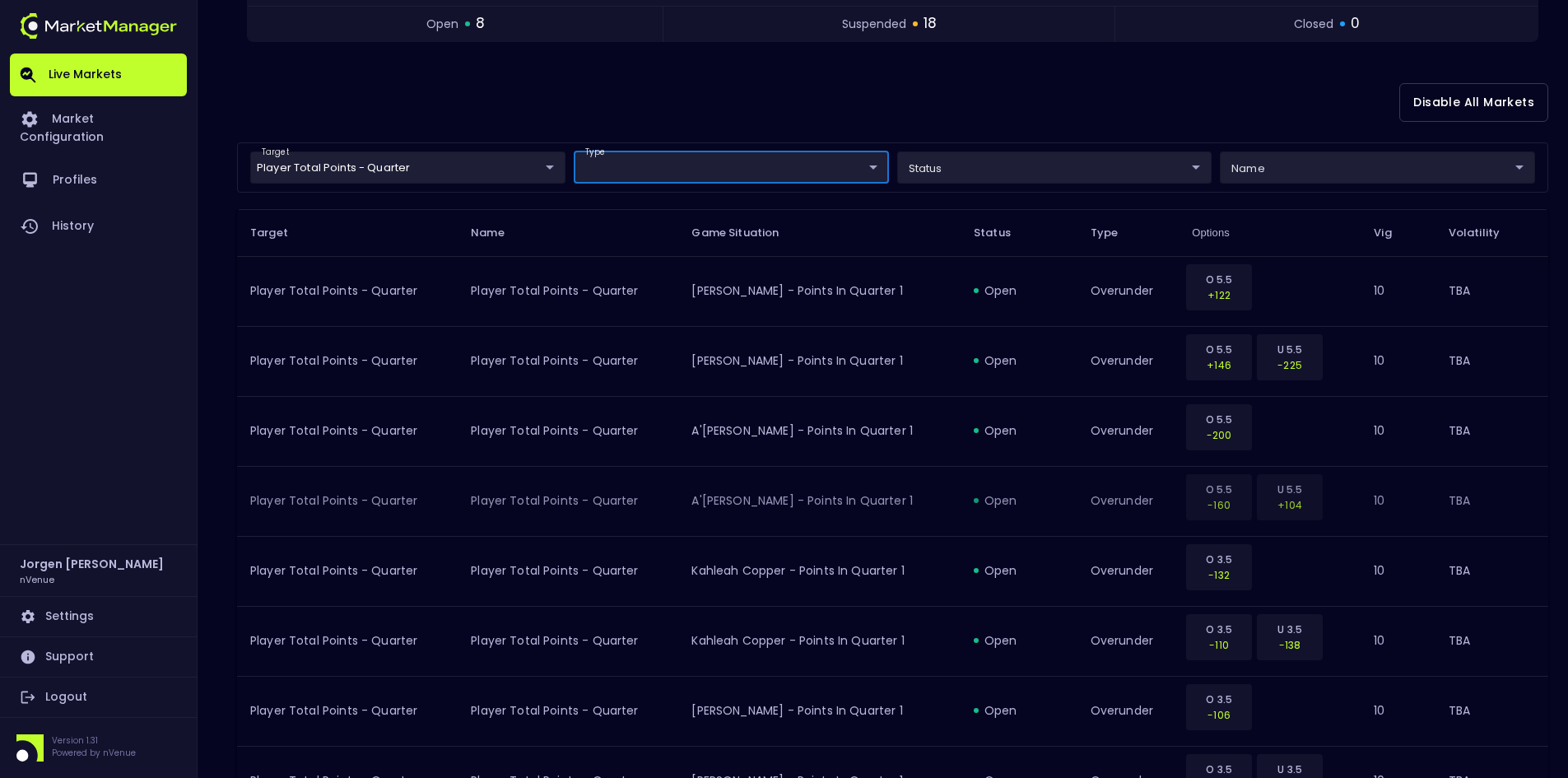
scroll to position [412, 0]
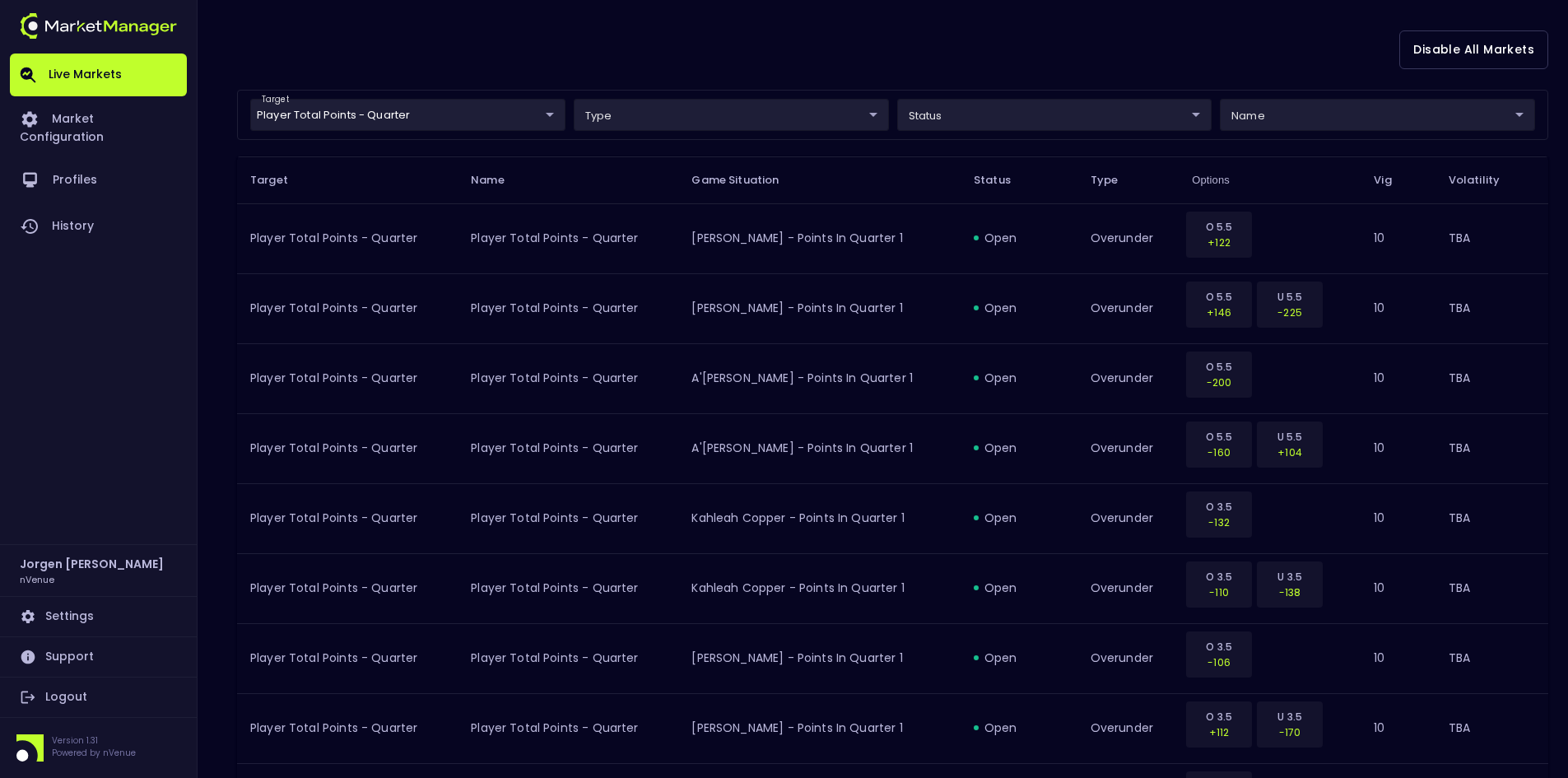
click at [1070, 45] on div "Disable All Markets" at bounding box center [893, 50] width 1312 height 80
drag, startPoint x: 596, startPoint y: 50, endPoint x: 560, endPoint y: 74, distance: 43.3
click at [596, 49] on div "Disable All Markets" at bounding box center [893, 50] width 1312 height 80
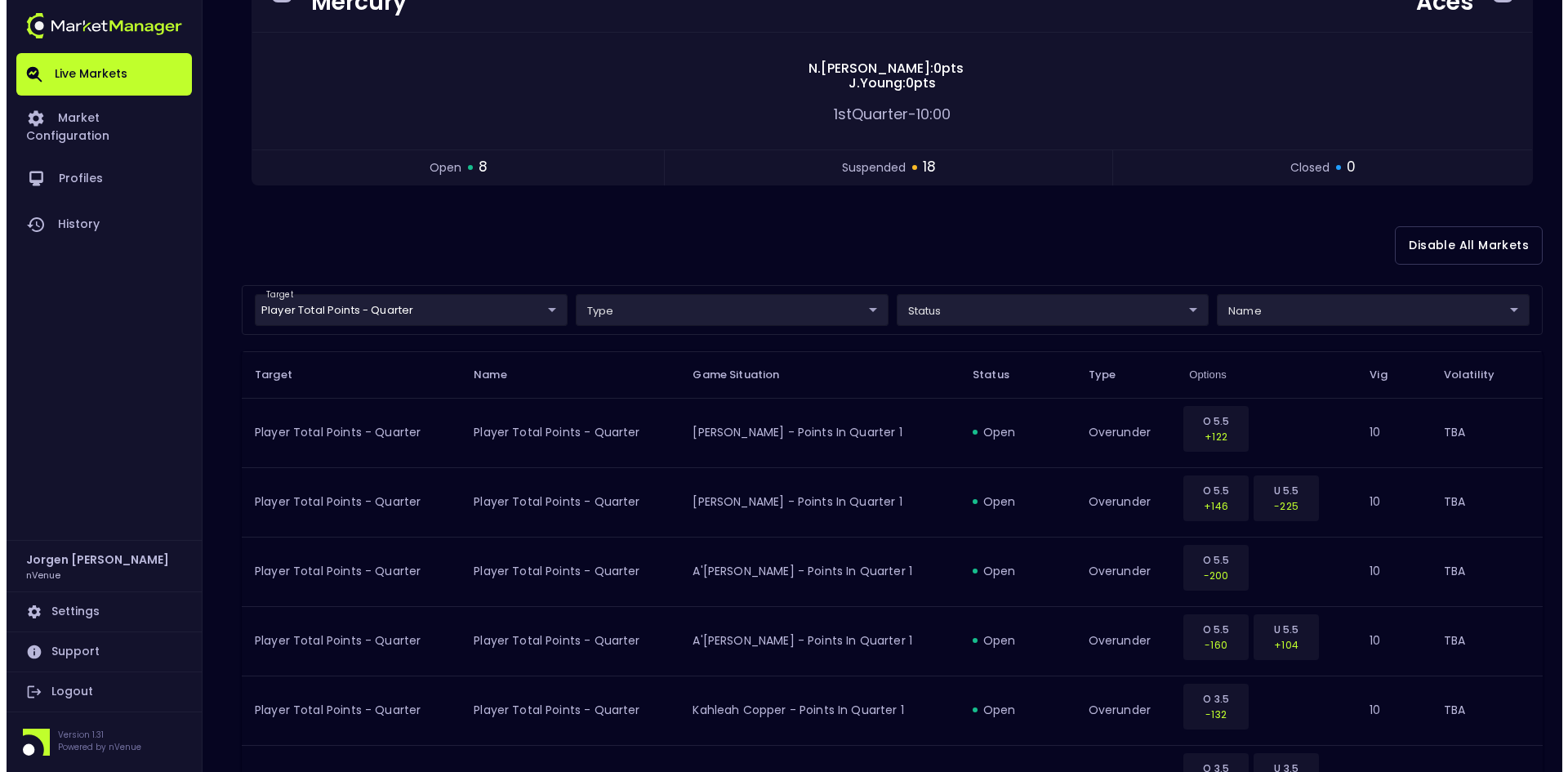
scroll to position [163, 0]
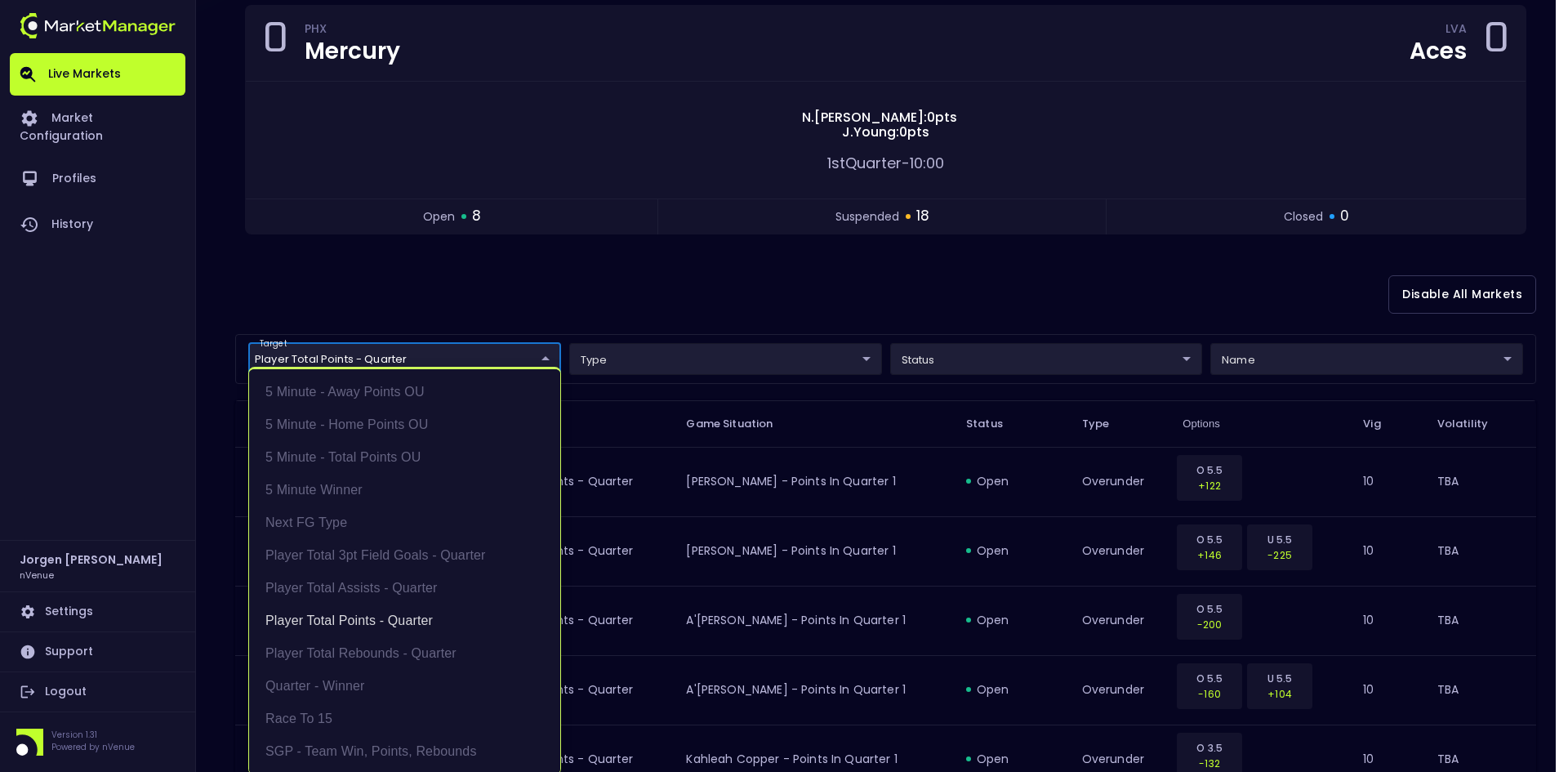
click at [343, 619] on li "Player Total Points - Quarter" at bounding box center [404, 621] width 311 height 33
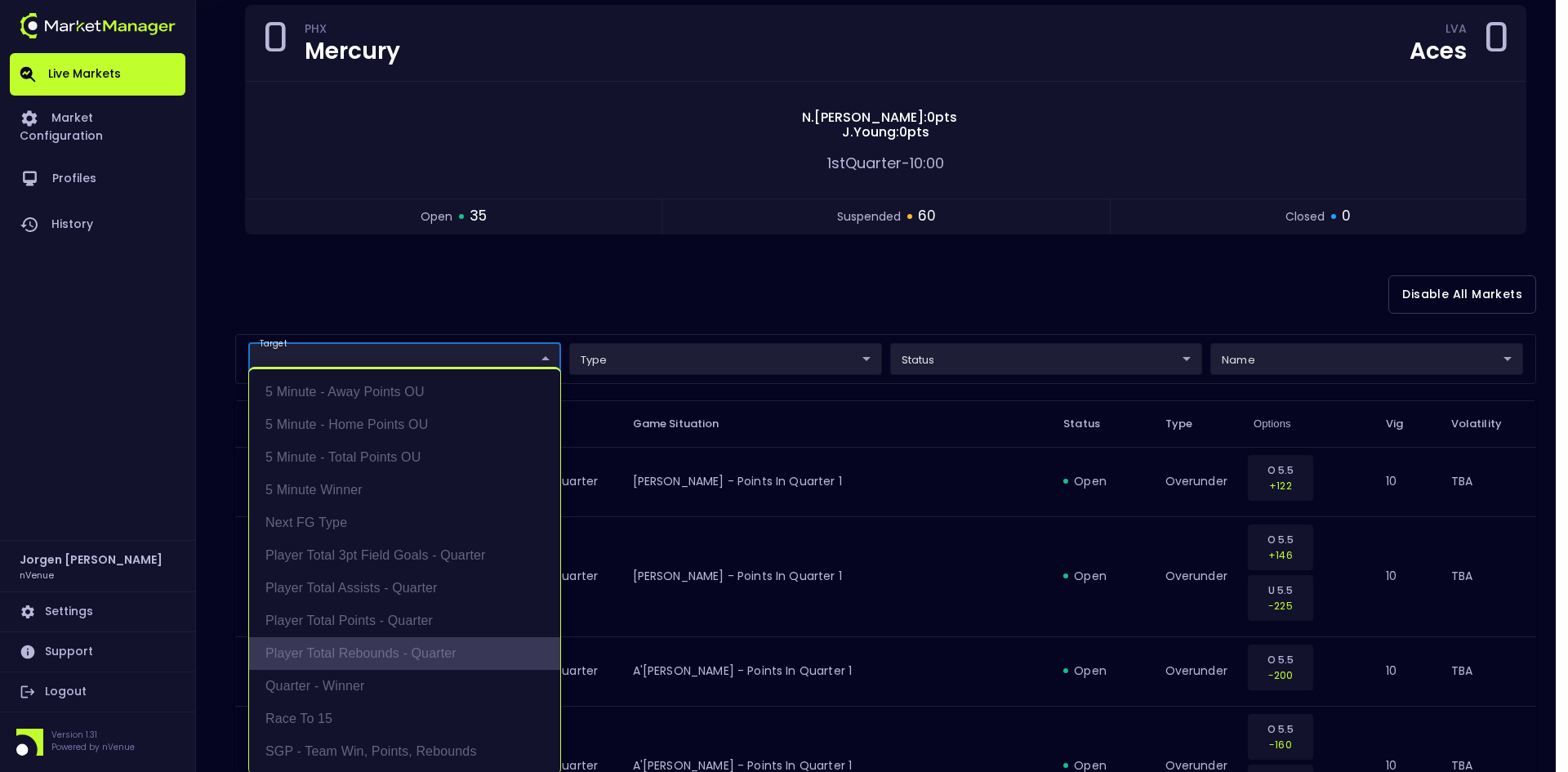
click at [347, 646] on li "Player Total Rebounds - Quarter" at bounding box center [404, 654] width 311 height 33
type input "Player Total Rebounds - Quarter"
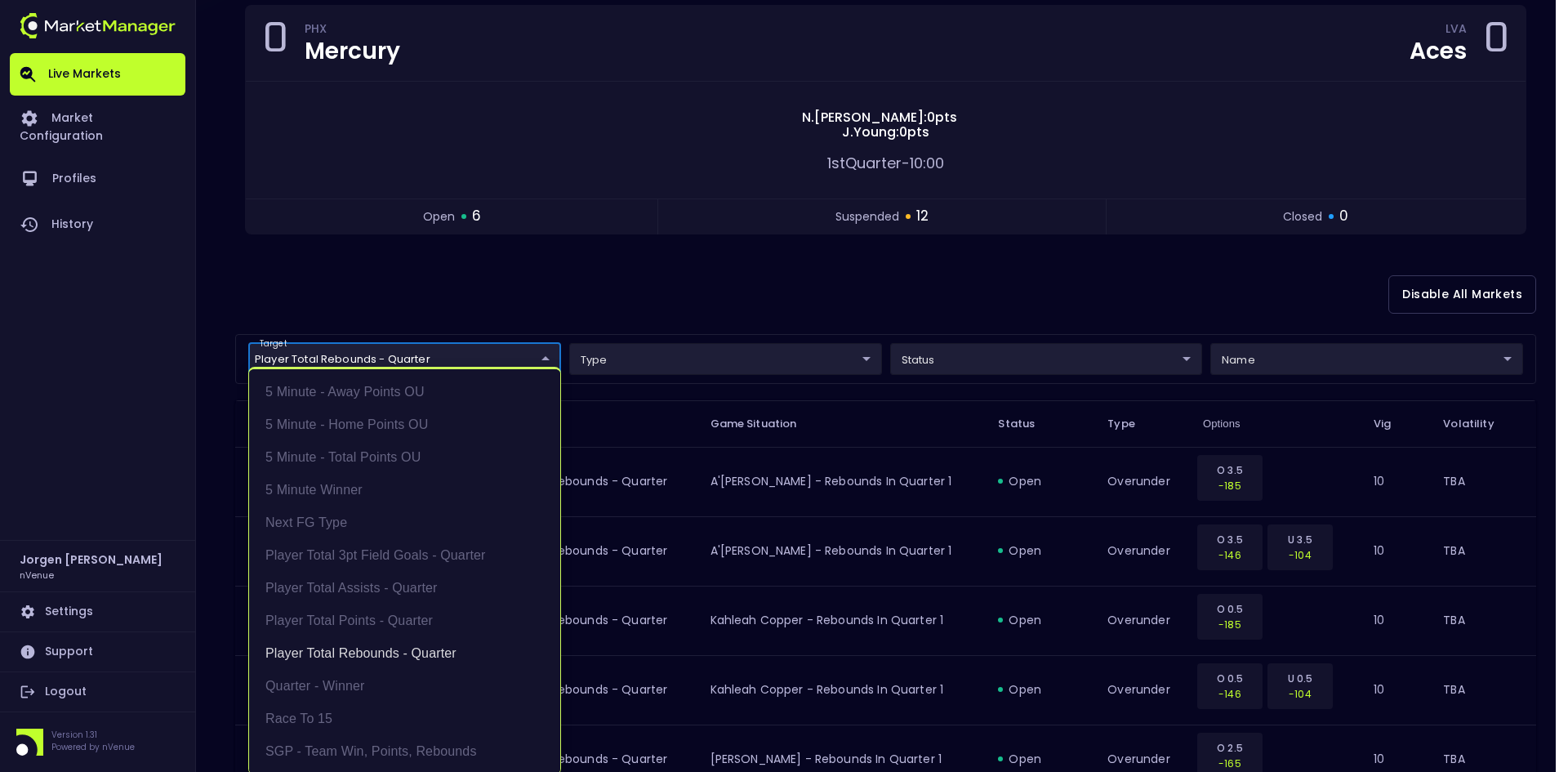
click at [864, 272] on div at bounding box center [784, 386] width 1568 height 772
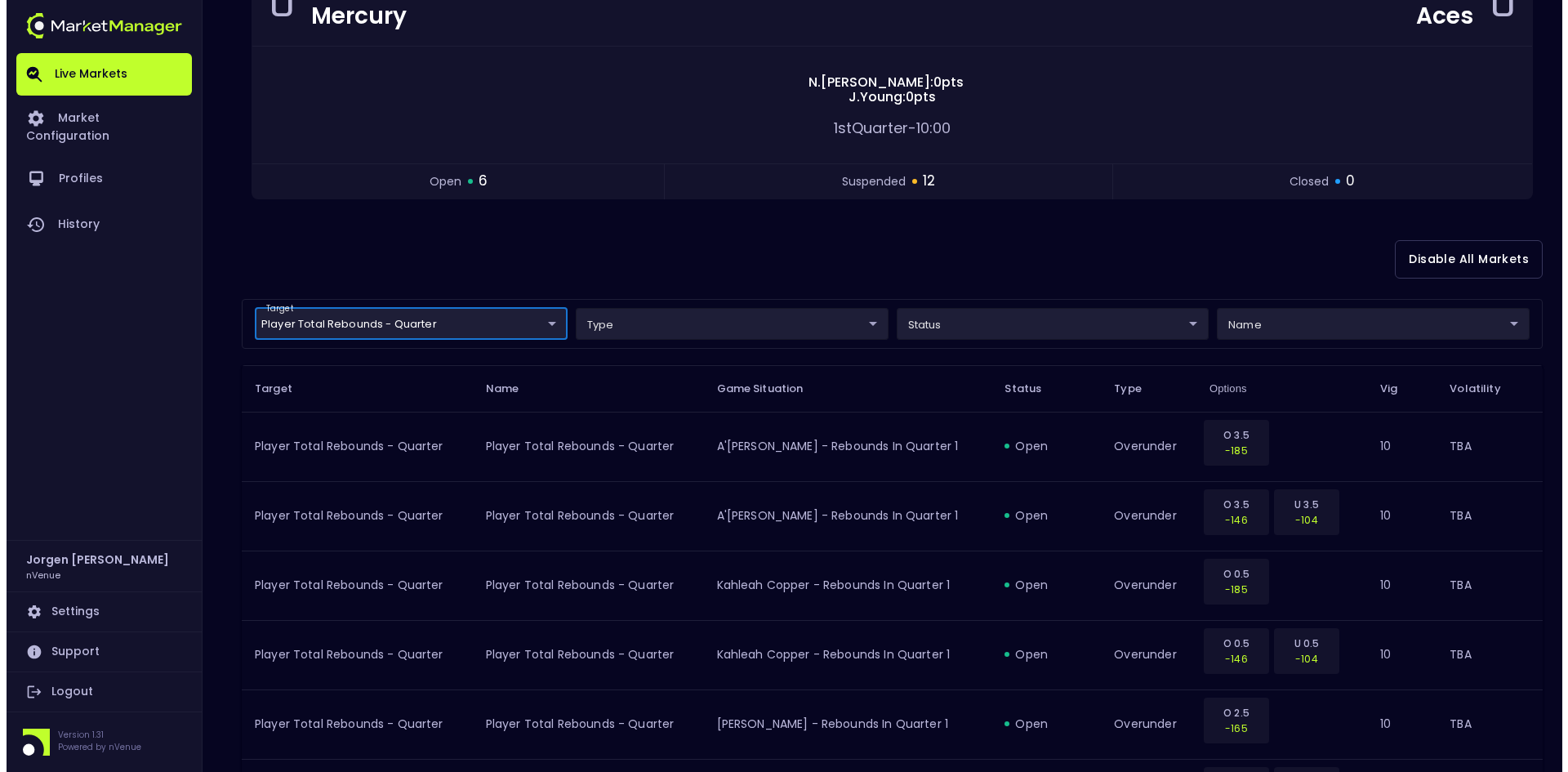
scroll to position [82, 0]
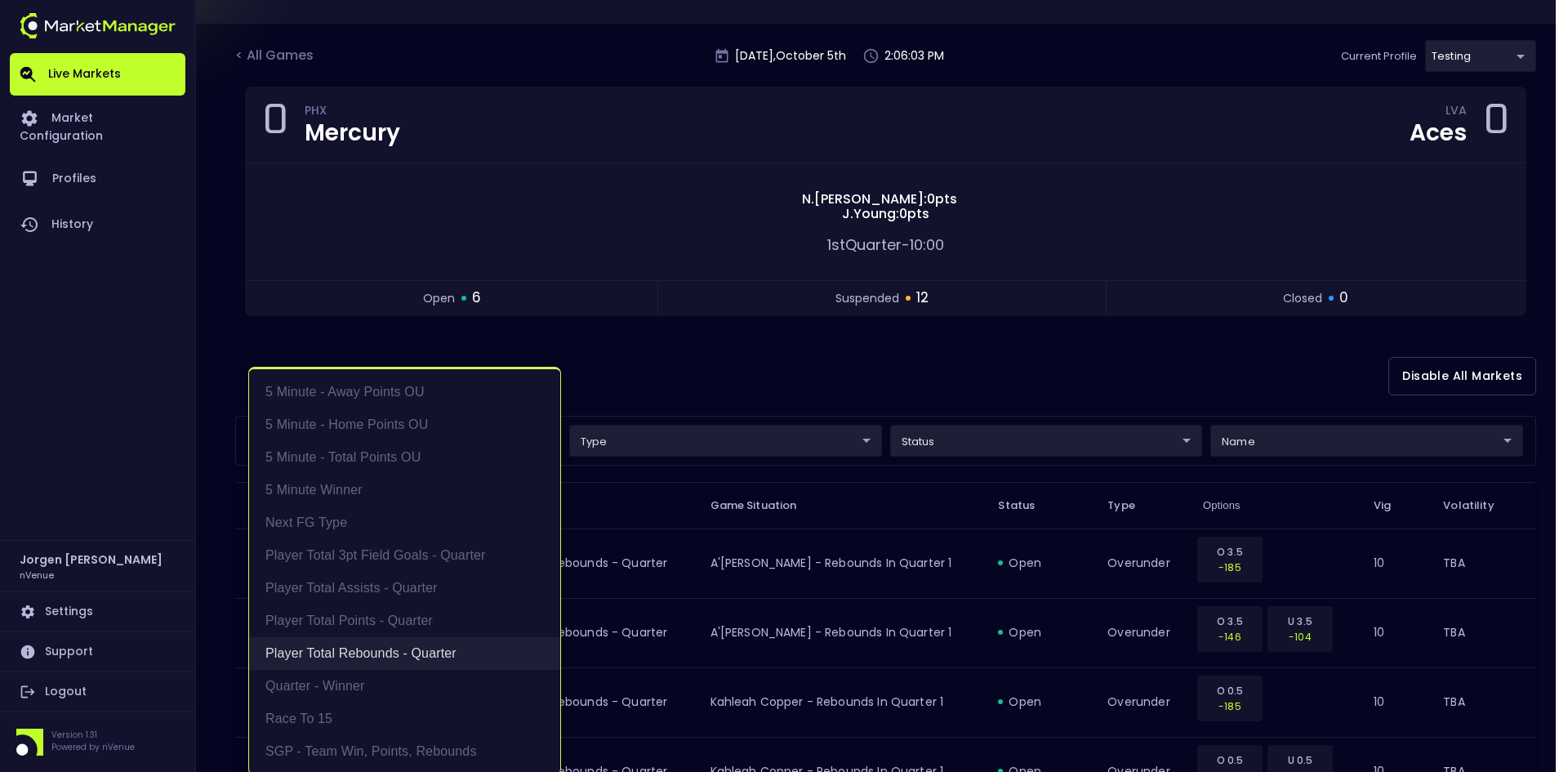
click at [350, 652] on li "Player Total Rebounds - Quarter" at bounding box center [404, 654] width 311 height 33
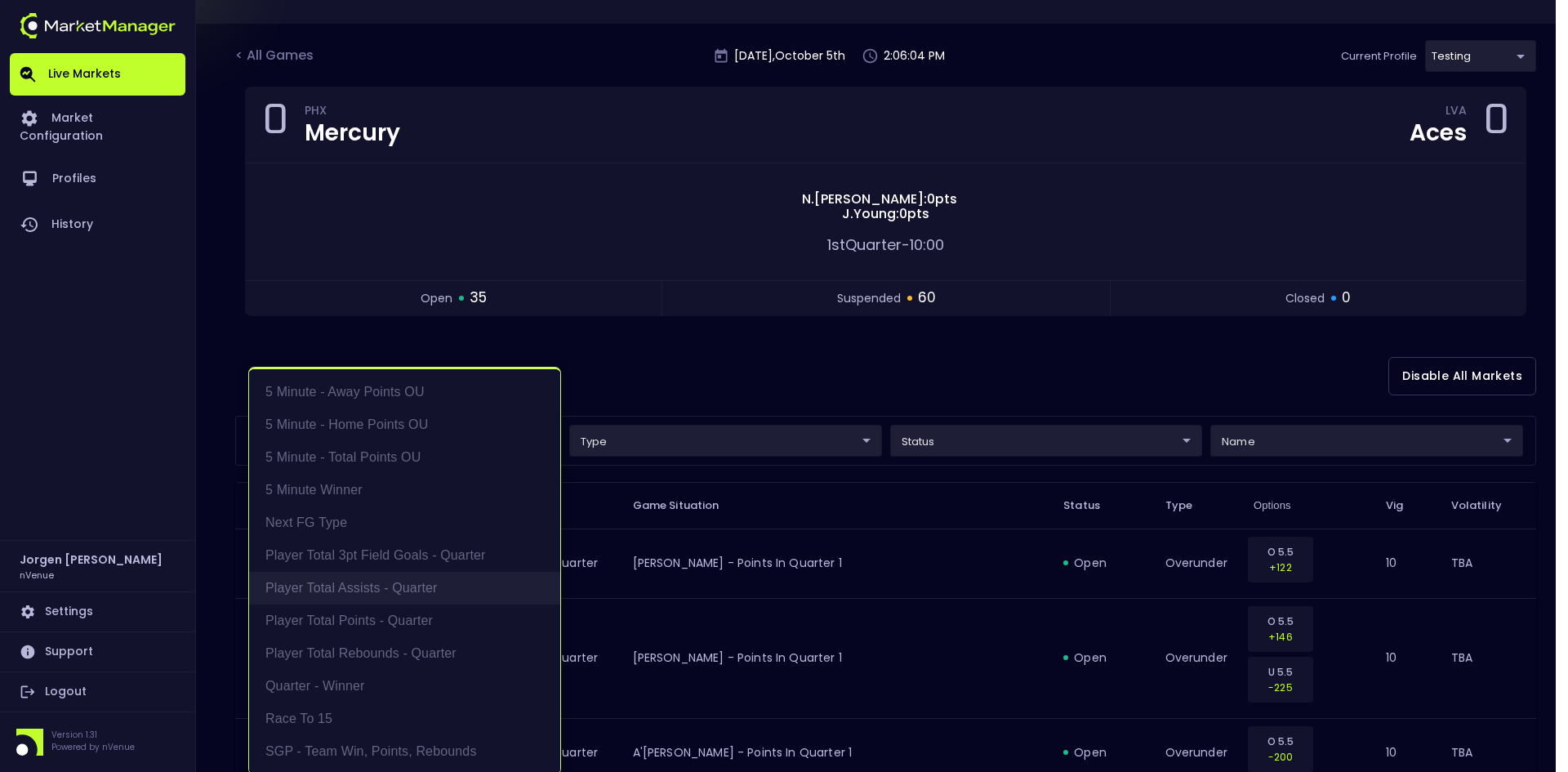
click at [363, 581] on li "Player Total Assists - Quarter" at bounding box center [404, 588] width 311 height 33
type input "Player Total Assists - Quarter"
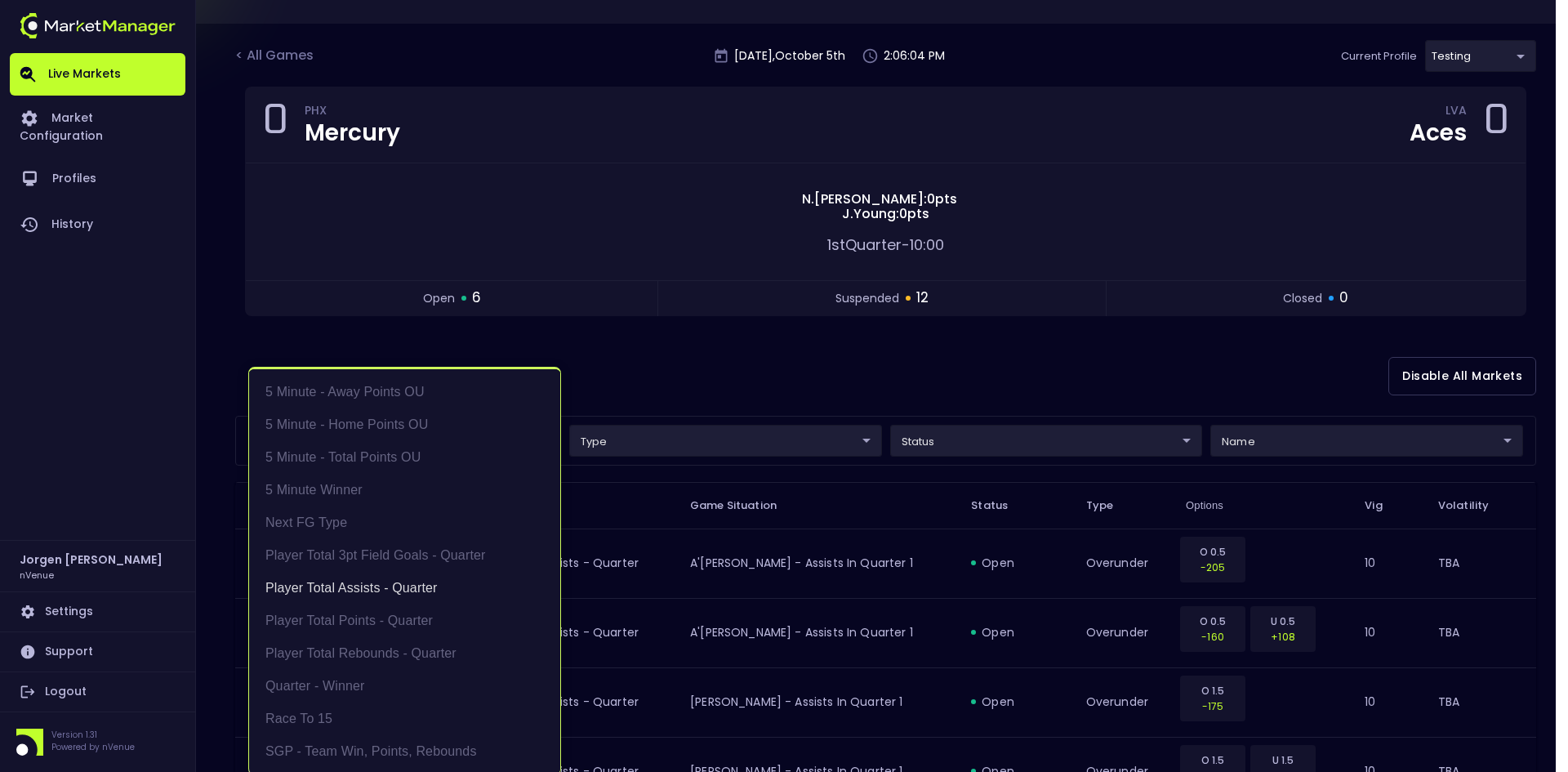
click at [747, 381] on div at bounding box center [784, 386] width 1568 height 772
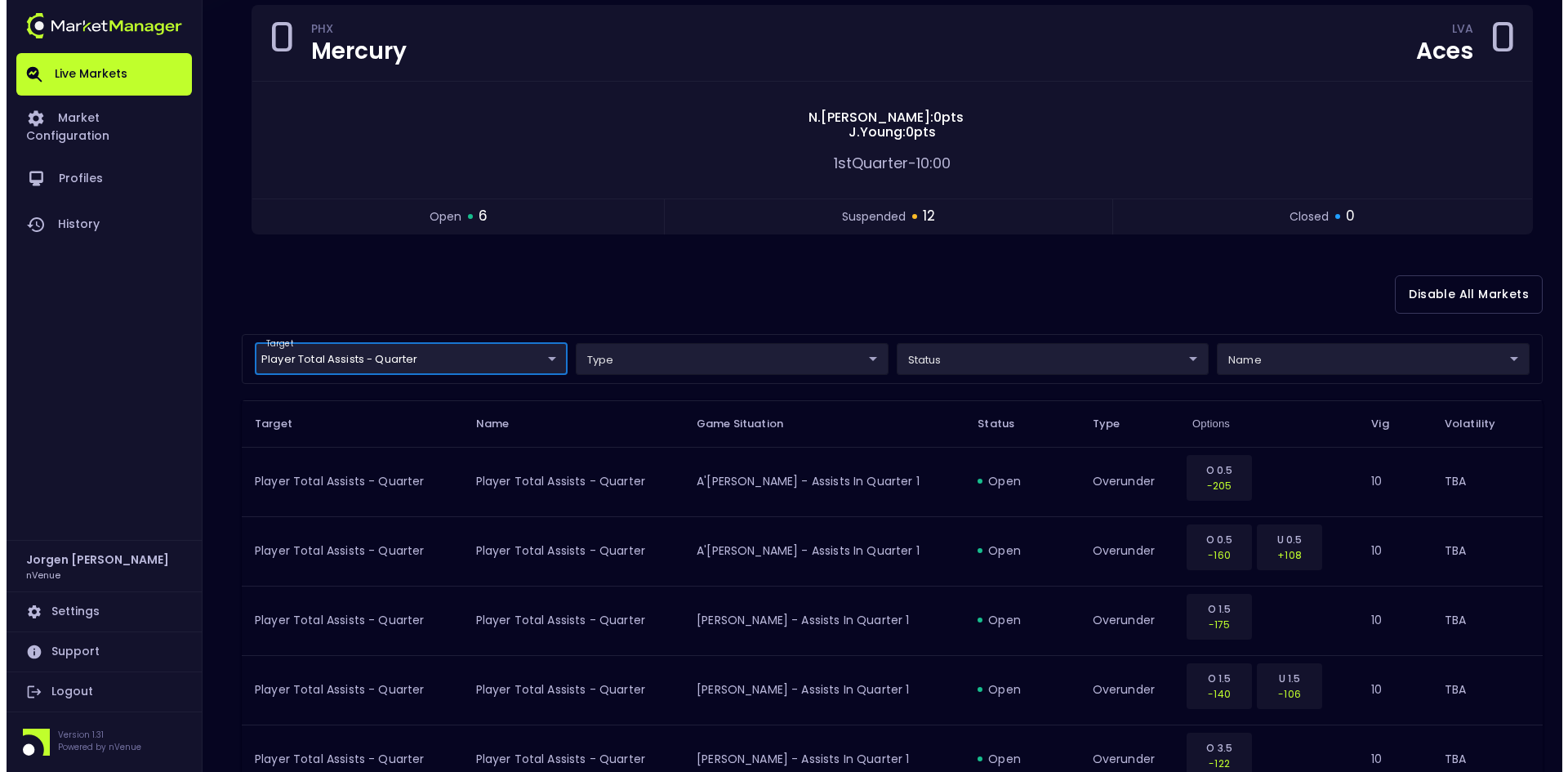
scroll to position [0, 0]
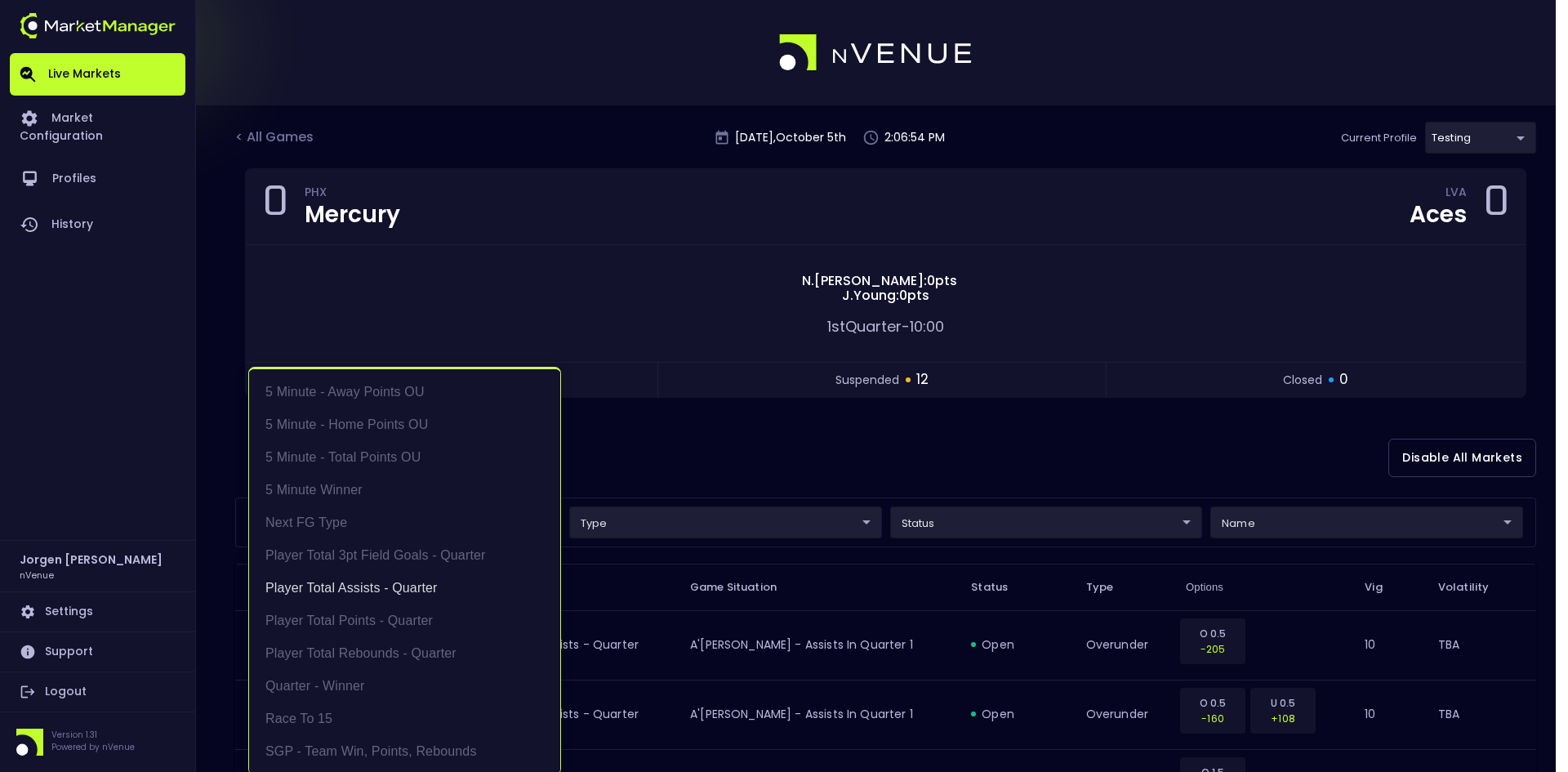
click at [336, 582] on li "Player Total Assists - Quarter" at bounding box center [404, 588] width 311 height 33
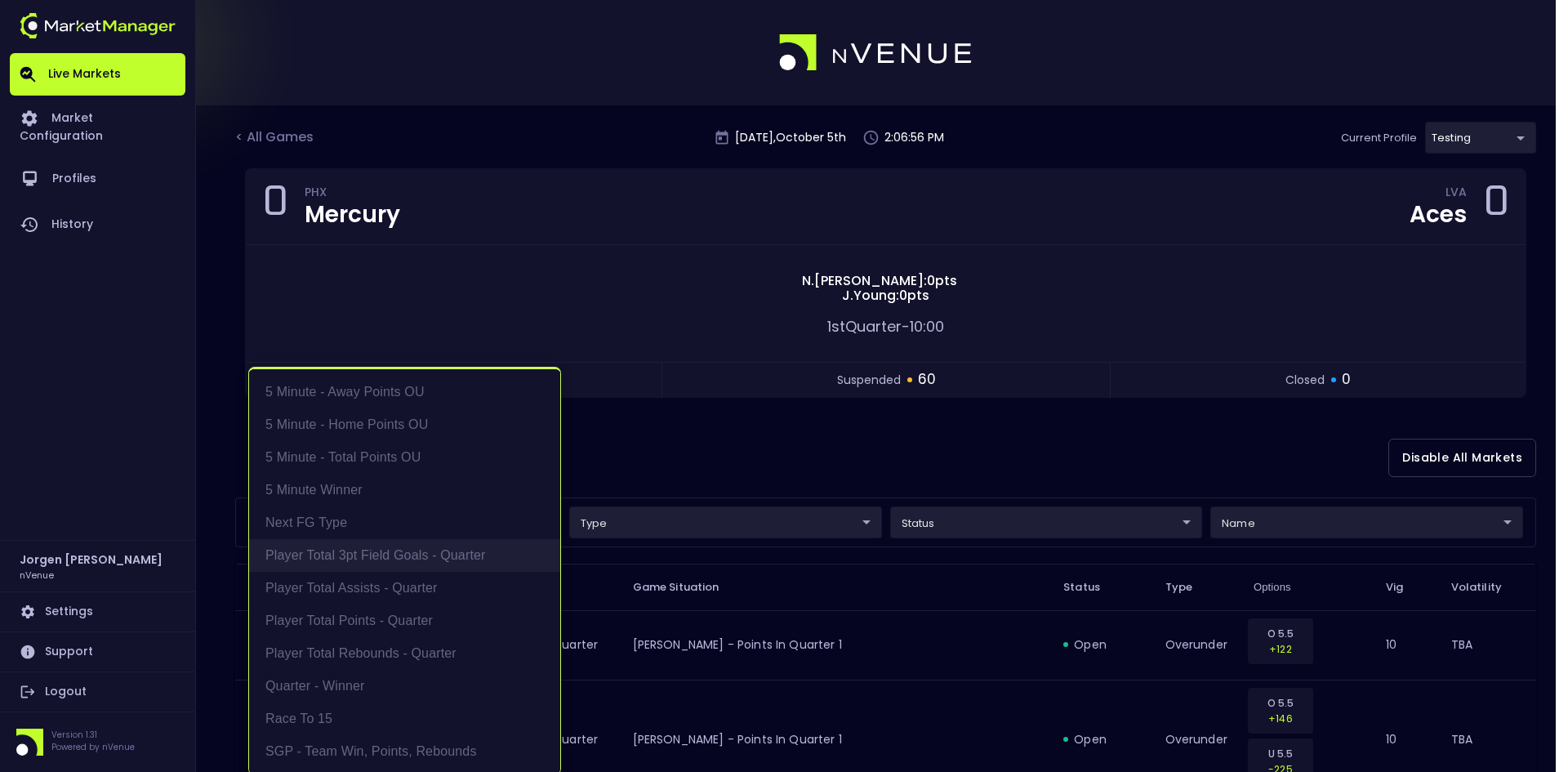
click at [349, 553] on li "Player Total 3pt Field Goals - Quarter" at bounding box center [404, 555] width 311 height 33
type input "Player Total 3pt Field Goals - Quarter"
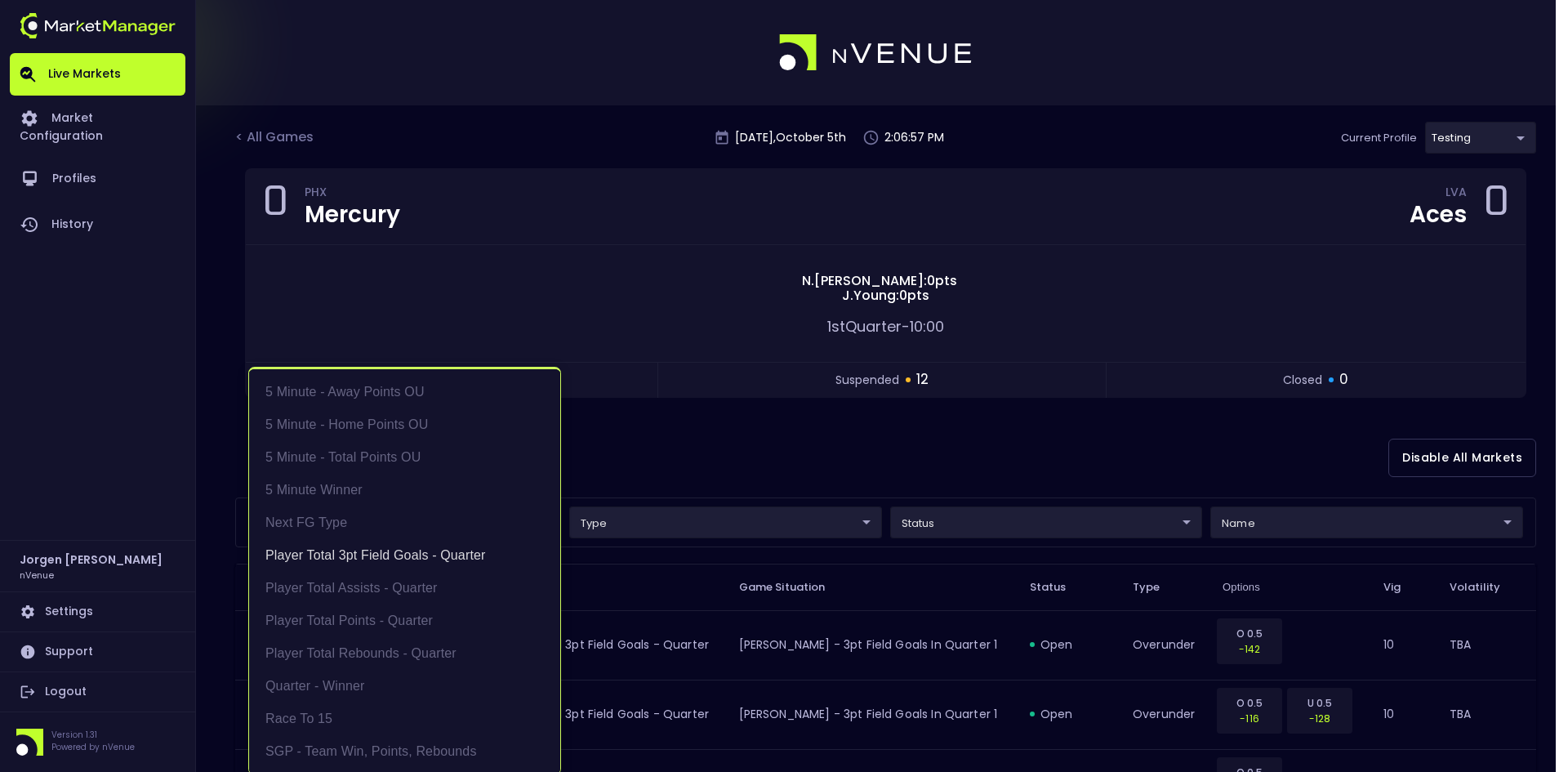
click at [864, 455] on div at bounding box center [784, 386] width 1568 height 772
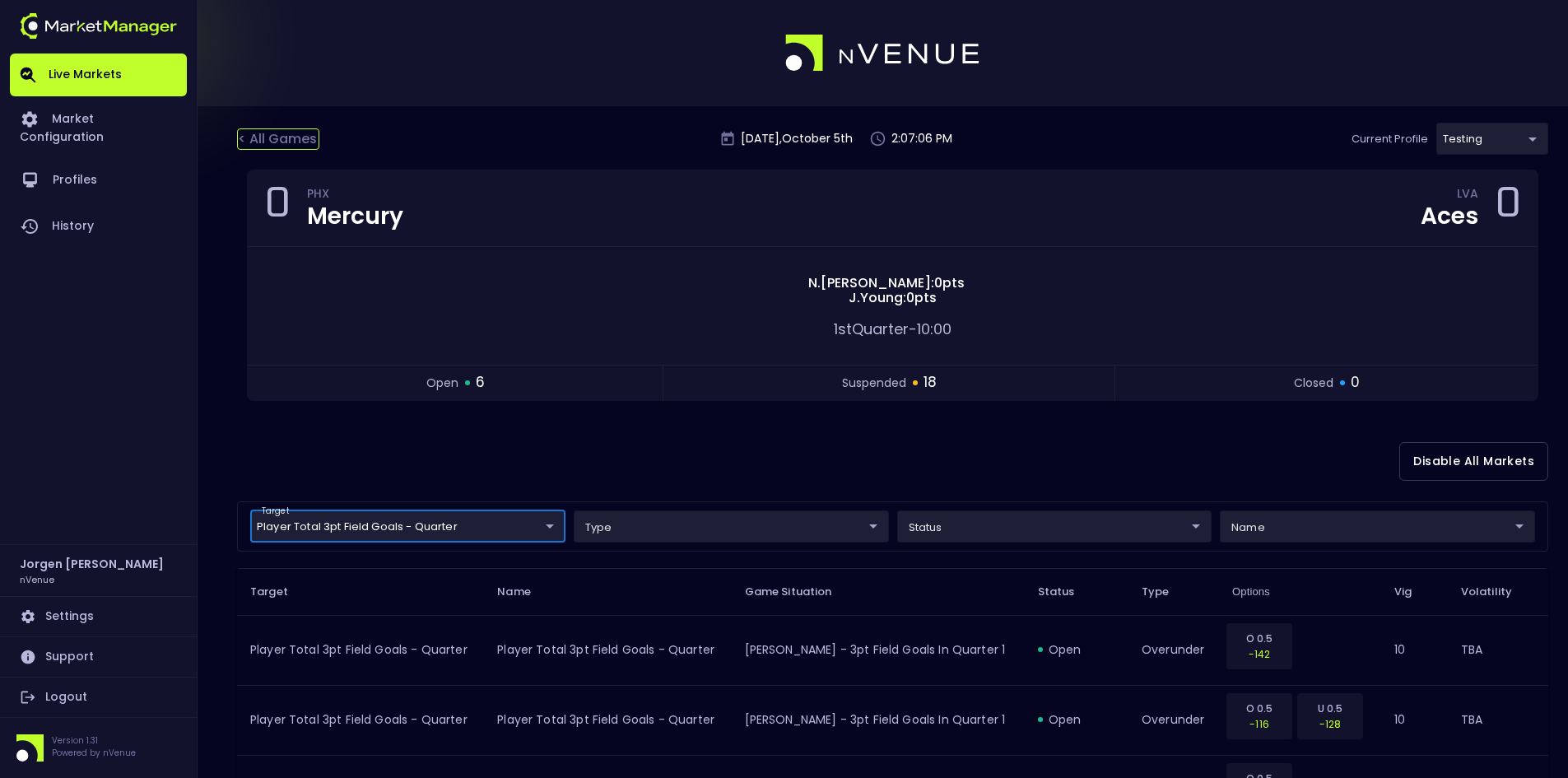
click at [291, 135] on div "< All Games" at bounding box center [279, 139] width 83 height 21
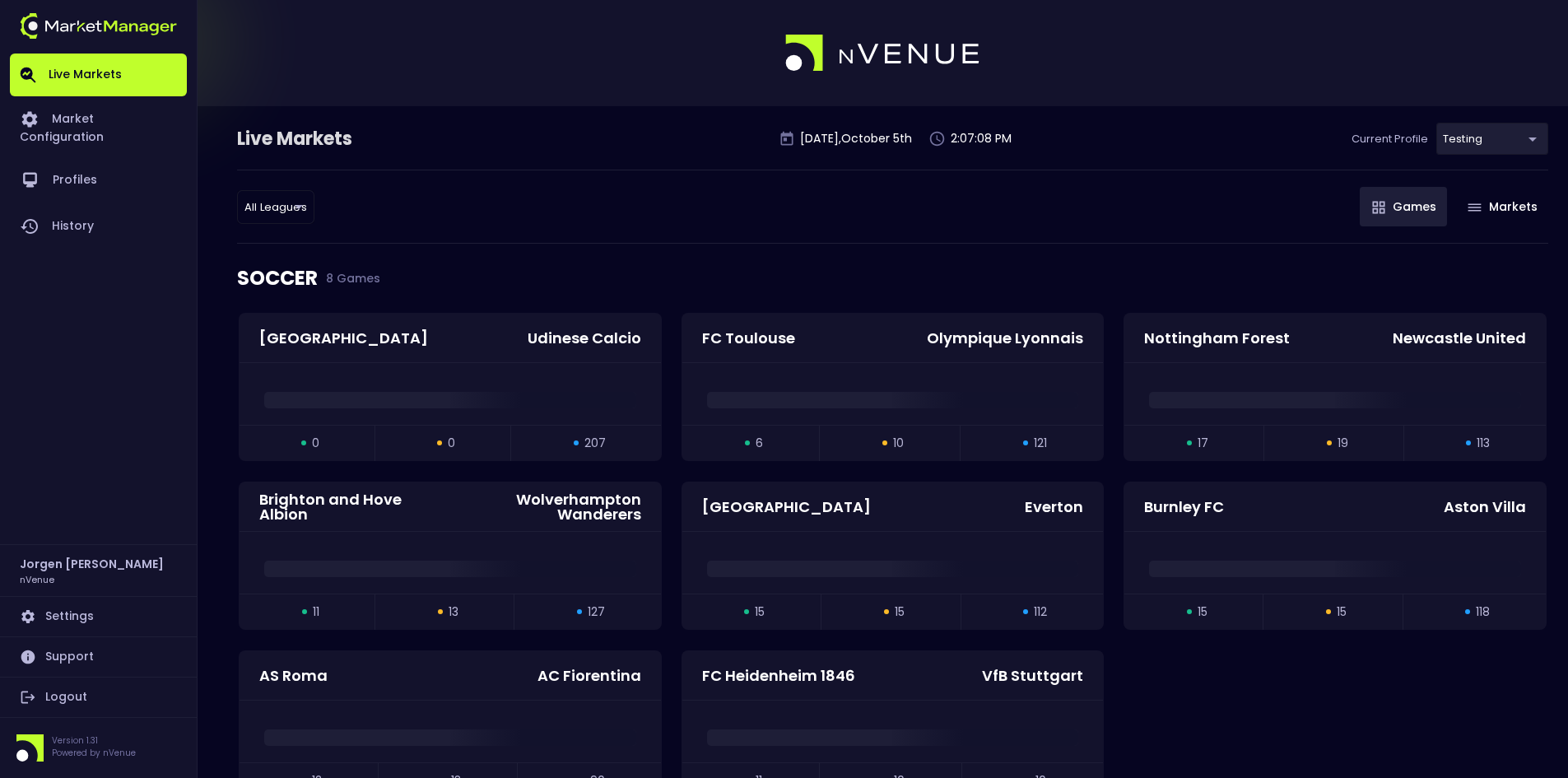
click at [897, 231] on div "All Leagues all leagues ​ Games Markets" at bounding box center [893, 207] width 1312 height 74
click at [752, 175] on div "All Leagues all leagues ​ Games Markets" at bounding box center [893, 207] width 1312 height 74
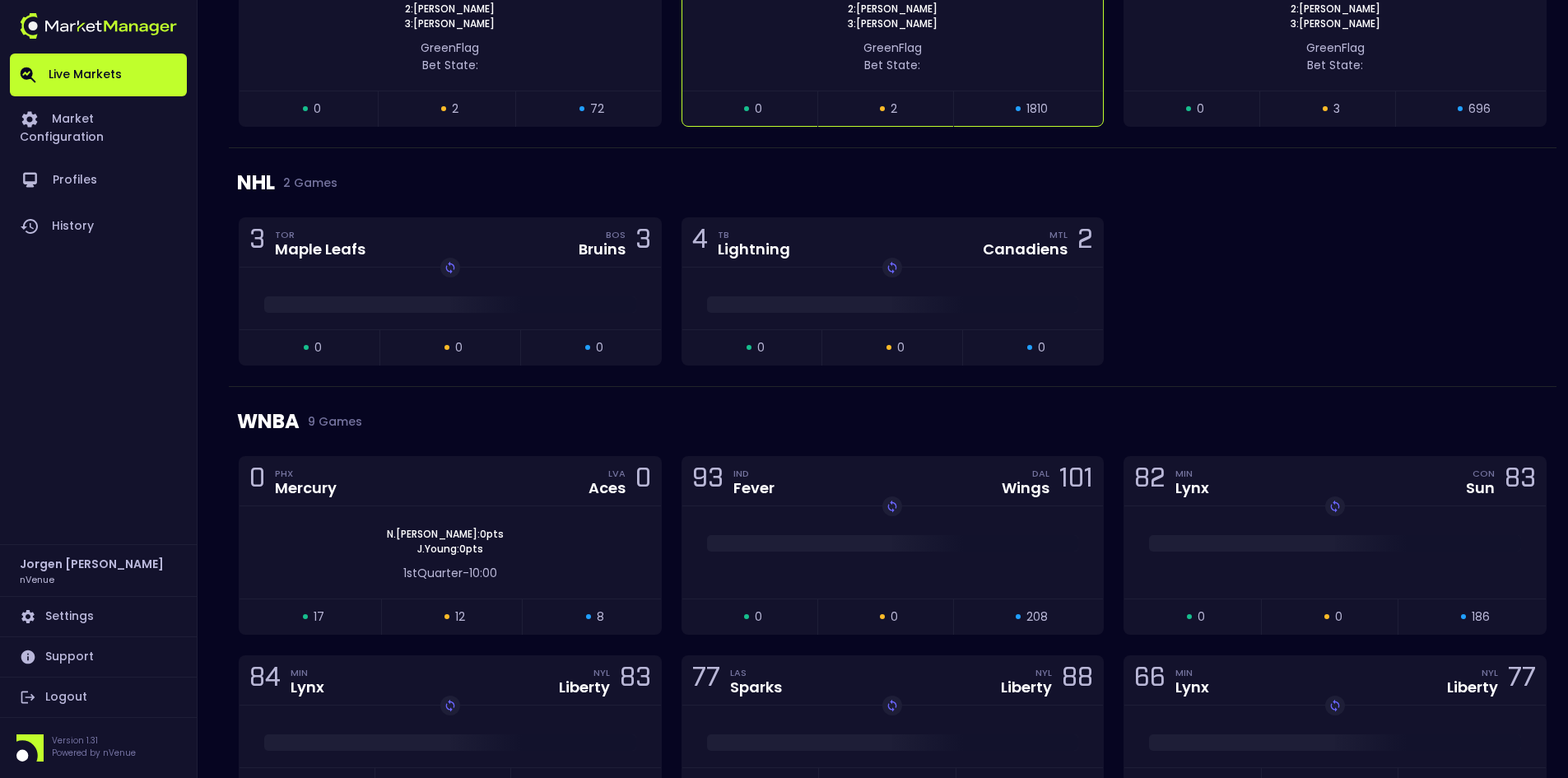
scroll to position [1235, 0]
click at [555, 526] on div "[PERSON_NAME] : 0 pts [PERSON_NAME] : 0 pts" at bounding box center [450, 541] width 422 height 30
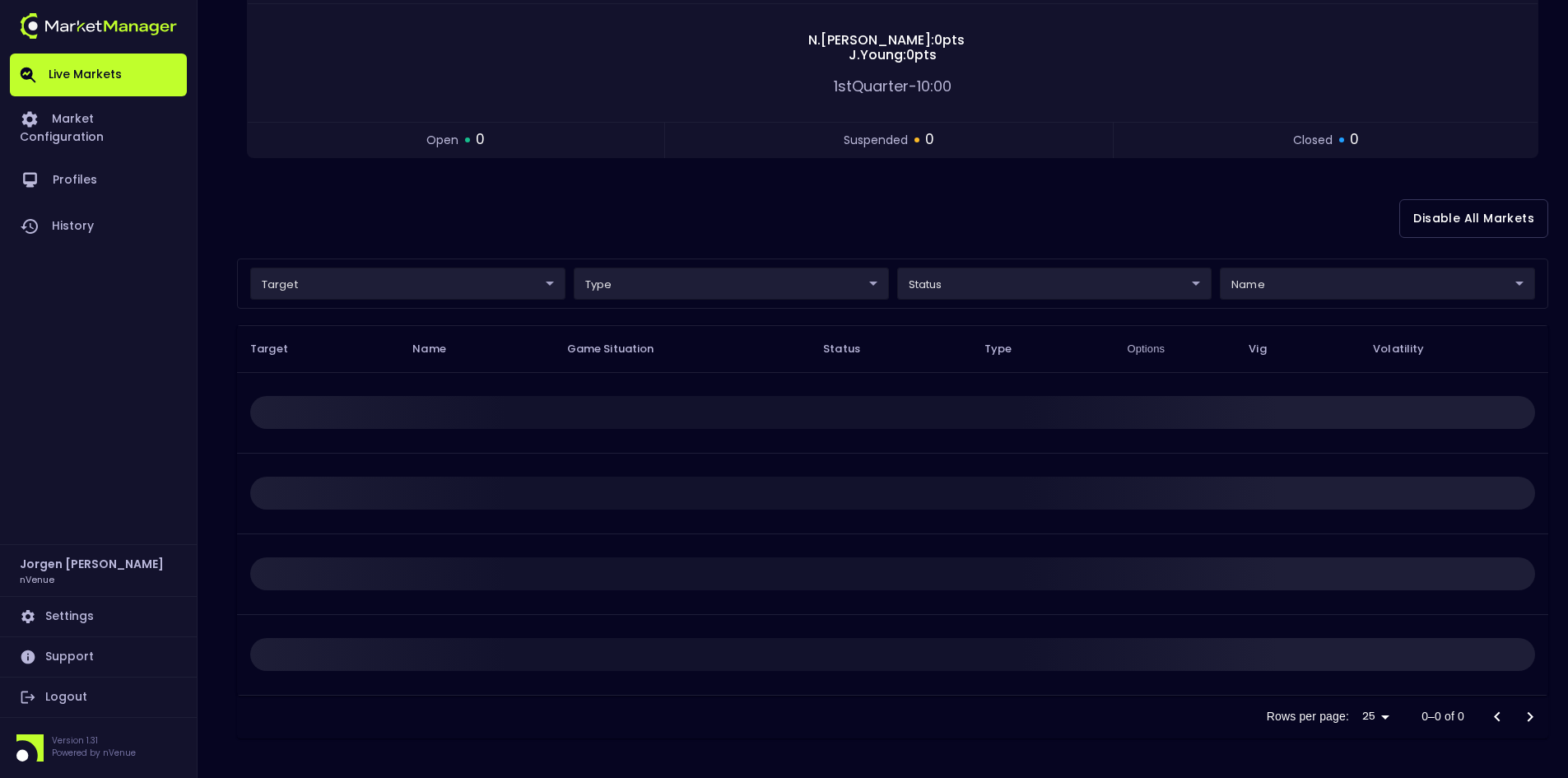
scroll to position [0, 0]
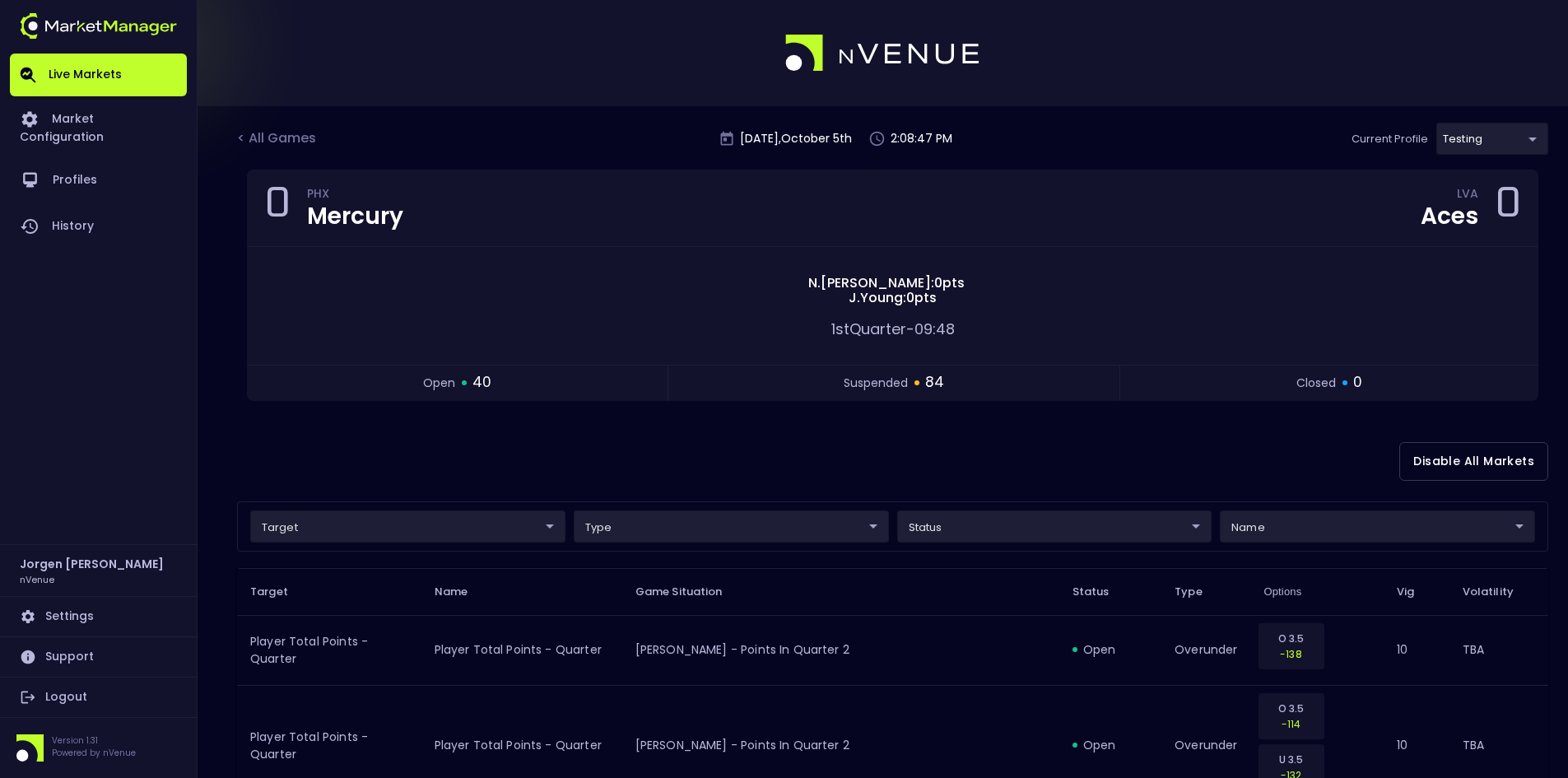
click at [726, 451] on div "Disable All Markets" at bounding box center [893, 461] width 1312 height 80
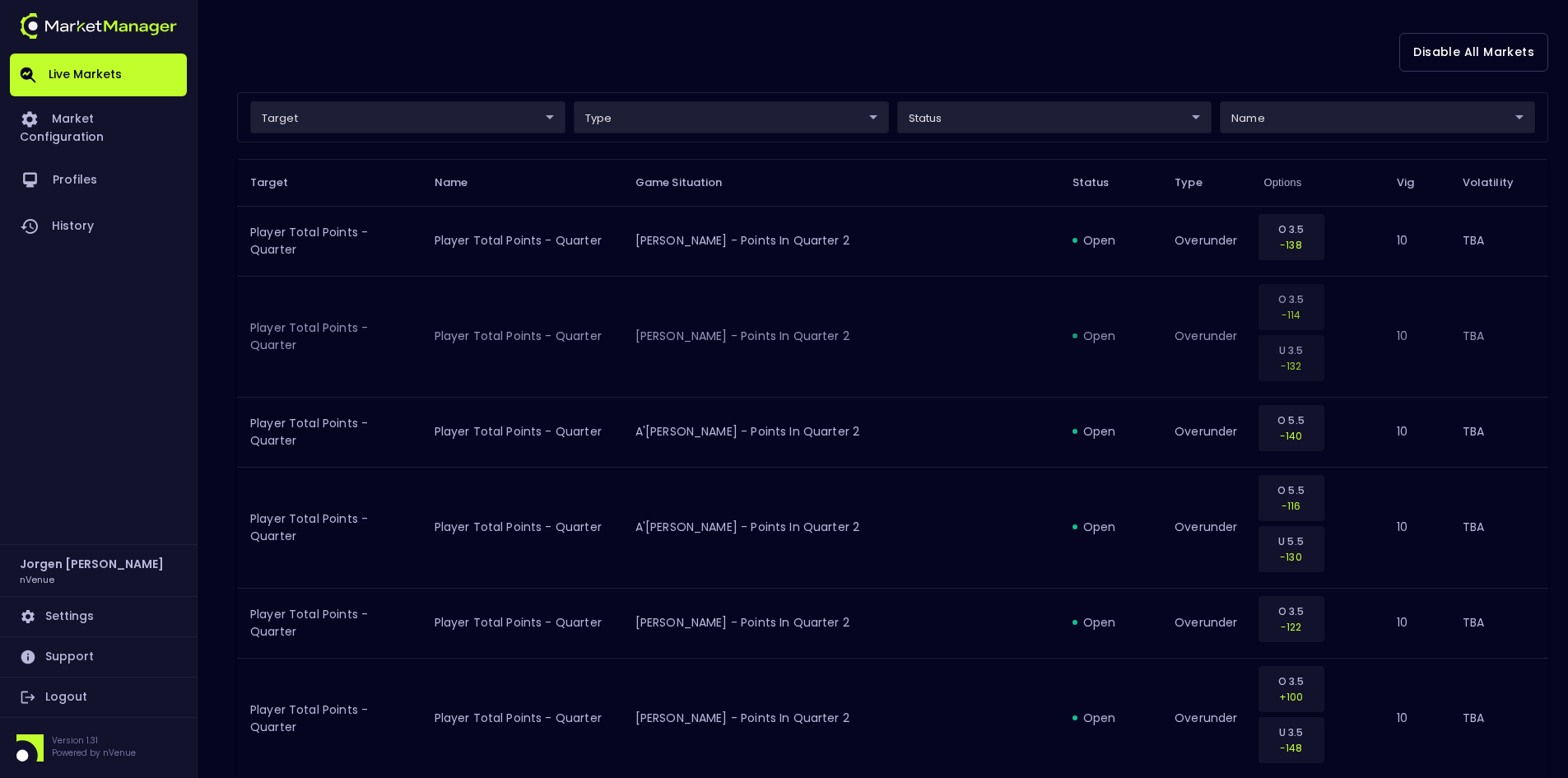
scroll to position [412, 0]
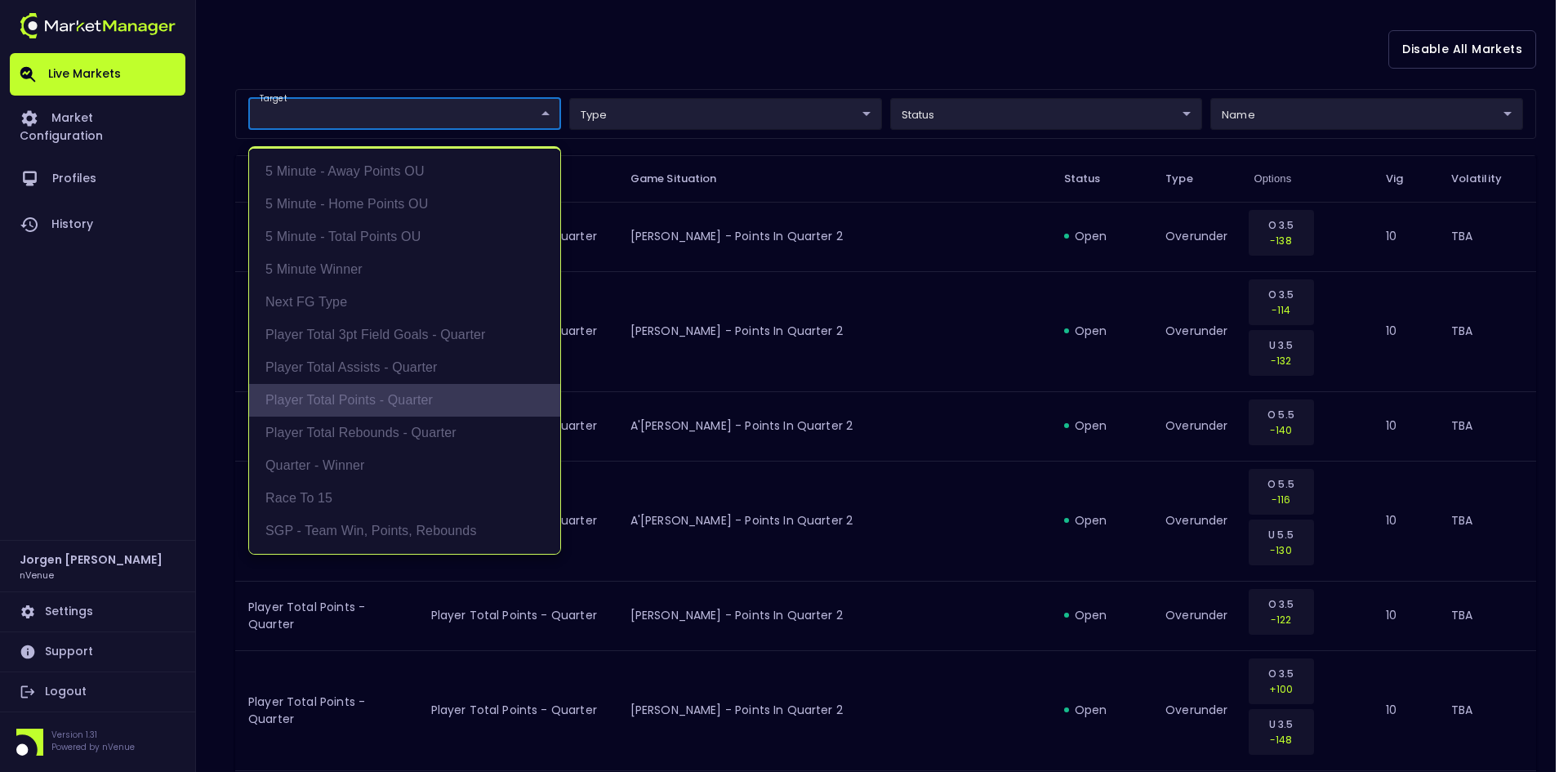
click at [343, 406] on li "Player Total Points - Quarter" at bounding box center [404, 400] width 311 height 33
type input "Player Total Points - Quarter"
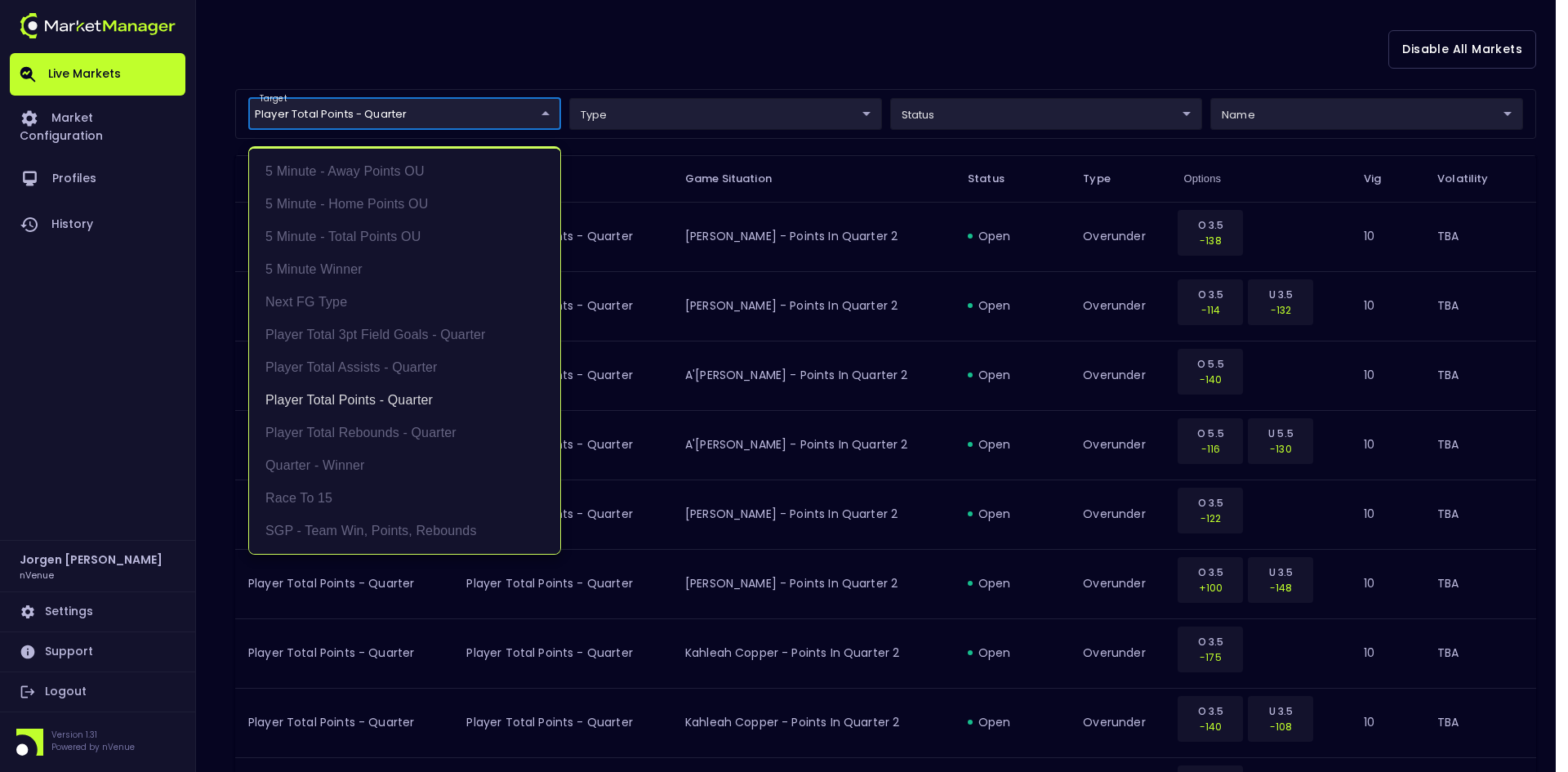
click at [785, 33] on div at bounding box center [784, 386] width 1568 height 772
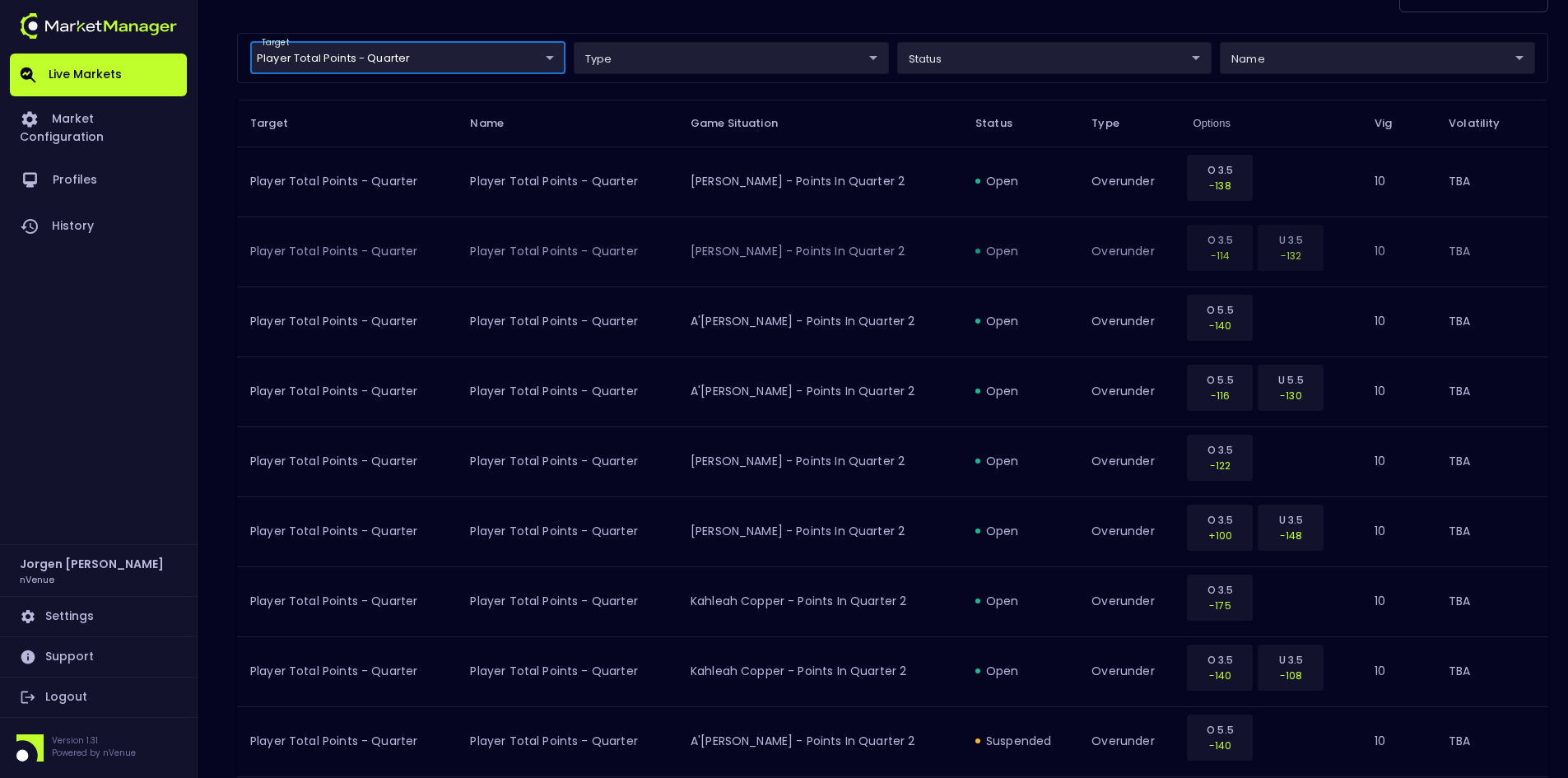
scroll to position [494, 0]
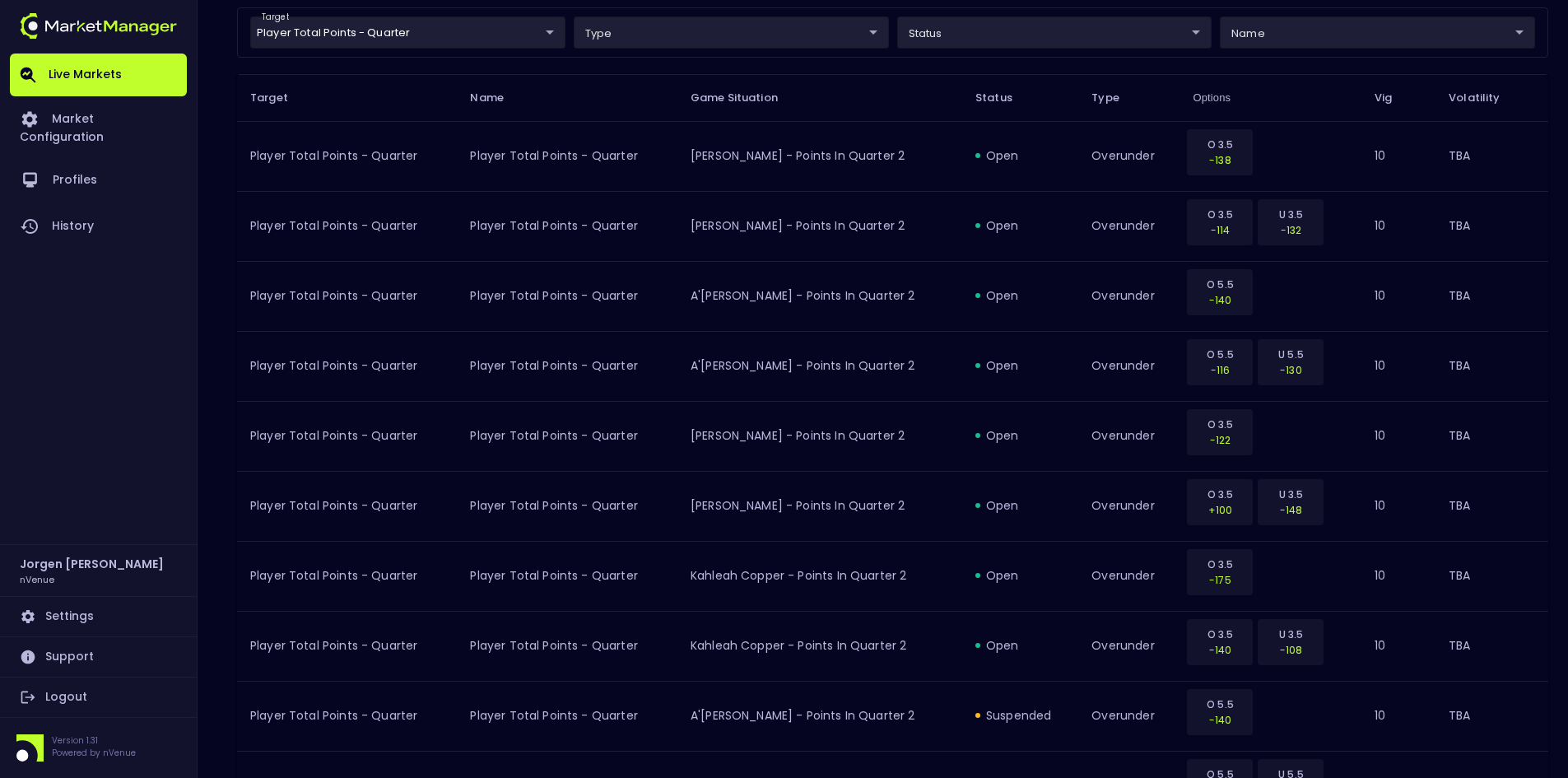
click at [119, 346] on div "Live Markets Market Configuration Profiles History" at bounding box center [98, 299] width 177 height 491
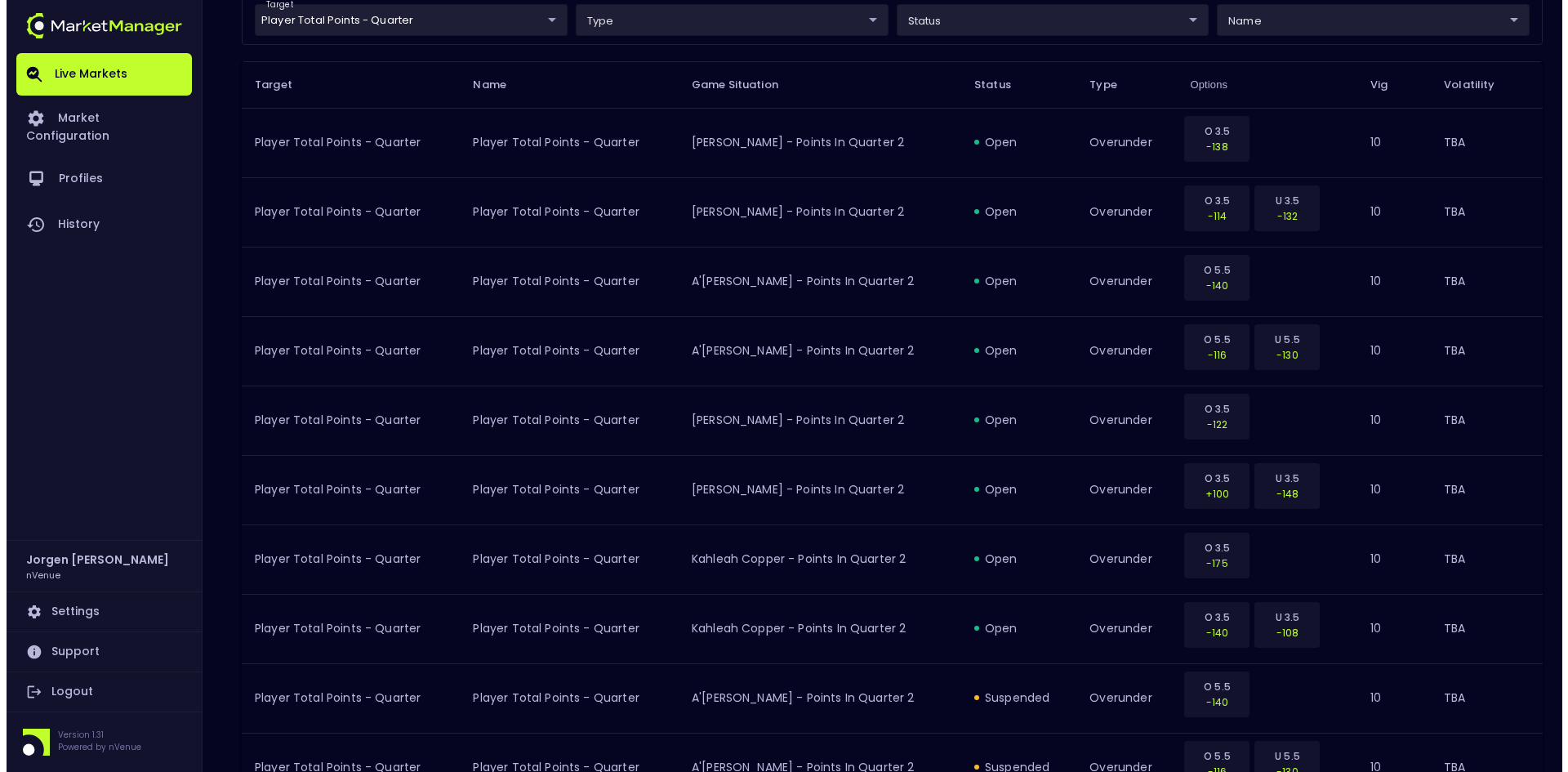
scroll to position [163, 0]
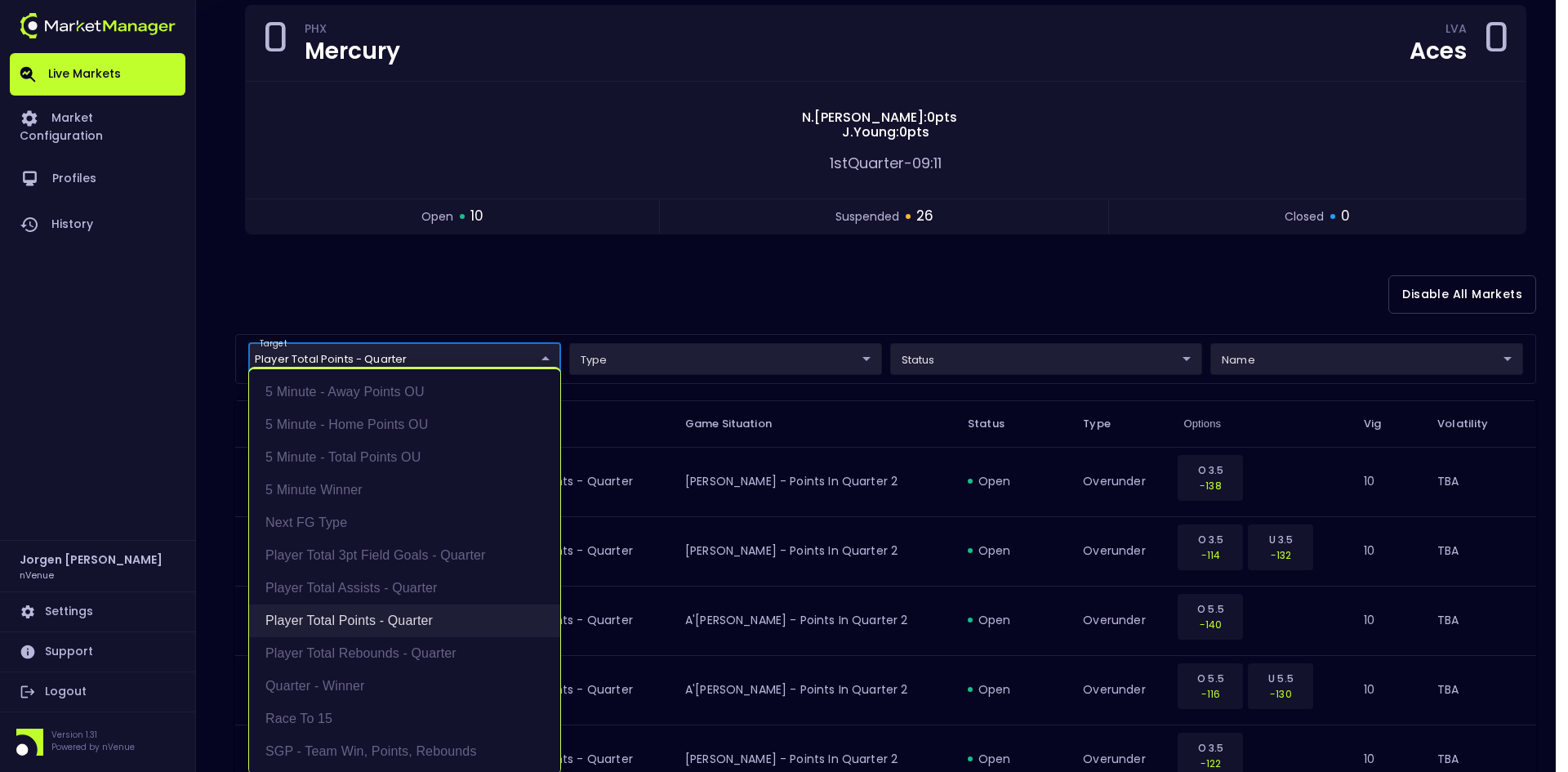
click at [349, 619] on li "Player Total Points - Quarter" at bounding box center [404, 621] width 311 height 33
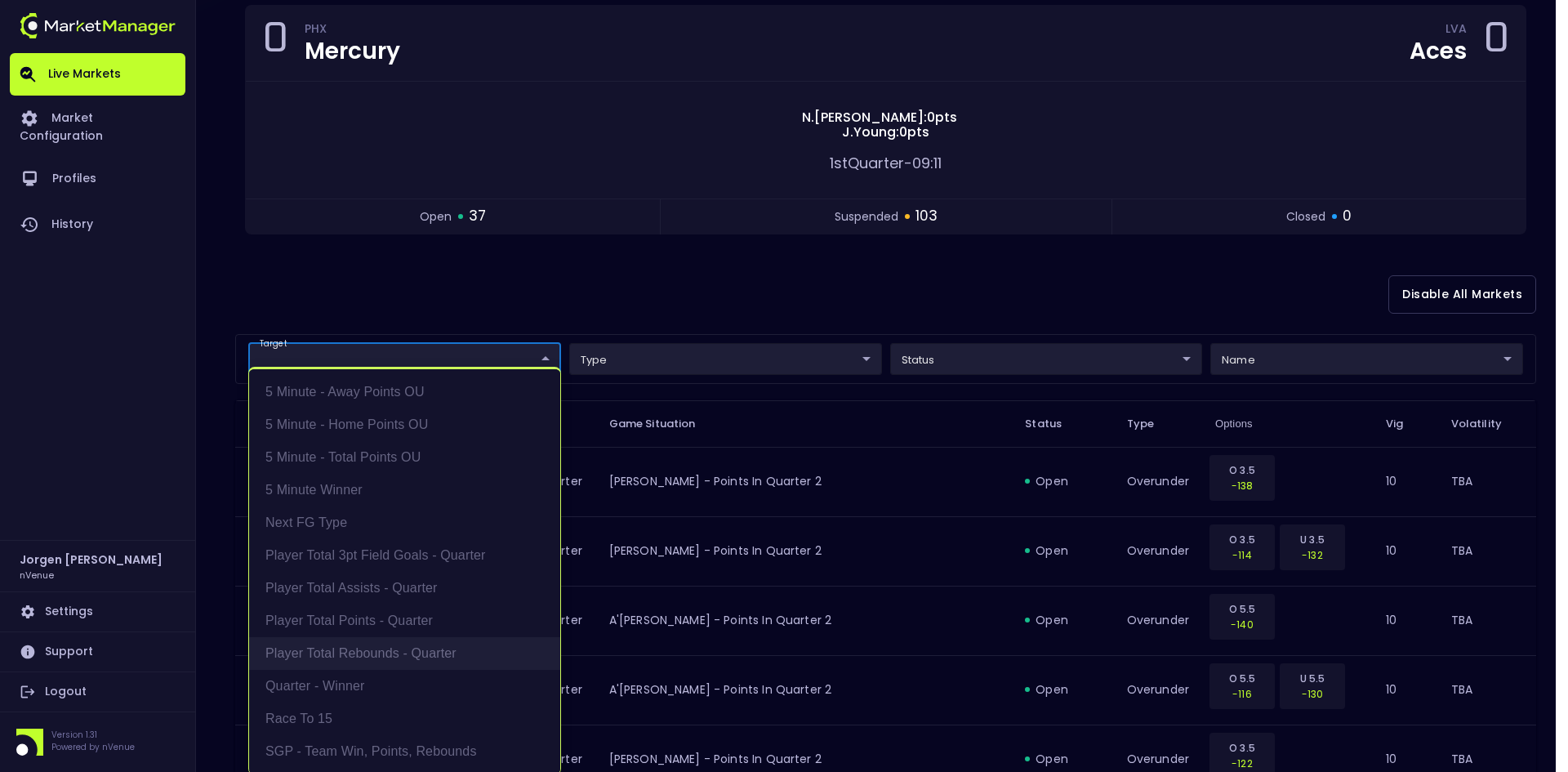
click at [353, 646] on li "Player Total Rebounds - Quarter" at bounding box center [404, 654] width 311 height 33
type input "Player Total Rebounds - Quarter"
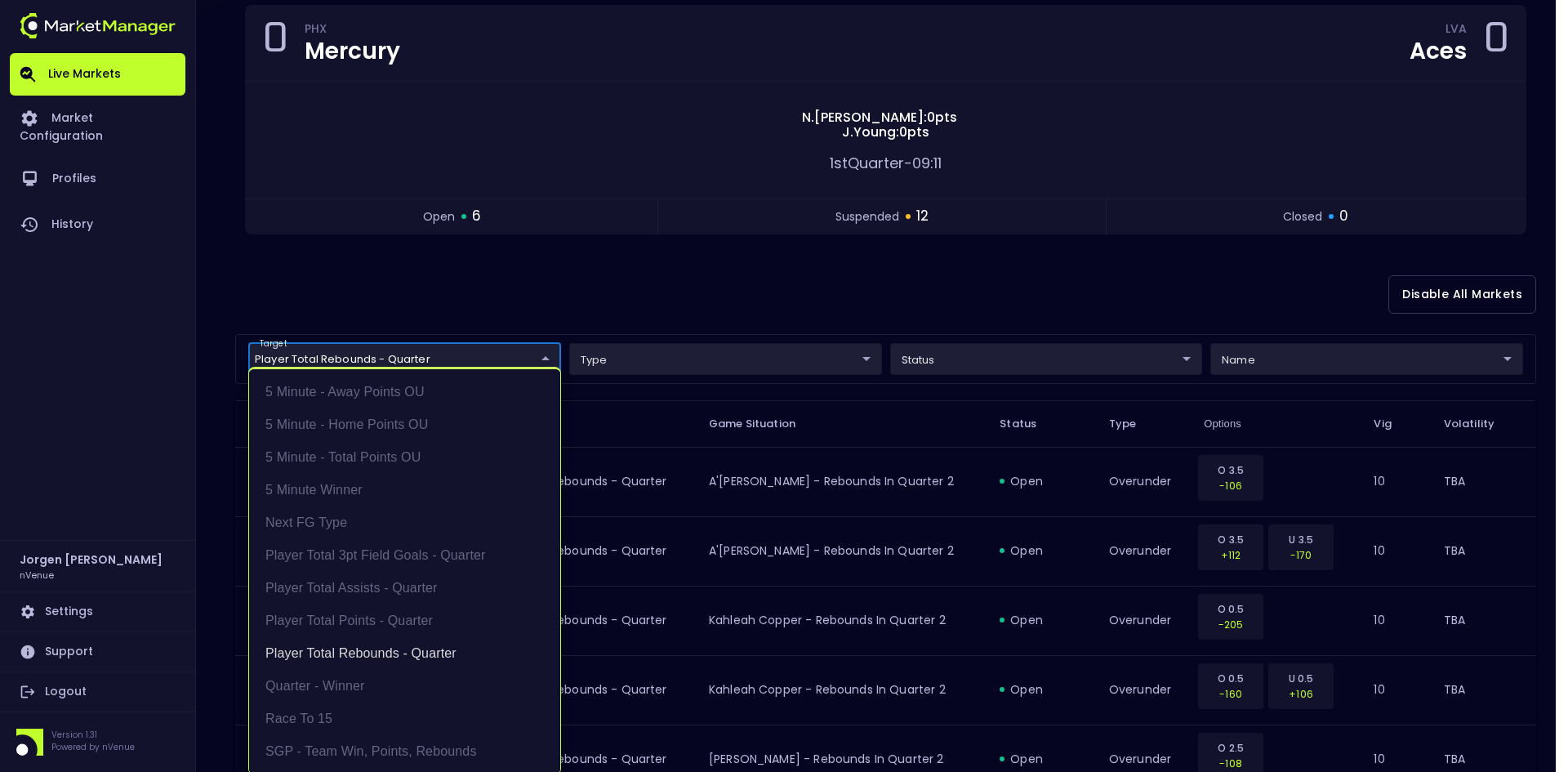
click at [745, 290] on div at bounding box center [784, 386] width 1568 height 772
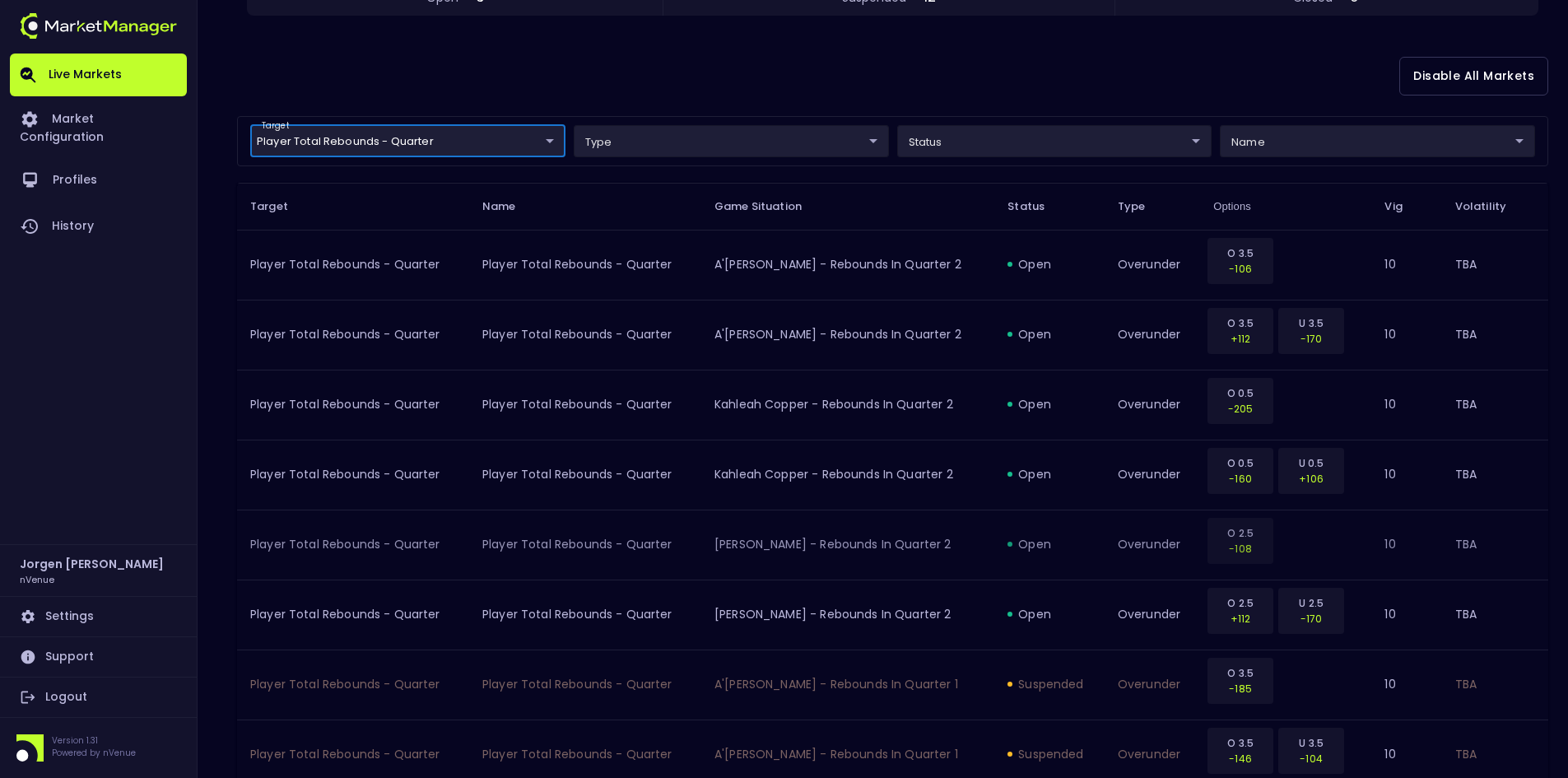
scroll to position [329, 0]
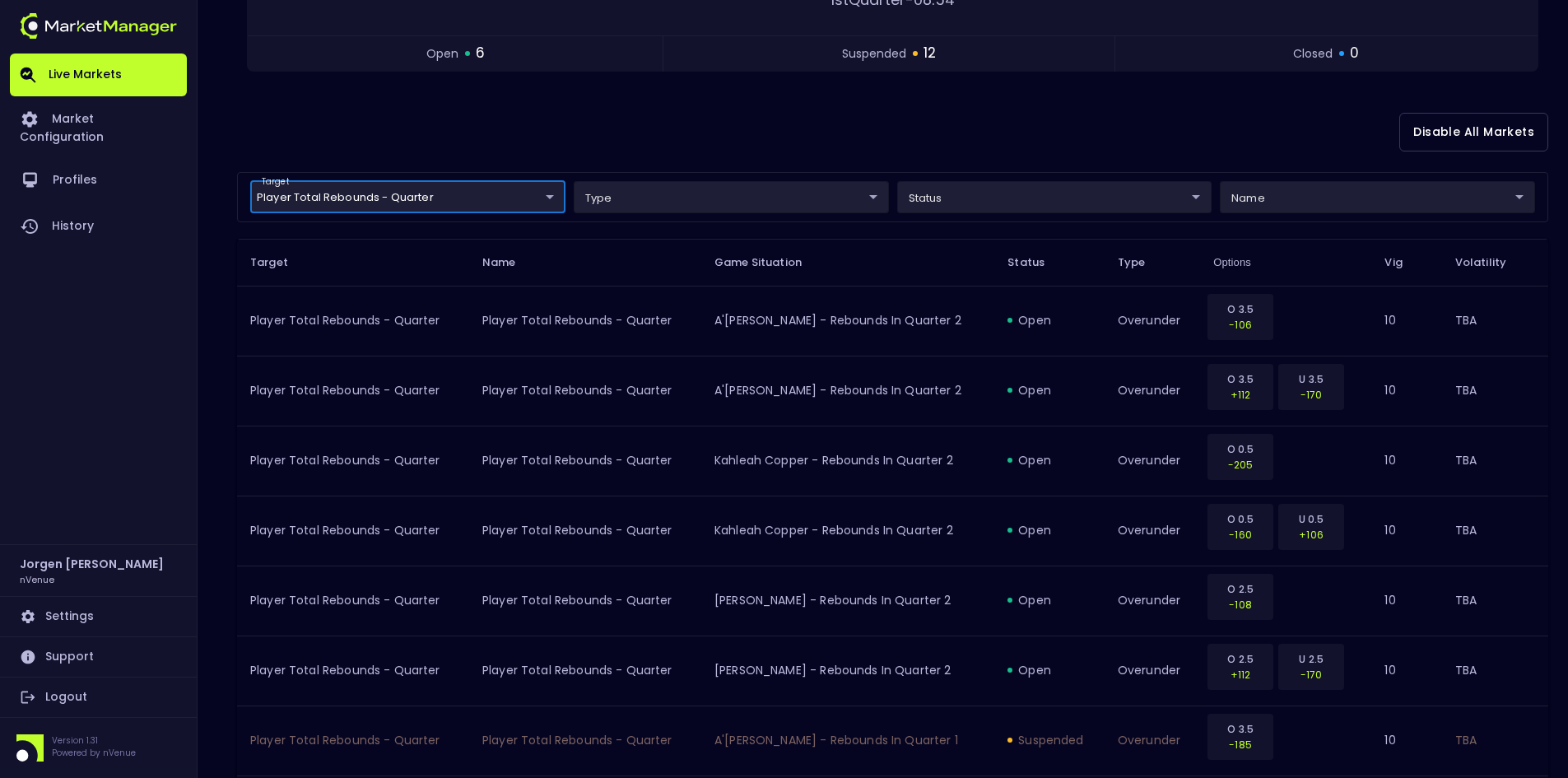
click at [459, 186] on body "Live Markets Market Configuration Profiles History [PERSON_NAME] nVenue Setting…" at bounding box center [784, 650] width 1568 height 1958
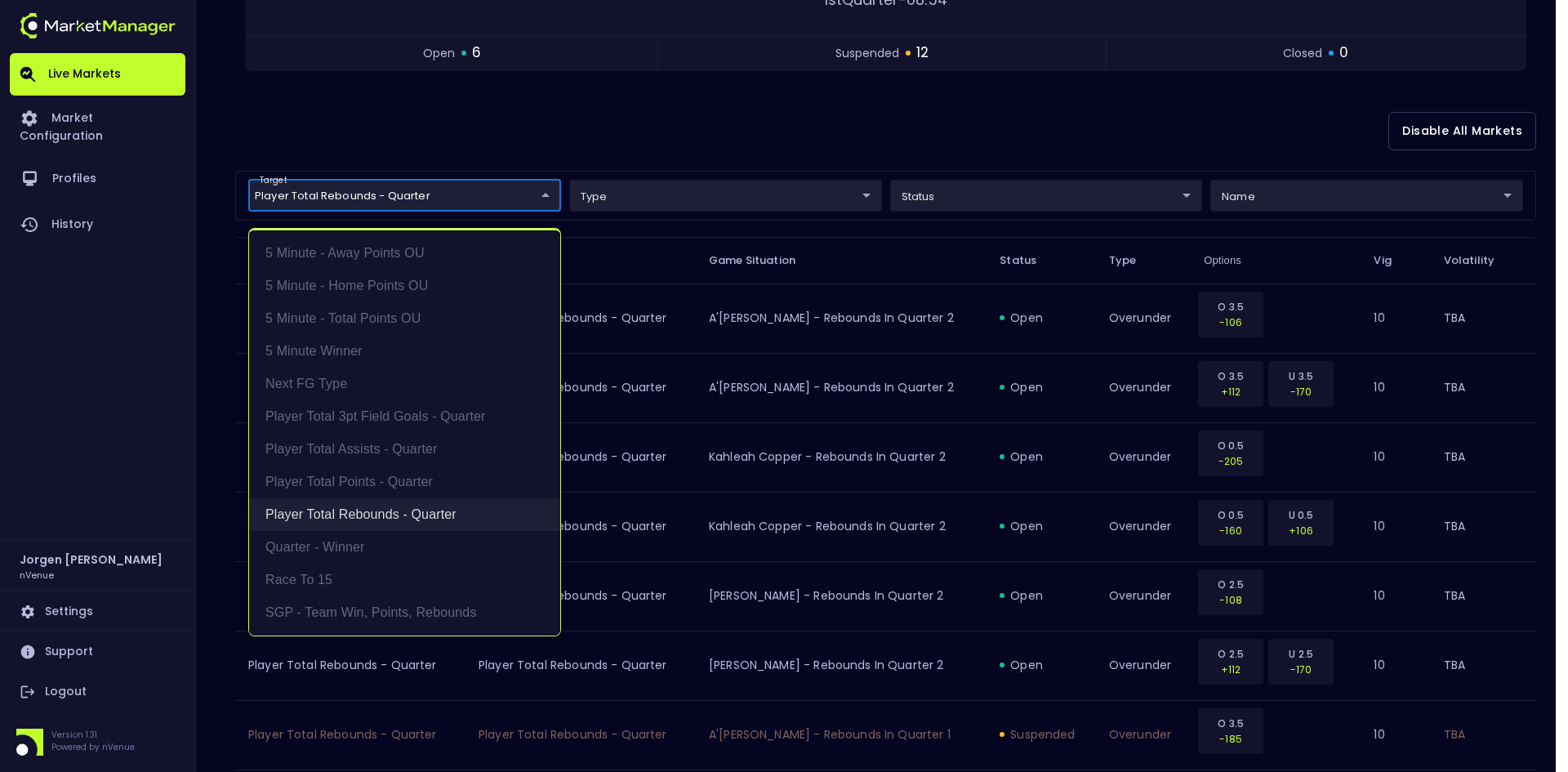
click at [378, 514] on li "Player Total Rebounds - Quarter" at bounding box center [404, 515] width 311 height 33
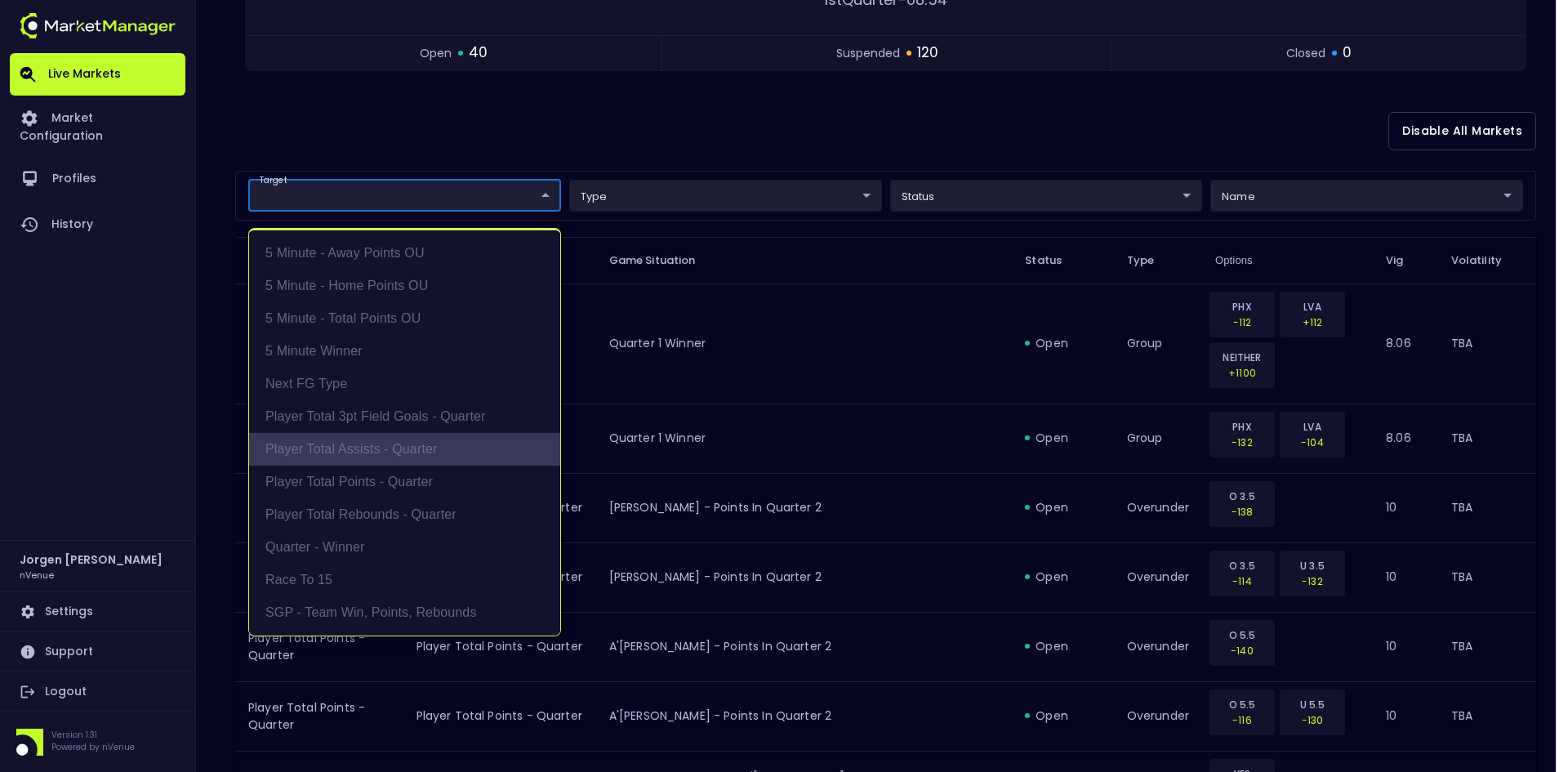
click at [382, 445] on li "Player Total Assists - Quarter" at bounding box center [404, 450] width 311 height 33
type input "Player Total Assists - Quarter"
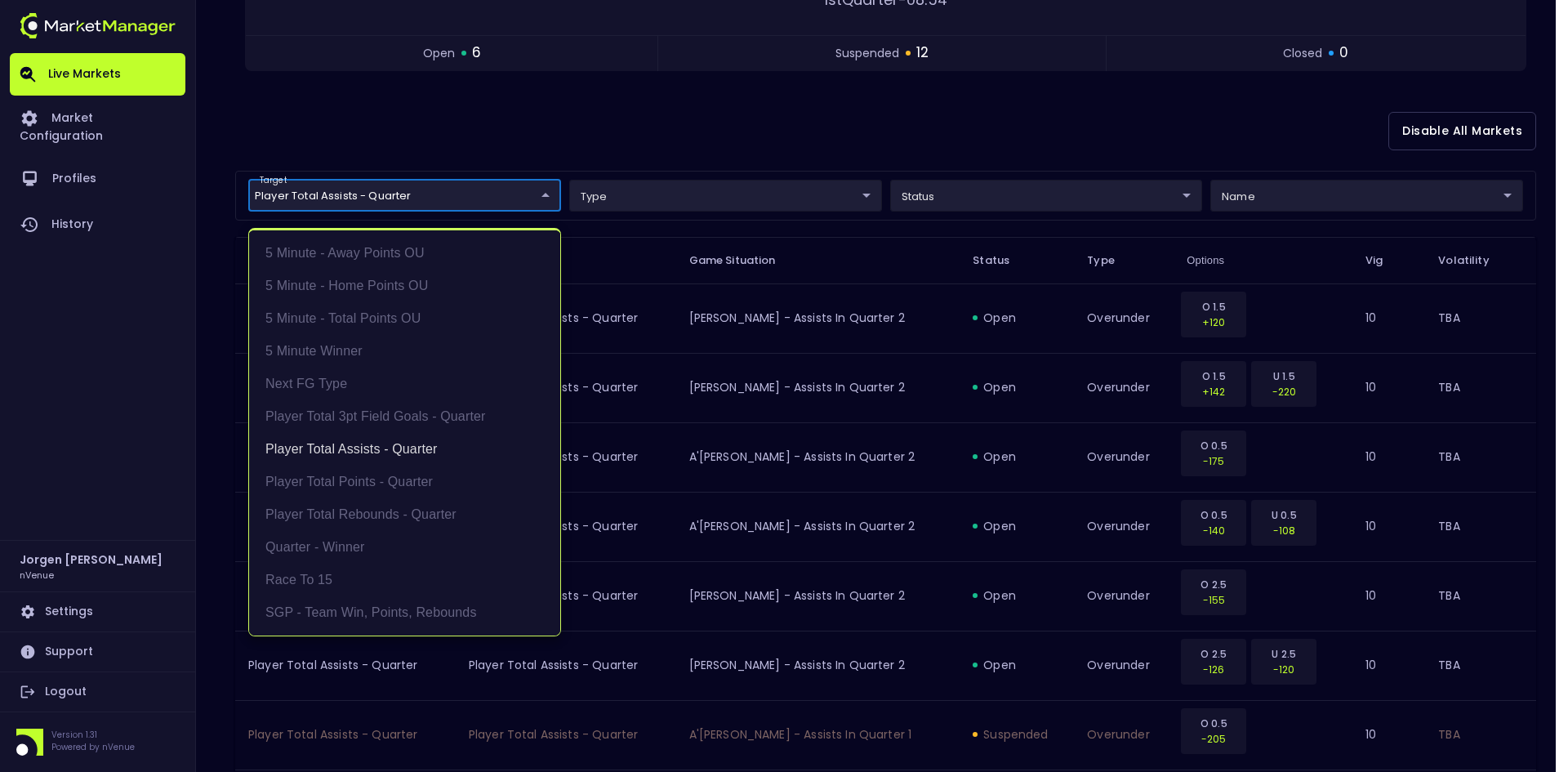
click at [904, 133] on div at bounding box center [784, 386] width 1568 height 772
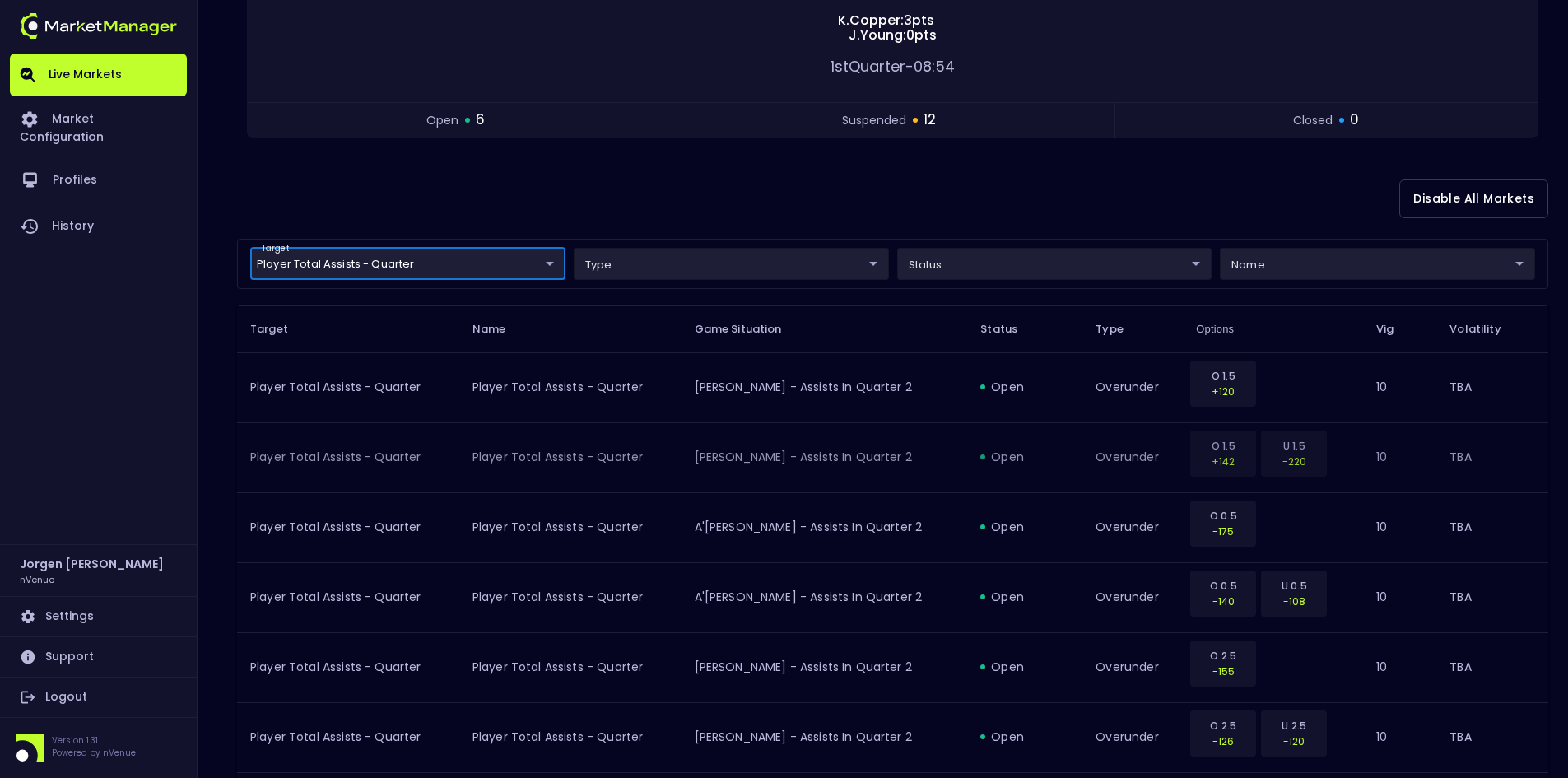
scroll to position [247, 0]
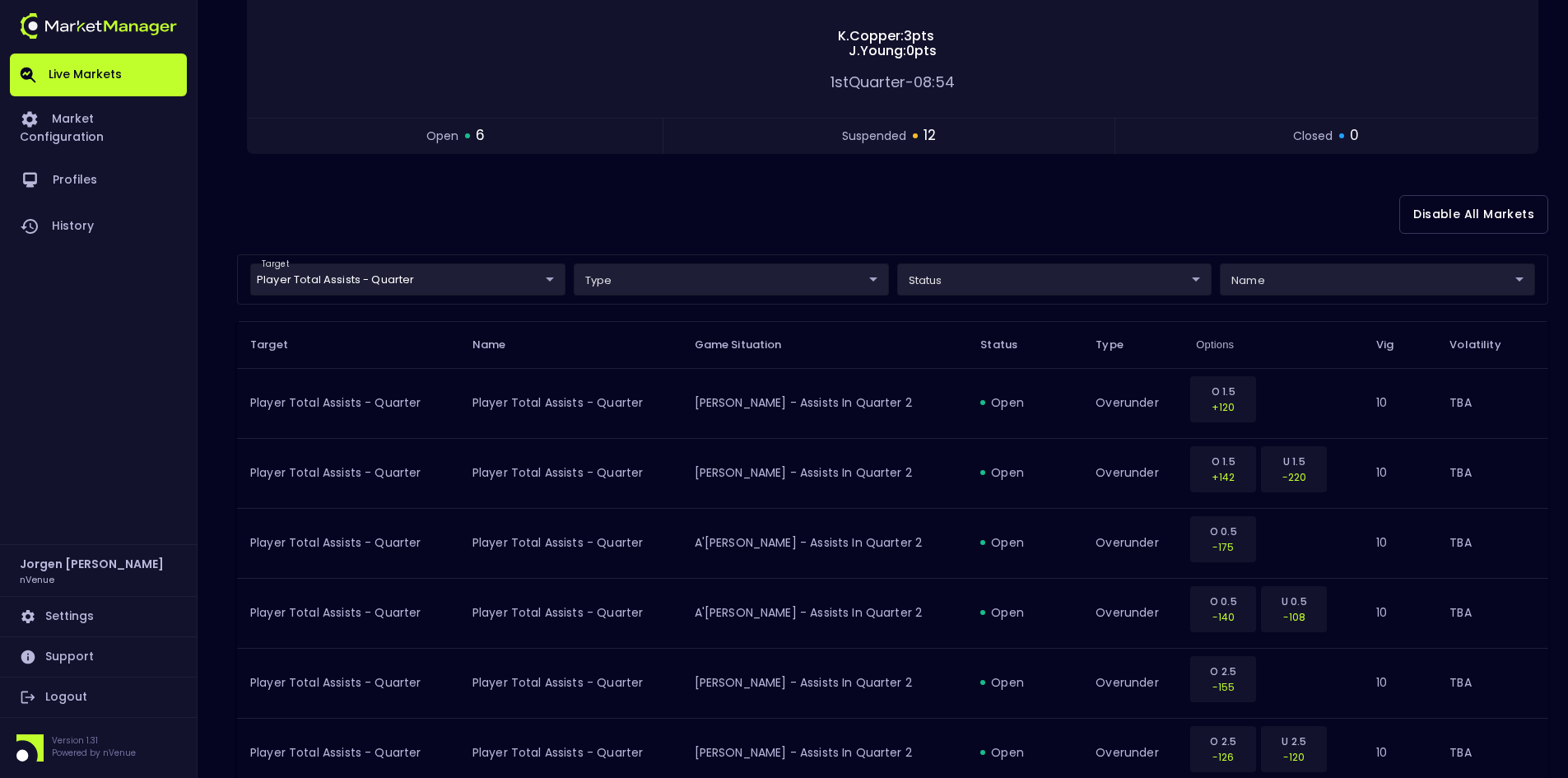
click at [788, 199] on div "Disable All Markets" at bounding box center [893, 214] width 1312 height 80
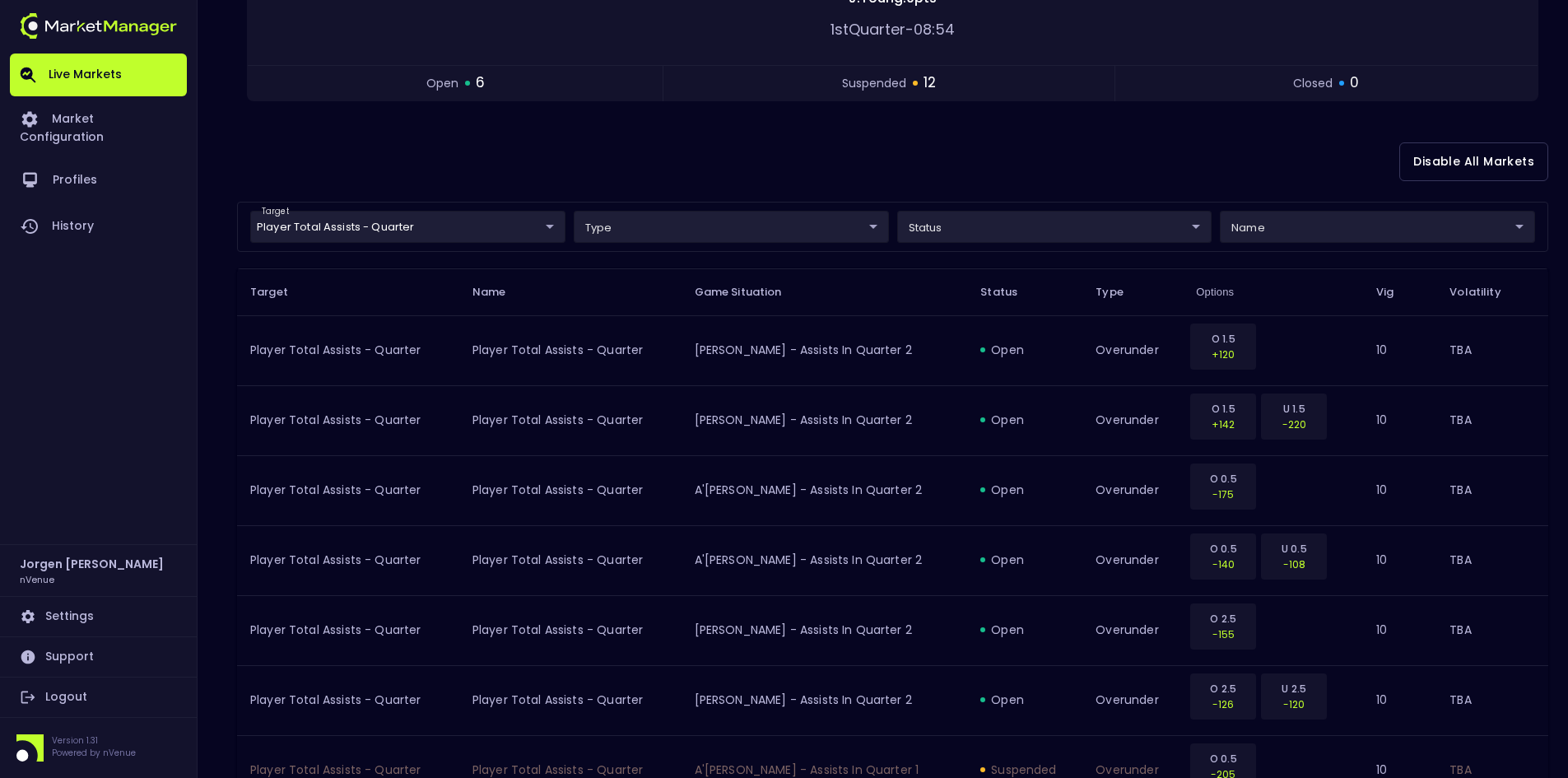
scroll to position [329, 0]
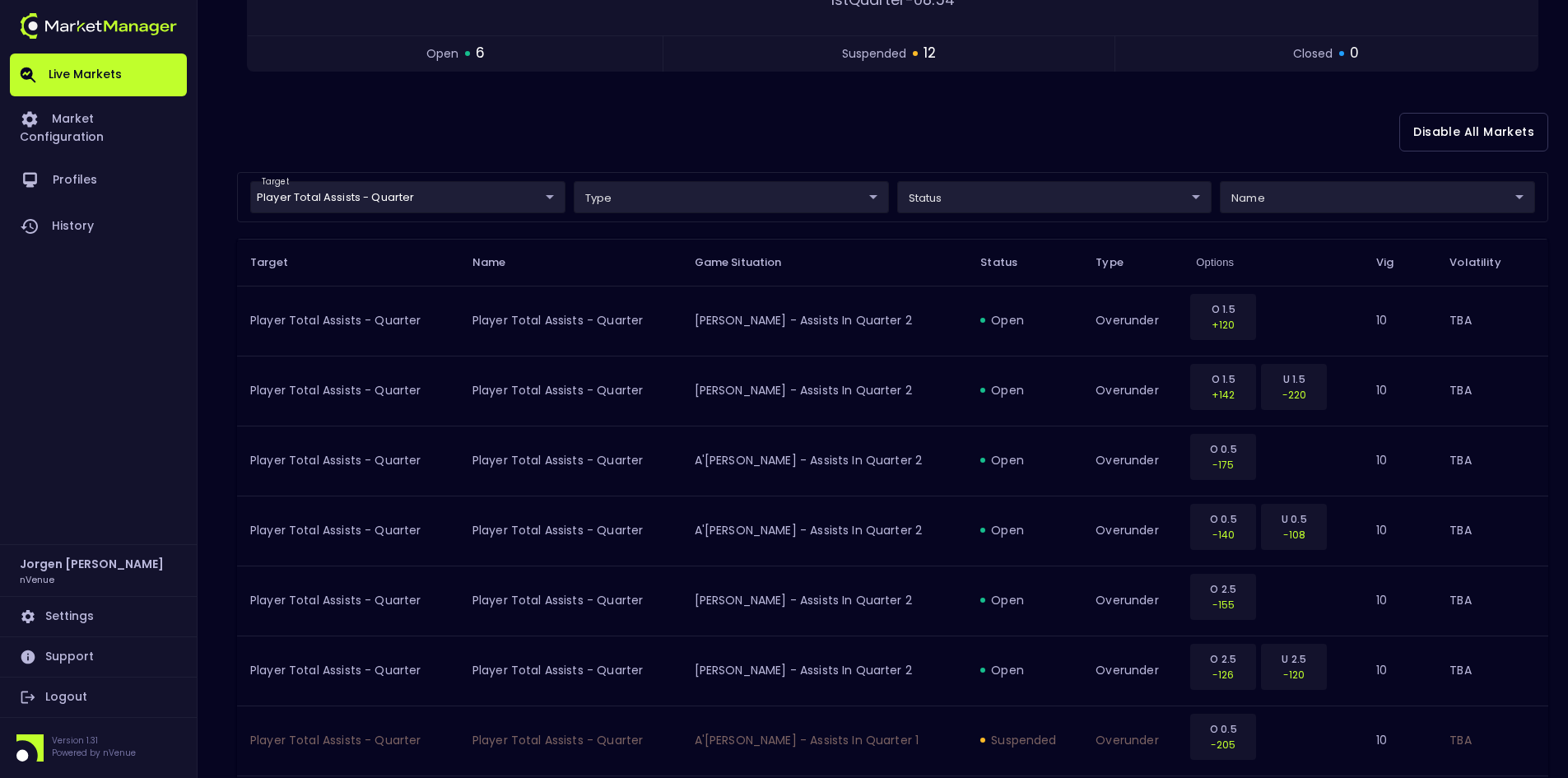
click at [385, 189] on body "Live Markets Market Configuration Profiles History [PERSON_NAME] nVenue Setting…" at bounding box center [784, 650] width 1568 height 1958
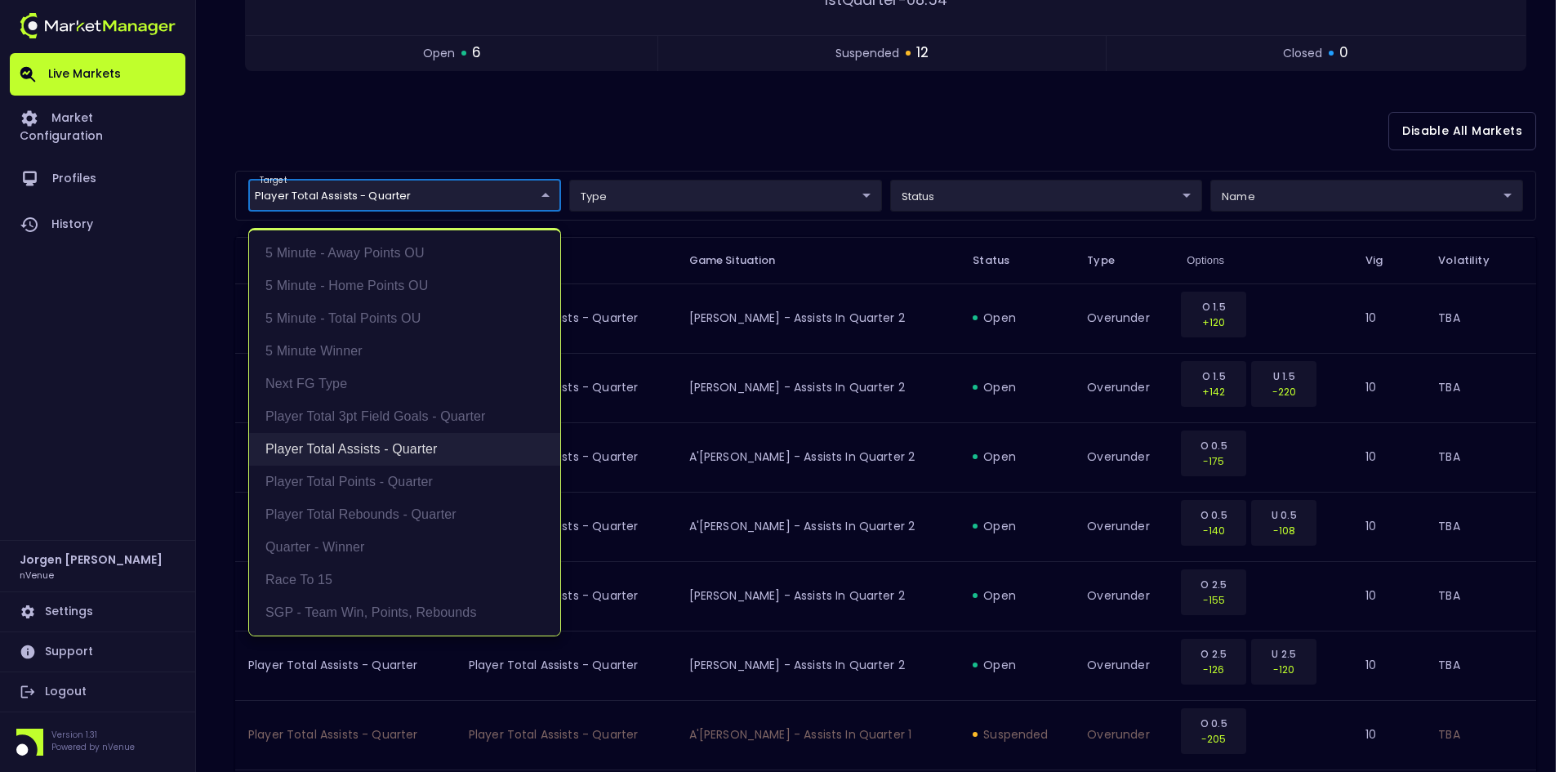
click at [378, 444] on li "Player Total Assists - Quarter" at bounding box center [404, 450] width 311 height 33
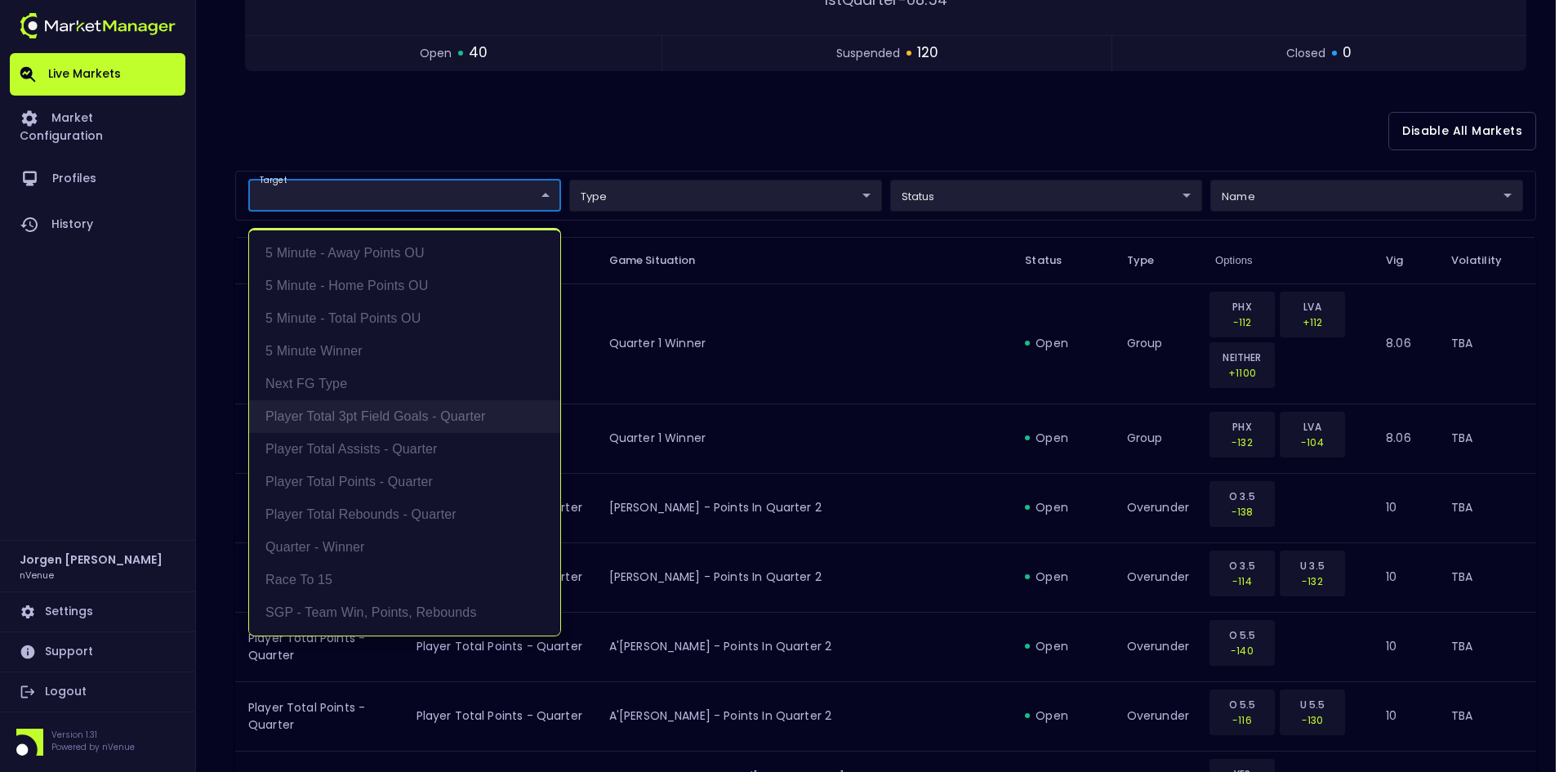
click at [383, 417] on li "Player Total 3pt Field Goals - Quarter" at bounding box center [404, 417] width 311 height 33
type input "Player Total 3pt Field Goals - Quarter"
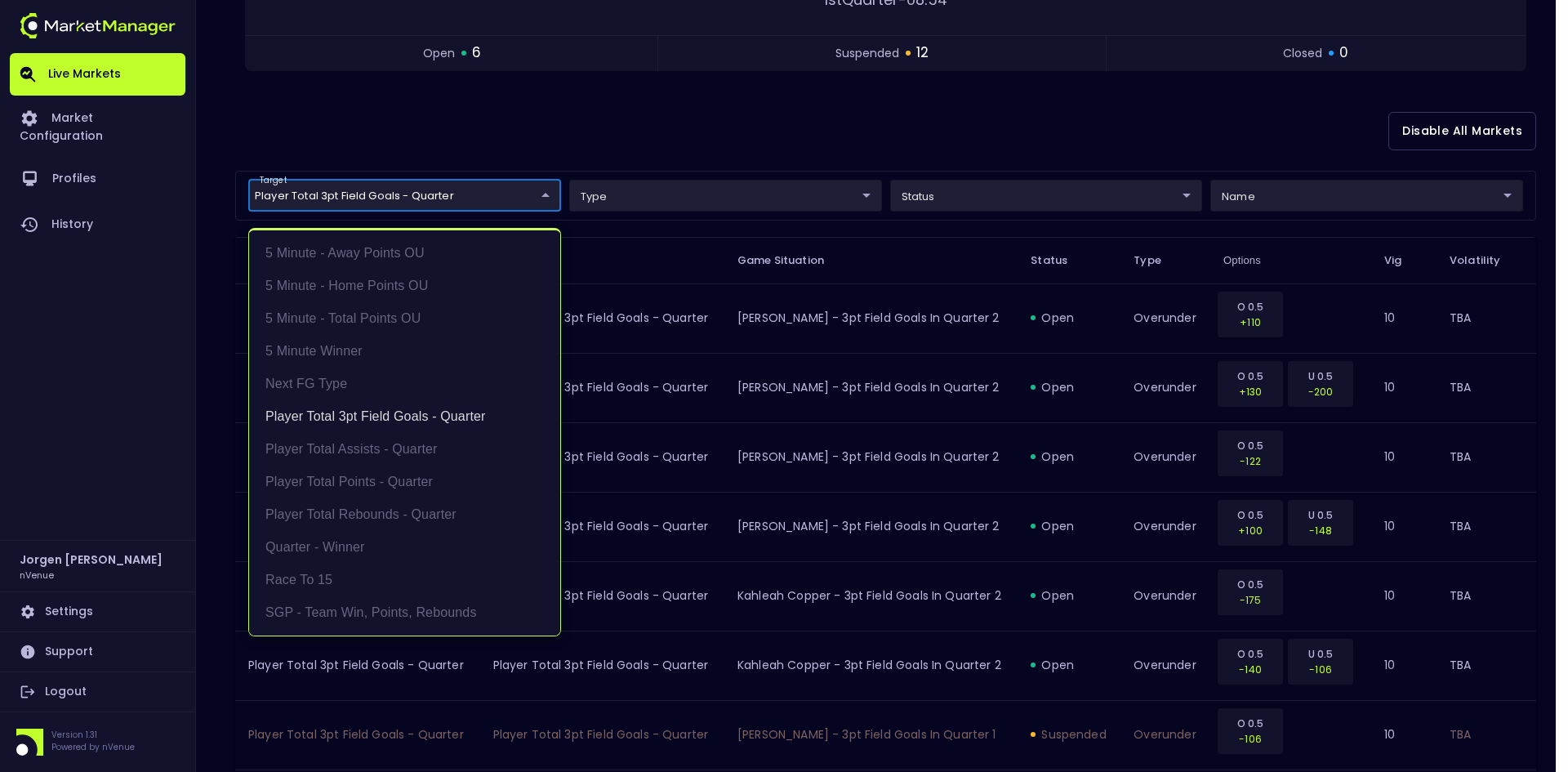
click at [872, 128] on div at bounding box center [784, 386] width 1568 height 772
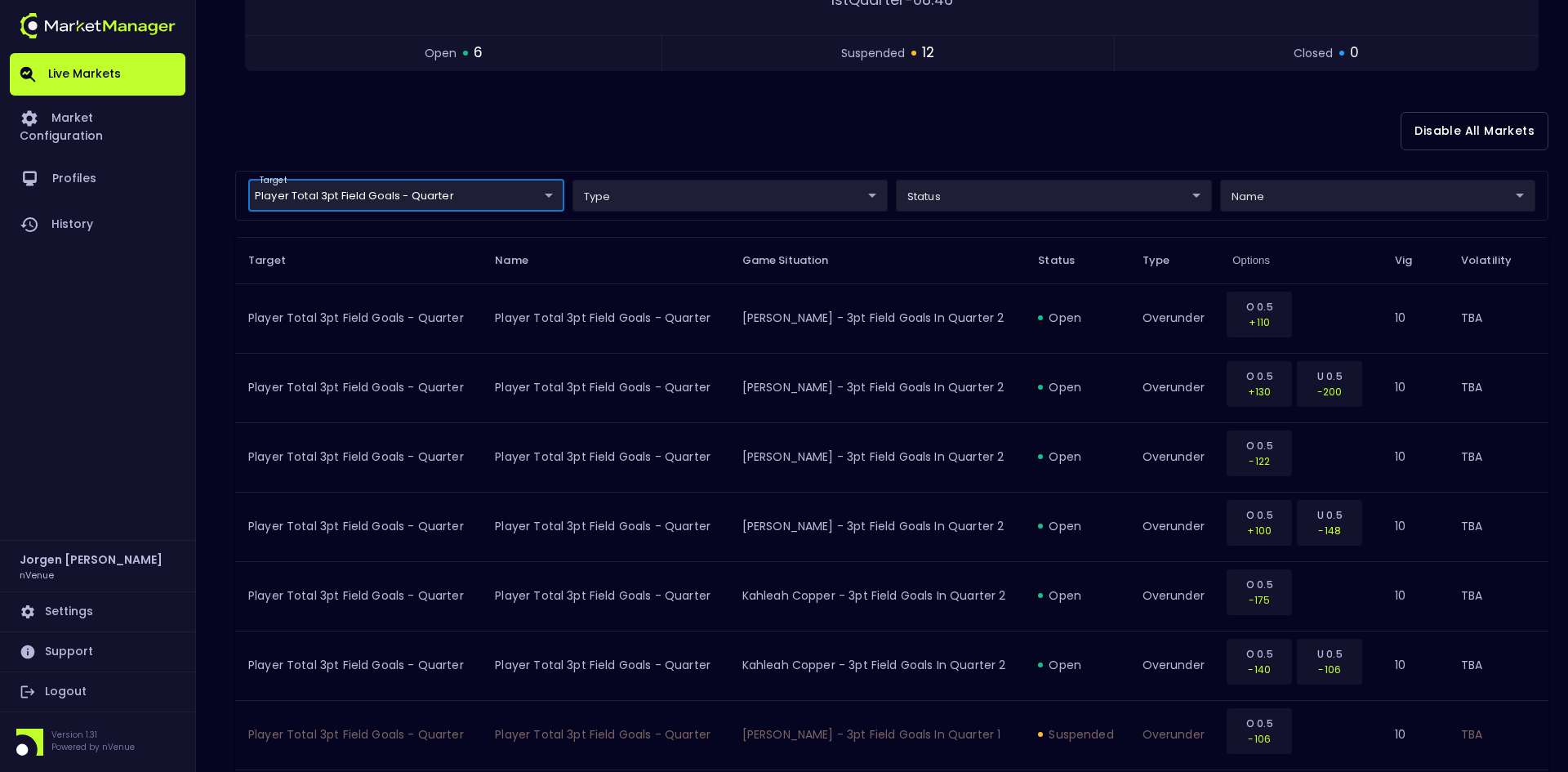
click at [425, 202] on body "Live Markets Market Configuration Profiles History [PERSON_NAME] nVenue Setting…" at bounding box center [784, 645] width 1568 height 1943
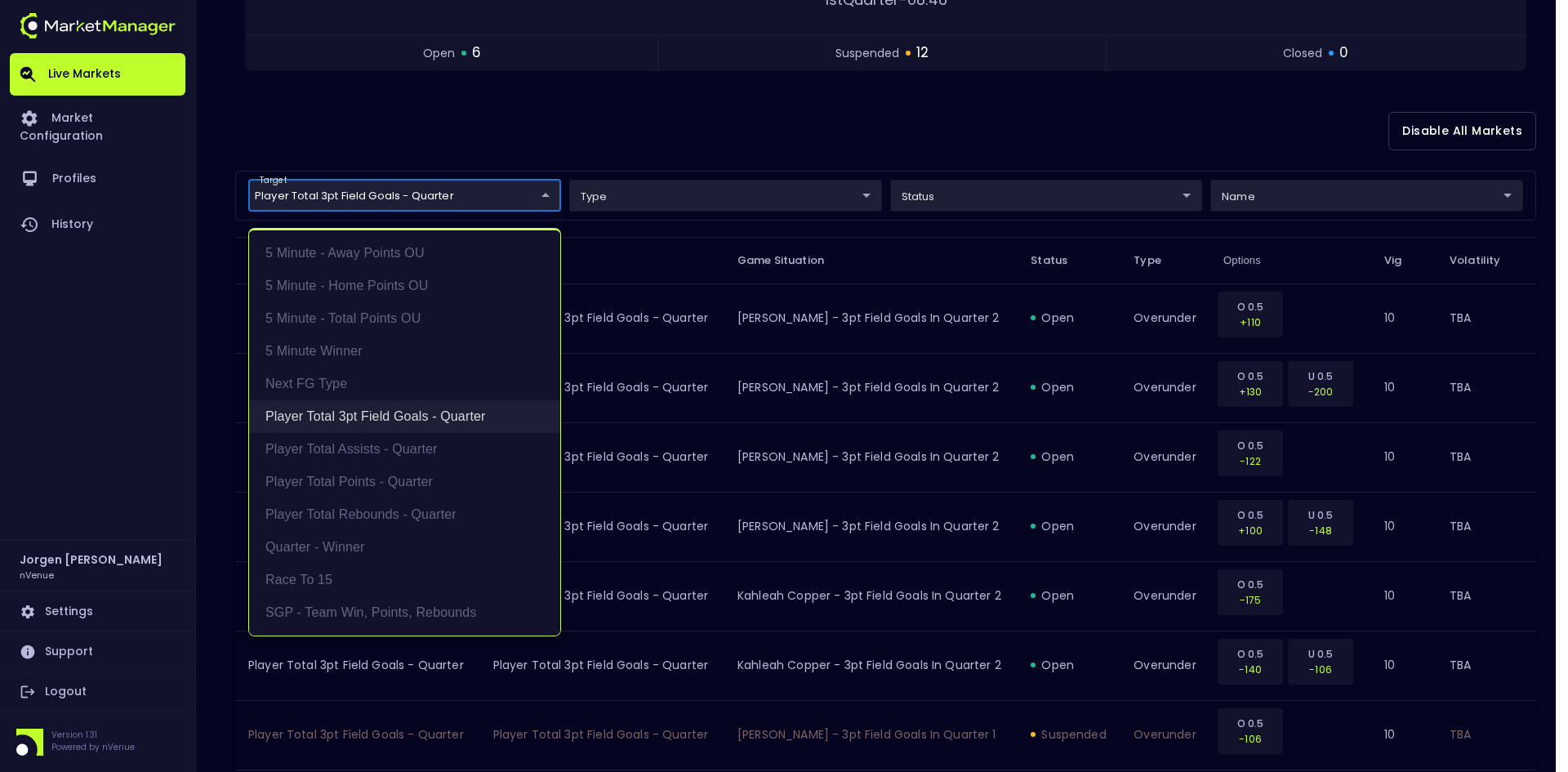
click at [351, 412] on li "Player Total 3pt Field Goals - Quarter" at bounding box center [404, 417] width 311 height 33
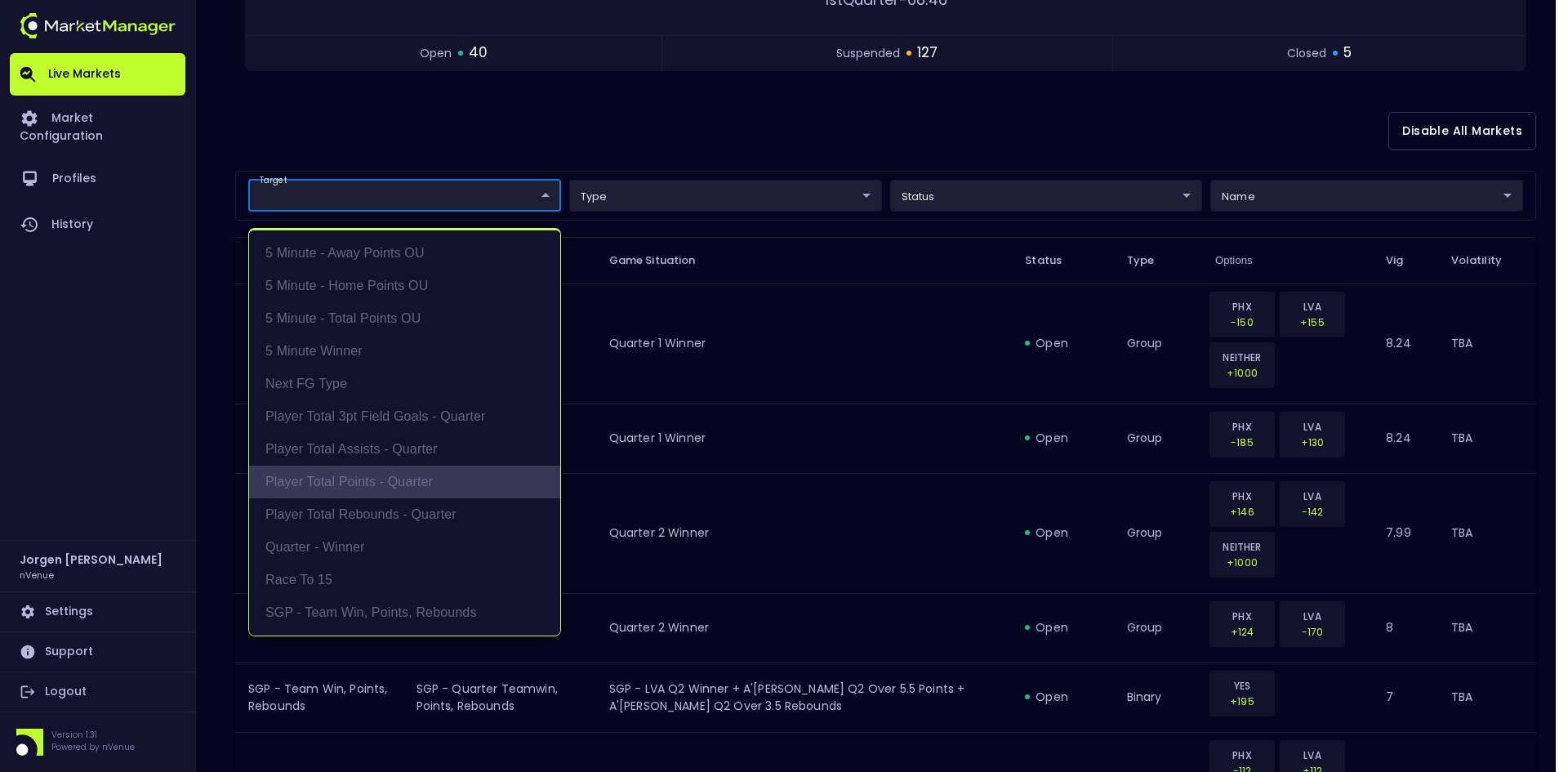
click at [357, 484] on li "Player Total Points - Quarter" at bounding box center [404, 482] width 311 height 33
type input "Player Total Points - Quarter"
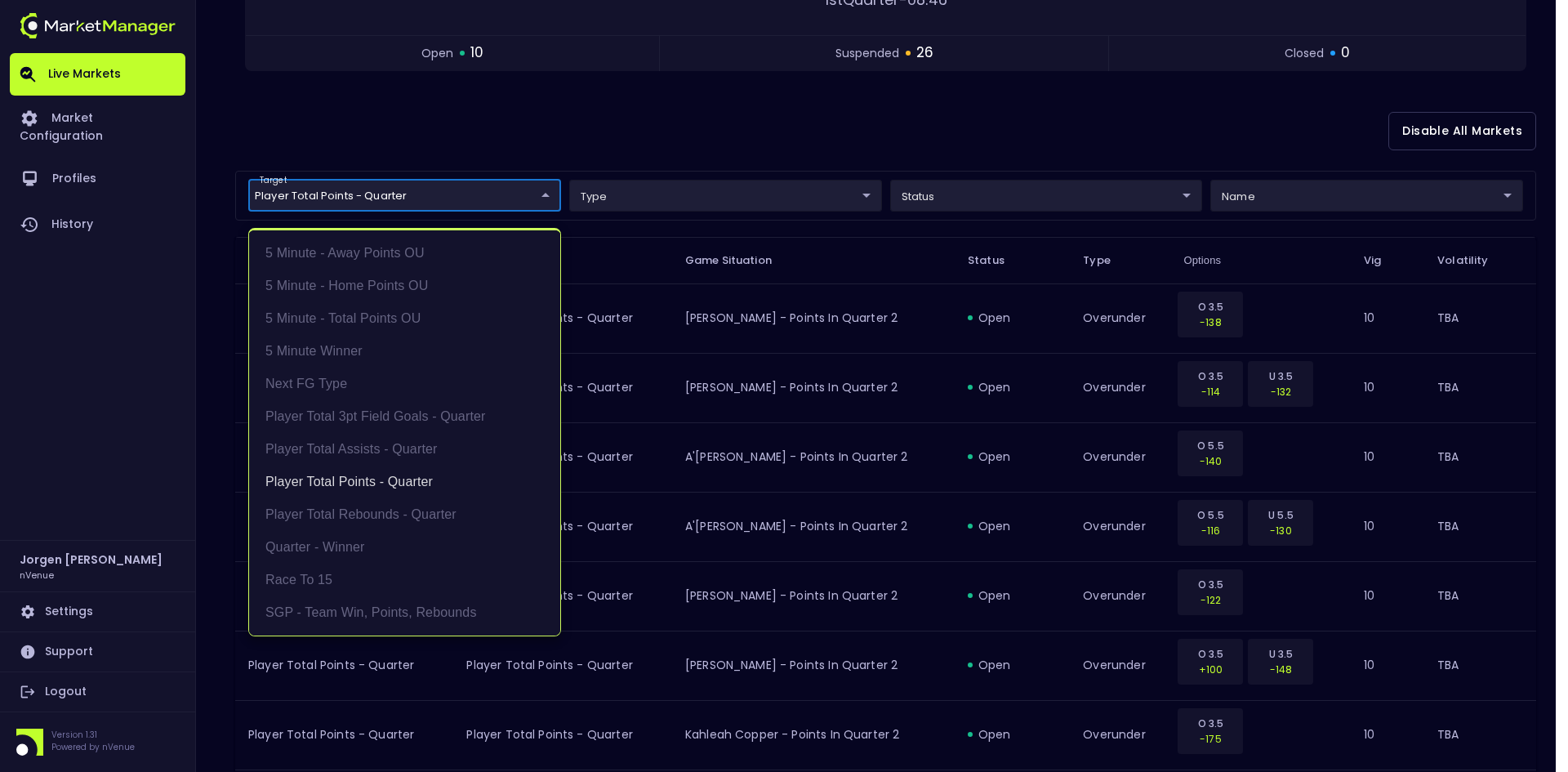
click at [759, 131] on div at bounding box center [784, 386] width 1568 height 772
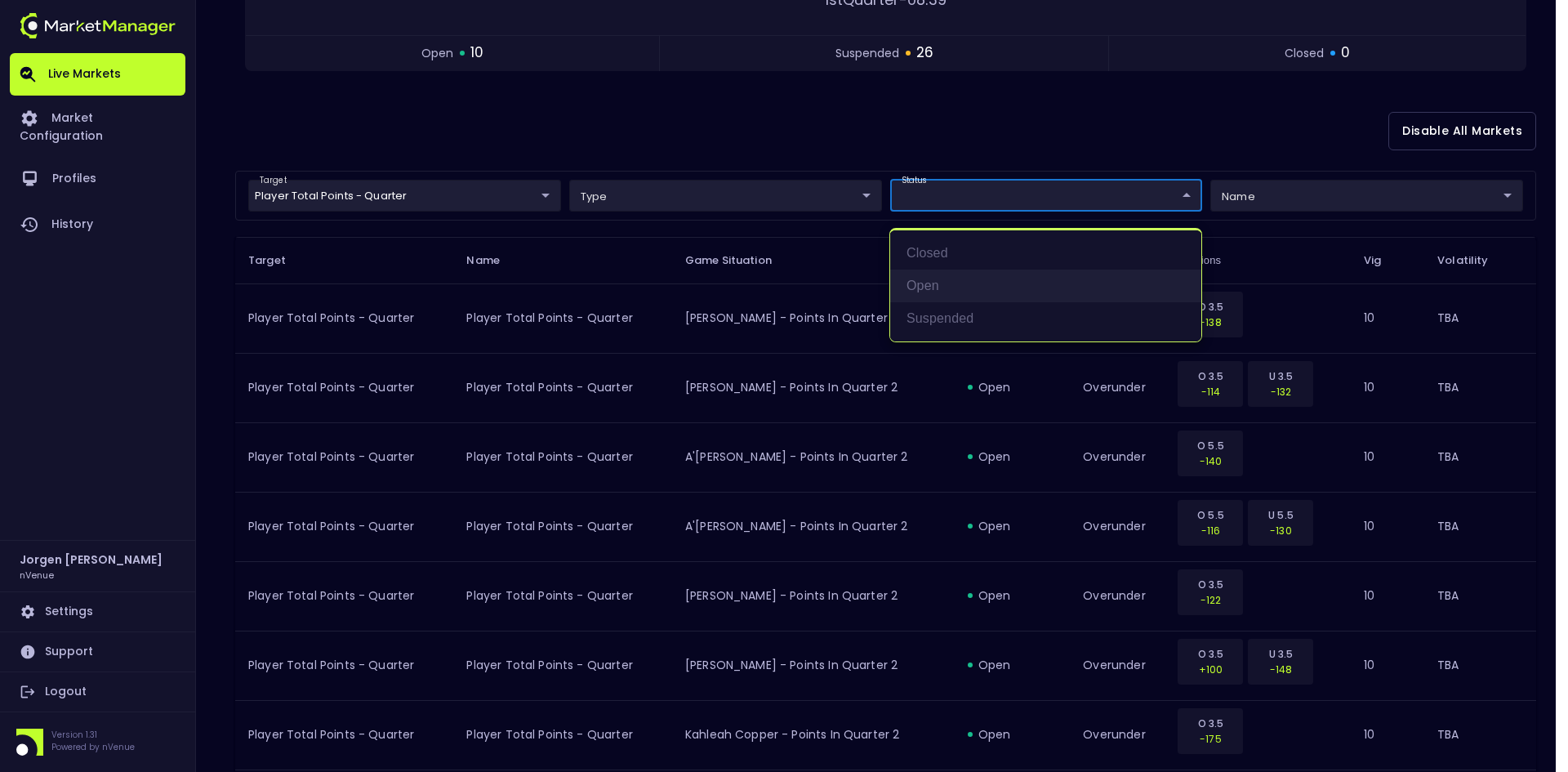
click at [920, 280] on li "open" at bounding box center [1046, 286] width 311 height 33
type input "open"
click at [909, 104] on div at bounding box center [784, 386] width 1568 height 772
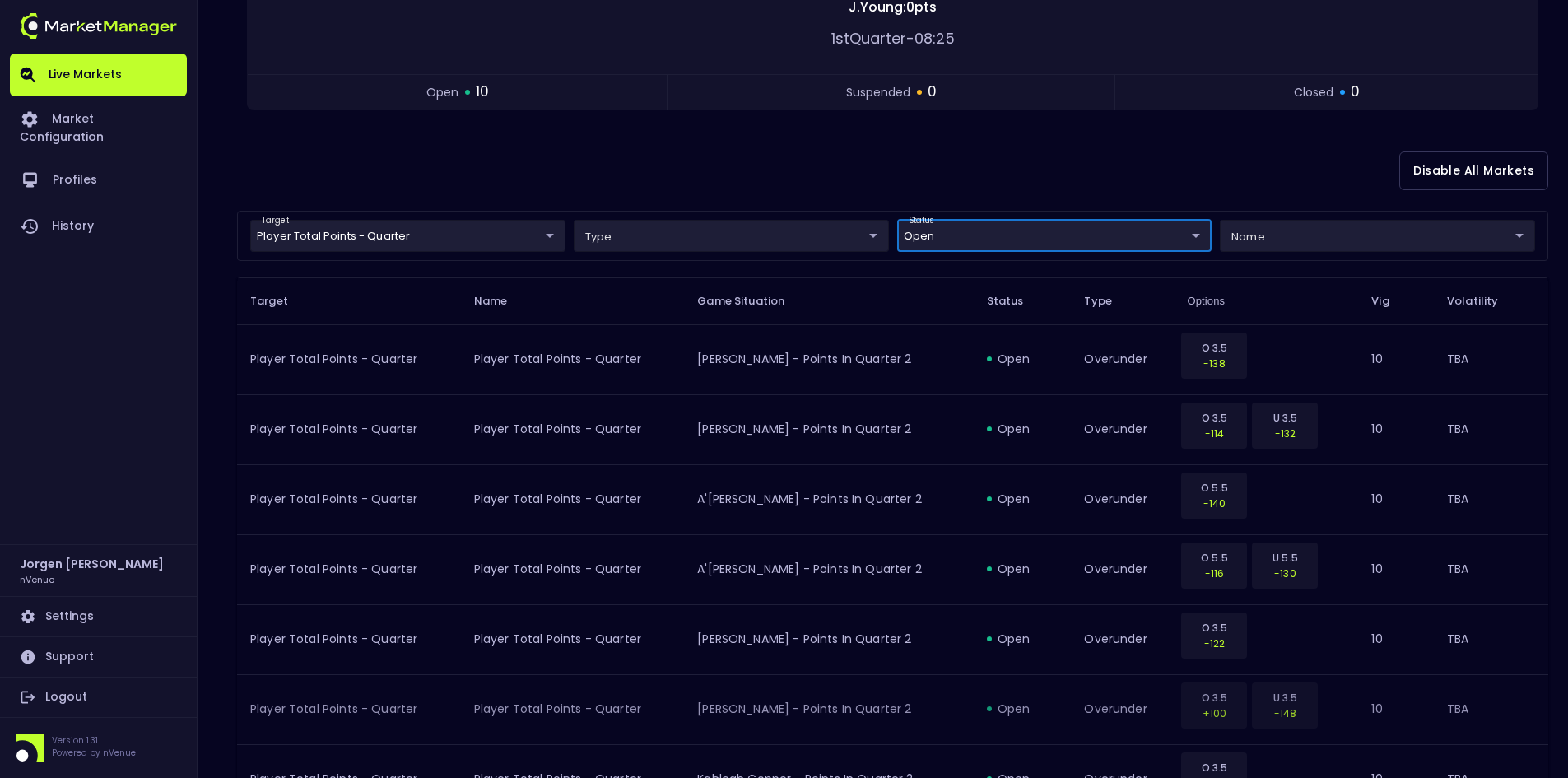
scroll to position [208, 0]
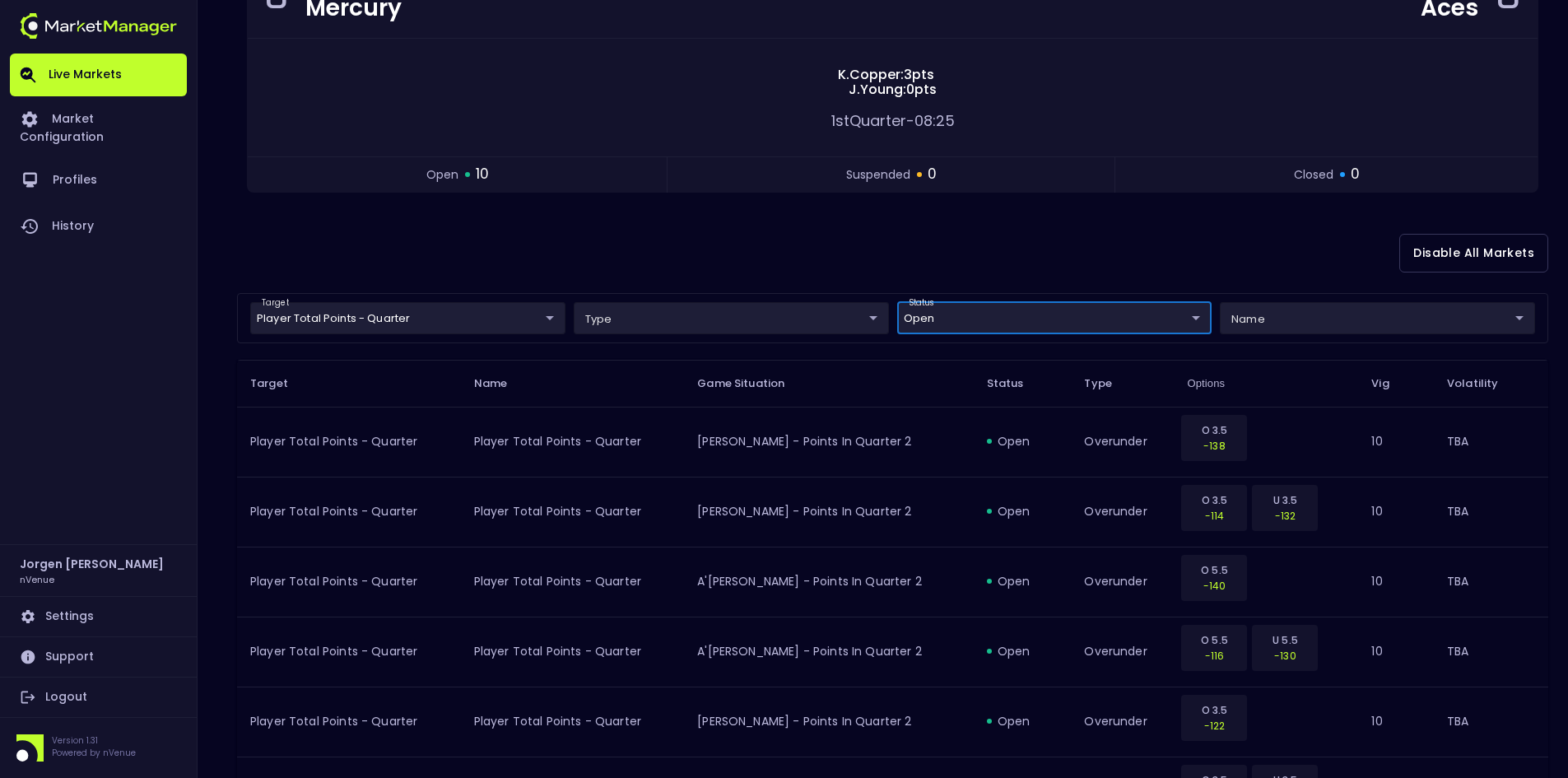
click at [416, 316] on body "Live Markets Market Configuration Profiles History [PERSON_NAME] nVenue Setting…" at bounding box center [784, 490] width 1568 height 1398
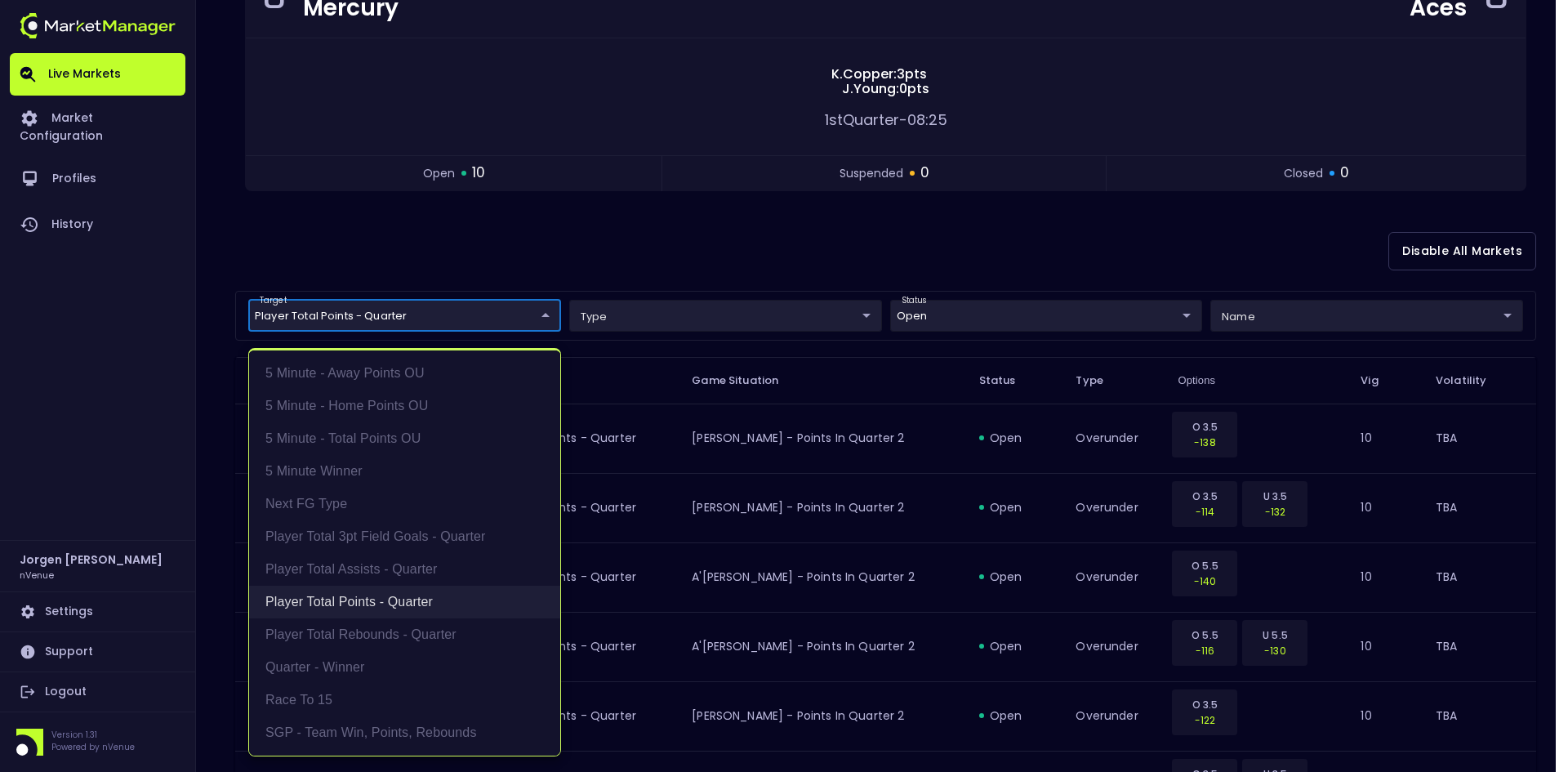
click at [346, 599] on li "Player Total Points - Quarter" at bounding box center [404, 602] width 311 height 33
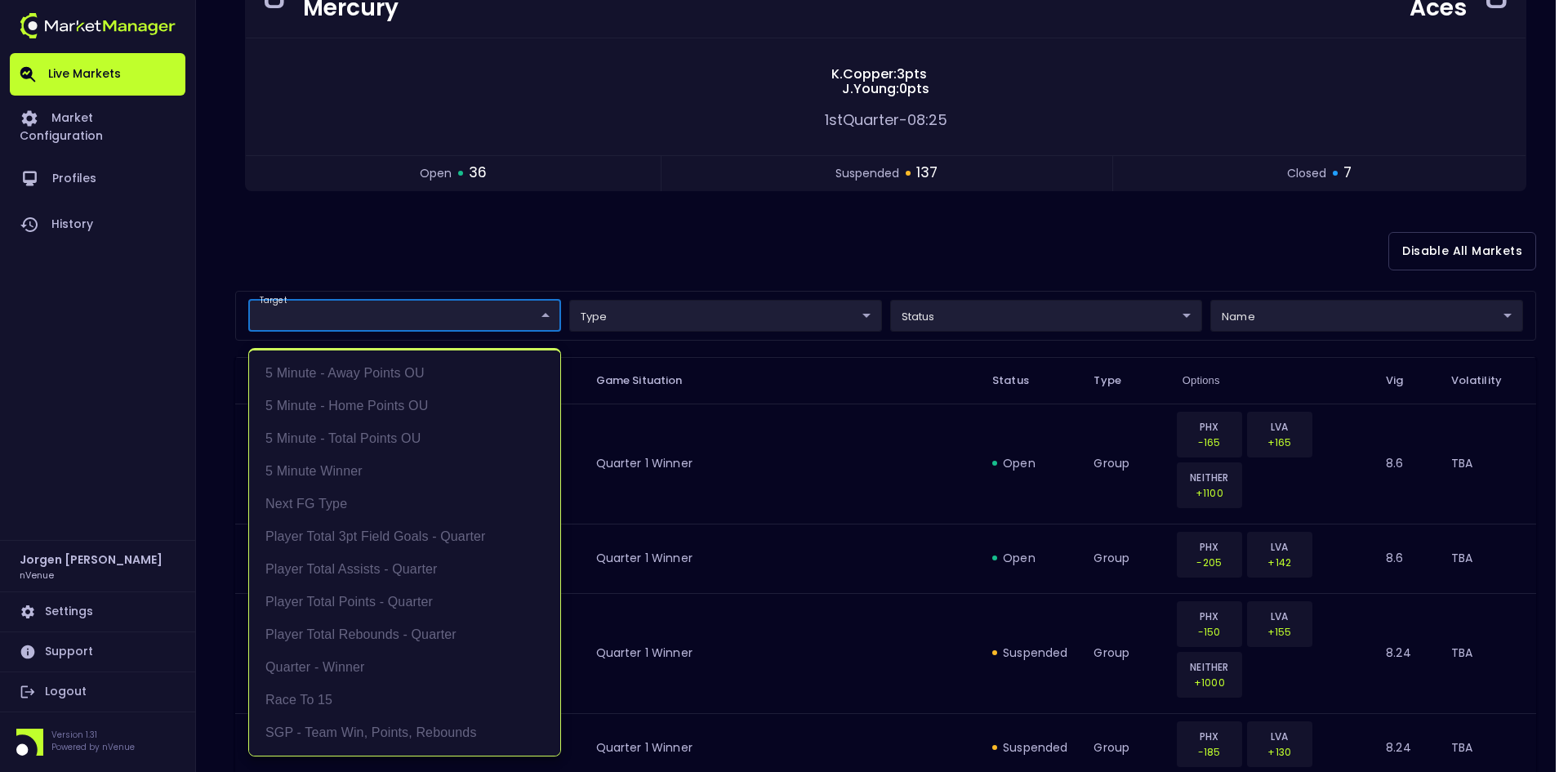
click at [478, 228] on div at bounding box center [784, 386] width 1568 height 772
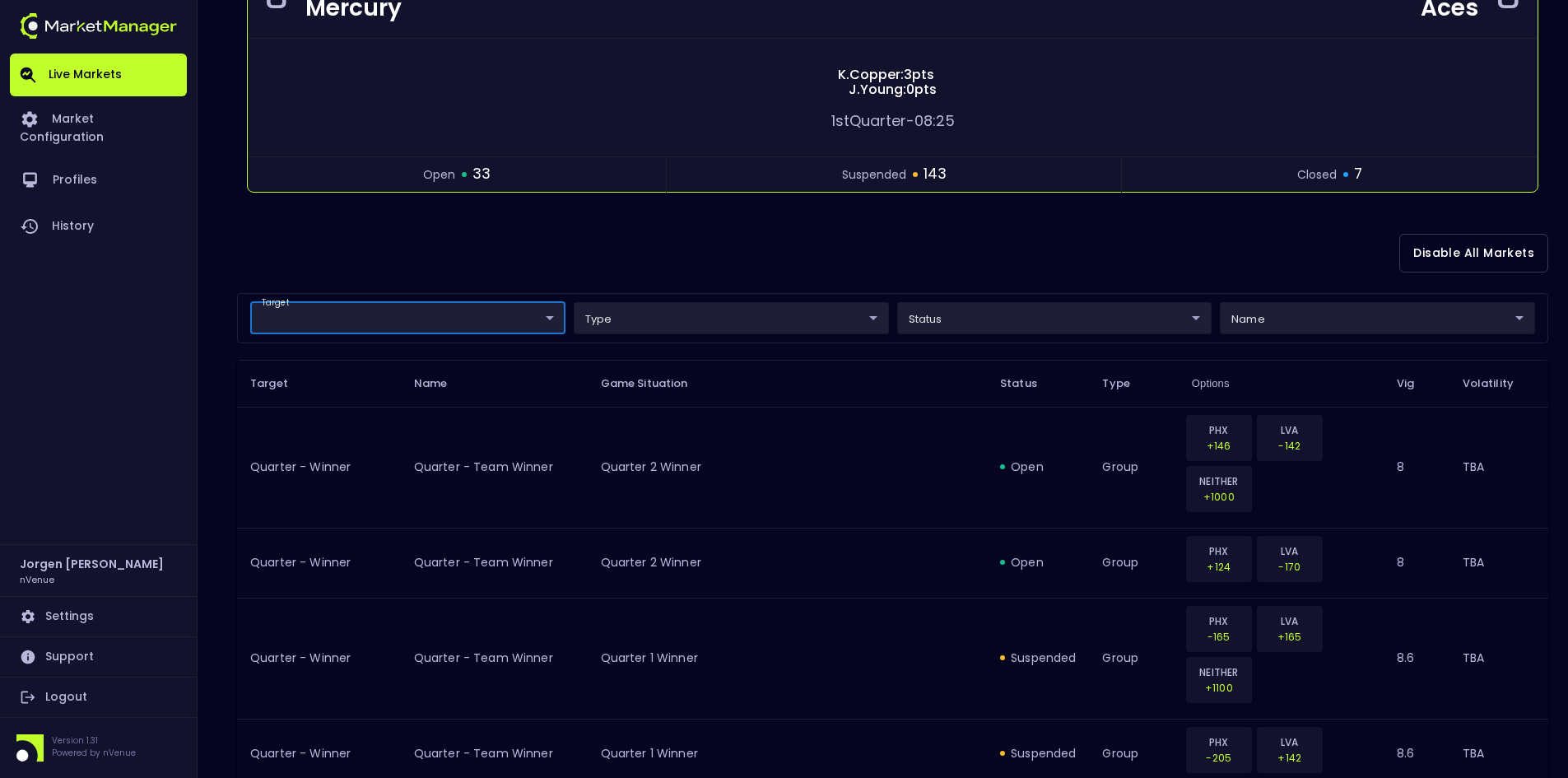
scroll to position [0, 0]
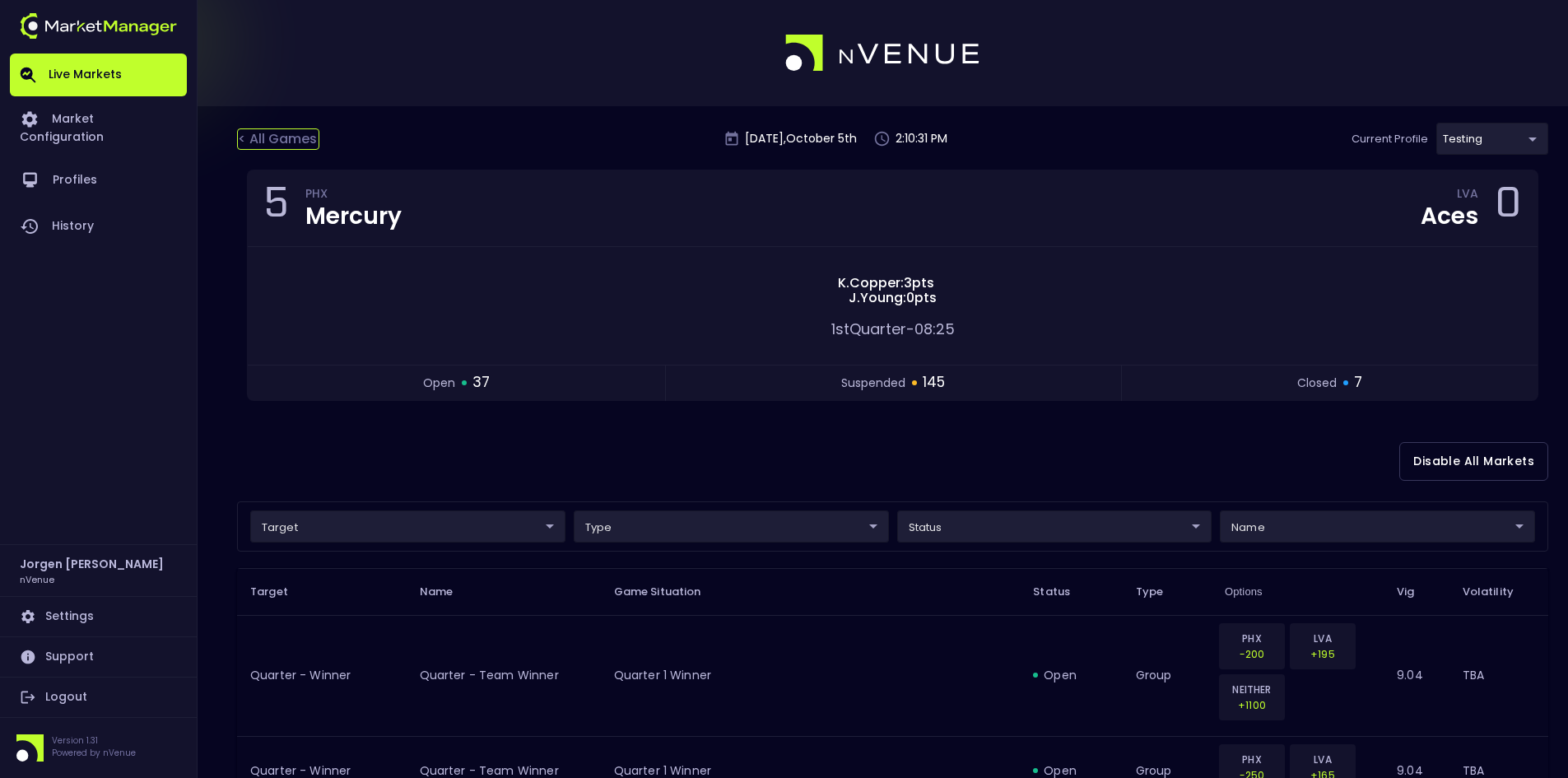
click at [291, 137] on div "< All Games" at bounding box center [279, 139] width 83 height 21
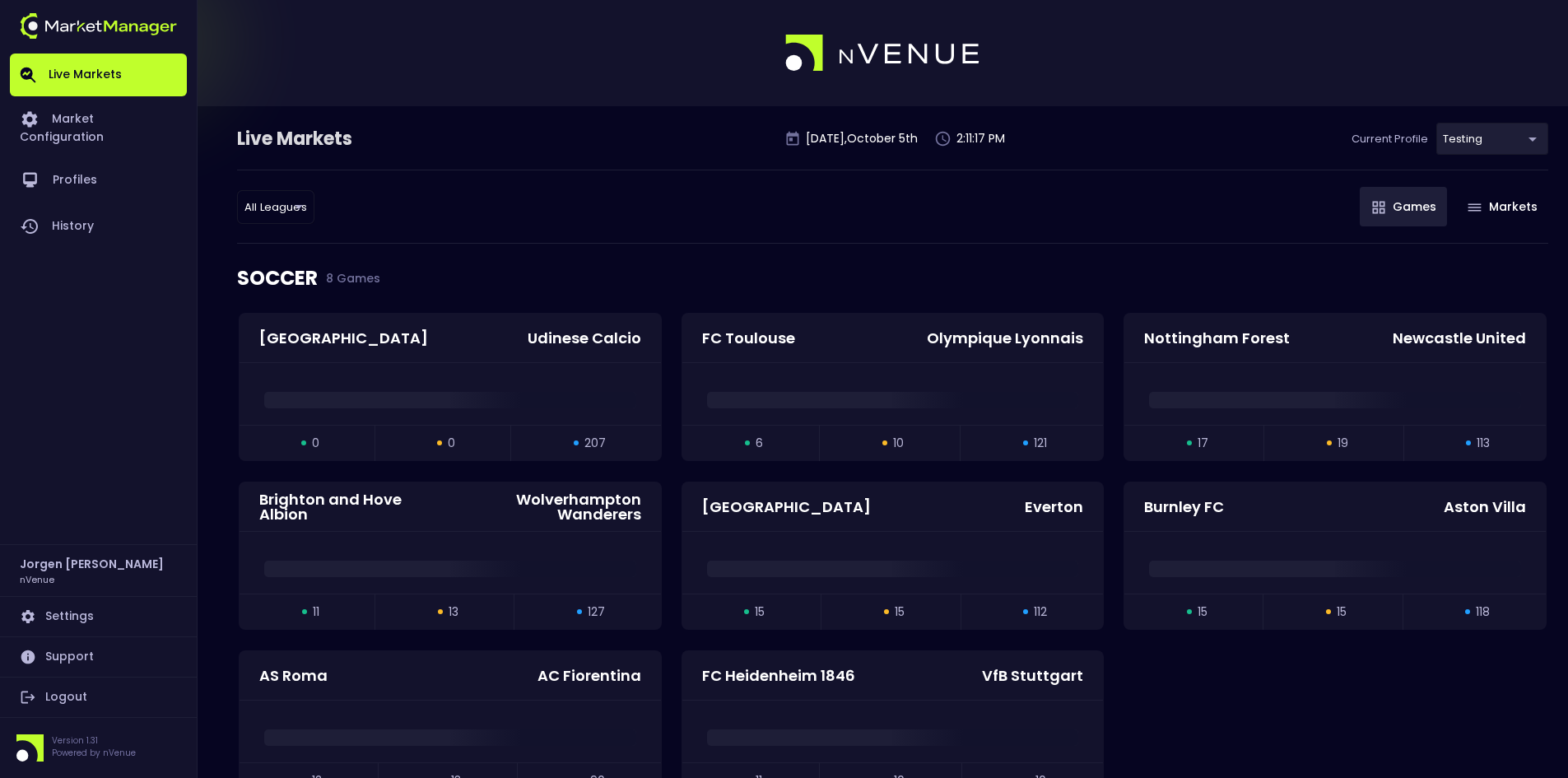
click at [1071, 208] on div "All Leagues all leagues ​ Games Markets" at bounding box center [893, 207] width 1312 height 74
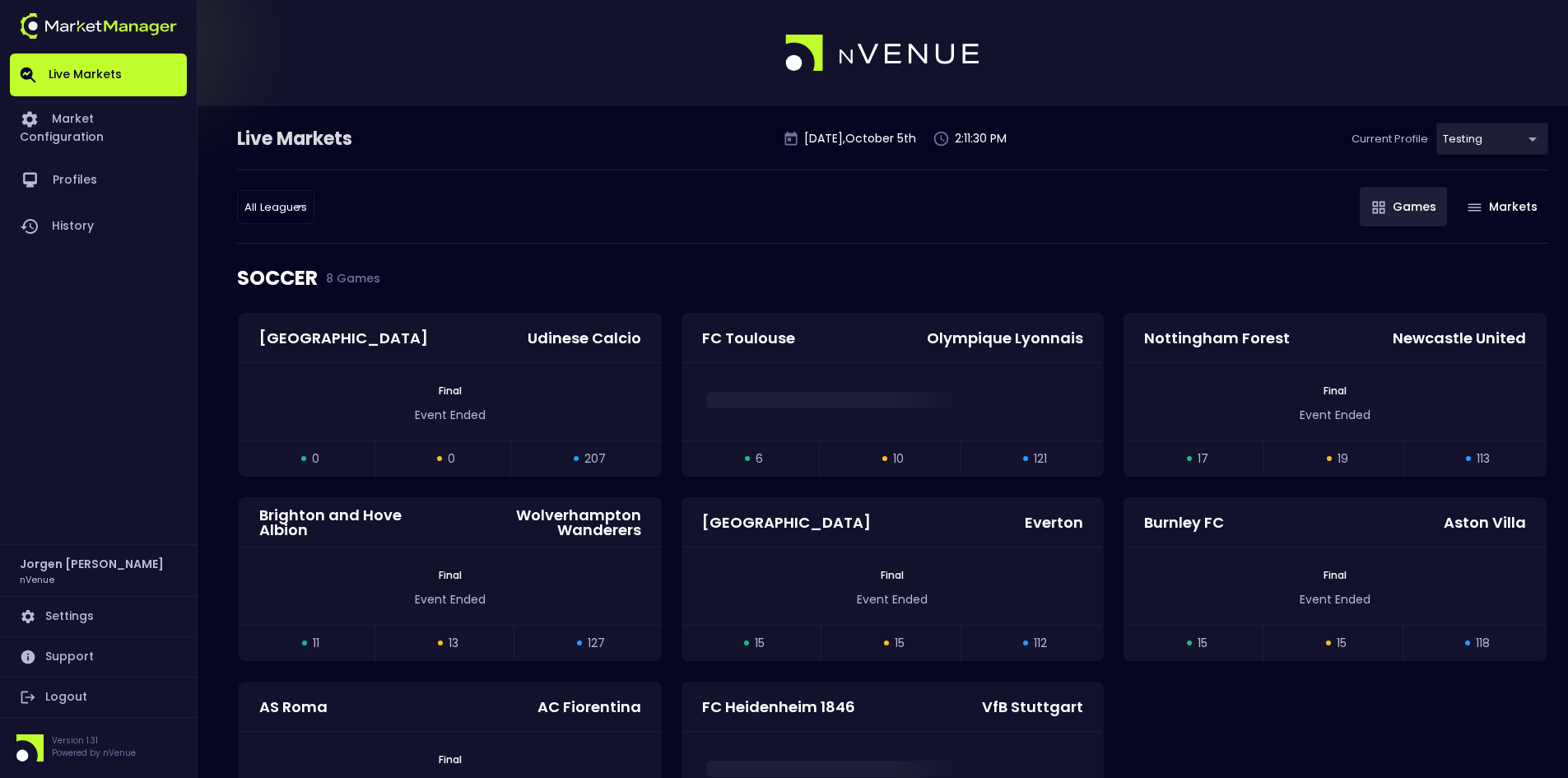
click at [797, 208] on div "All Leagues all leagues ​ Games Markets" at bounding box center [893, 207] width 1312 height 74
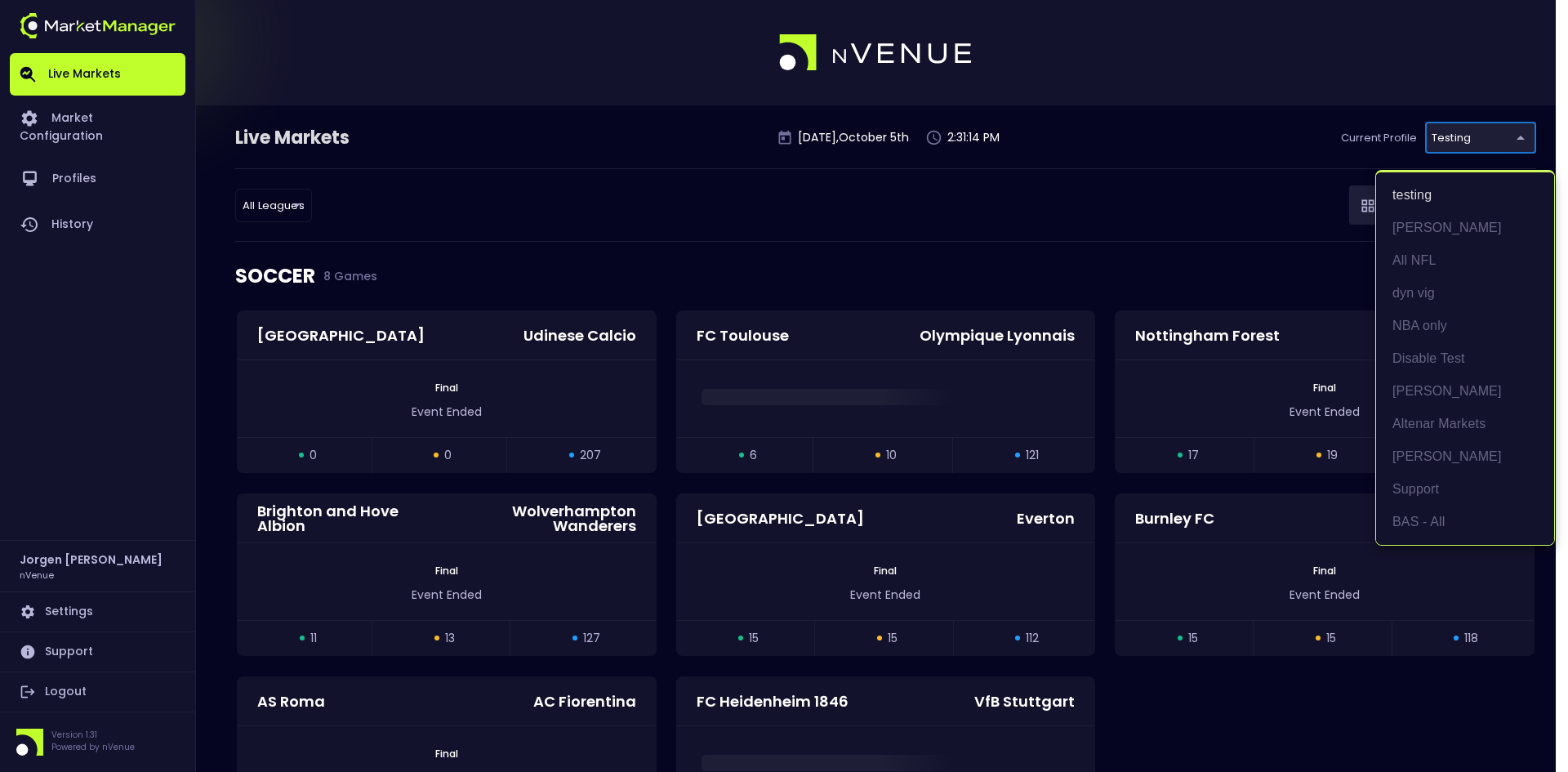
click at [1421, 512] on li "BAS - All" at bounding box center [1465, 522] width 178 height 33
type input "0d810fa5-e353-4d9c-b11d-31f095cae871"
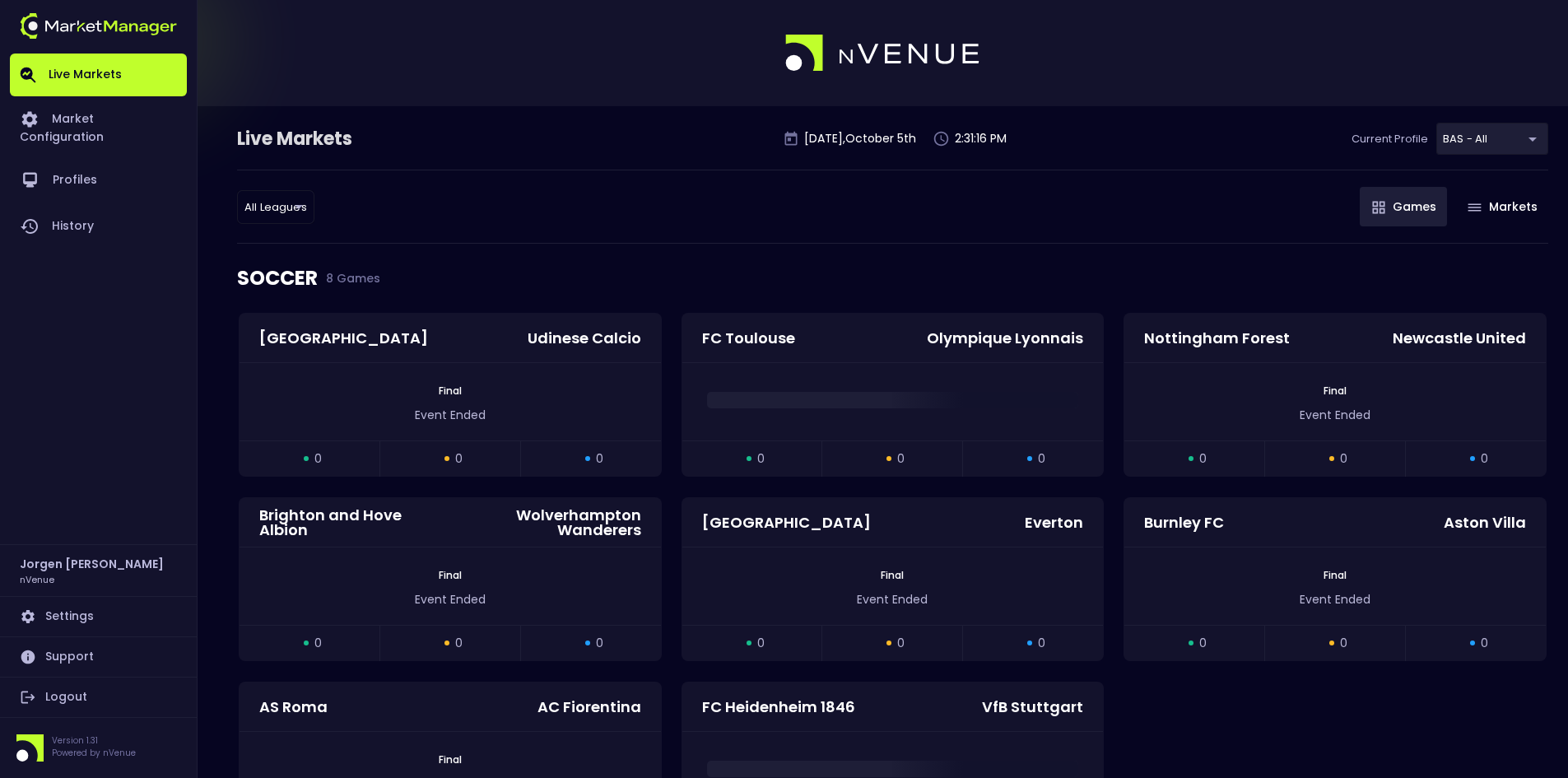
click at [677, 227] on div "All Leagues all leagues ​ Games Markets" at bounding box center [893, 207] width 1312 height 74
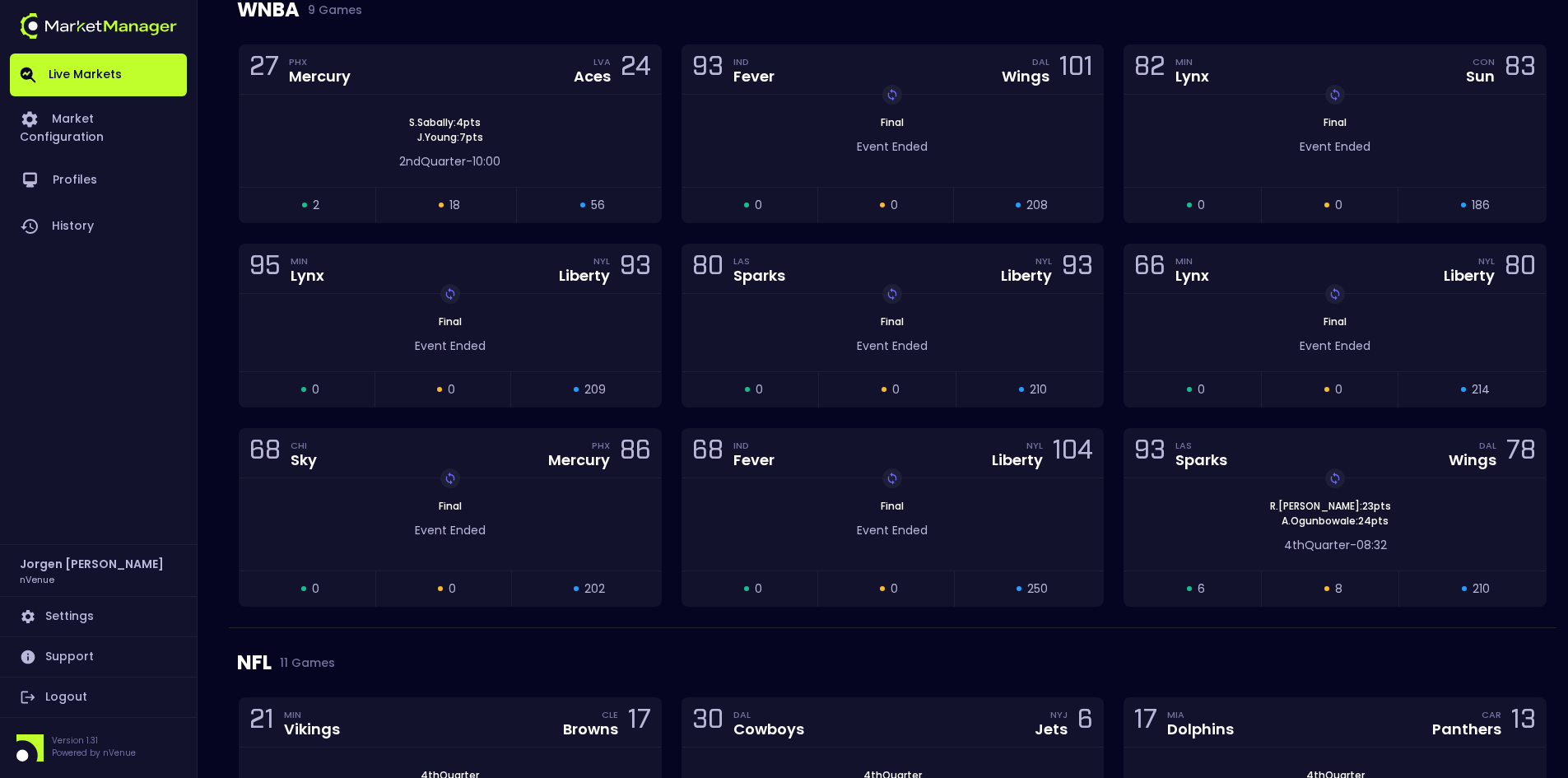
scroll to position [1729, 0]
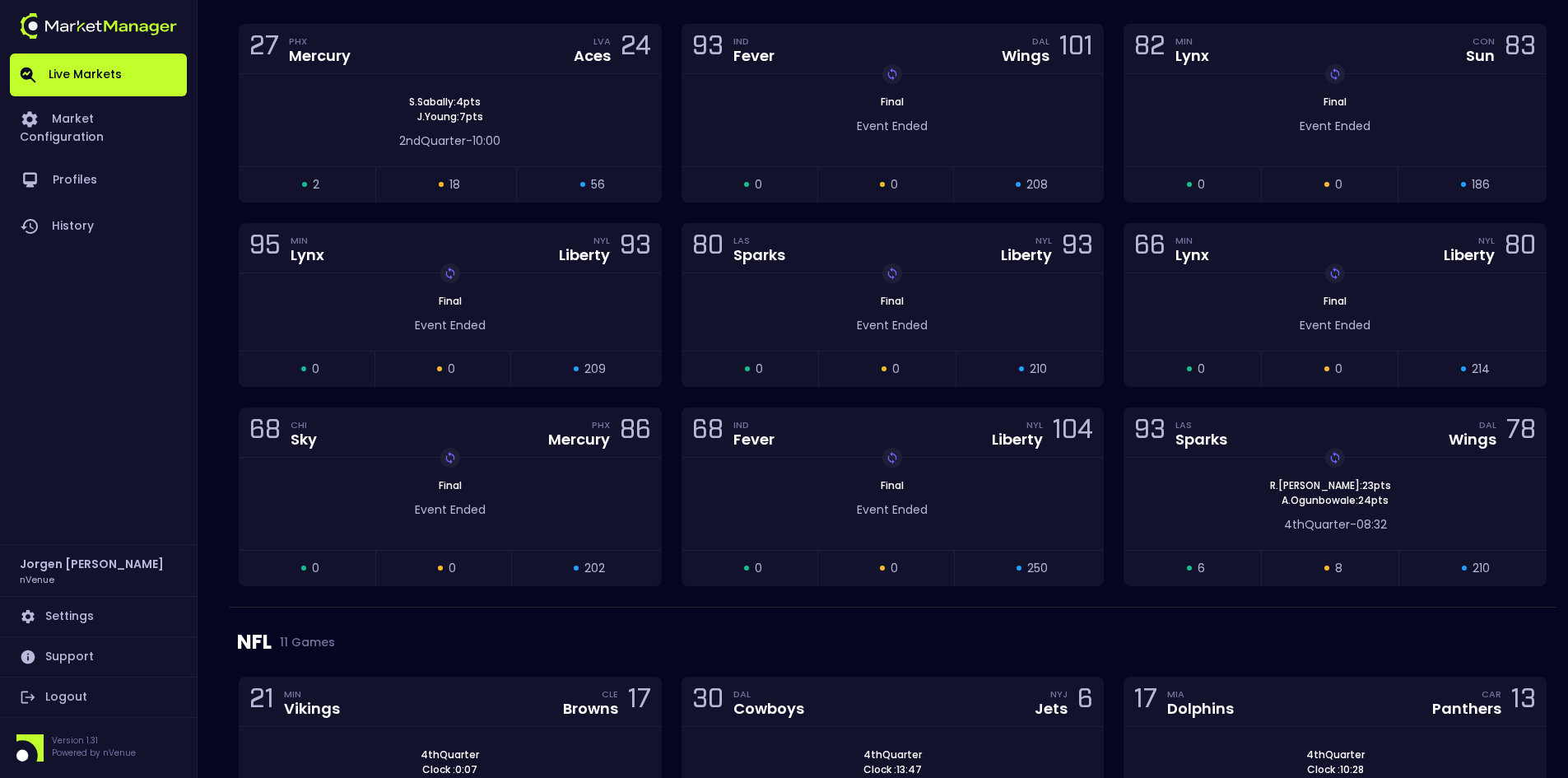
click at [577, 122] on div "[PERSON_NAME] : 4 pts [PERSON_NAME] : 7 pts" at bounding box center [450, 110] width 422 height 30
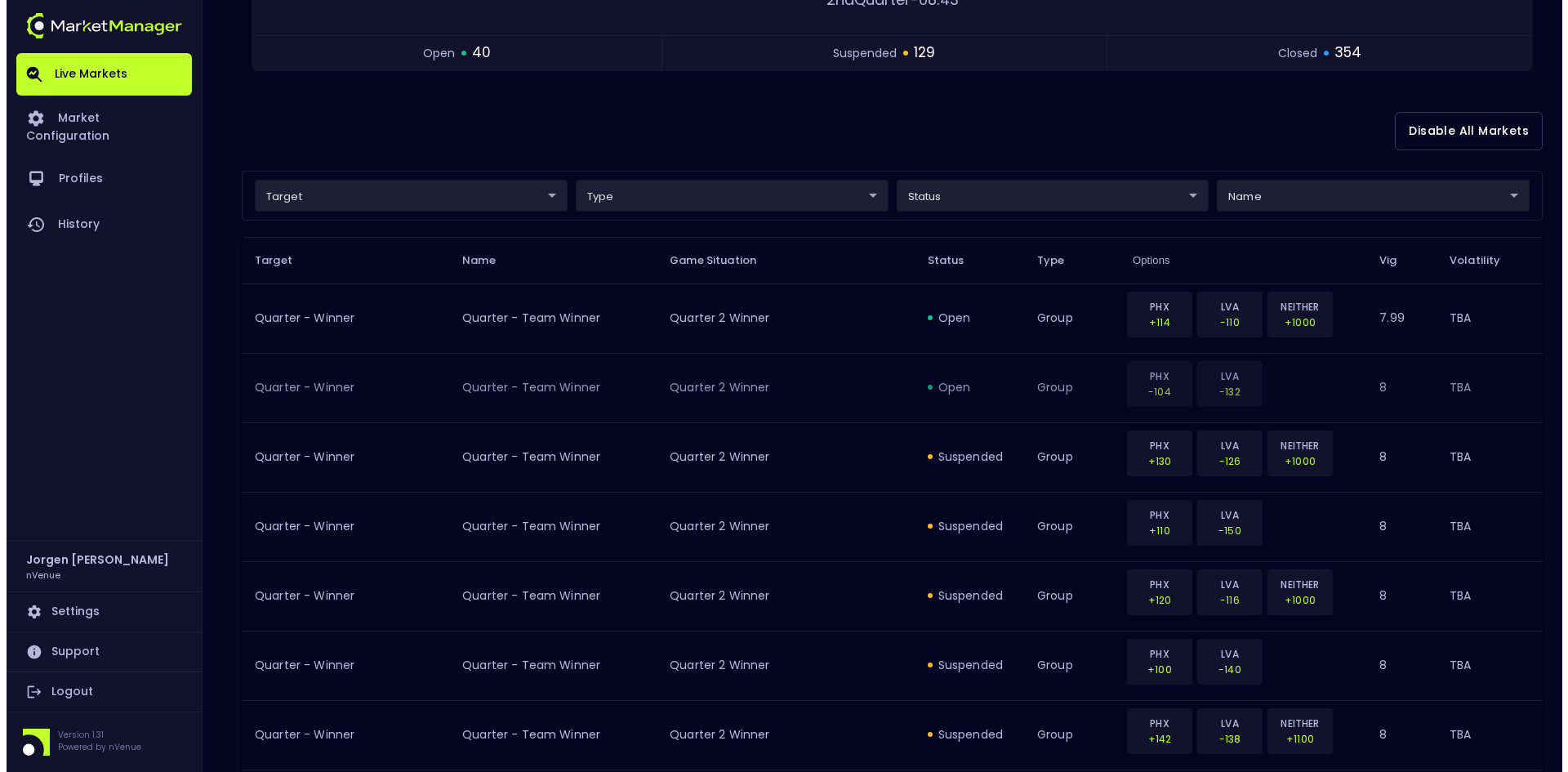
scroll to position [0, 0]
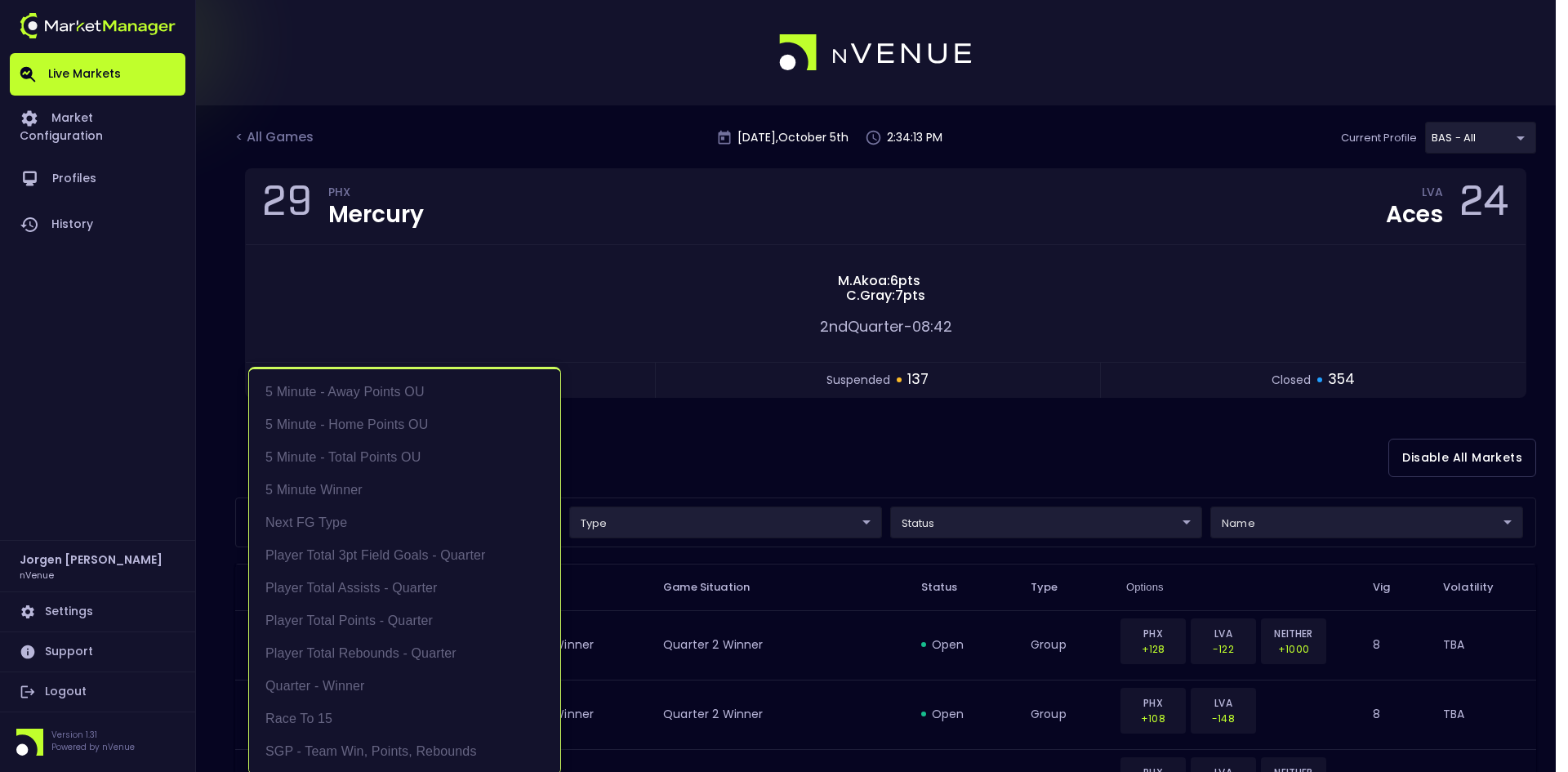
click at [371, 615] on li "Player Total Points - Quarter" at bounding box center [404, 621] width 311 height 33
type input "Player Total Points - Quarter"
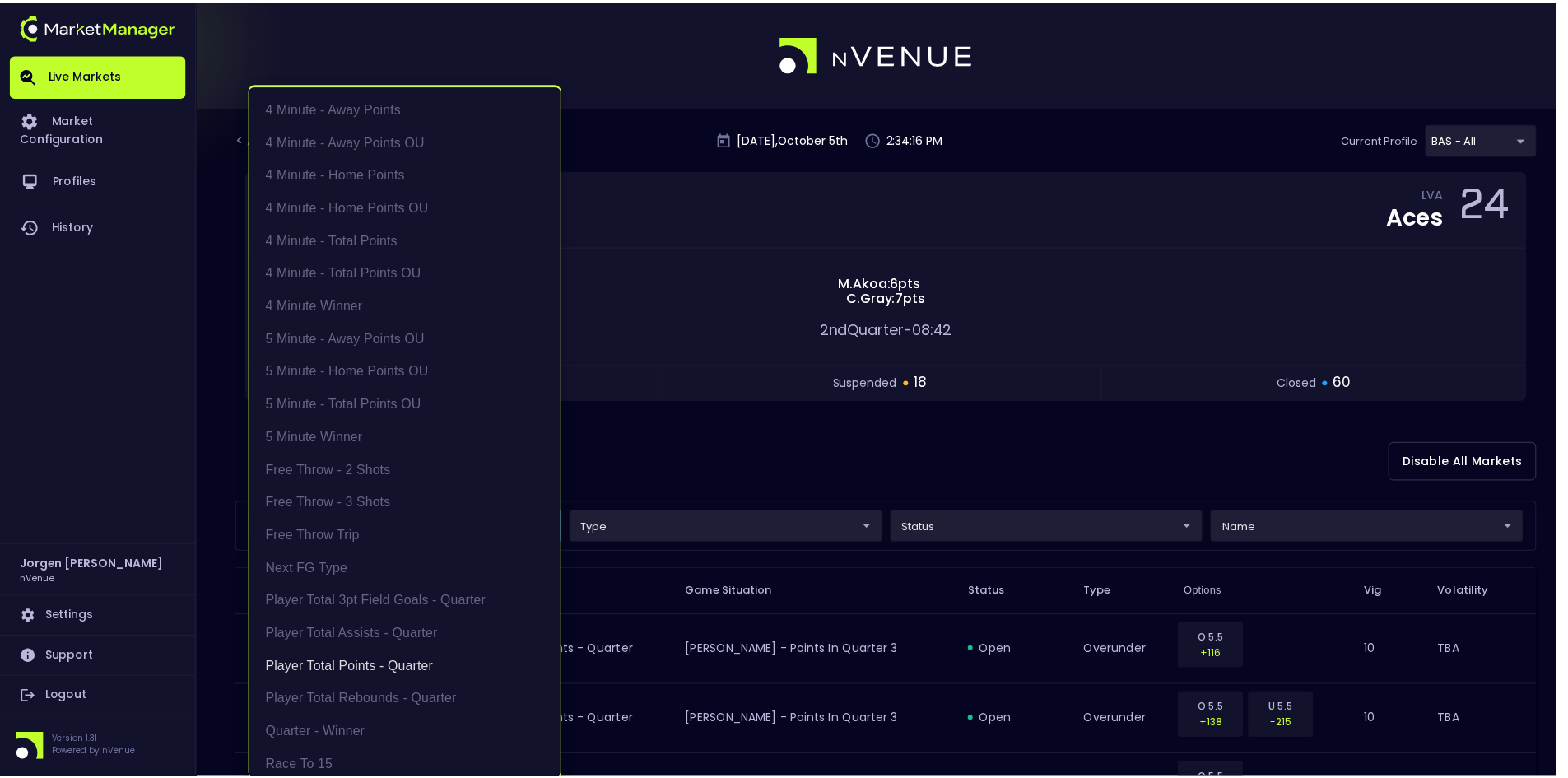
scroll to position [3, 0]
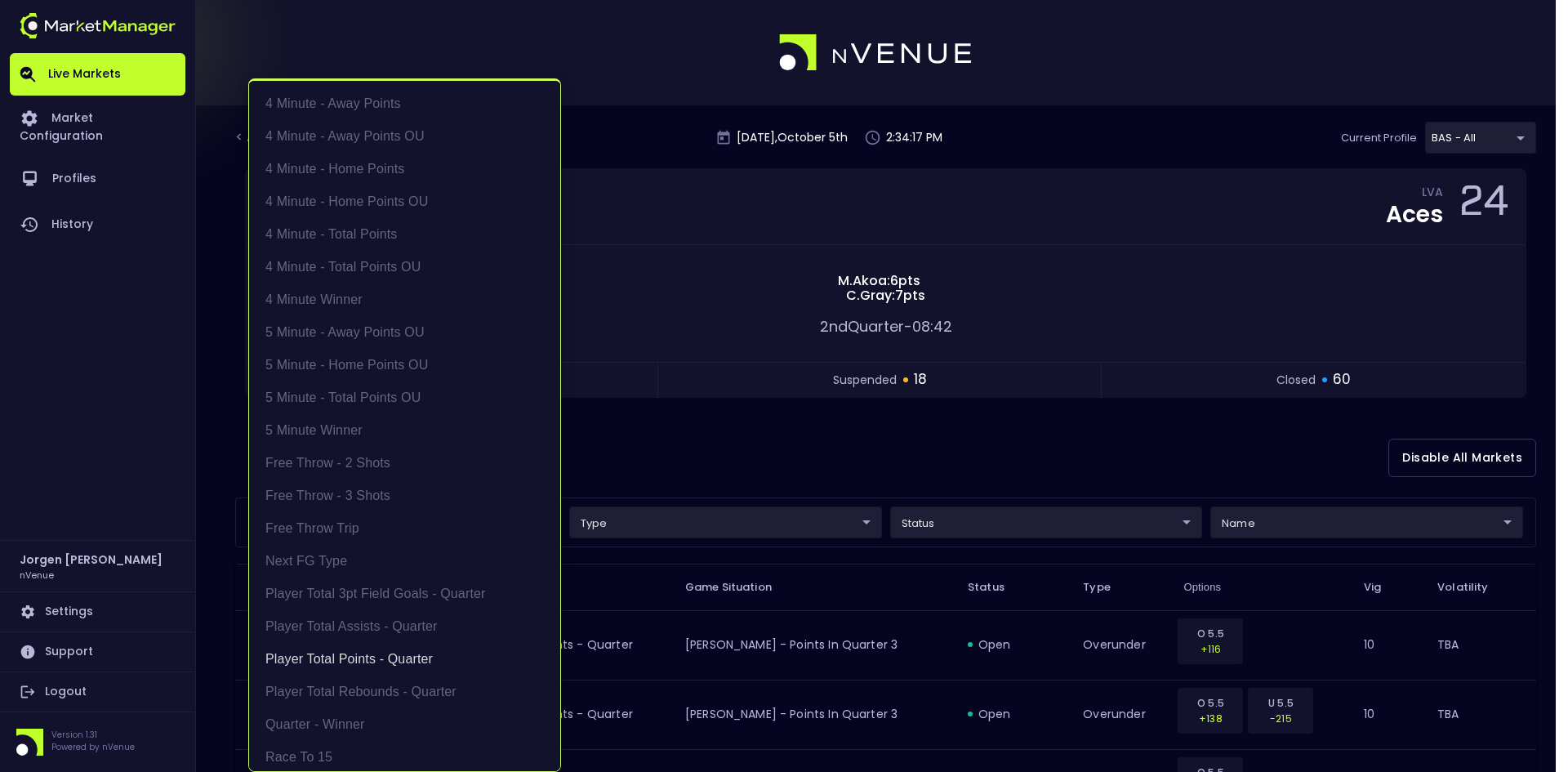
click at [768, 455] on div at bounding box center [784, 386] width 1568 height 772
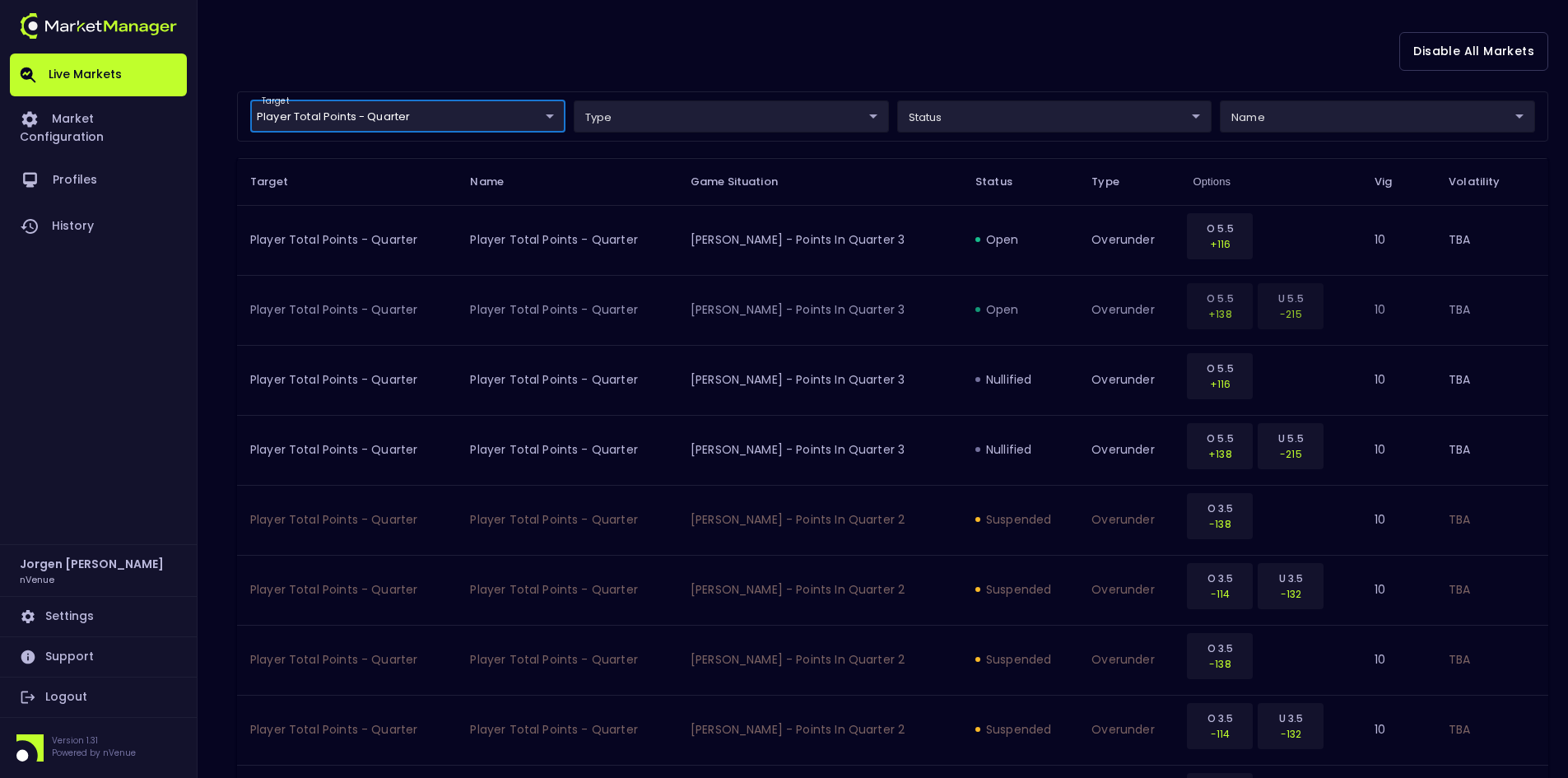
scroll to position [412, 0]
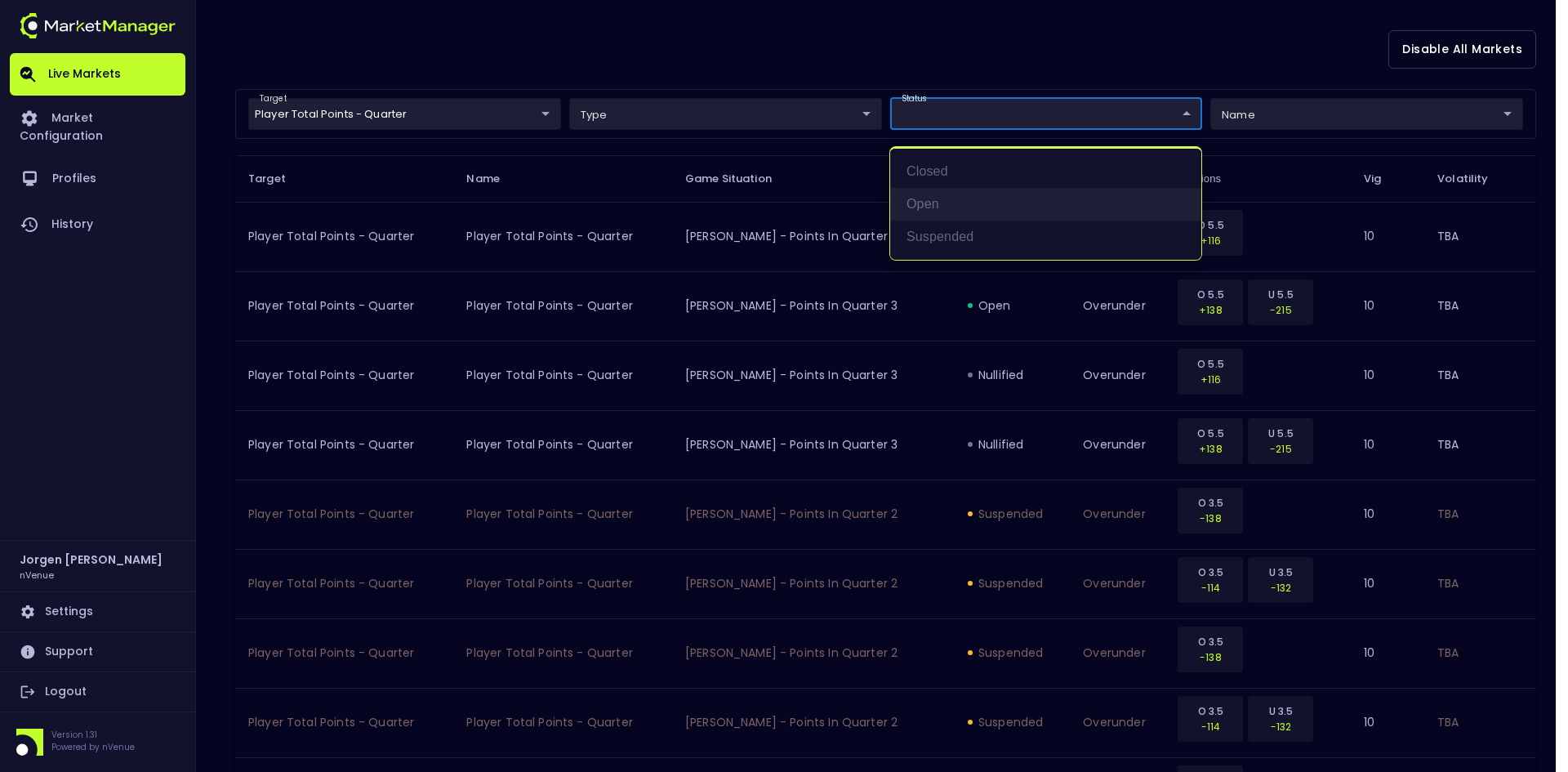
click at [925, 207] on li "open" at bounding box center [1046, 204] width 311 height 33
type input "open"
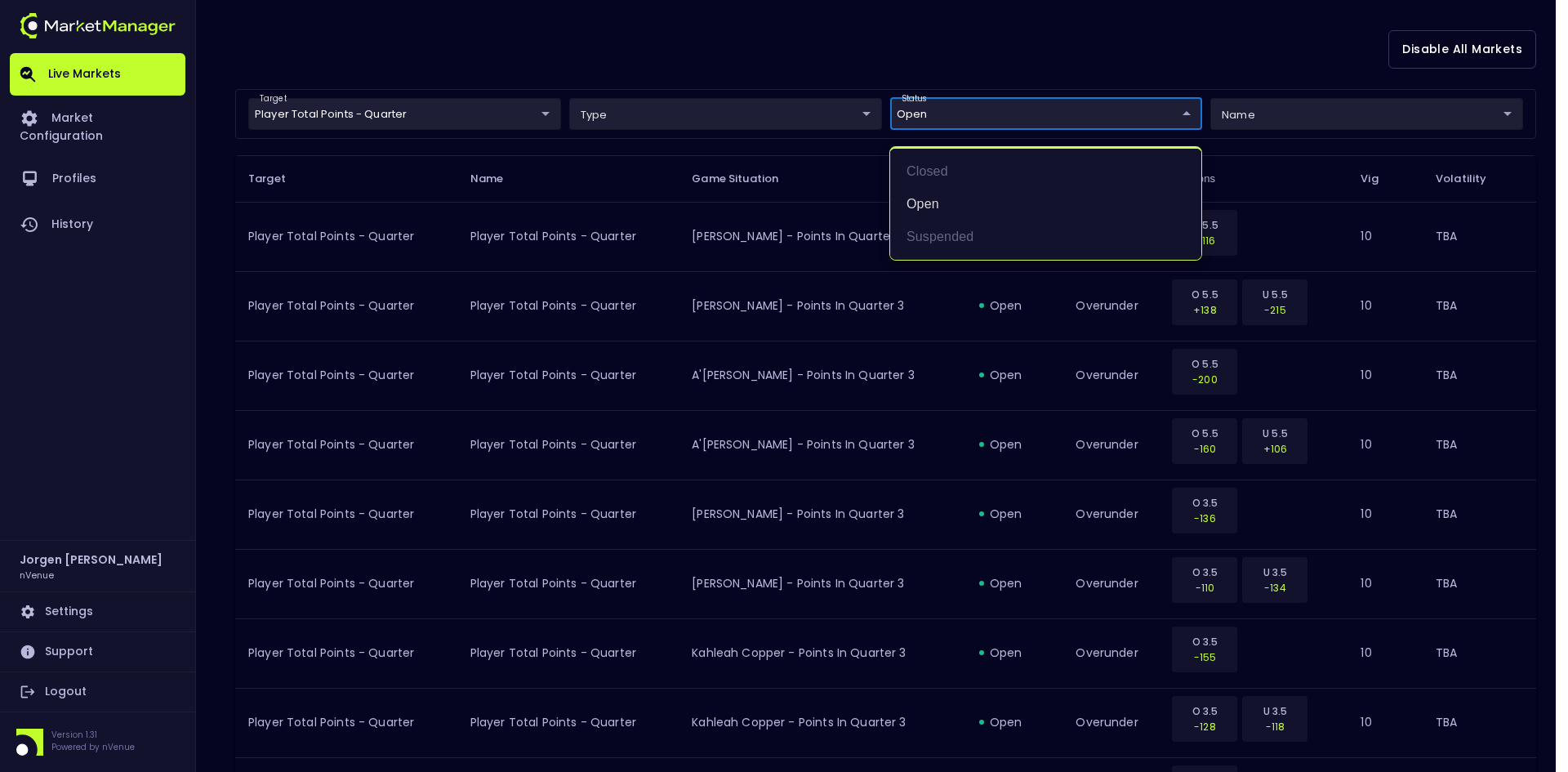
click at [924, 60] on div at bounding box center [784, 386] width 1568 height 772
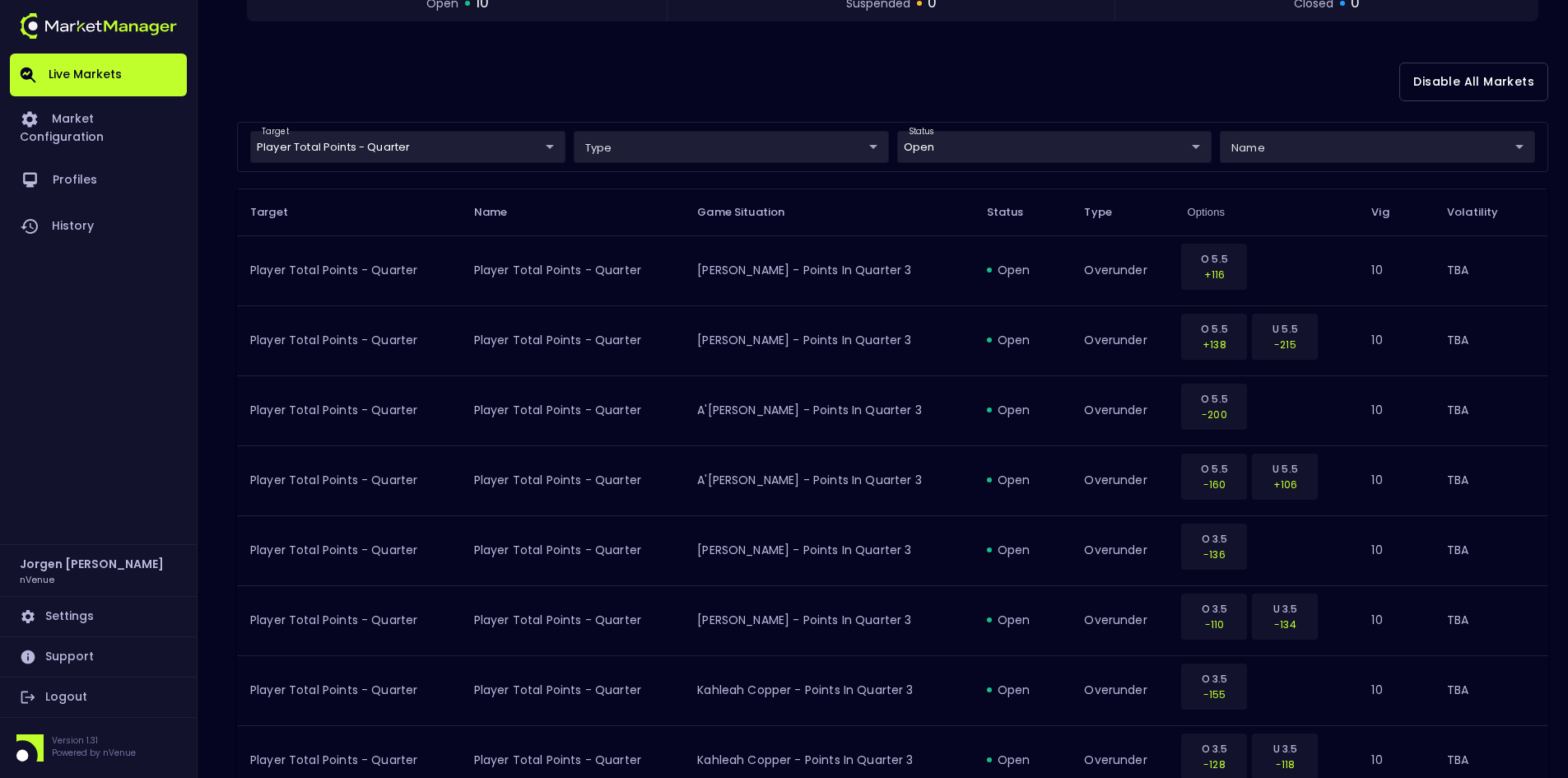
scroll to position [291, 0]
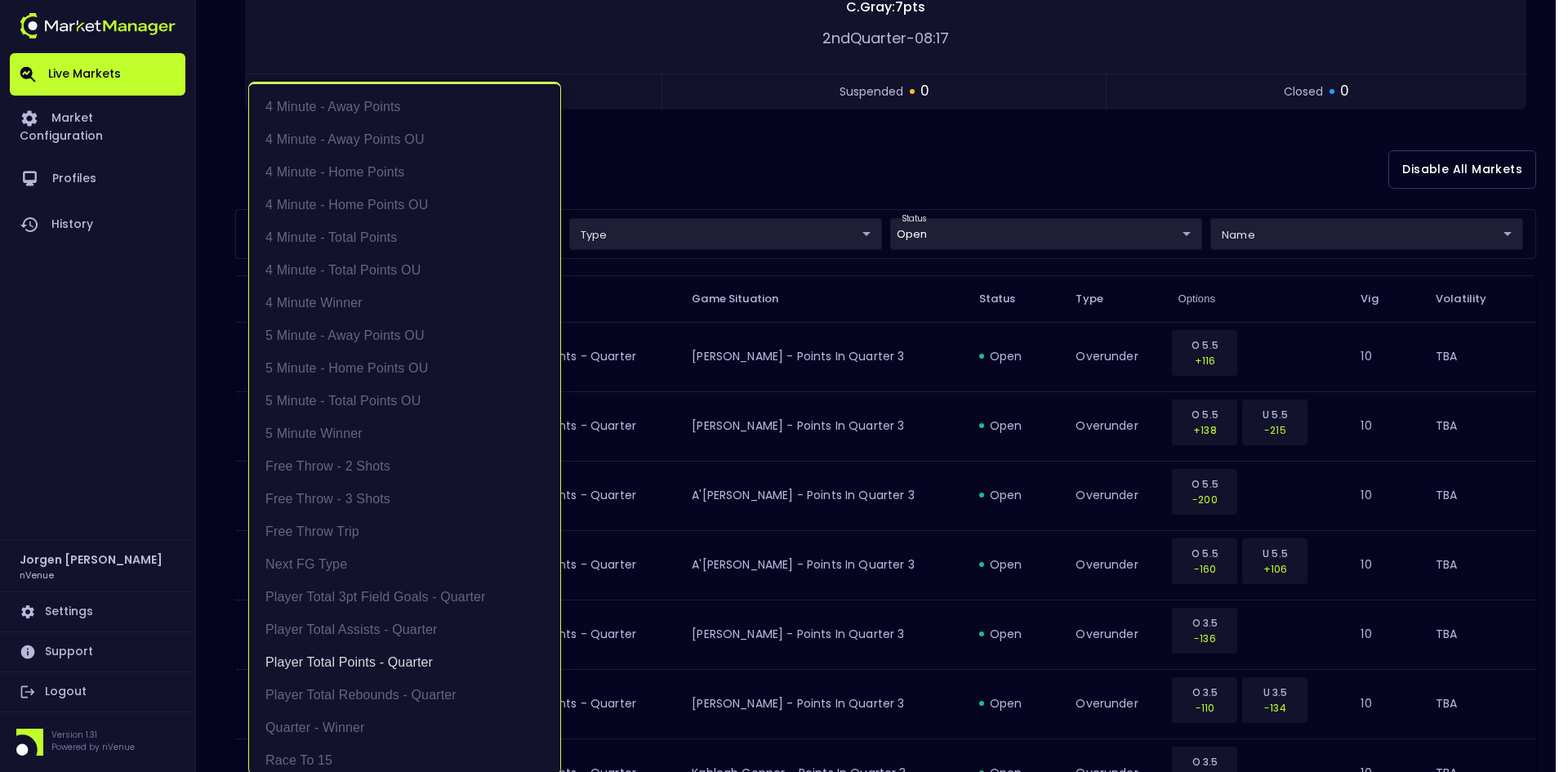
click at [398, 221] on body "Live Markets Market Configuration Profiles History [PERSON_NAME] nVenue Setting…" at bounding box center [784, 404] width 1568 height 1387
click at [336, 650] on li "Player Total Points - Quarter" at bounding box center [404, 663] width 311 height 33
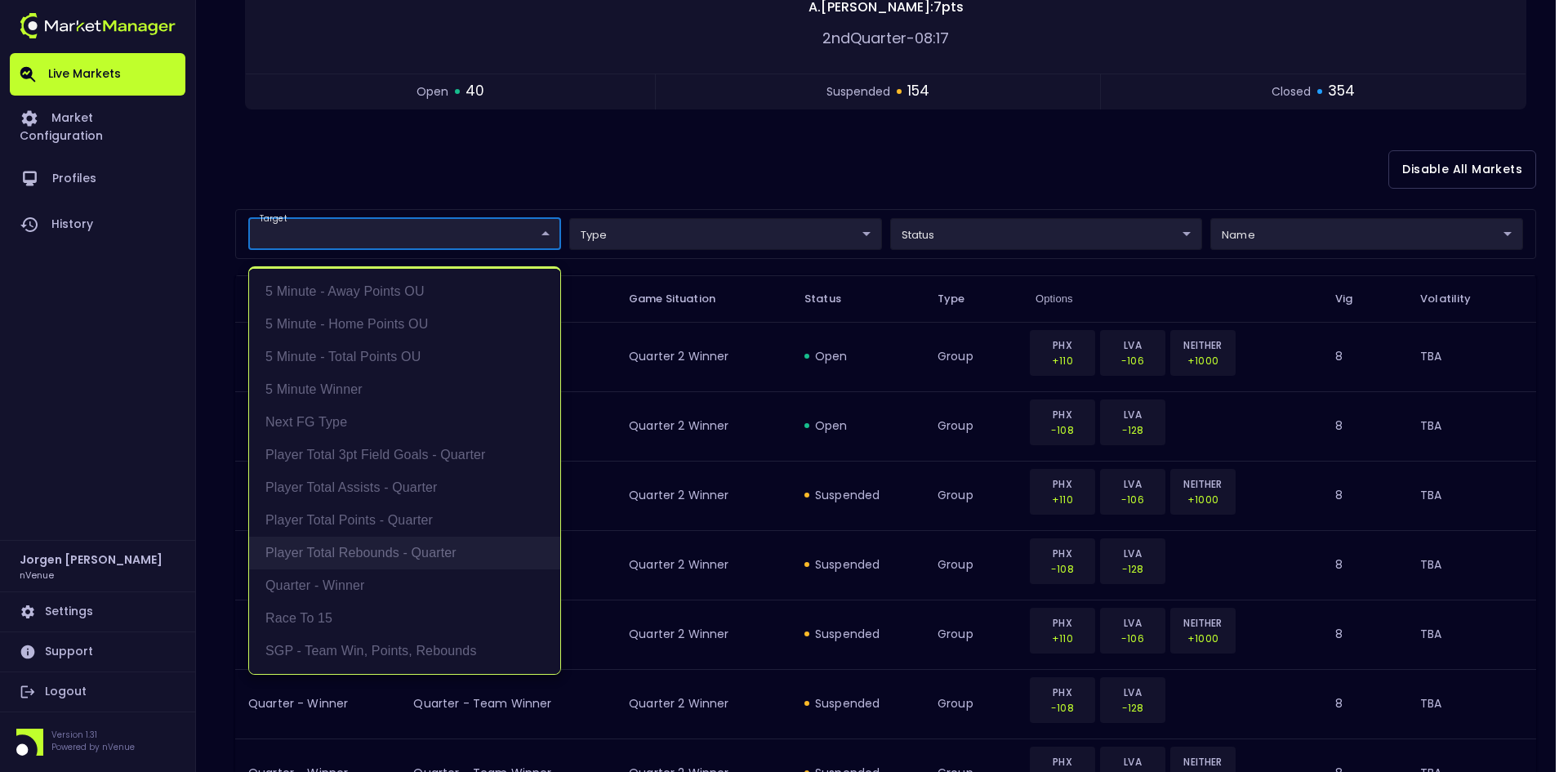
click at [369, 549] on li "Player Total Rebounds - Quarter" at bounding box center [404, 553] width 311 height 33
type input "Player Total Rebounds - Quarter"
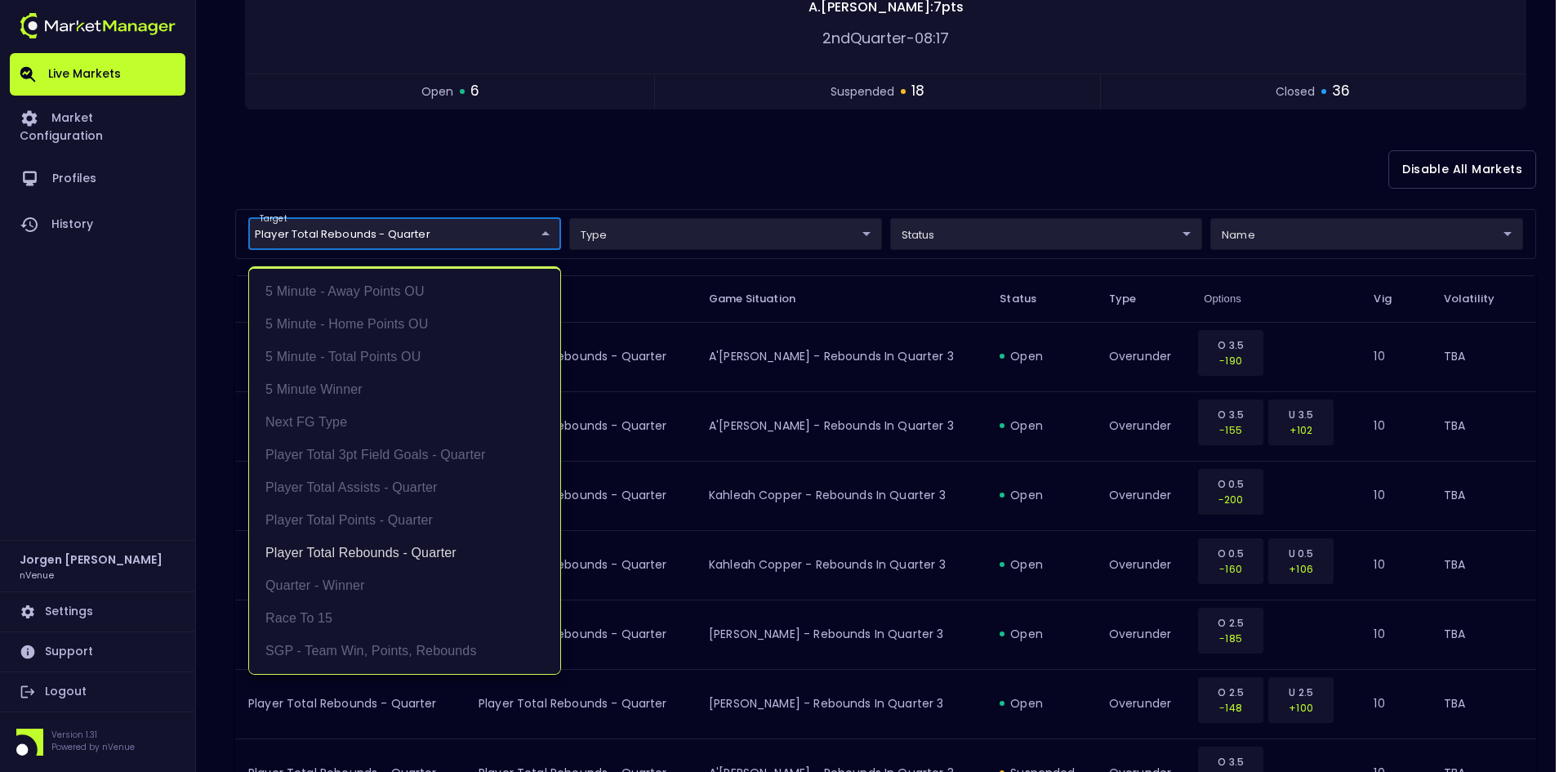
click at [728, 180] on div at bounding box center [784, 386] width 1568 height 772
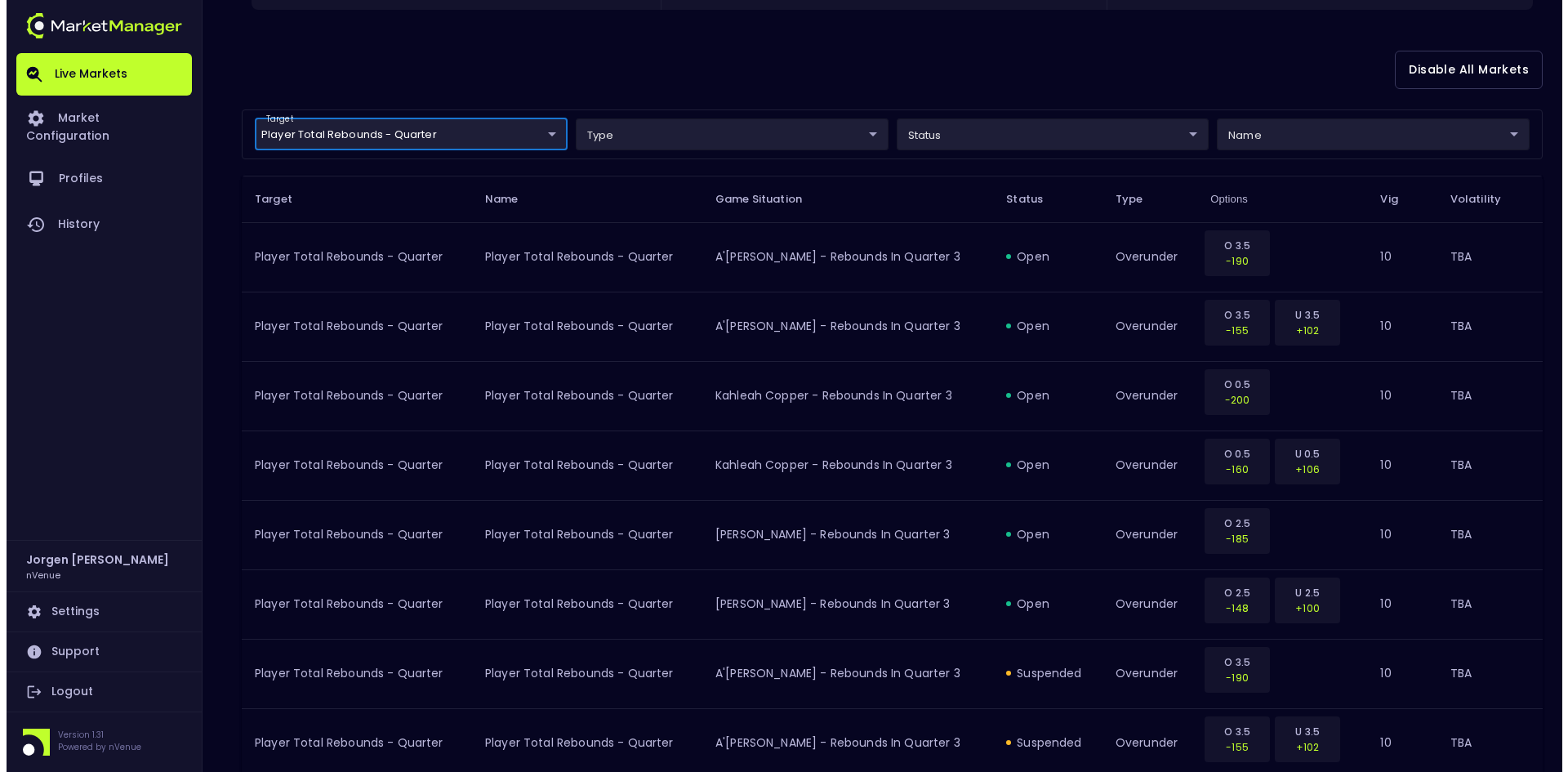
scroll to position [125, 0]
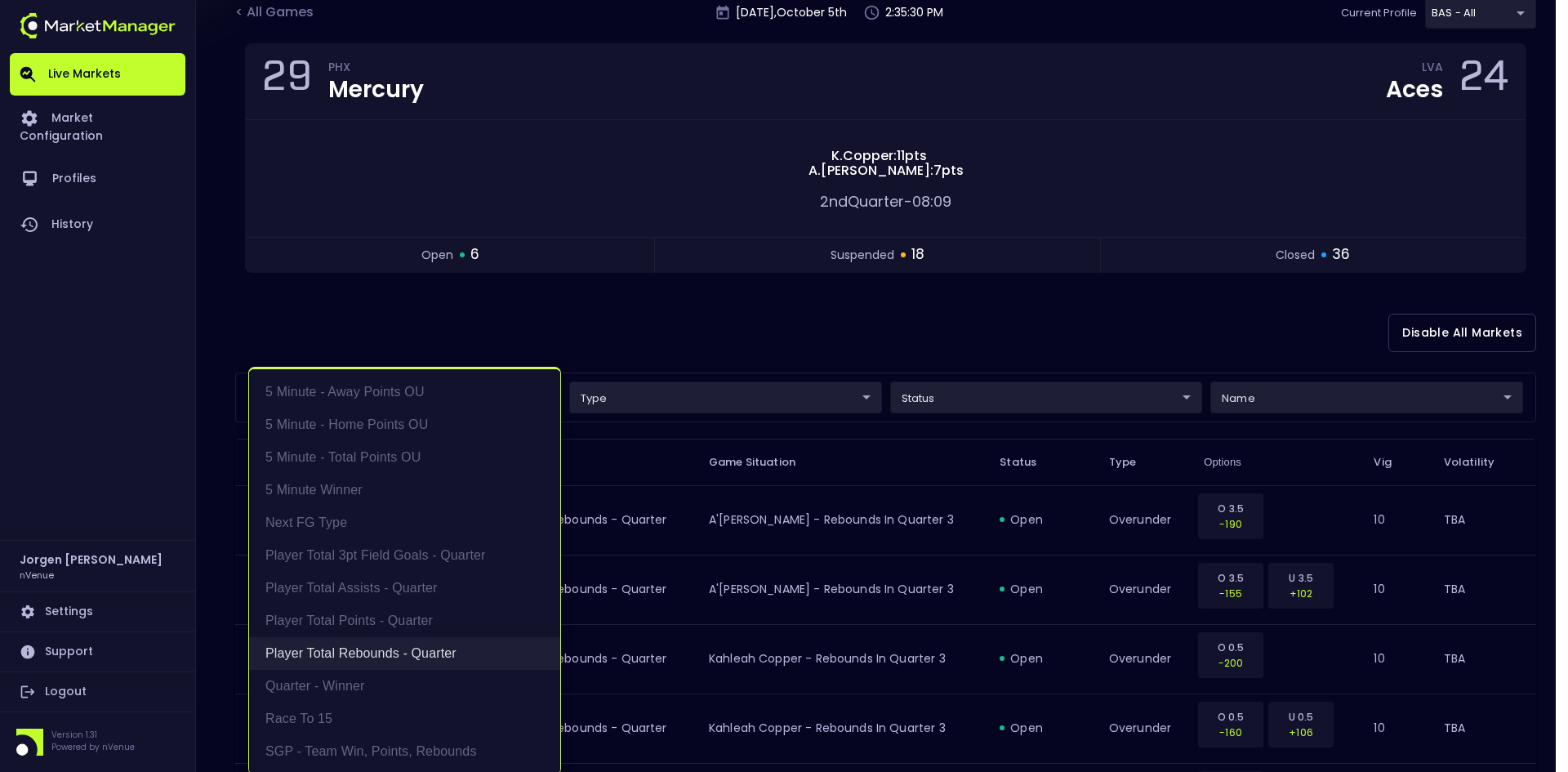
click at [355, 649] on li "Player Total Rebounds - Quarter" at bounding box center [404, 654] width 311 height 33
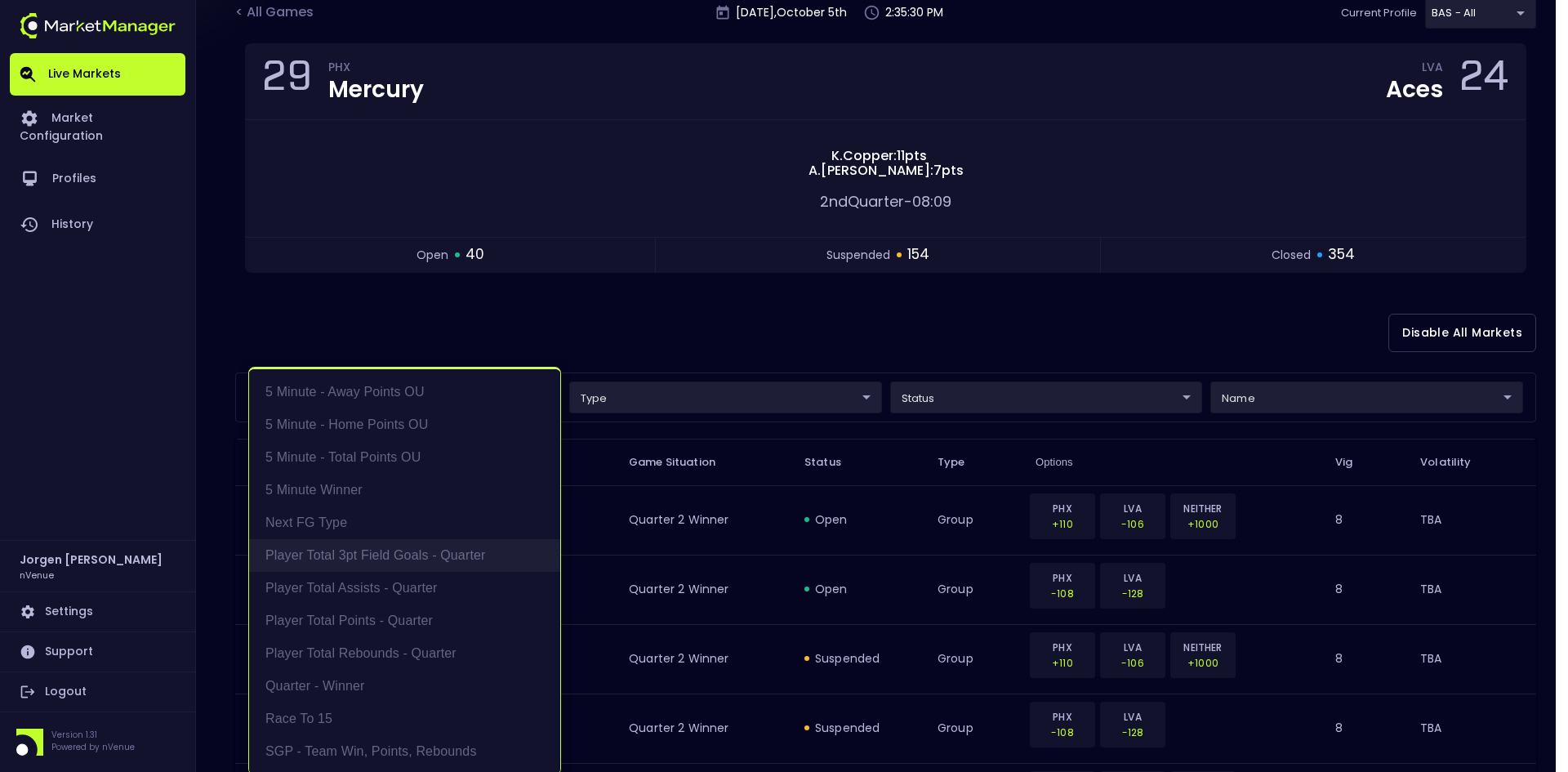
click at [363, 566] on li "Player Total 3pt Field Goals - Quarter" at bounding box center [404, 555] width 311 height 33
type input "Player Total 3pt Field Goals - Quarter"
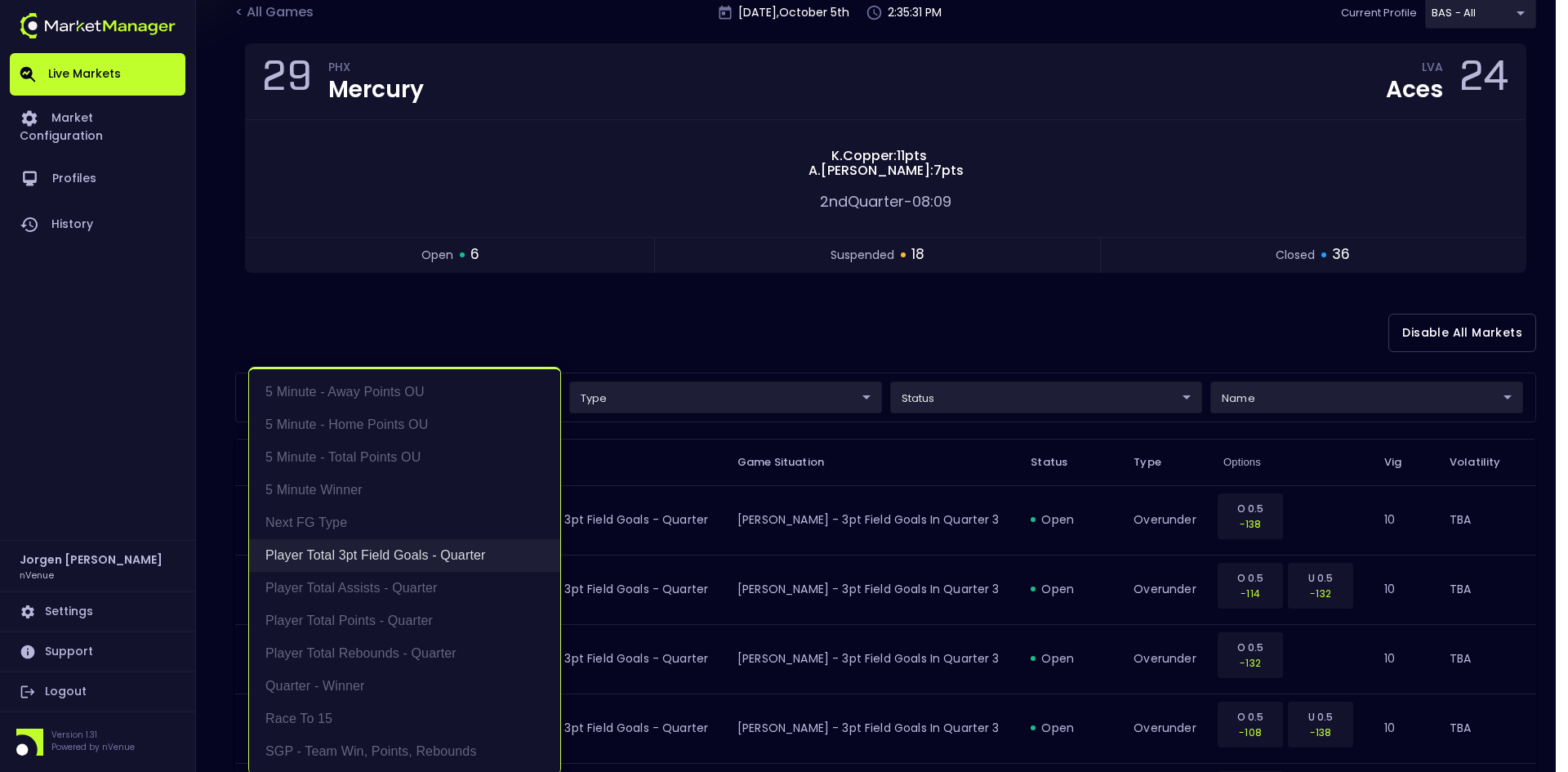
click at [367, 558] on li "Player Total 3pt Field Goals - Quarter" at bounding box center [404, 555] width 311 height 33
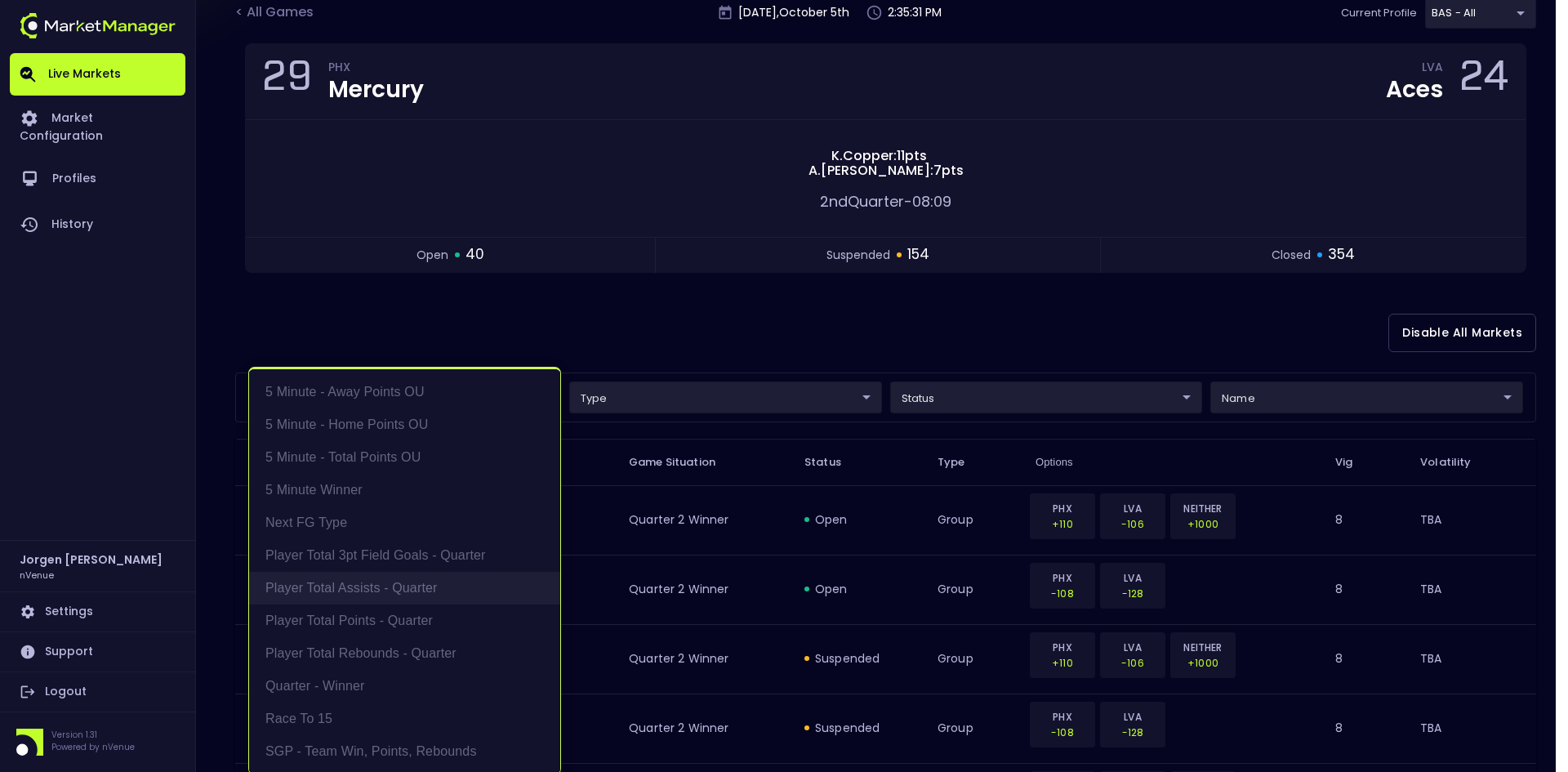
click at [360, 588] on li "Player Total Assists - Quarter" at bounding box center [404, 588] width 311 height 33
type input "Player Total Assists - Quarter"
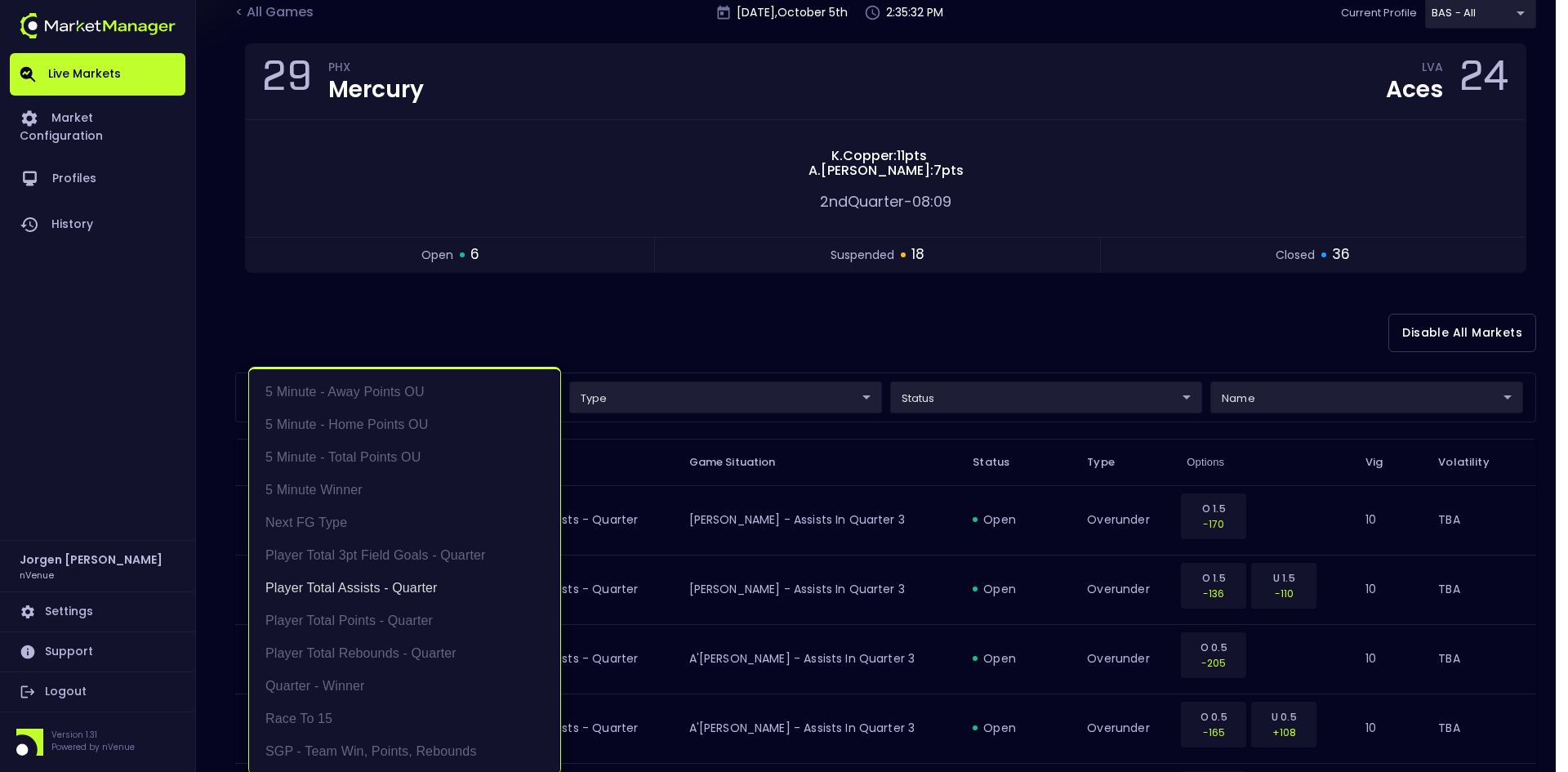
click at [771, 310] on div at bounding box center [784, 386] width 1568 height 772
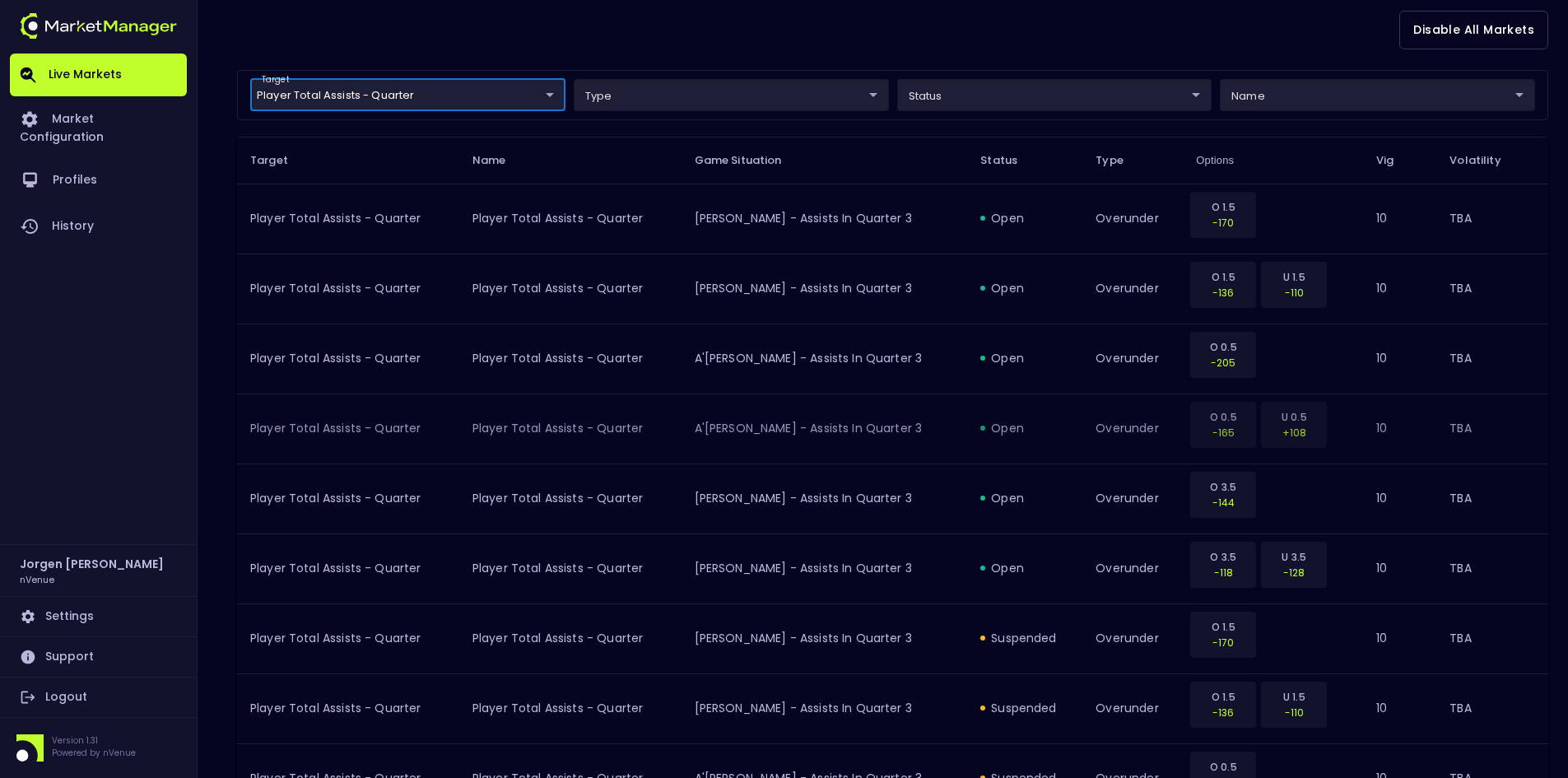
scroll to position [373, 0]
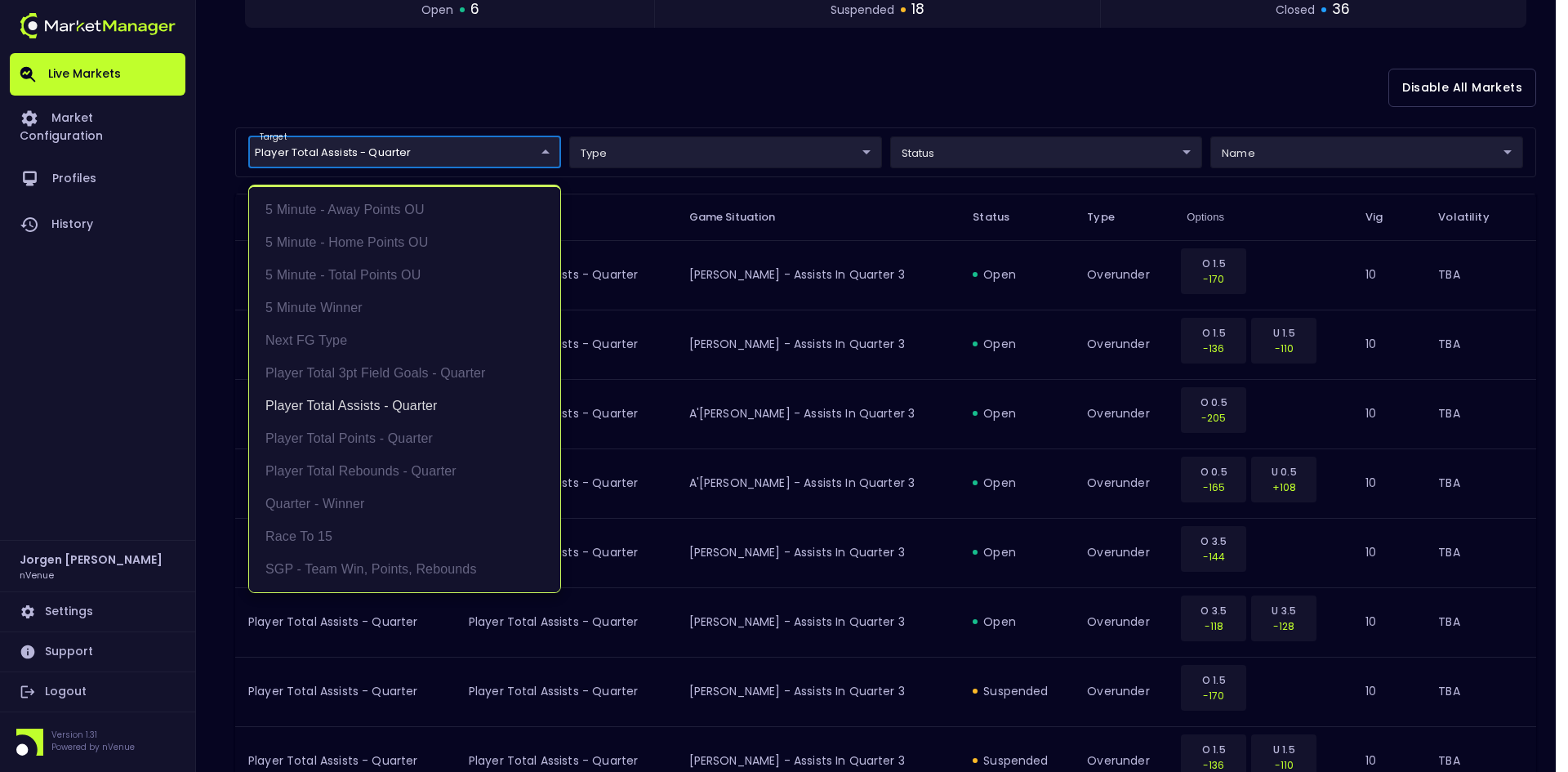
click at [352, 391] on li "Player Total Assists - Quarter" at bounding box center [404, 406] width 311 height 33
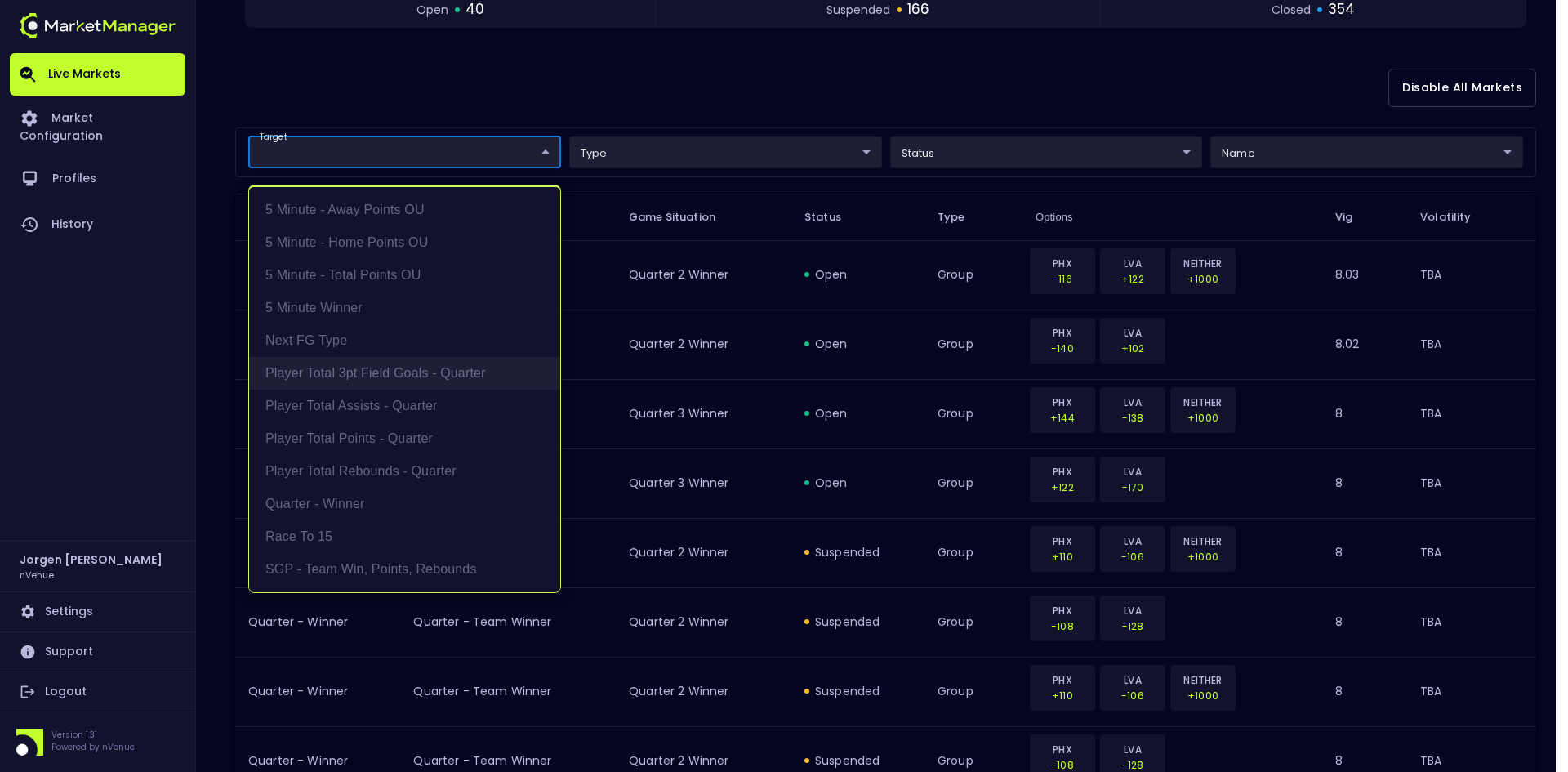
click at [384, 364] on li "Player Total 3pt Field Goals - Quarter" at bounding box center [404, 373] width 311 height 33
type input "Player Total 3pt Field Goals - Quarter"
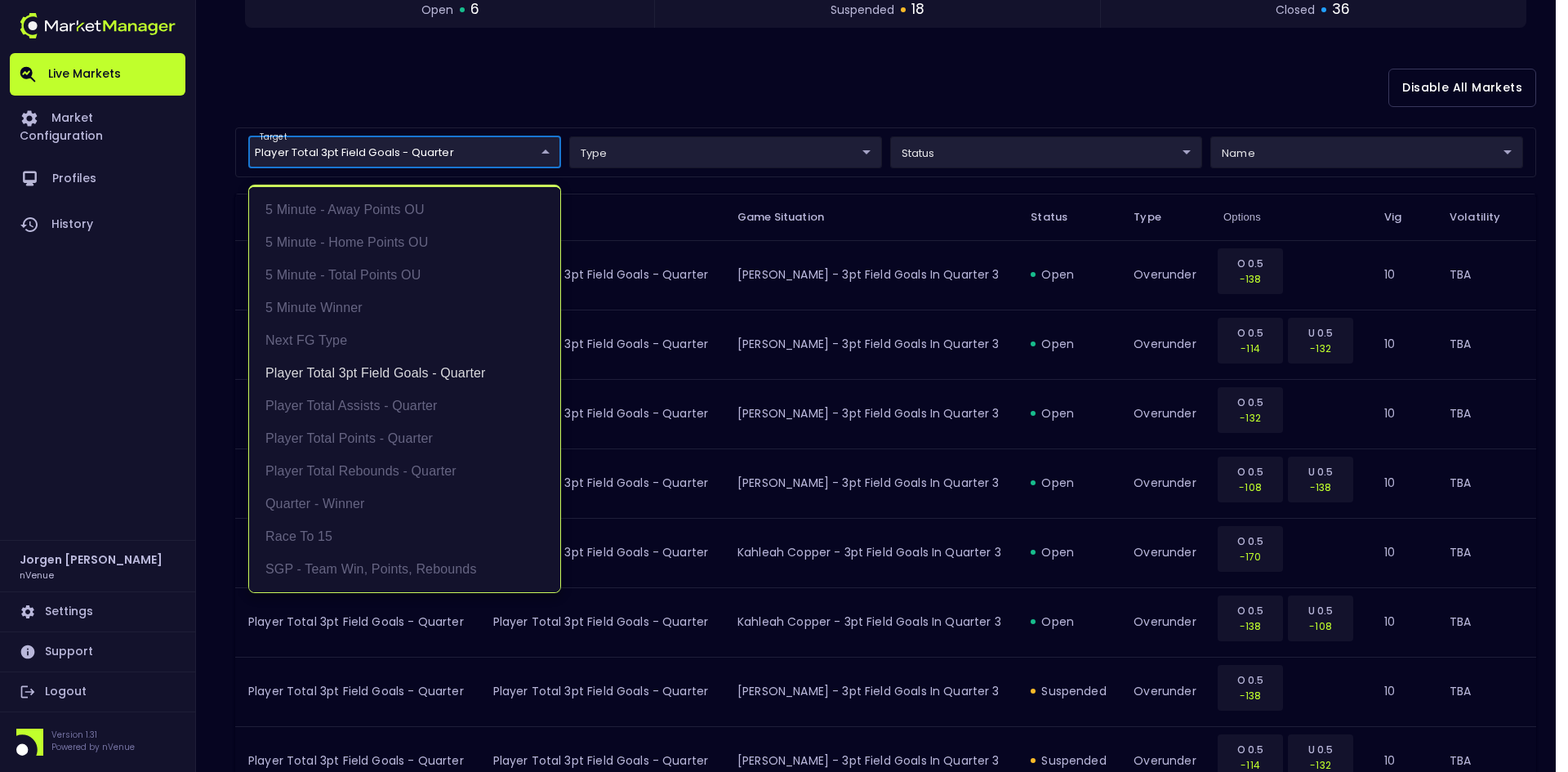
click at [799, 87] on div at bounding box center [784, 386] width 1568 height 772
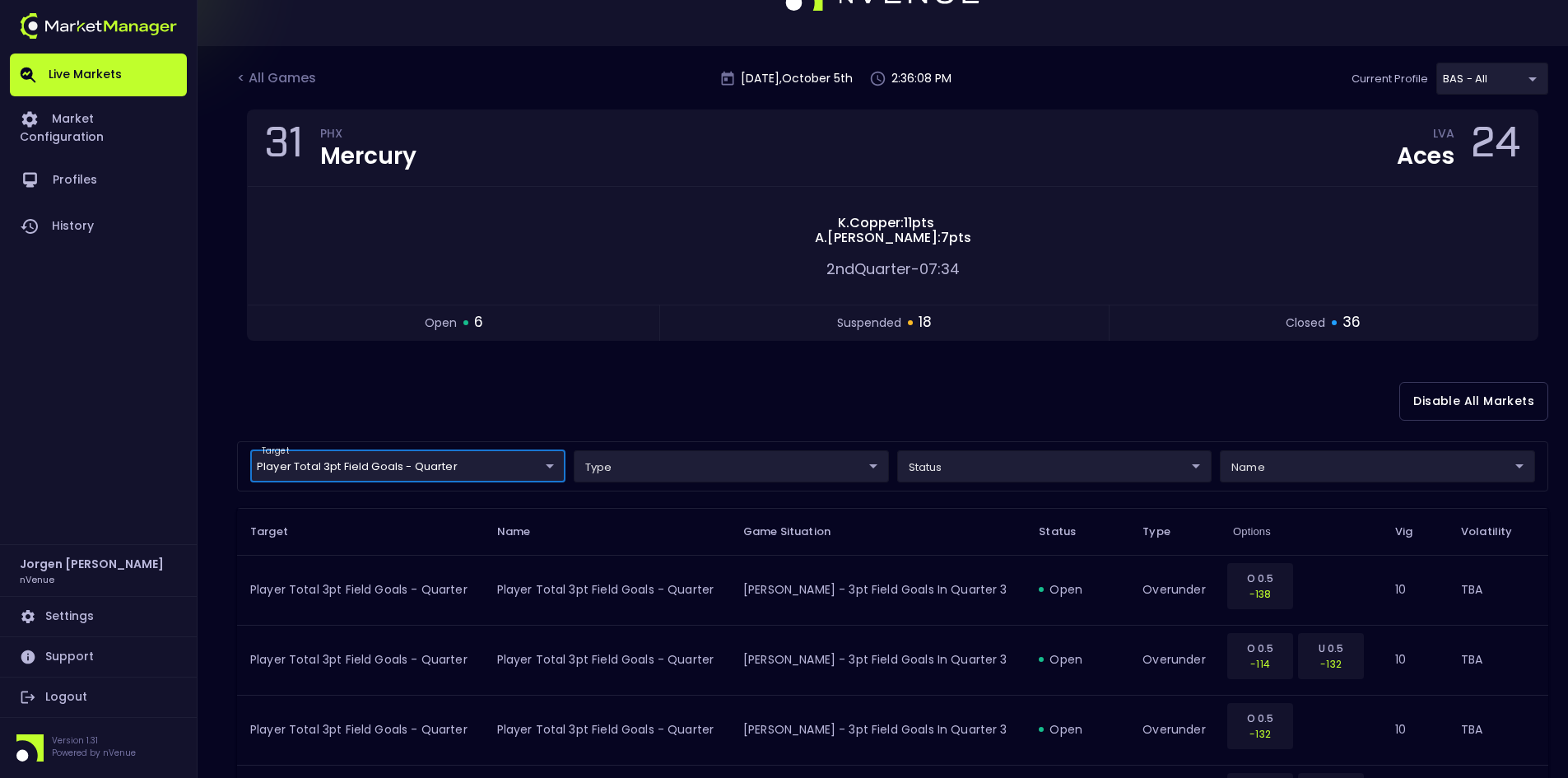
scroll to position [44, 0]
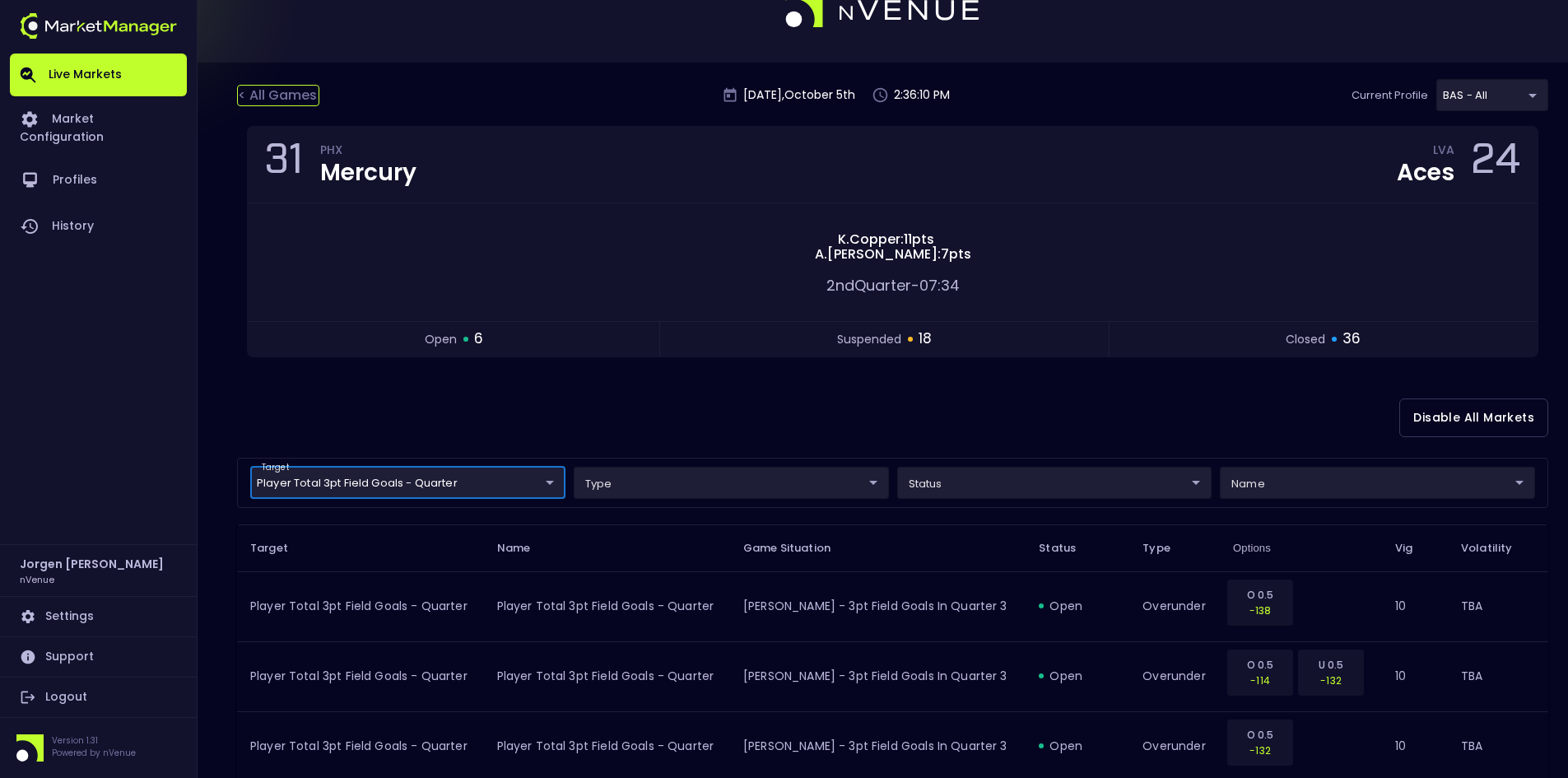
click at [269, 93] on div "< All Games" at bounding box center [279, 96] width 83 height 21
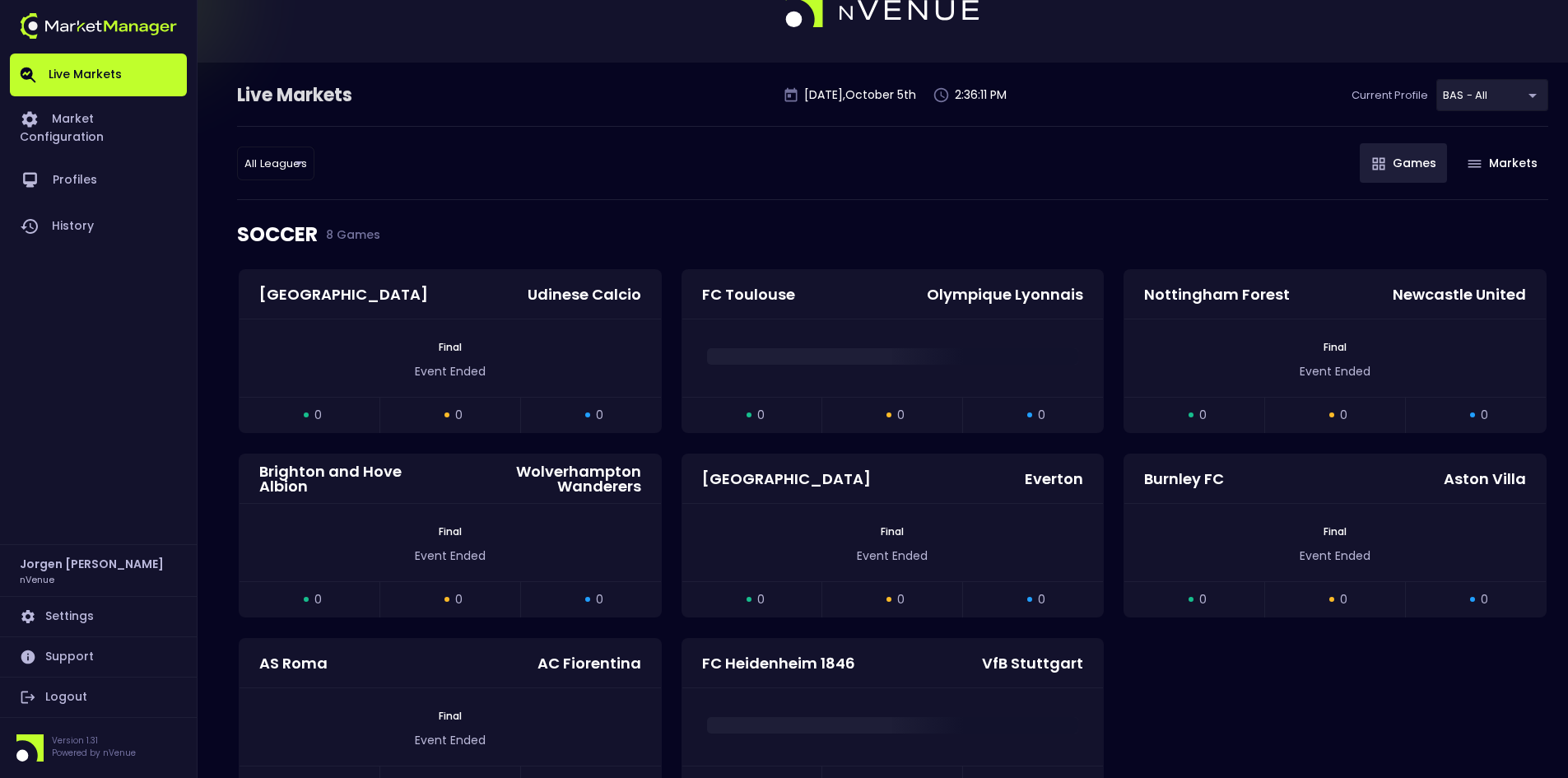
scroll to position [0, 0]
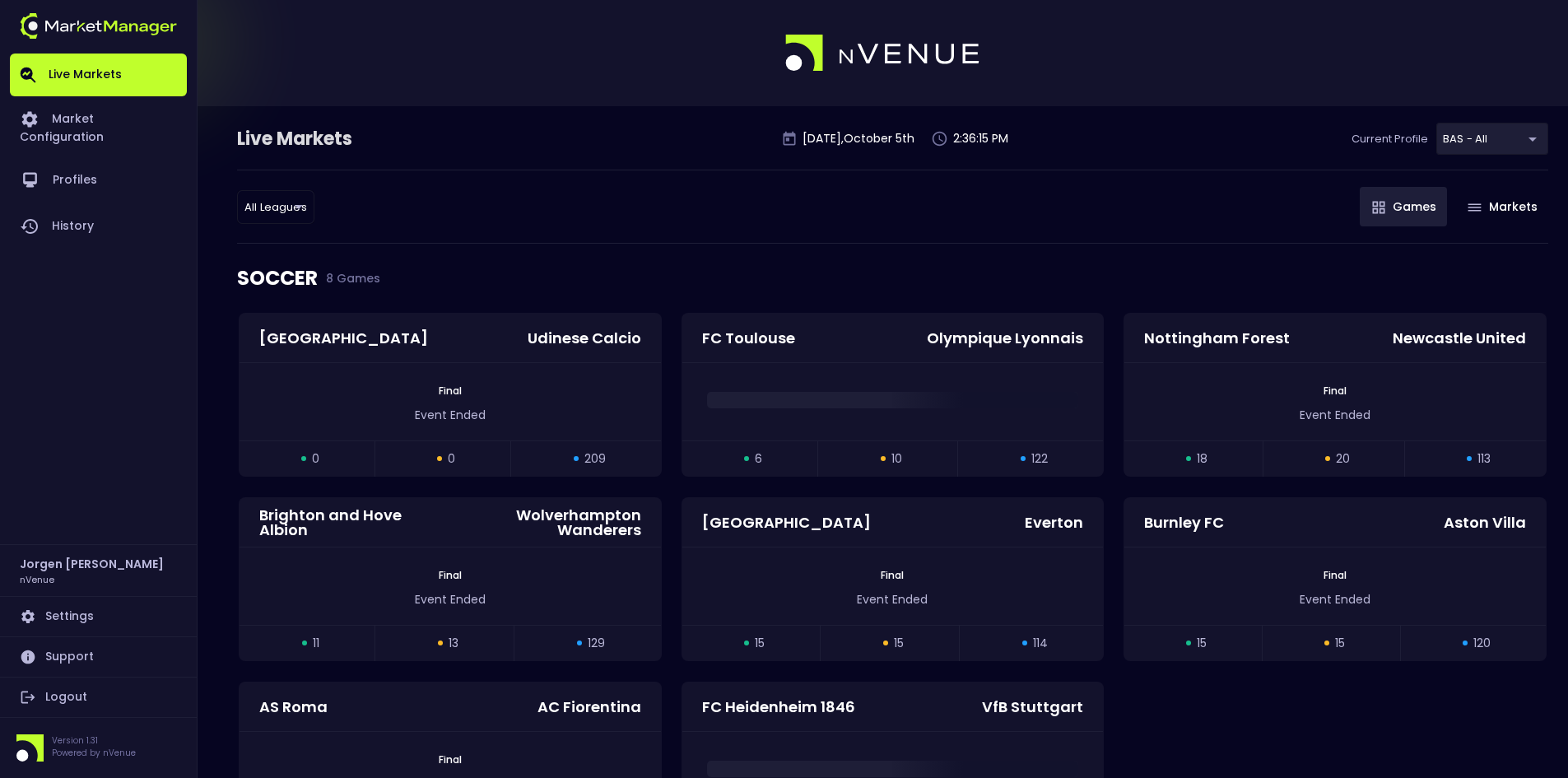
click at [861, 256] on div "SOCCER 8 Games" at bounding box center [893, 279] width 1312 height 69
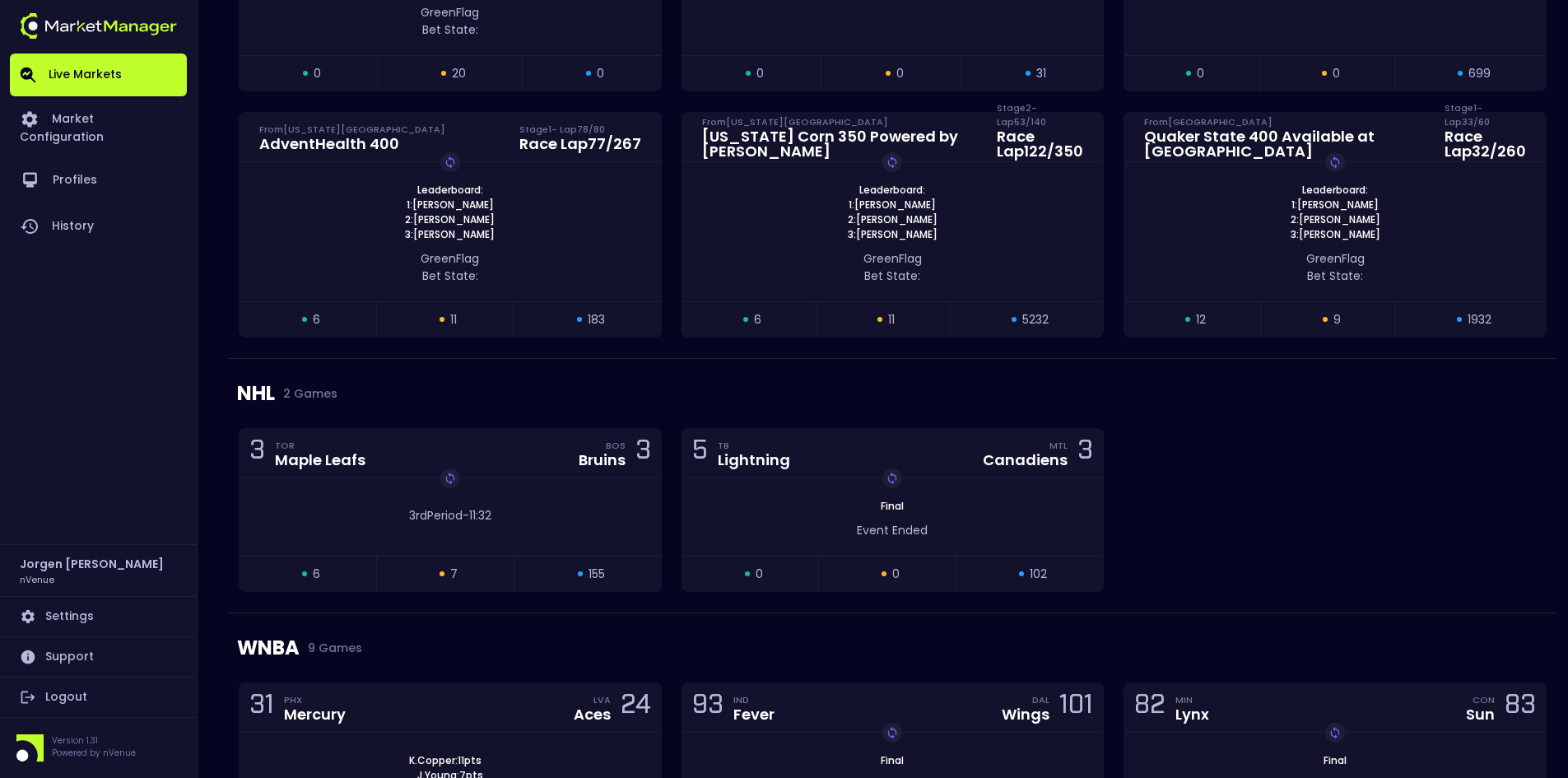
scroll to position [1235, 0]
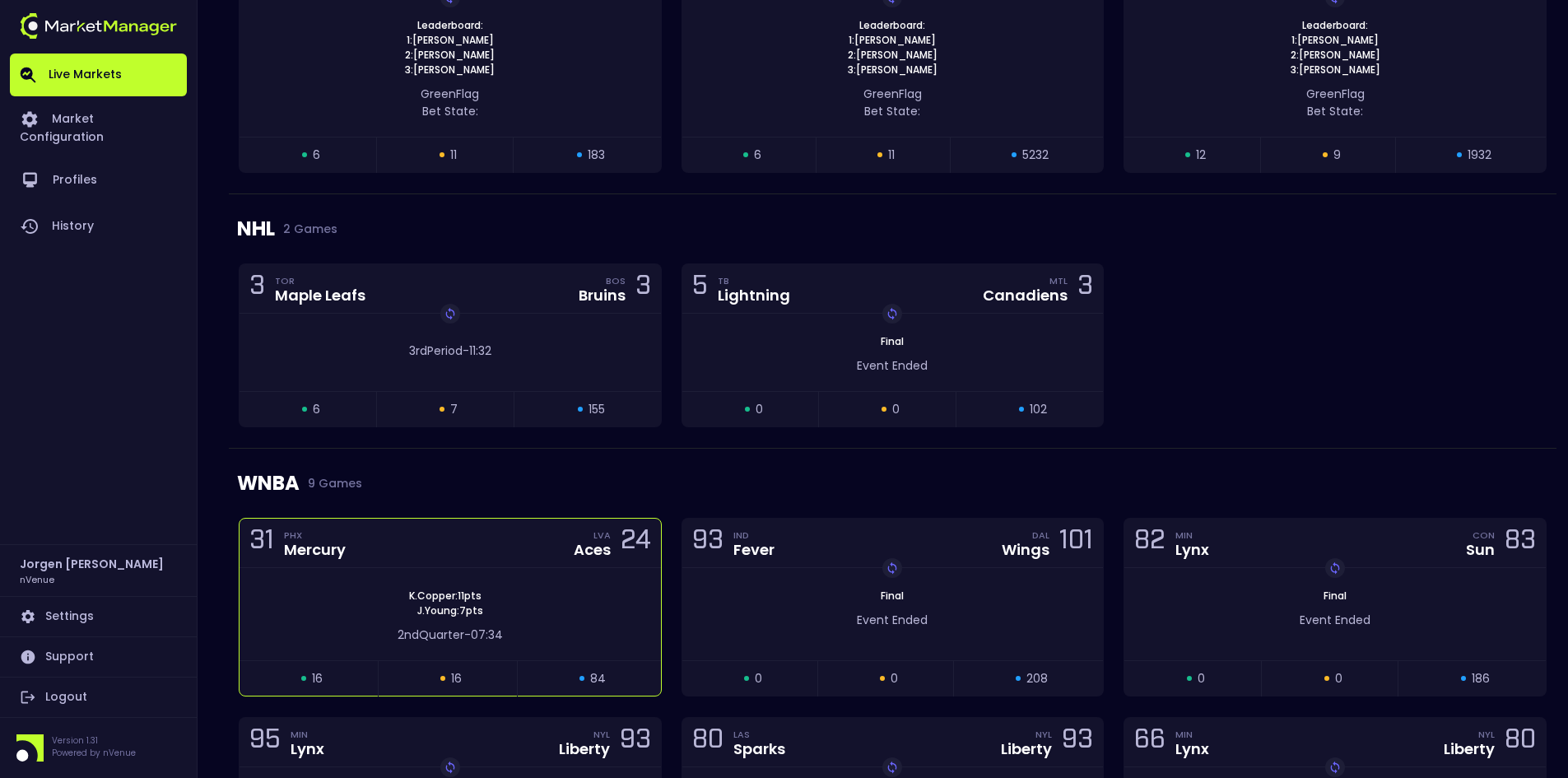
click at [557, 594] on div "K . Copper : 11 pts [PERSON_NAME] : 7 pts" at bounding box center [450, 604] width 422 height 30
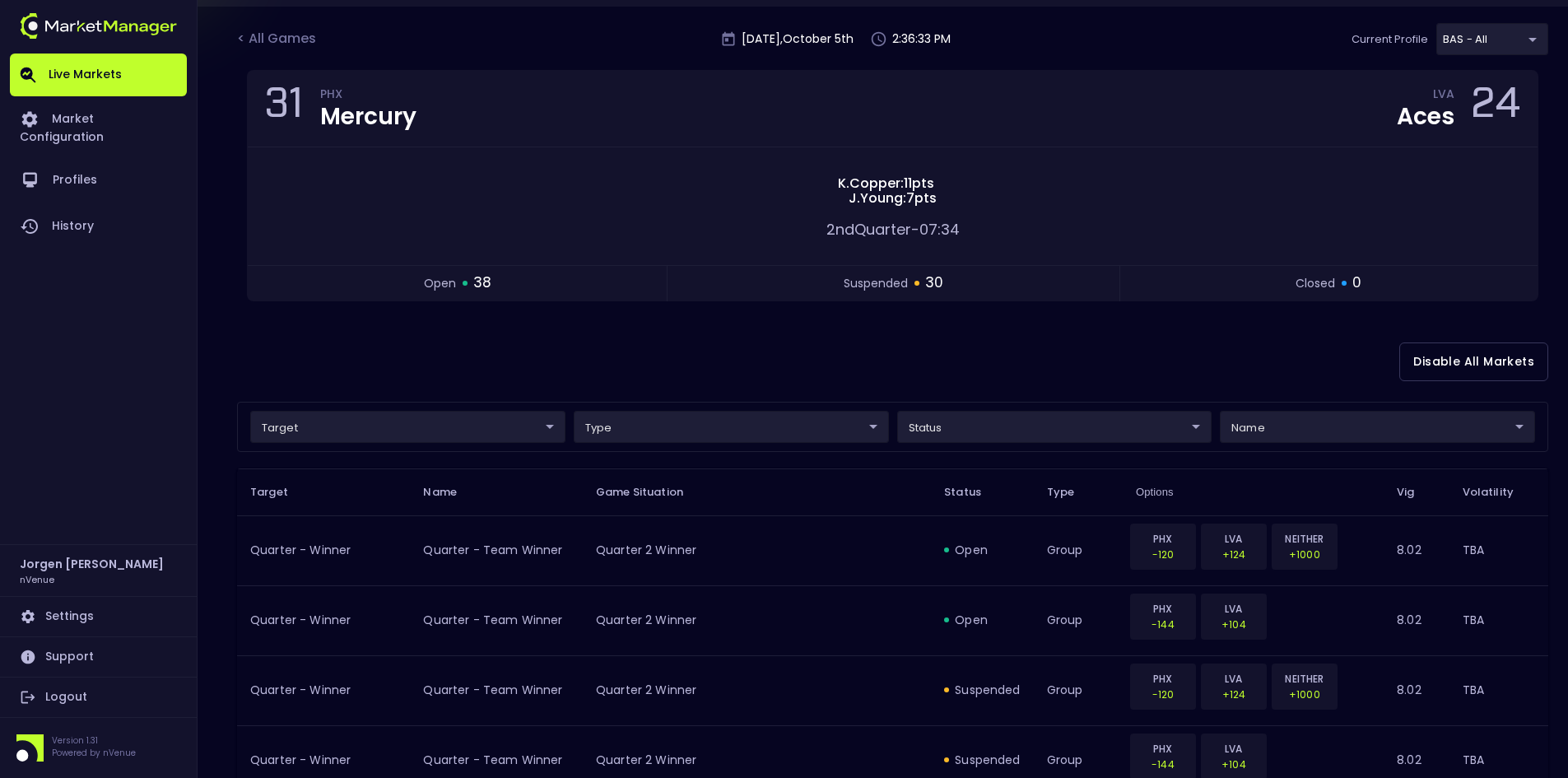
scroll to position [0, 0]
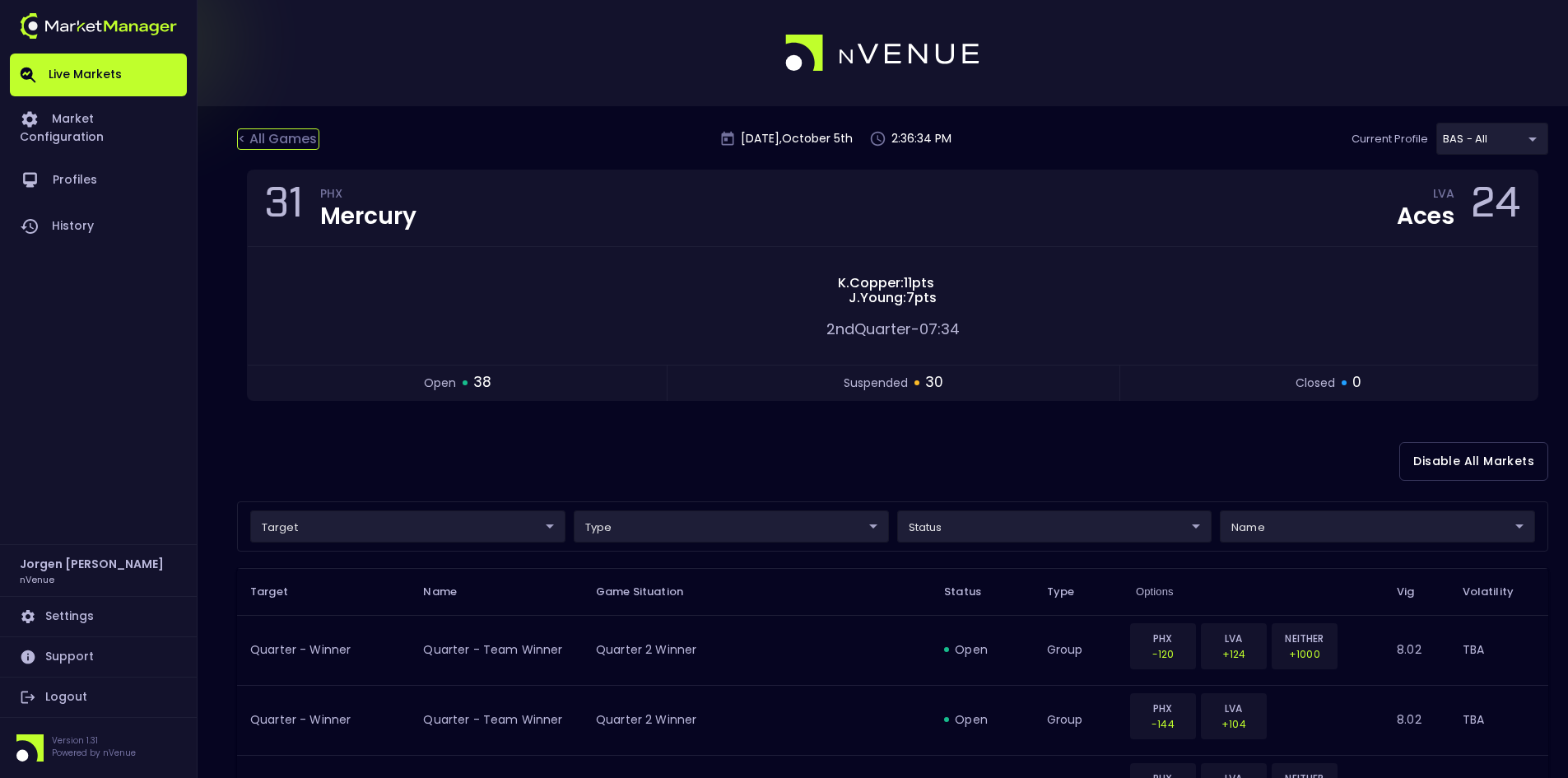
click at [288, 140] on div "< All Games" at bounding box center [279, 139] width 83 height 21
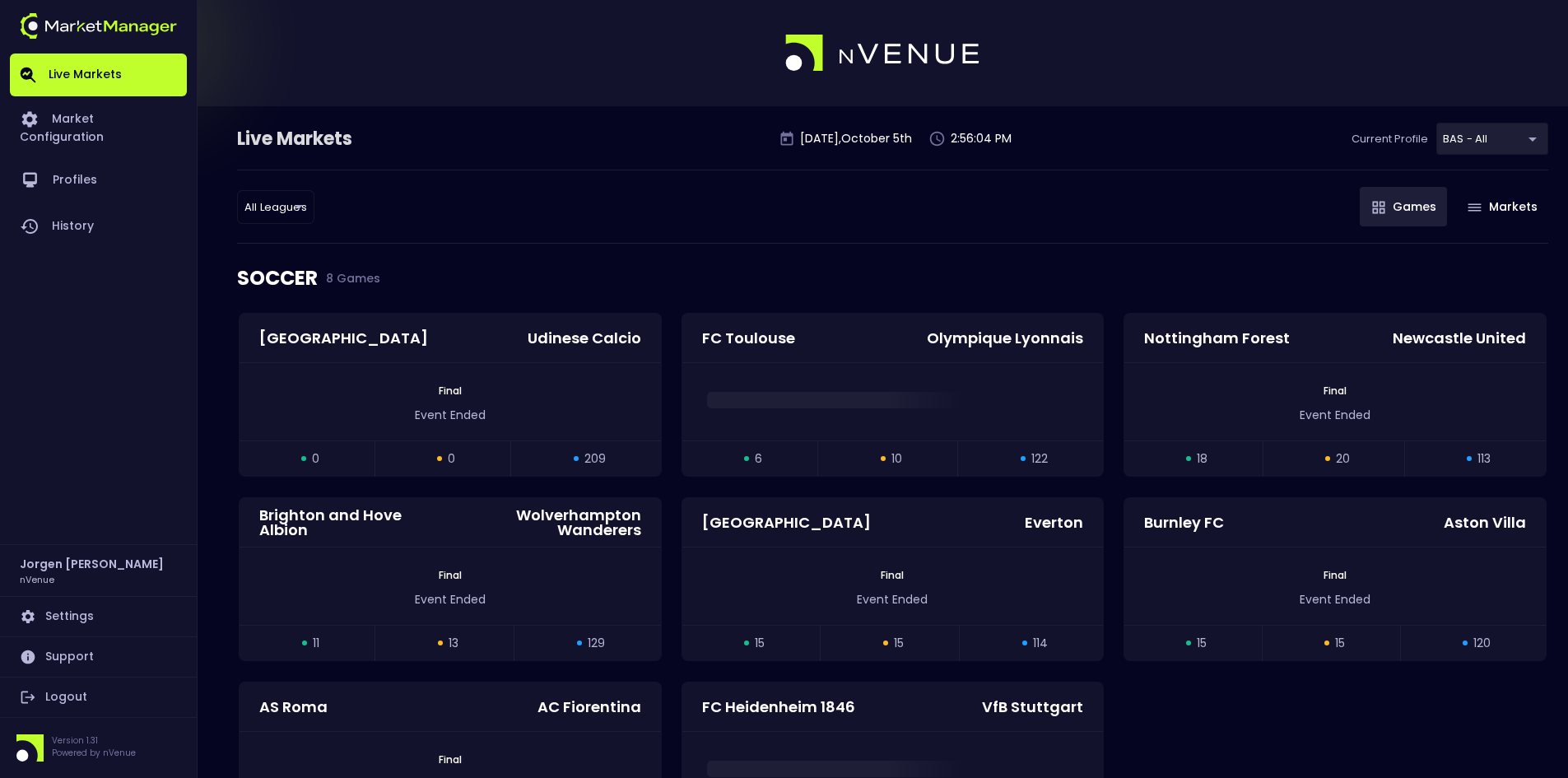
drag, startPoint x: 1156, startPoint y: 224, endPoint x: 1180, endPoint y: 230, distance: 24.7
click at [1157, 223] on div "All Leagues all leagues ​ Games Markets" at bounding box center [893, 207] width 1312 height 74
click at [665, 135] on div "Live Markets [DATE] 2:56:42 PM Current Profile BAS - All 0d810fa5-e353-4d9c-b11…" at bounding box center [893, 146] width 1312 height 47
click at [656, 264] on div "SOCCER 8 Games" at bounding box center [893, 279] width 1312 height 69
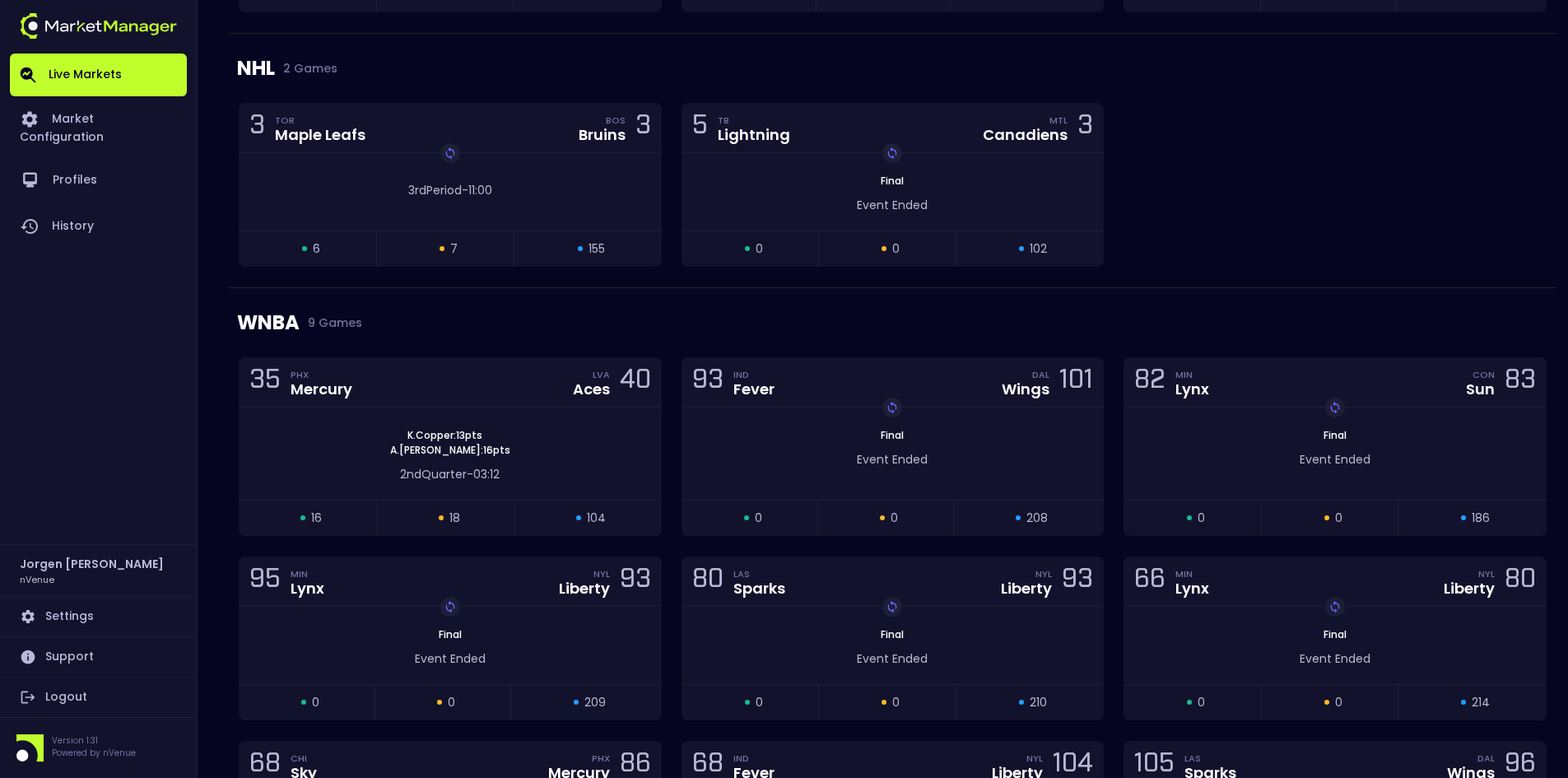
scroll to position [1400, 0]
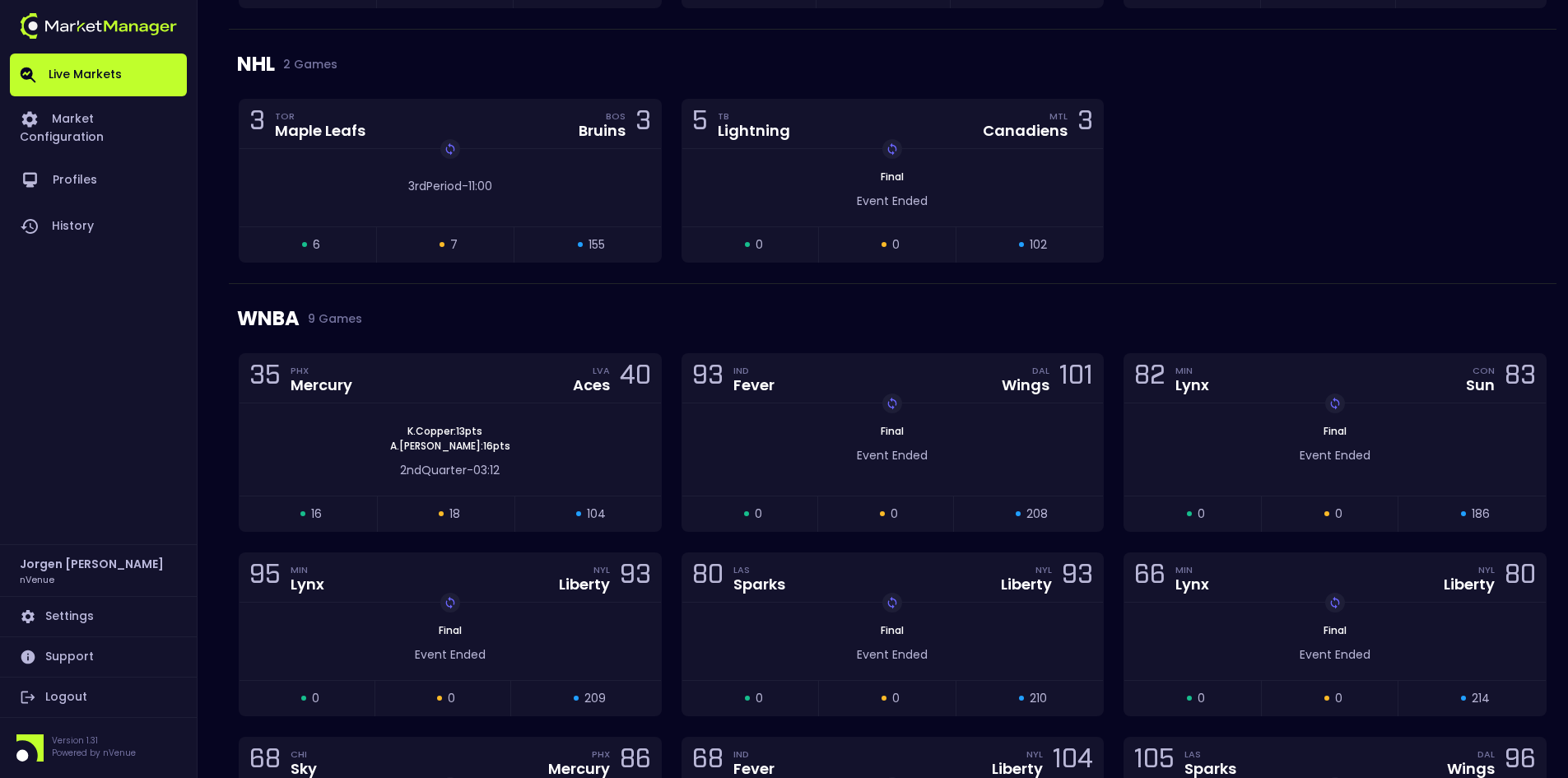
click at [1337, 211] on div "3 TOR Maple Leafs BOS Bruins 3 Replay Game 3rd Period - 11:00 open 6 suspended …" at bounding box center [893, 191] width 1327 height 184
click at [817, 314] on div "WNBA 9 Games" at bounding box center [893, 319] width 1312 height 69
click at [805, 293] on div "WNBA 9 Games" at bounding box center [893, 319] width 1312 height 69
click at [1269, 287] on div "WNBA 9 Games" at bounding box center [893, 319] width 1312 height 69
